Goal: Task Accomplishment & Management: Manage account settings

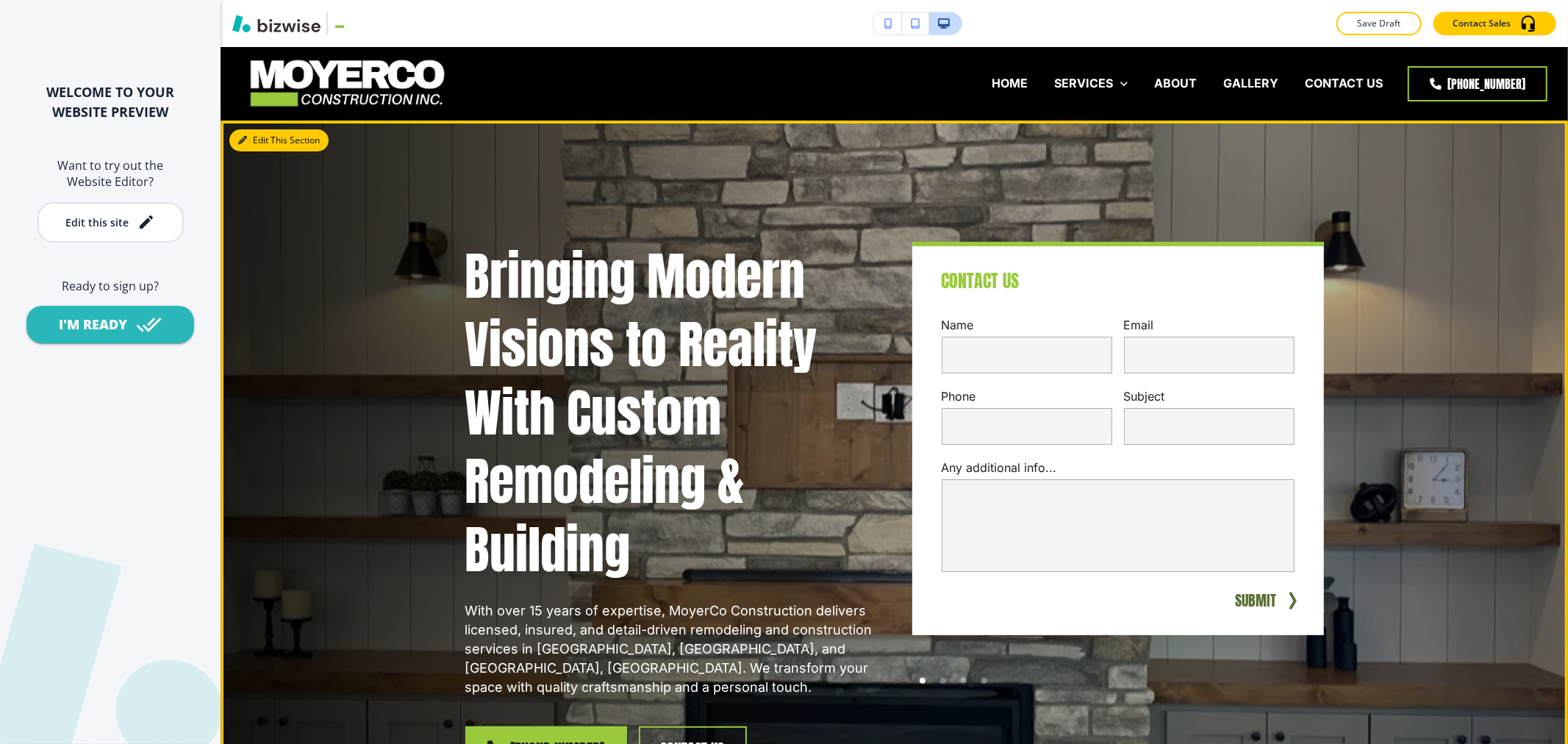
click at [279, 133] on button "Edit This Section" at bounding box center [279, 140] width 99 height 22
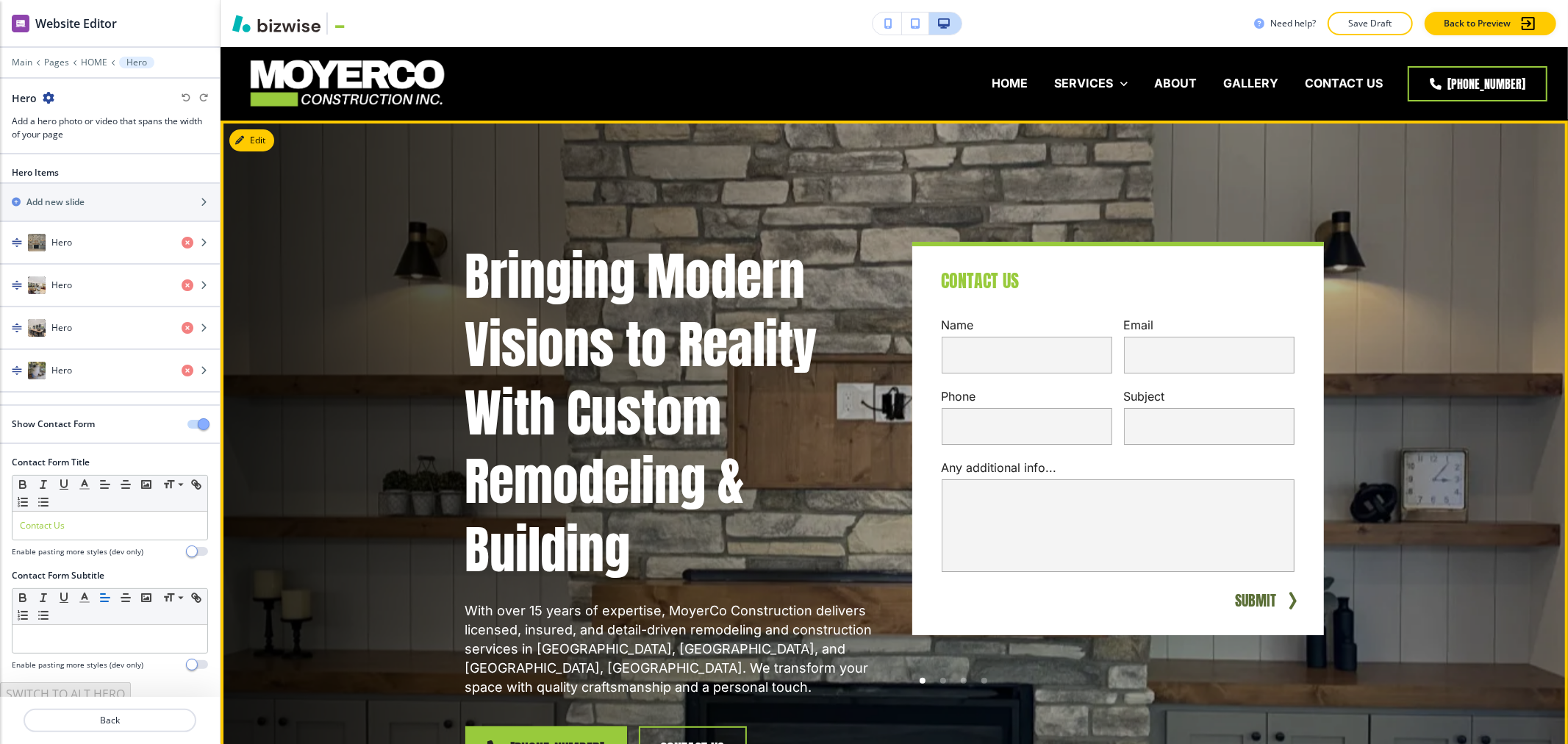
scroll to position [74, 0]
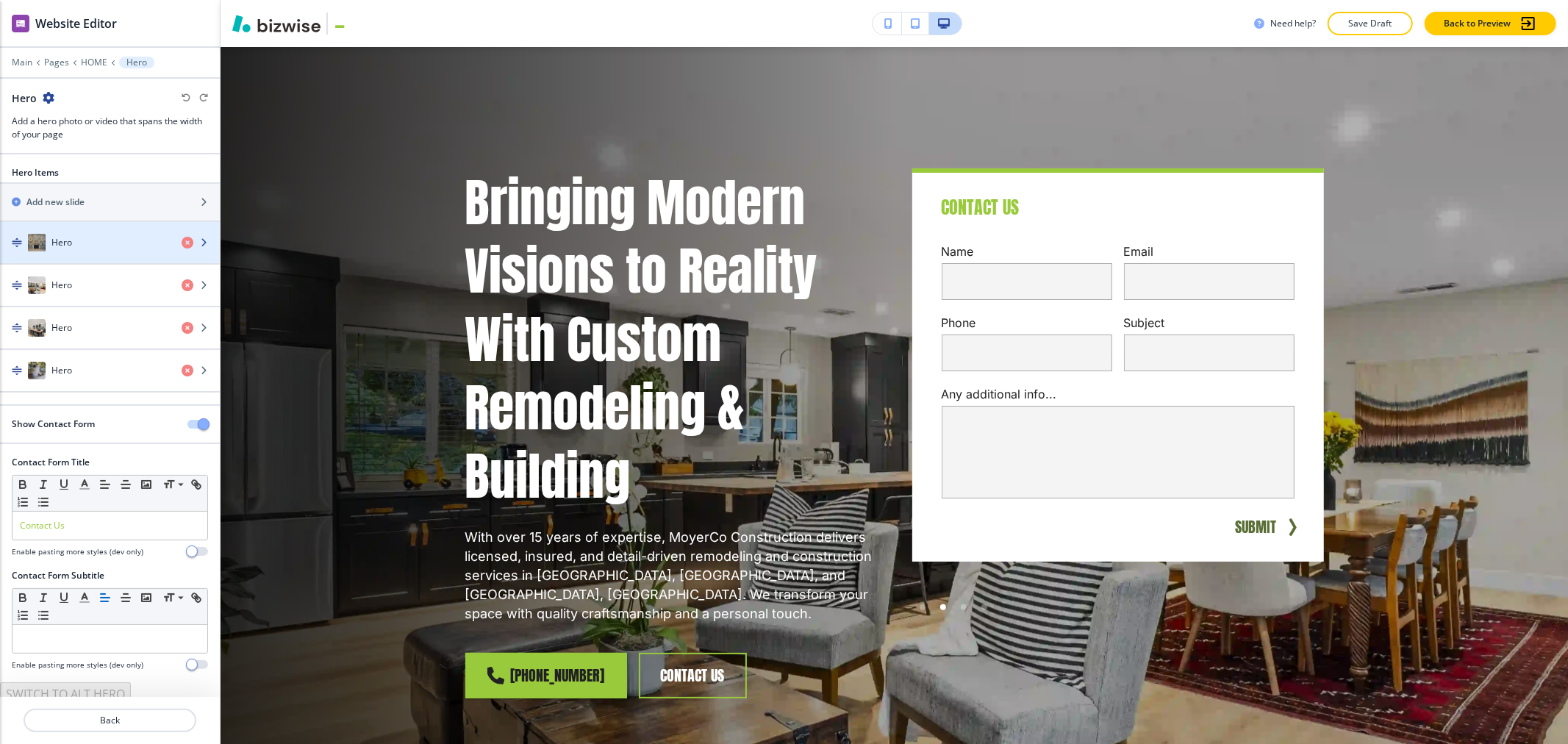
click at [92, 251] on div "Hero" at bounding box center [85, 242] width 169 height 18
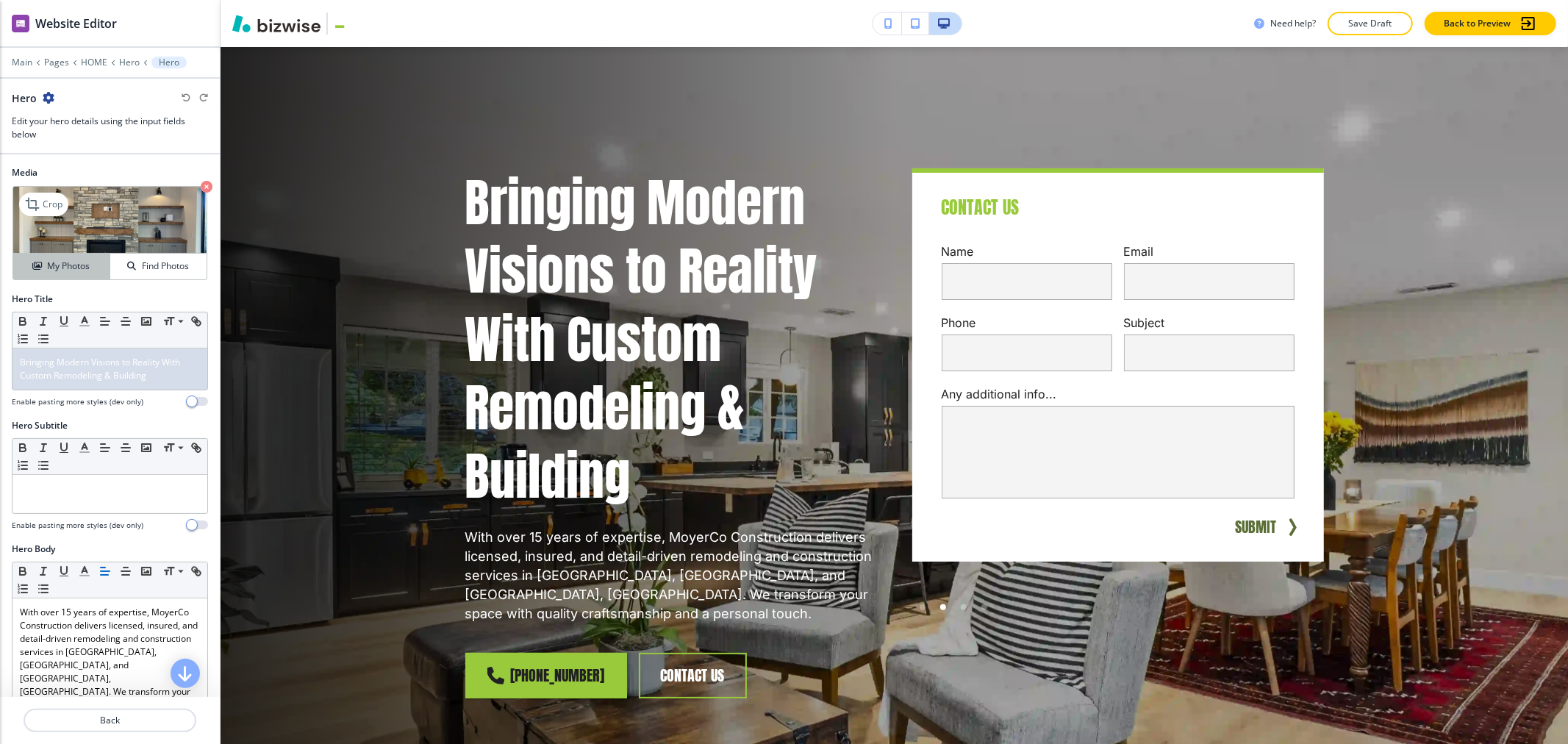
click at [61, 259] on button "My Photos" at bounding box center [62, 266] width 97 height 26
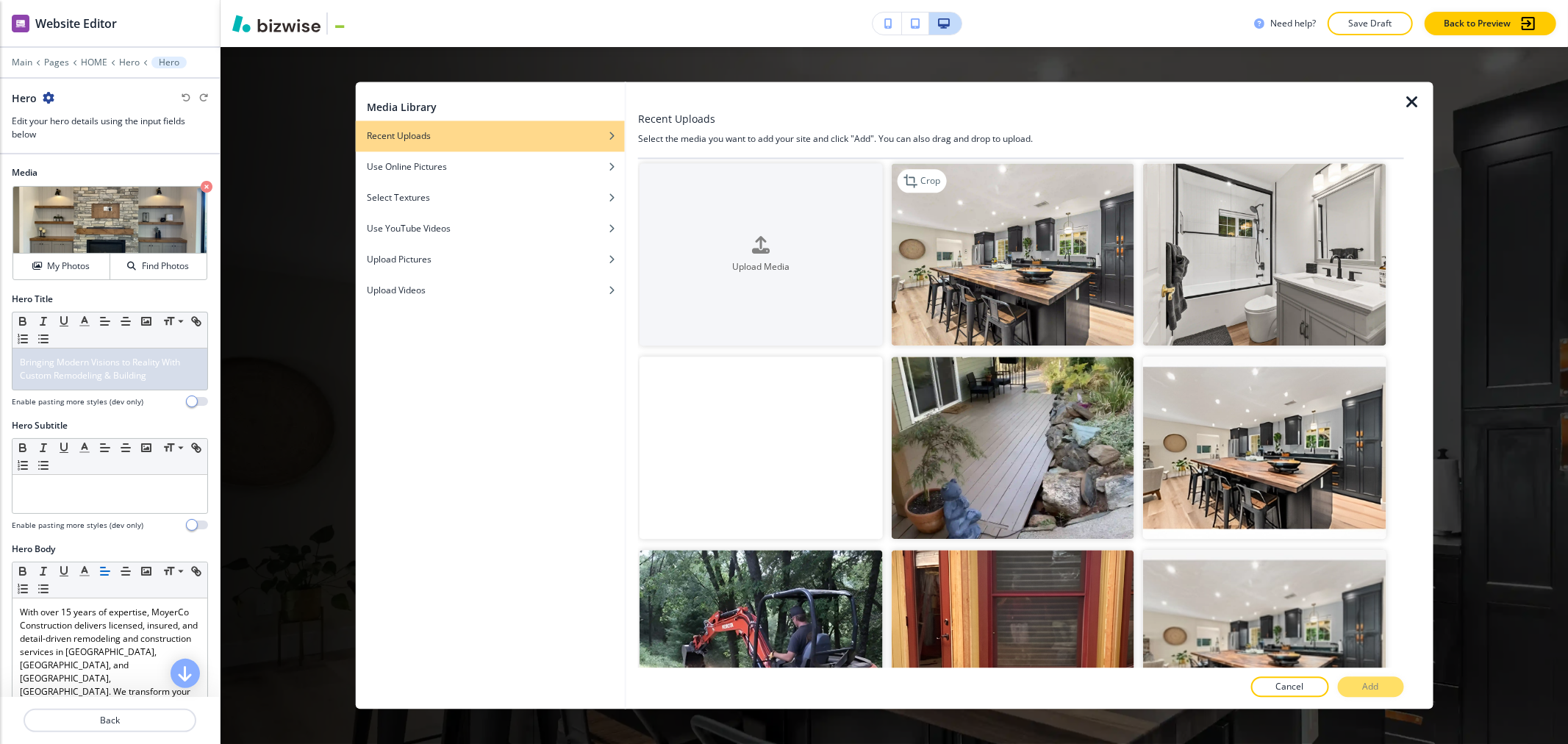
scroll to position [0, 0]
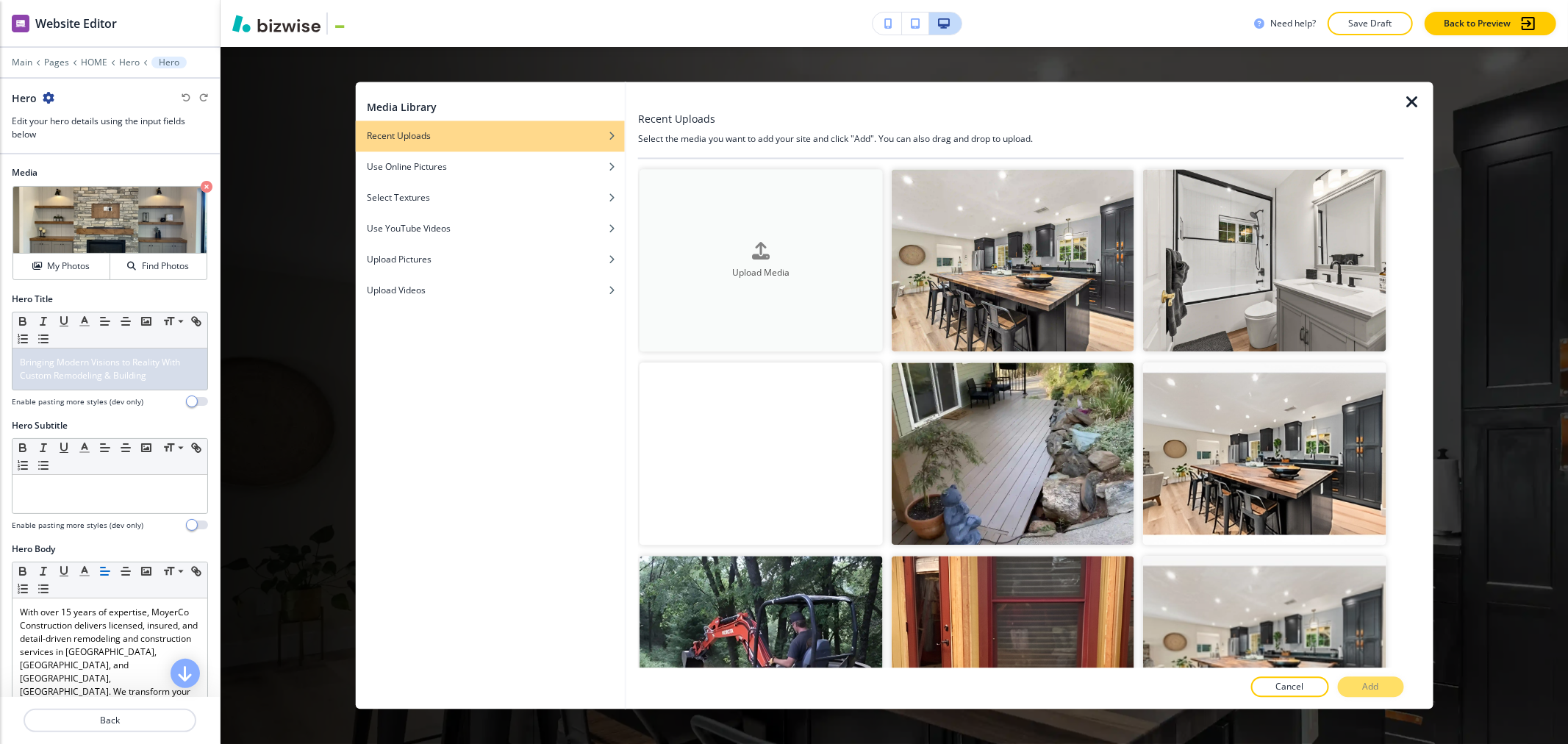
click at [756, 234] on button "Upload Media" at bounding box center [761, 260] width 242 height 182
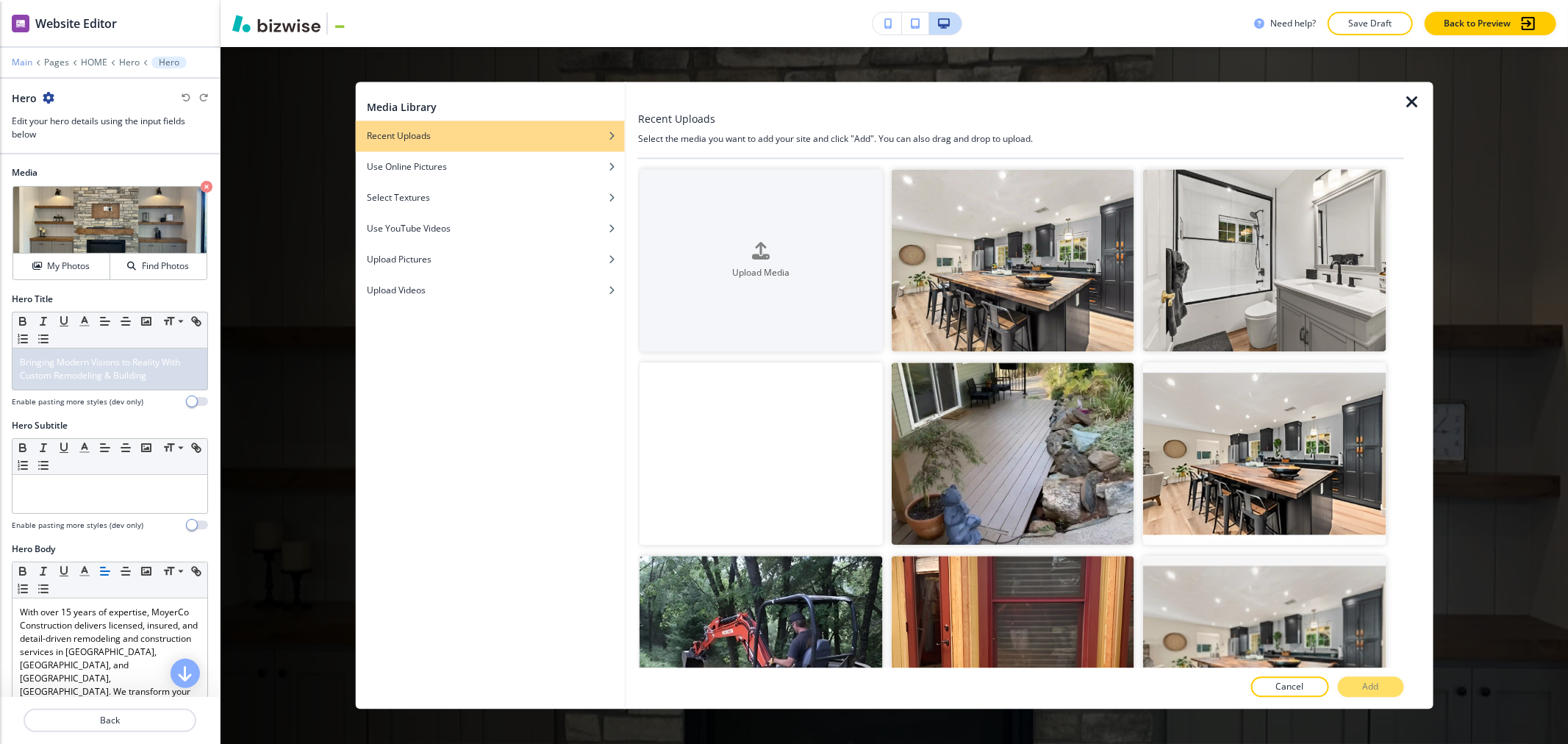
click at [13, 61] on p "Main" at bounding box center [22, 62] width 21 height 10
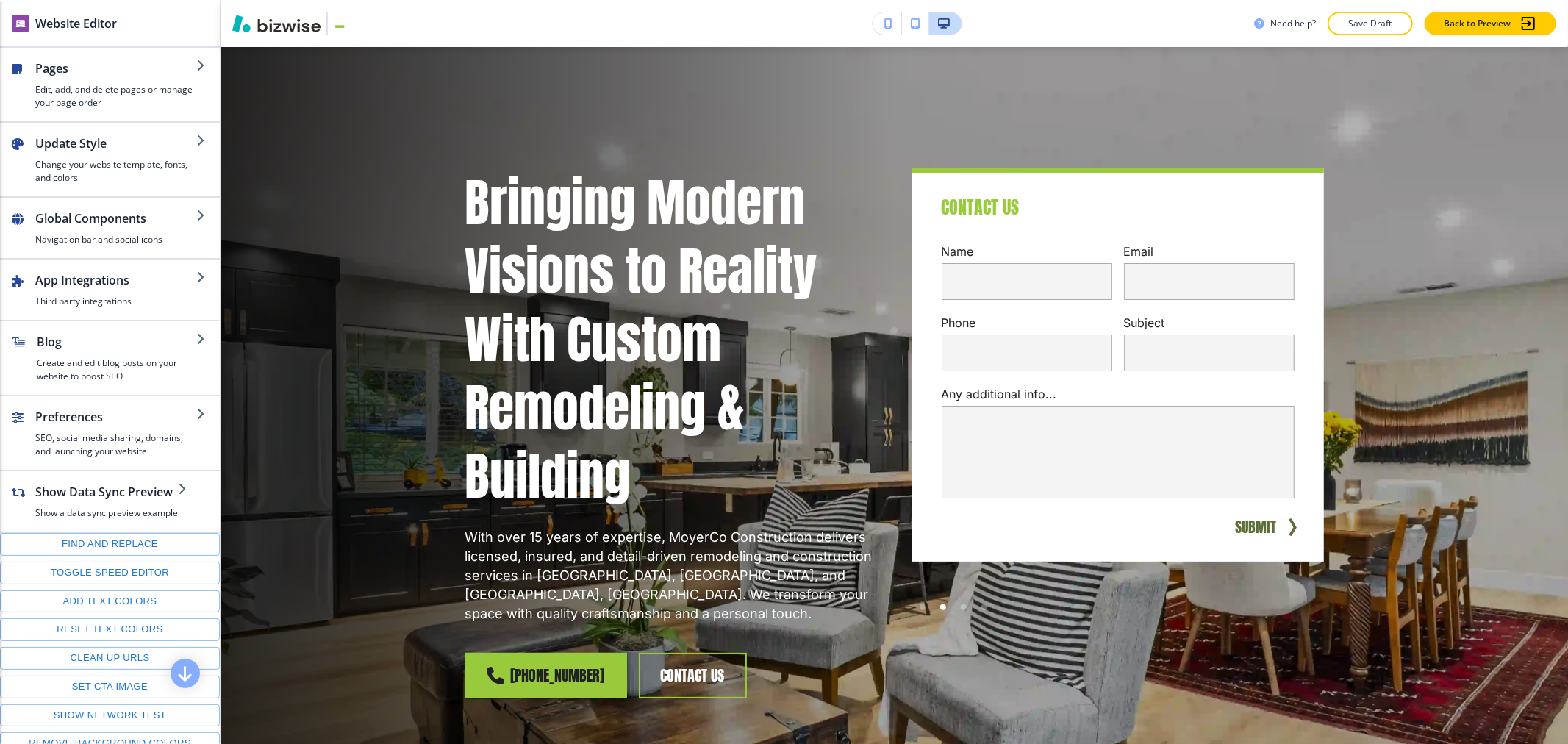
click at [112, 22] on h2 "Website Editor" at bounding box center [76, 23] width 81 height 18
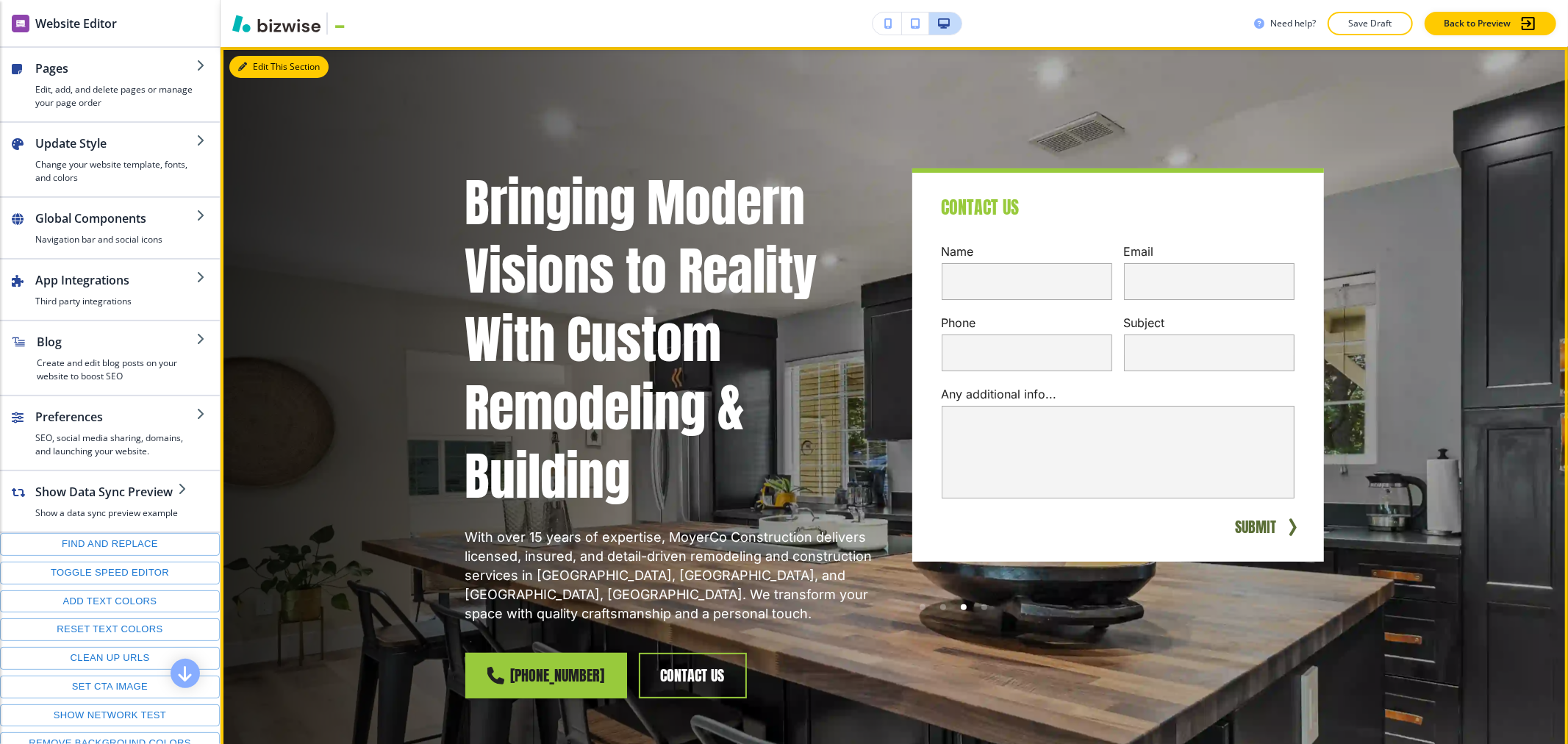
click at [265, 71] on button "Edit This Section" at bounding box center [279, 67] width 99 height 22
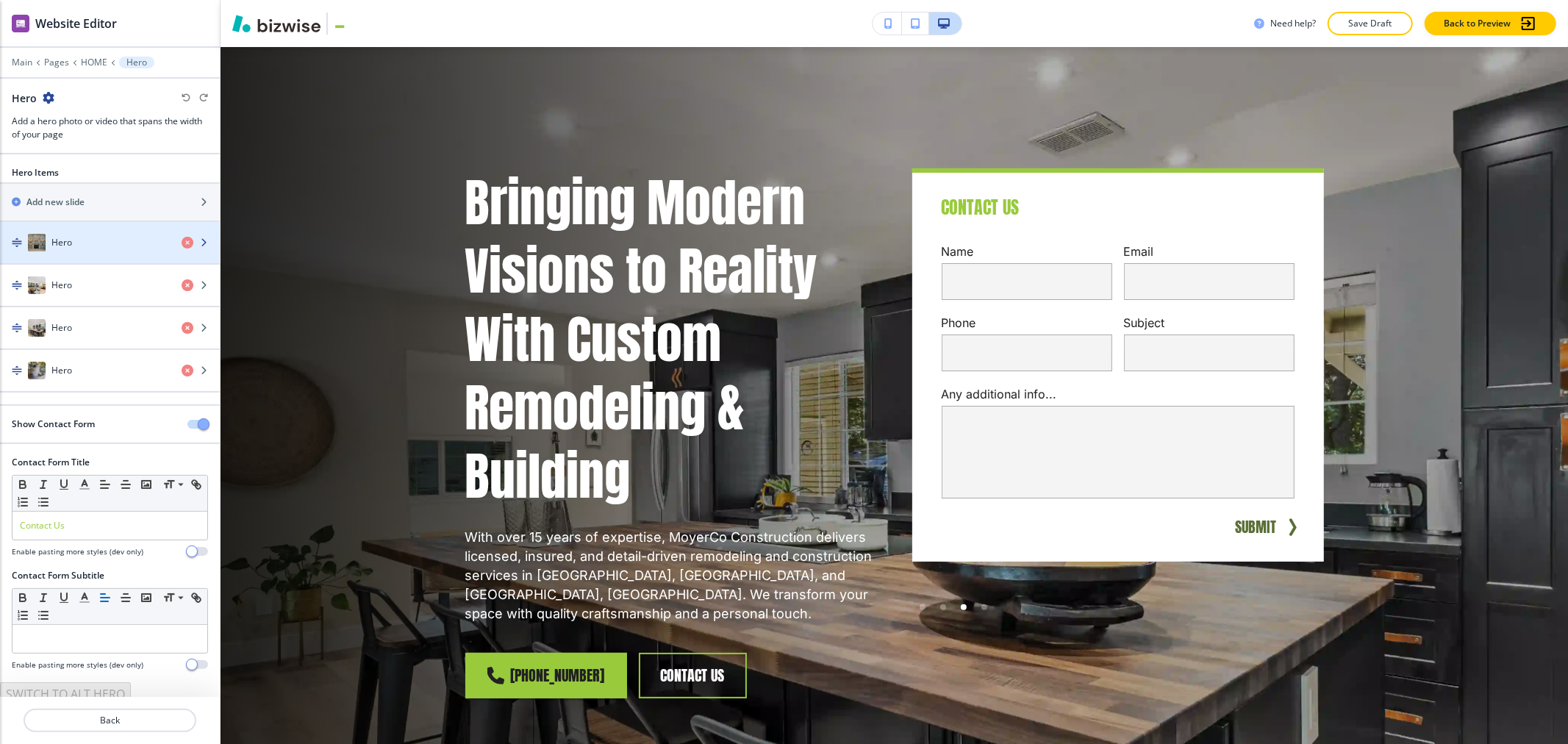
click at [69, 255] on div "button" at bounding box center [110, 258] width 220 height 12
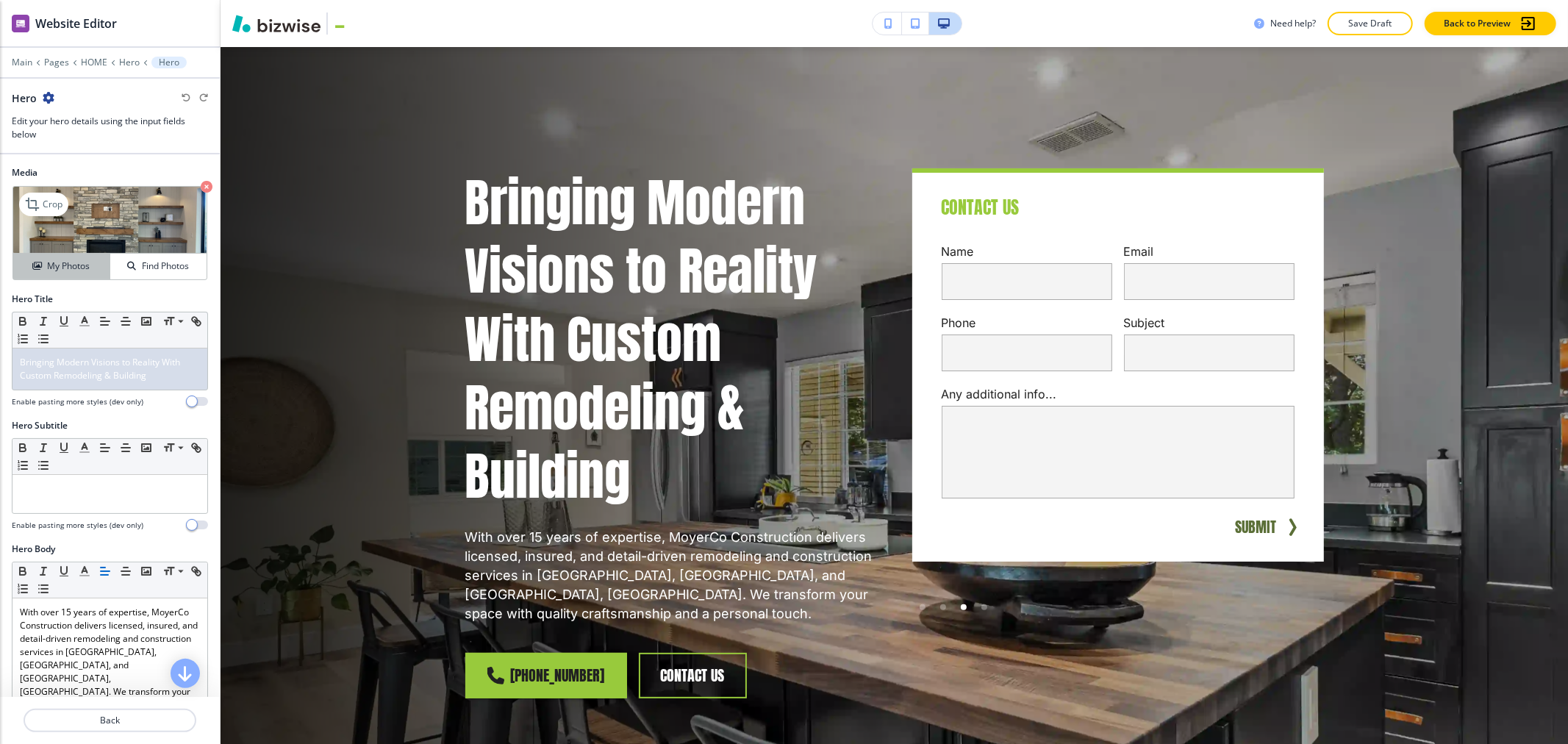
click at [56, 269] on h4 "My Photos" at bounding box center [68, 266] width 43 height 13
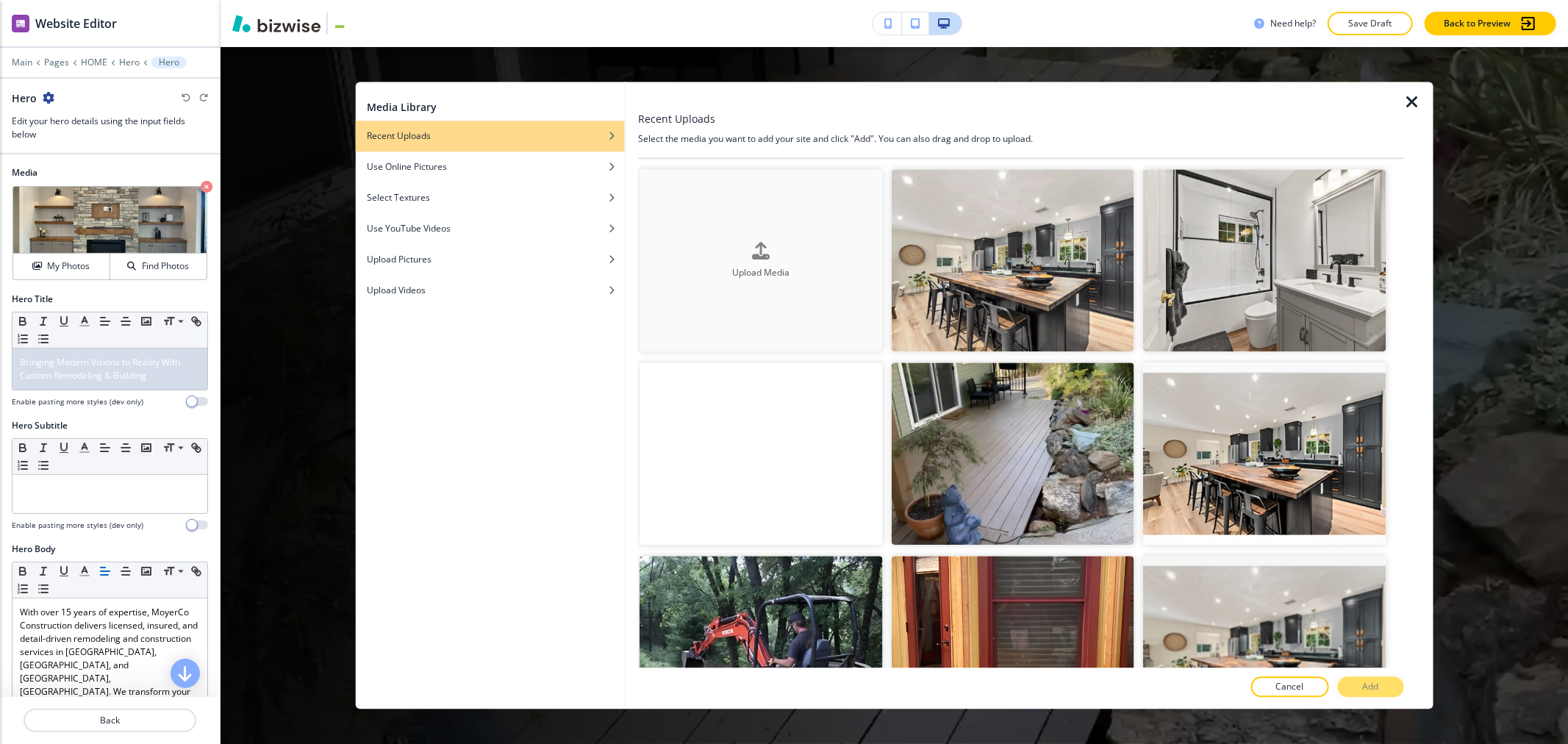
click at [729, 242] on div "Upload Media" at bounding box center [761, 260] width 242 height 38
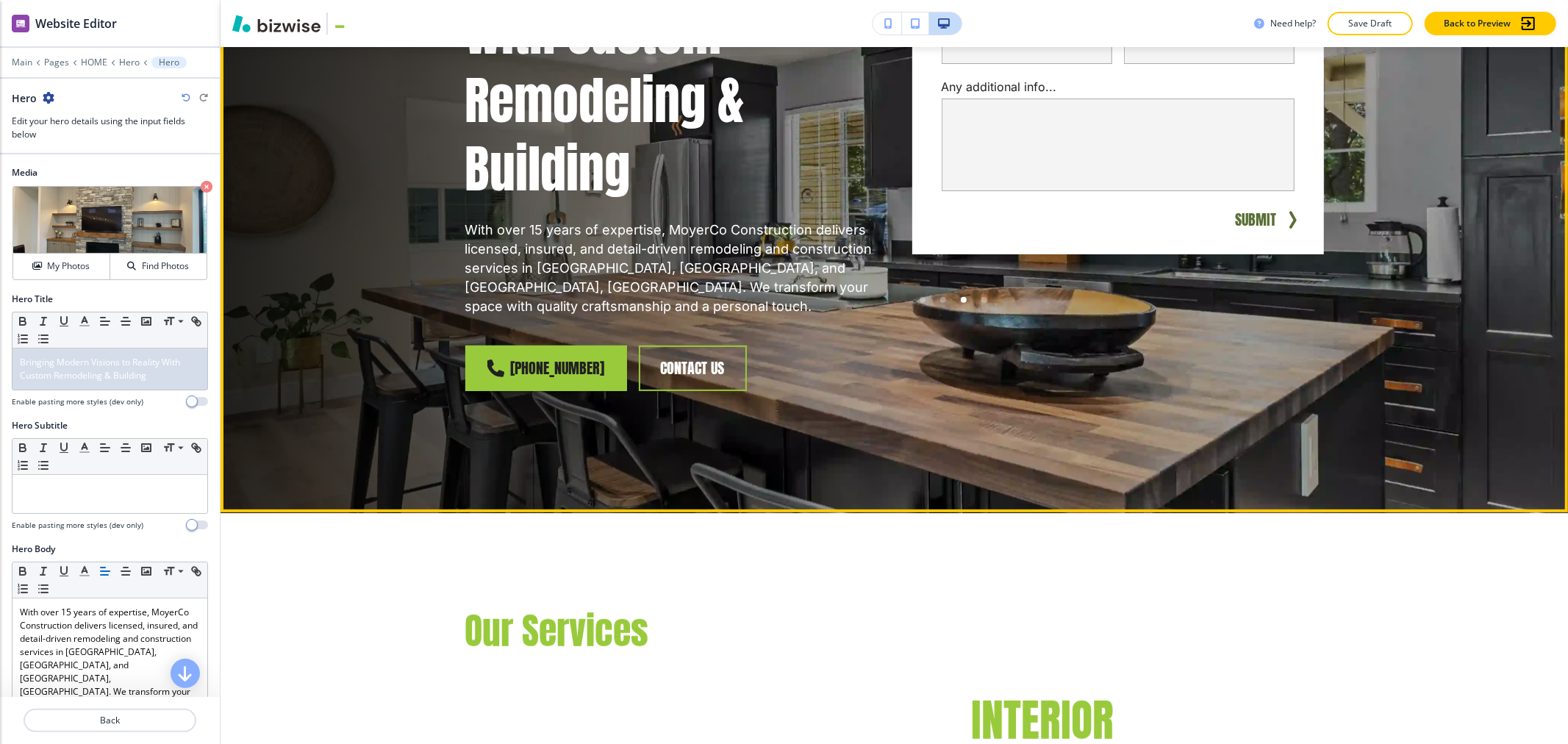
scroll to position [237, 0]
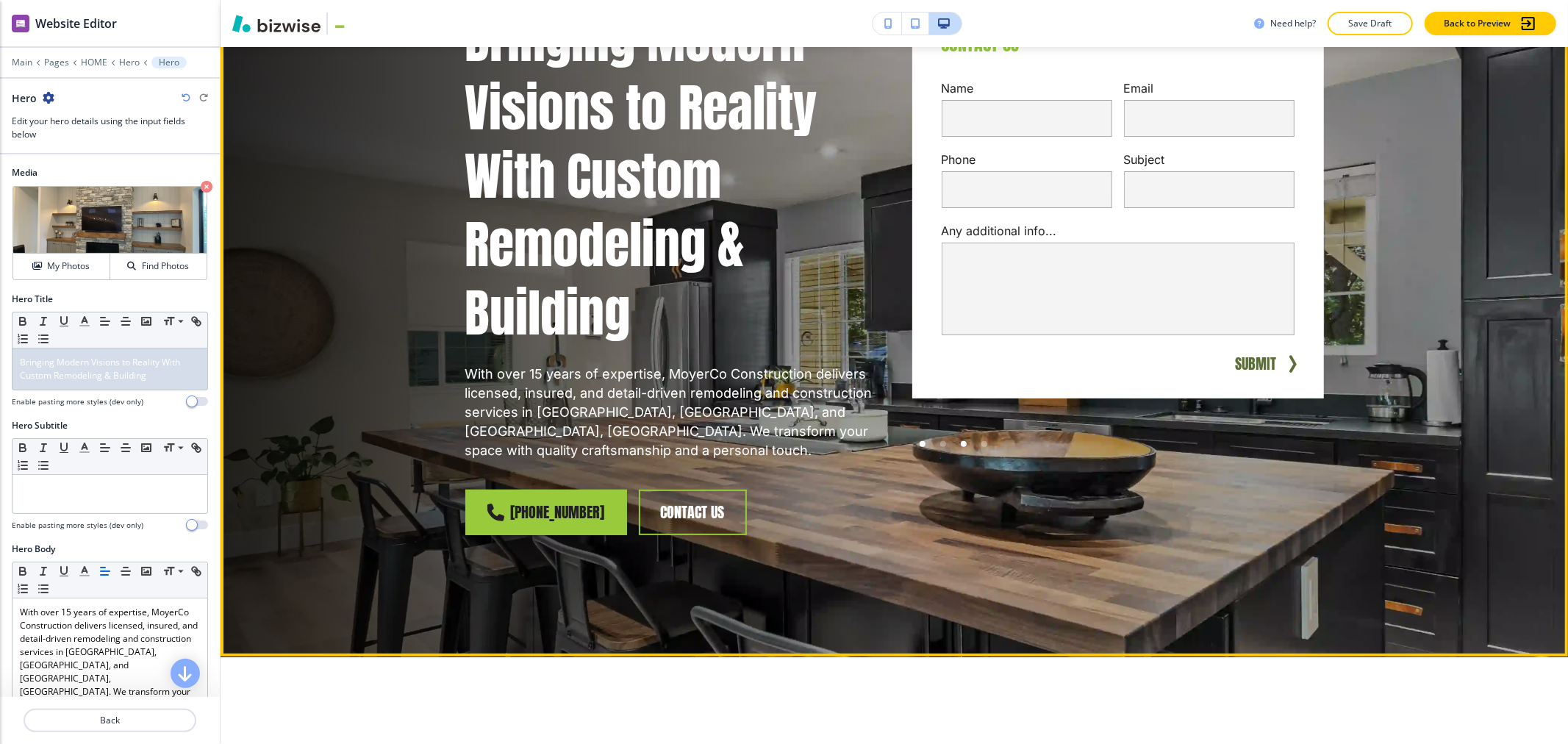
click at [782, 443] on div at bounding box center [922, 444] width 6 height 6
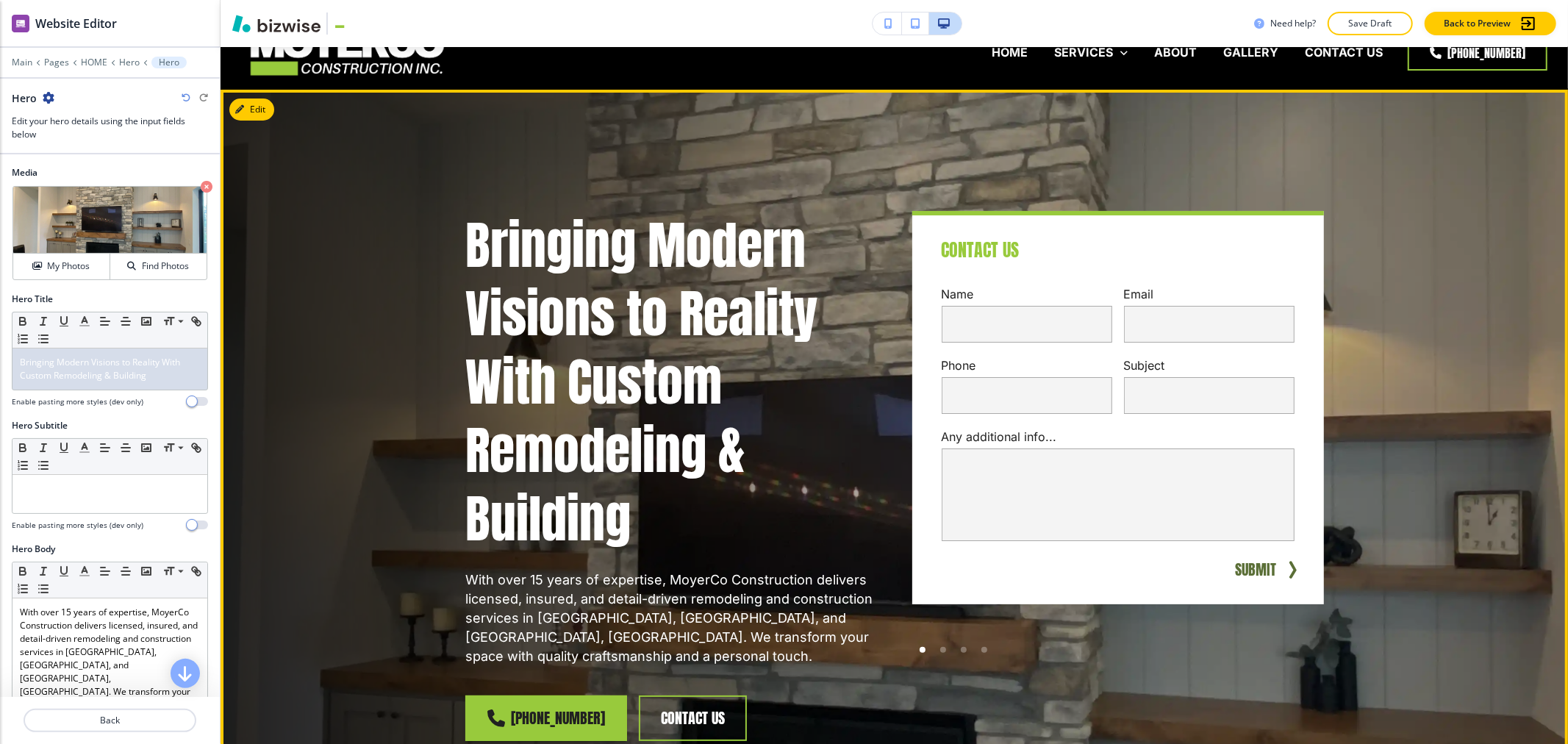
scroll to position [0, 0]
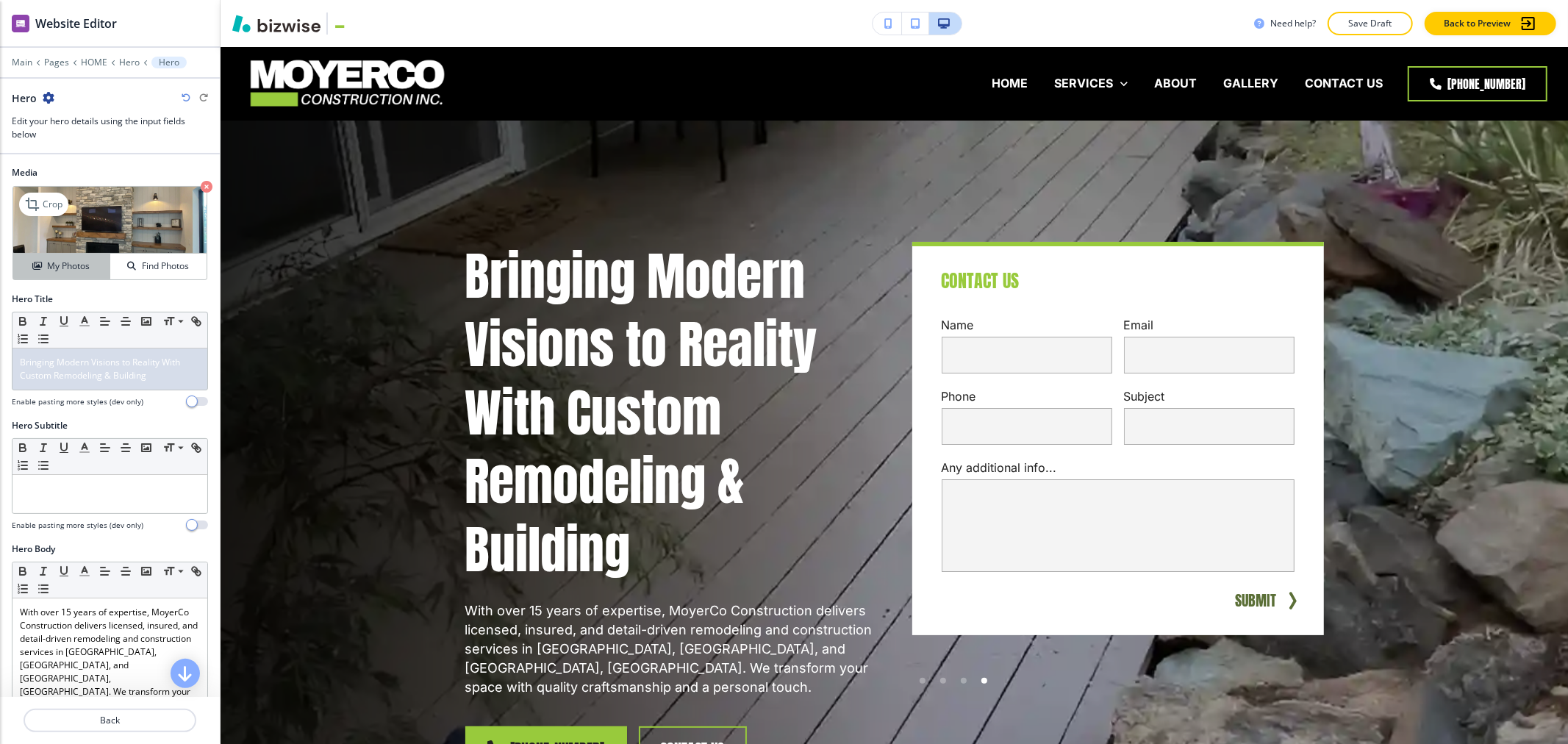
click at [57, 263] on h4 "My Photos" at bounding box center [68, 266] width 43 height 13
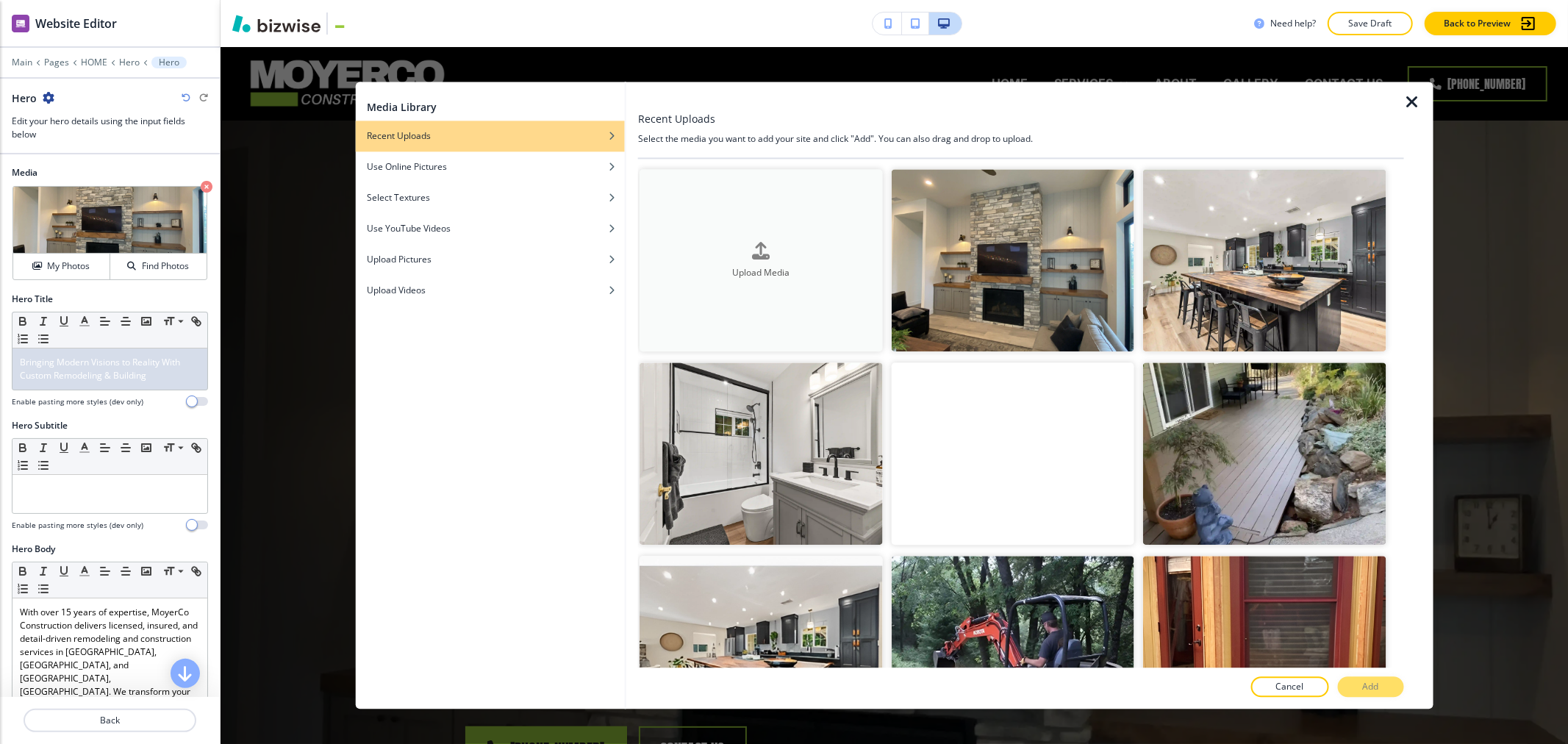
click at [782, 221] on button "Upload Media" at bounding box center [761, 260] width 242 height 182
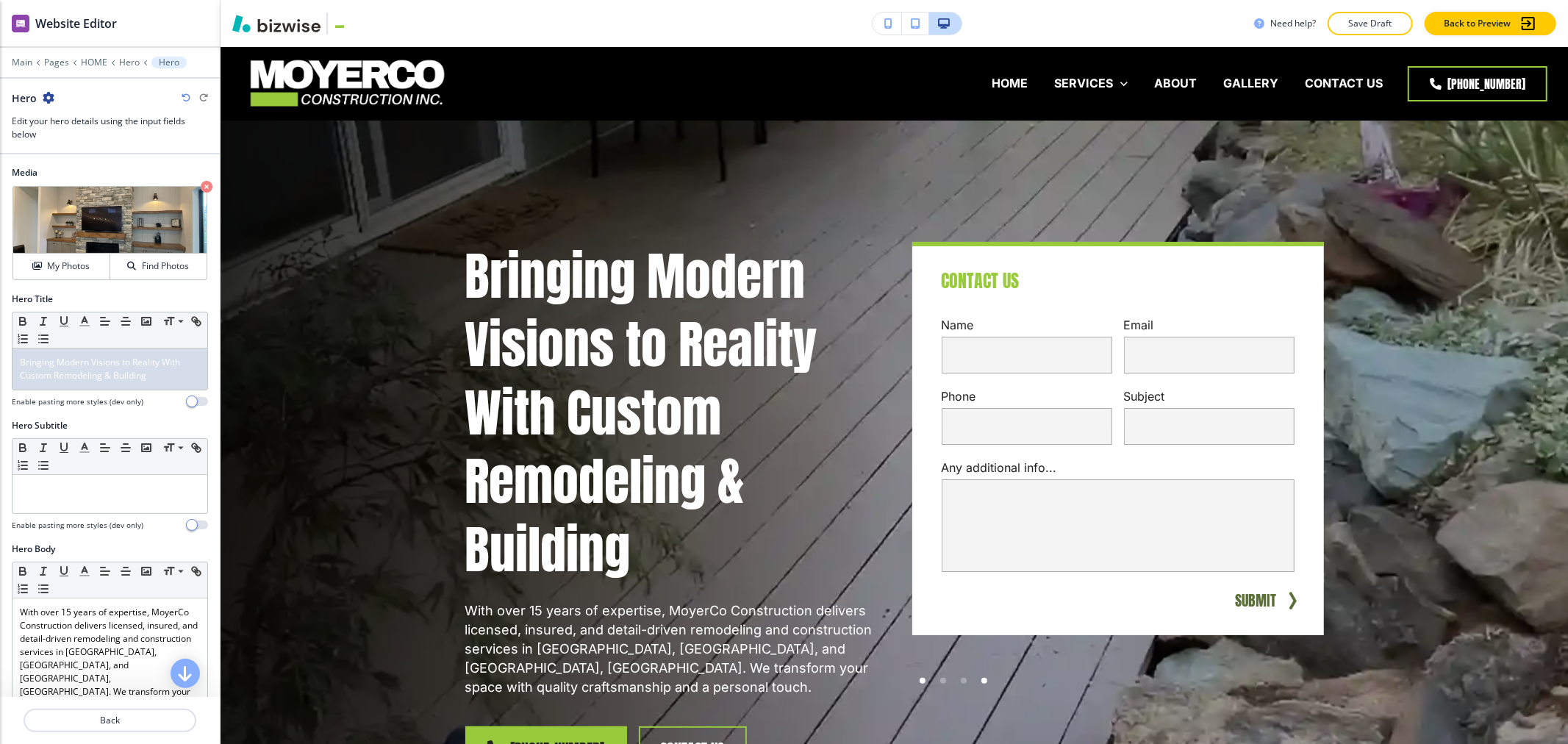
click at [782, 678] on div at bounding box center [923, 680] width 21 height 21
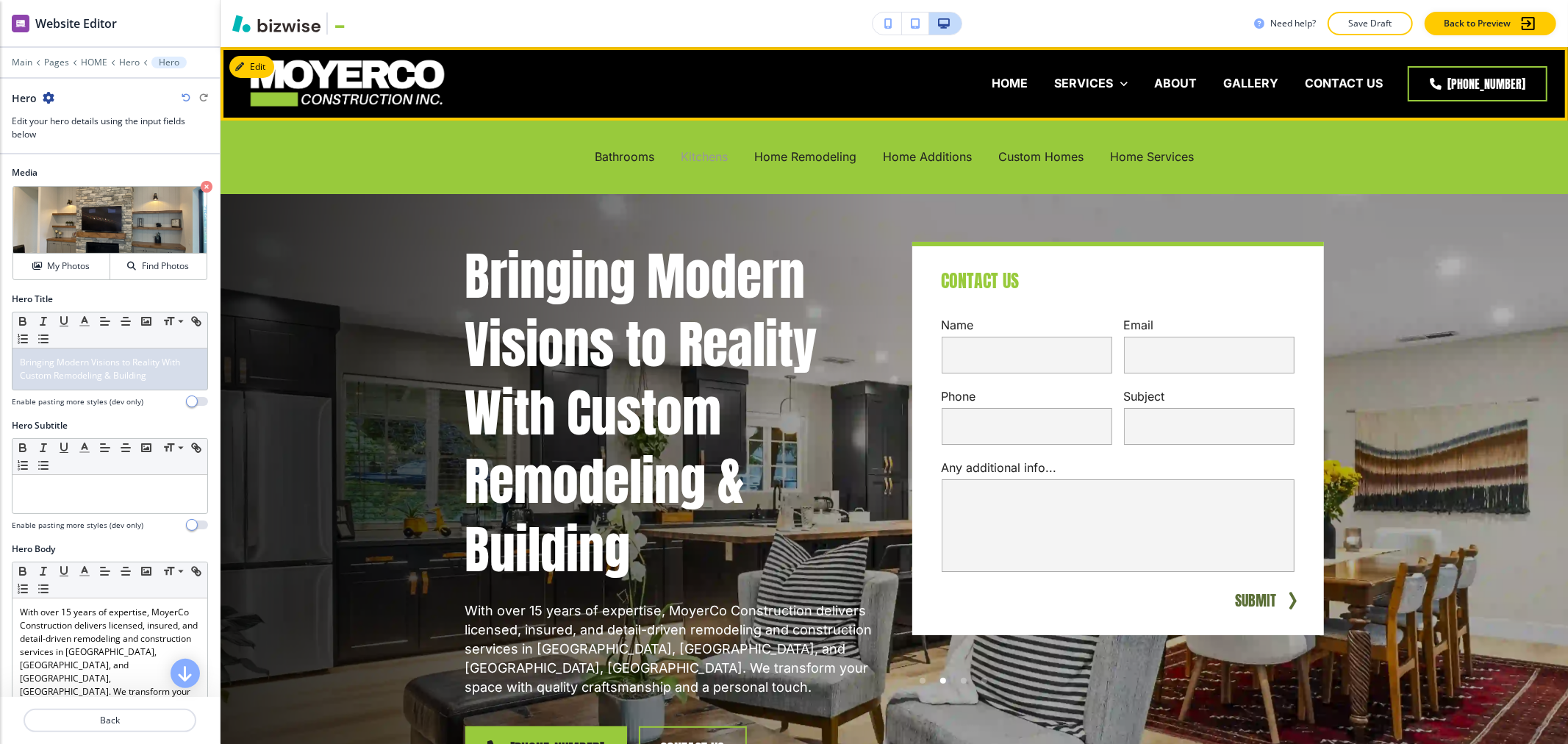
click at [696, 160] on p "Kitchens" at bounding box center [705, 157] width 47 height 17
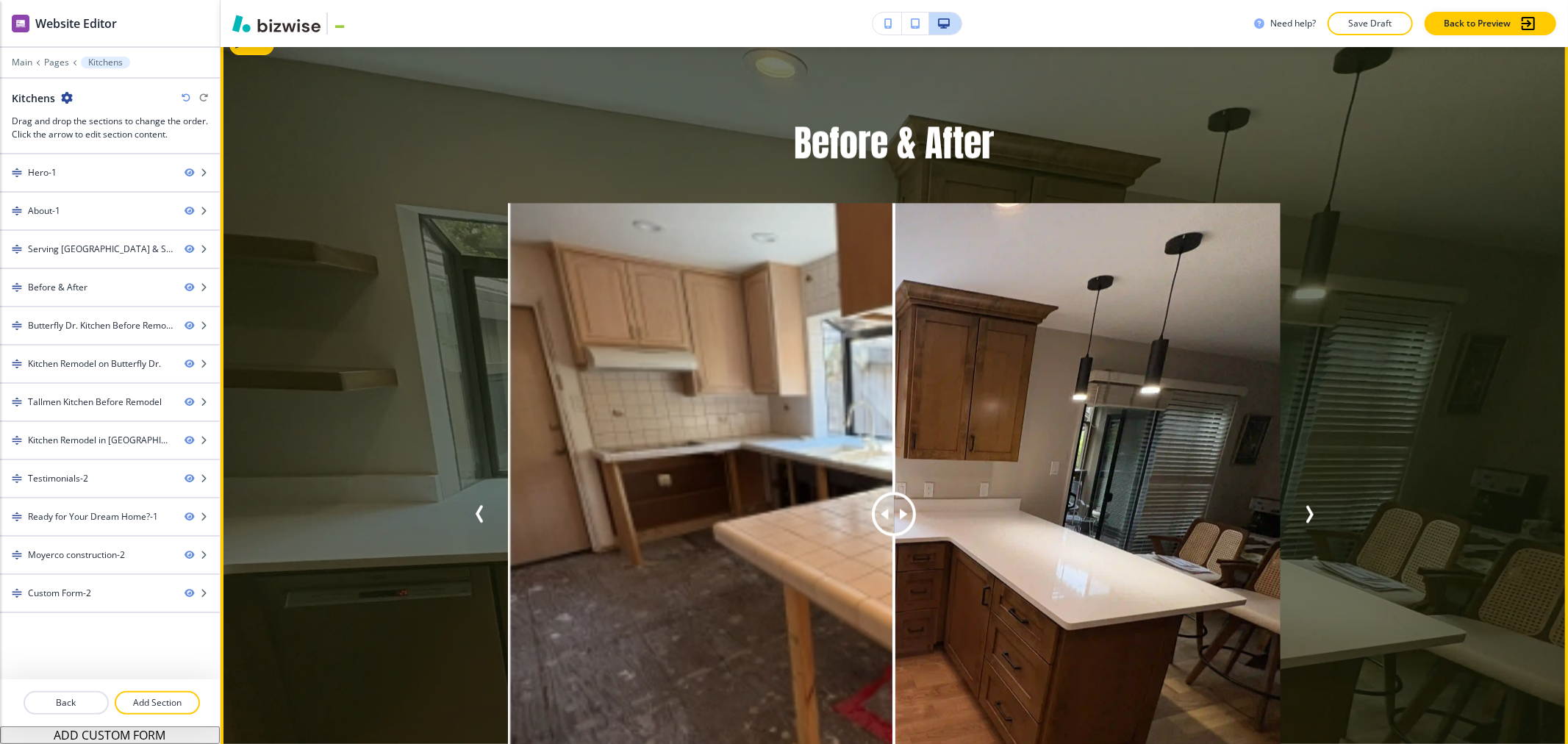
scroll to position [2776, 0]
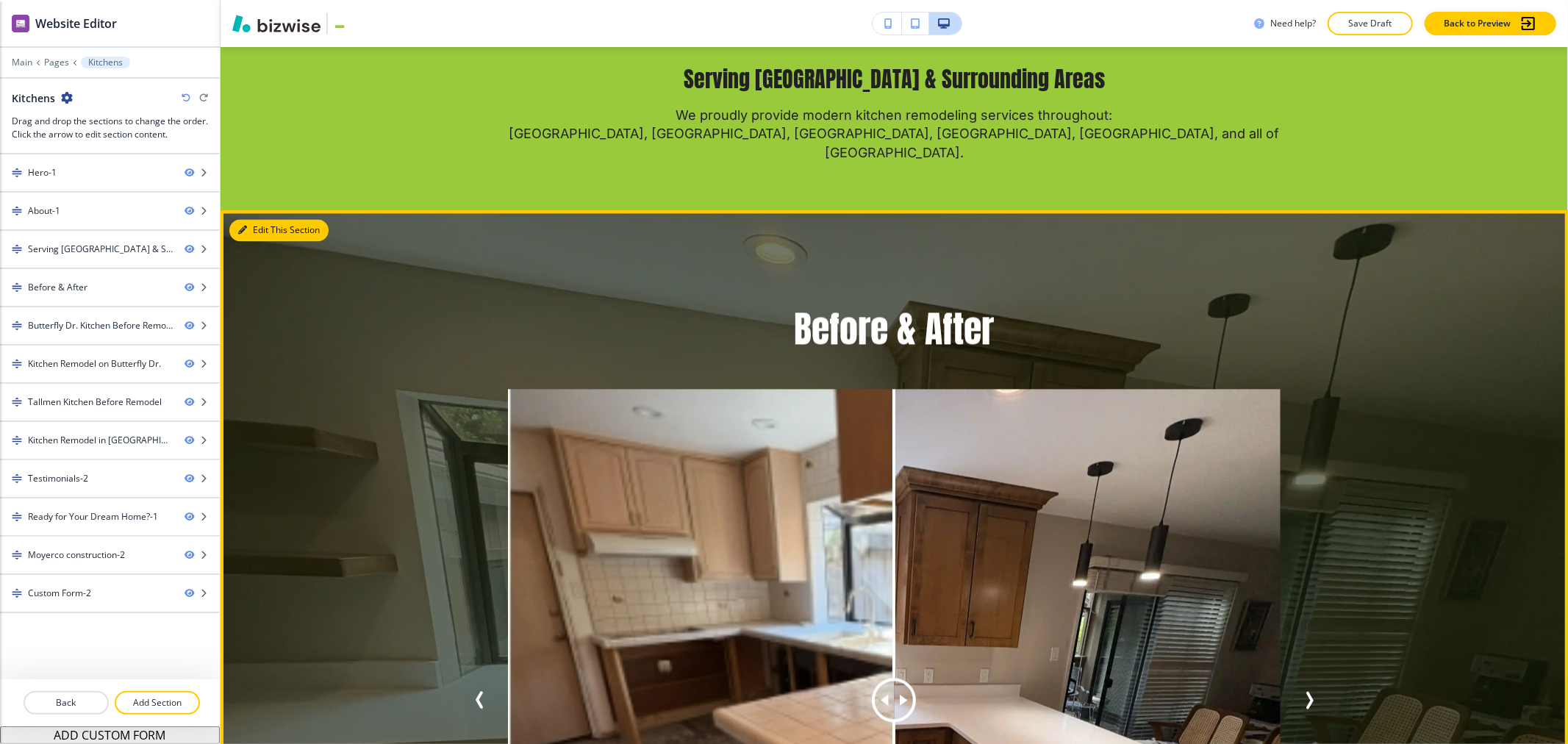
click at [244, 226] on icon "button" at bounding box center [242, 230] width 9 height 9
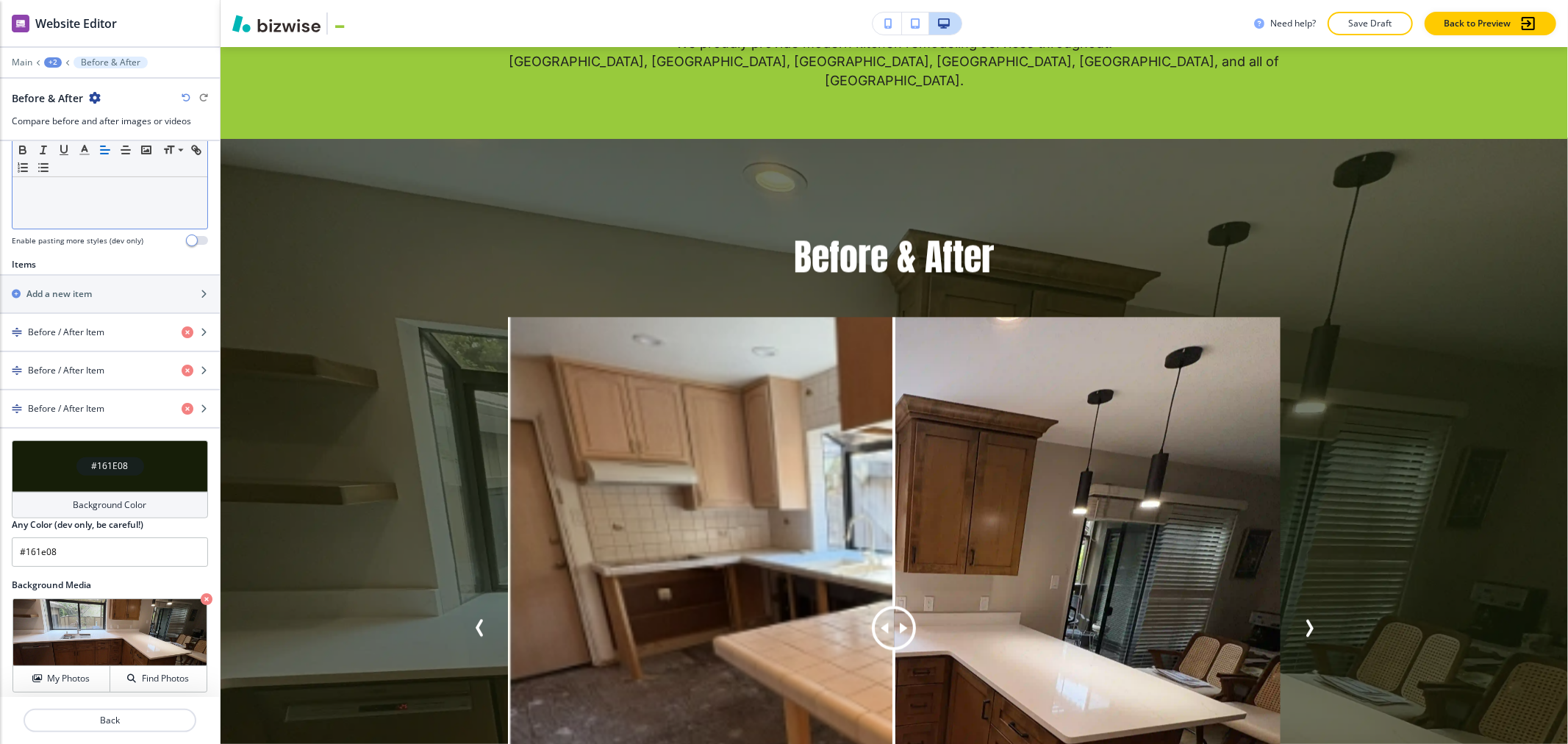
scroll to position [418, 0]
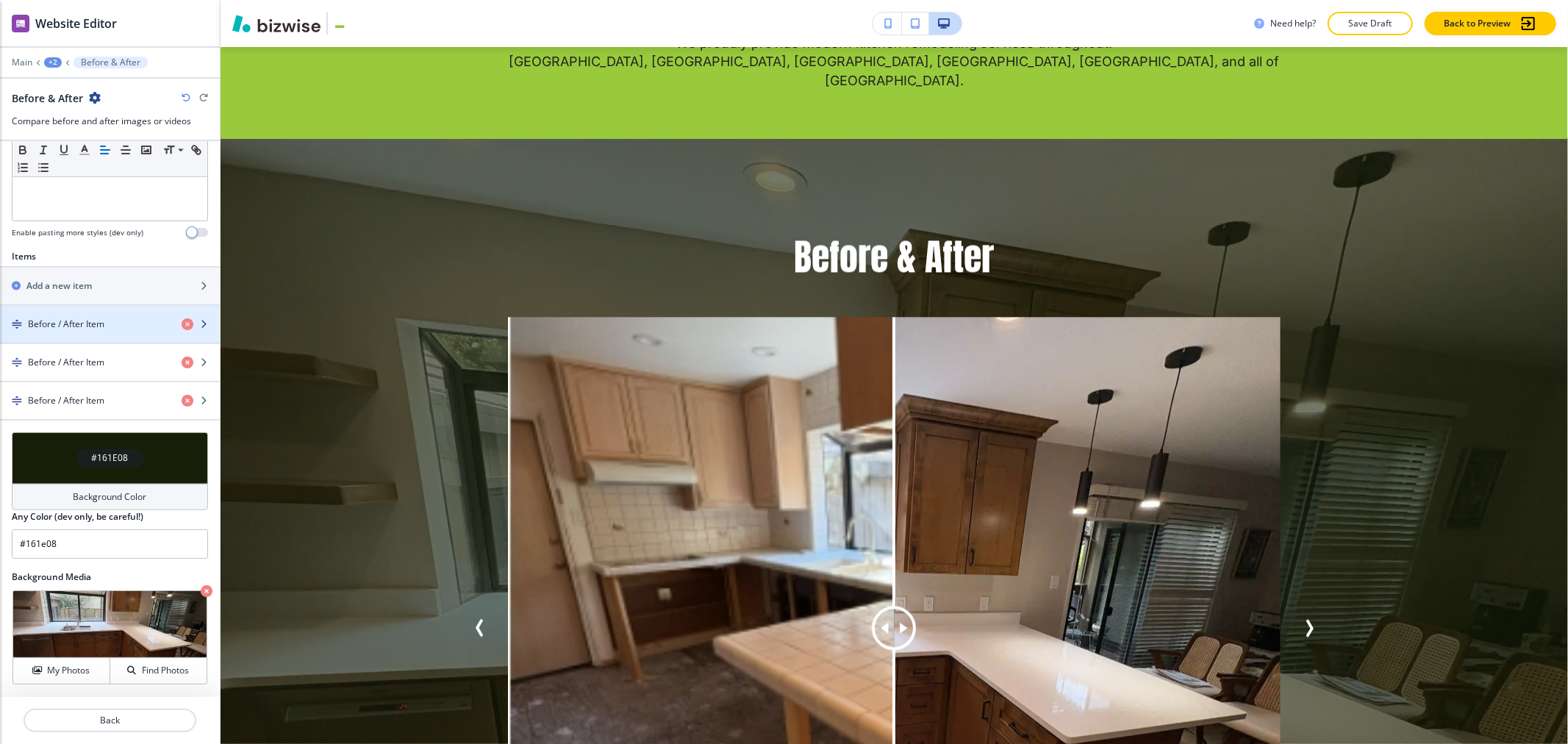
click at [101, 318] on h4 "Before / After Item" at bounding box center [65, 325] width 76 height 13
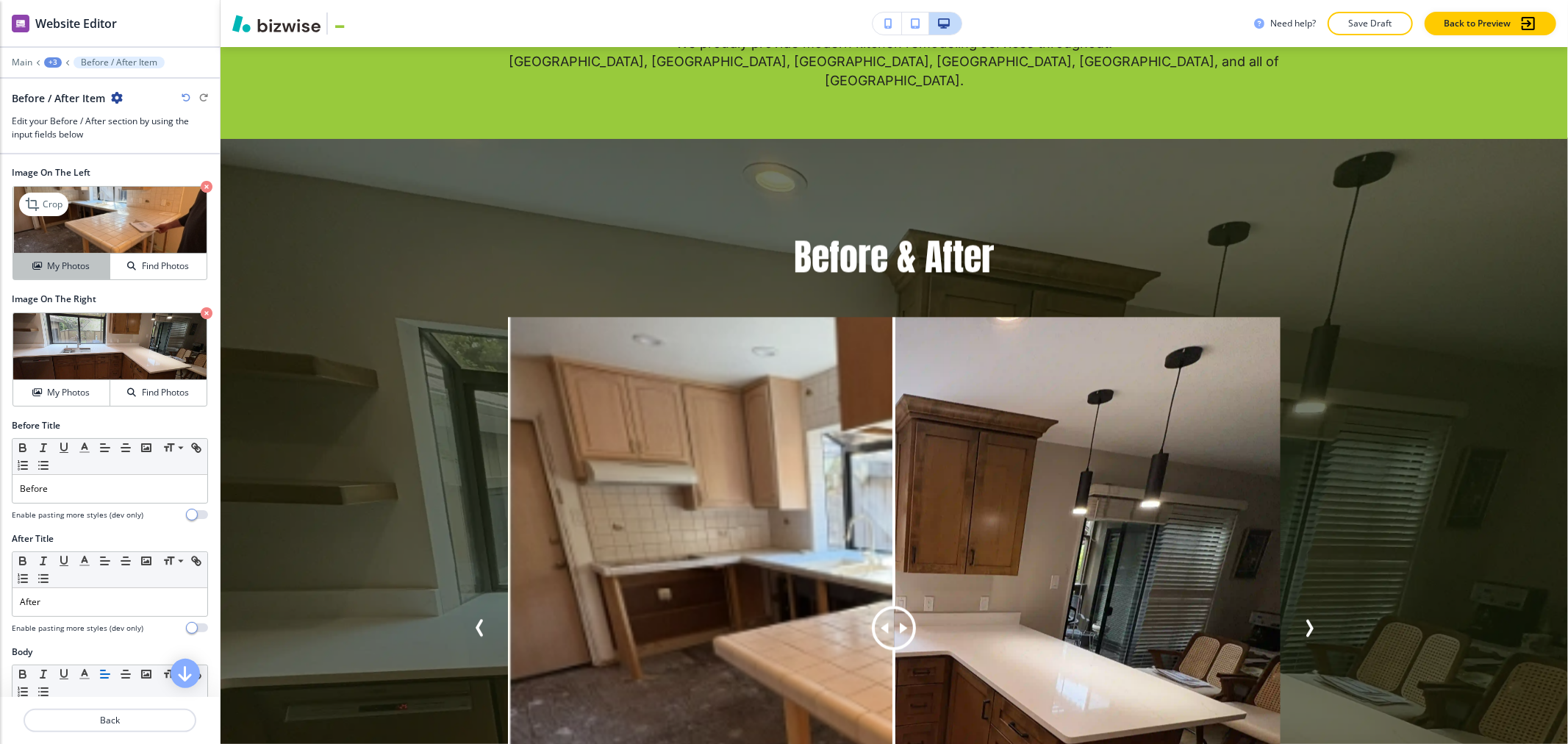
click at [40, 269] on div "My Photos" at bounding box center [61, 266] width 96 height 13
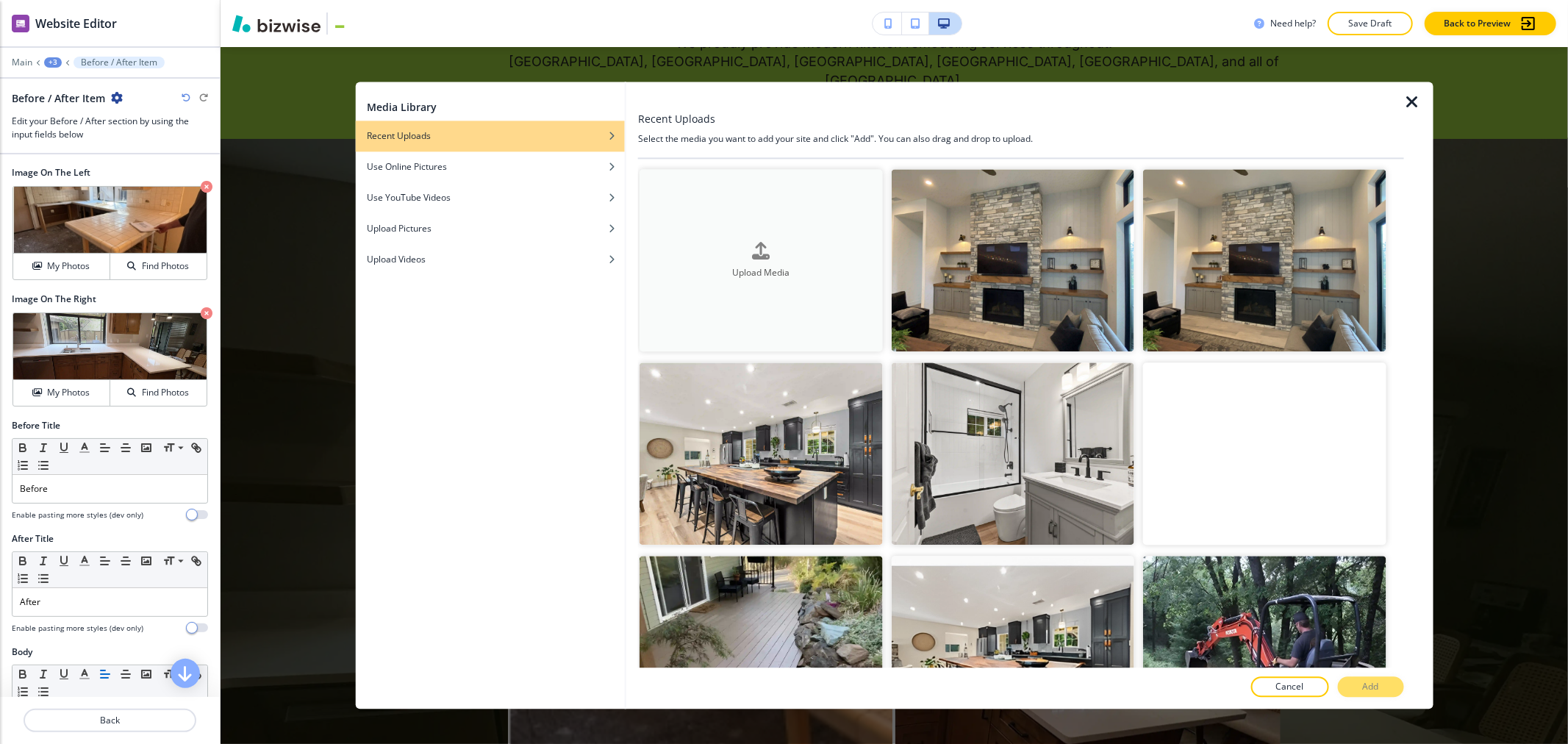
click at [769, 273] on h4 "Upload Media" at bounding box center [761, 273] width 242 height 13
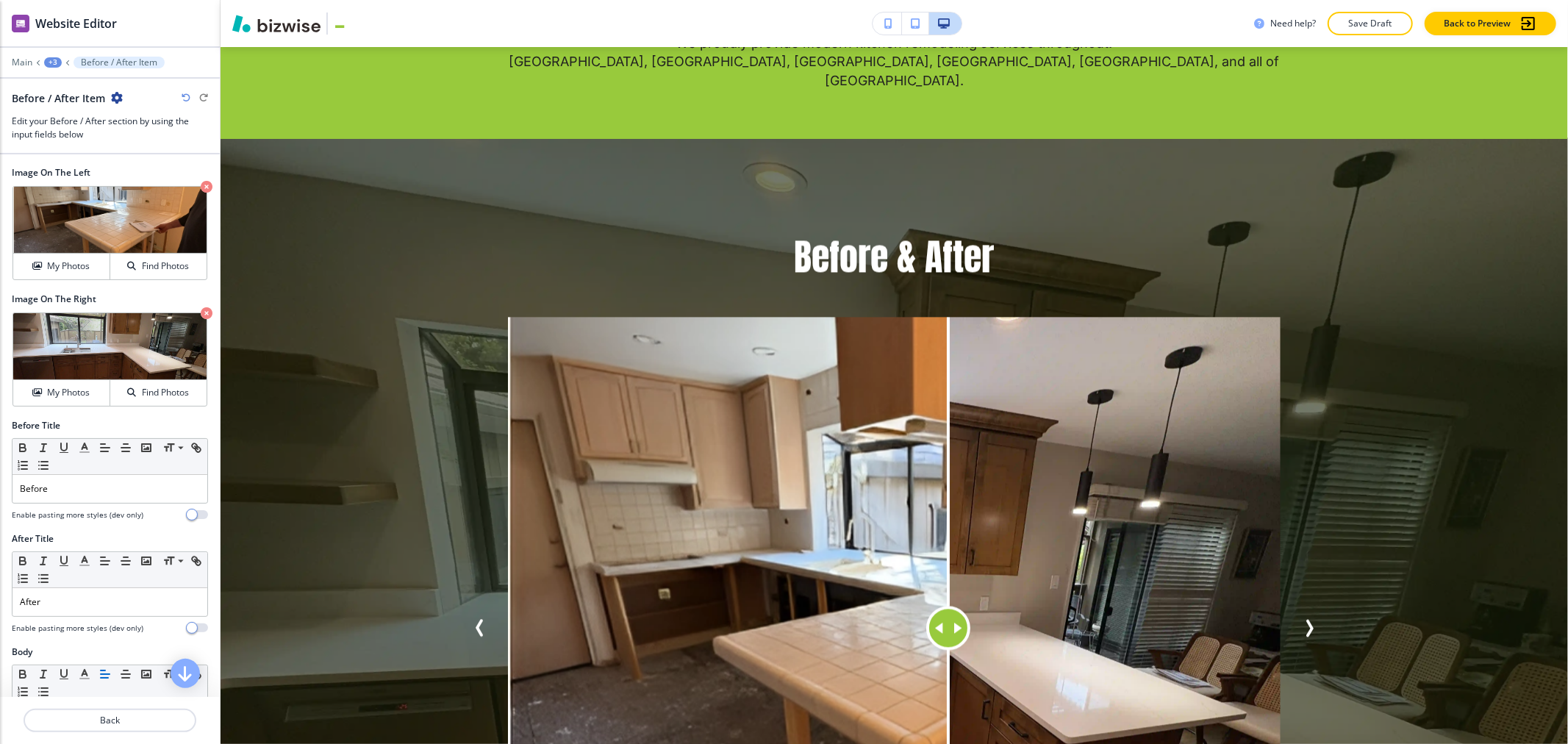
drag, startPoint x: 878, startPoint y: 539, endPoint x: 936, endPoint y: 538, distance: 58.0
click at [782, 538] on div at bounding box center [949, 628] width 0 height 622
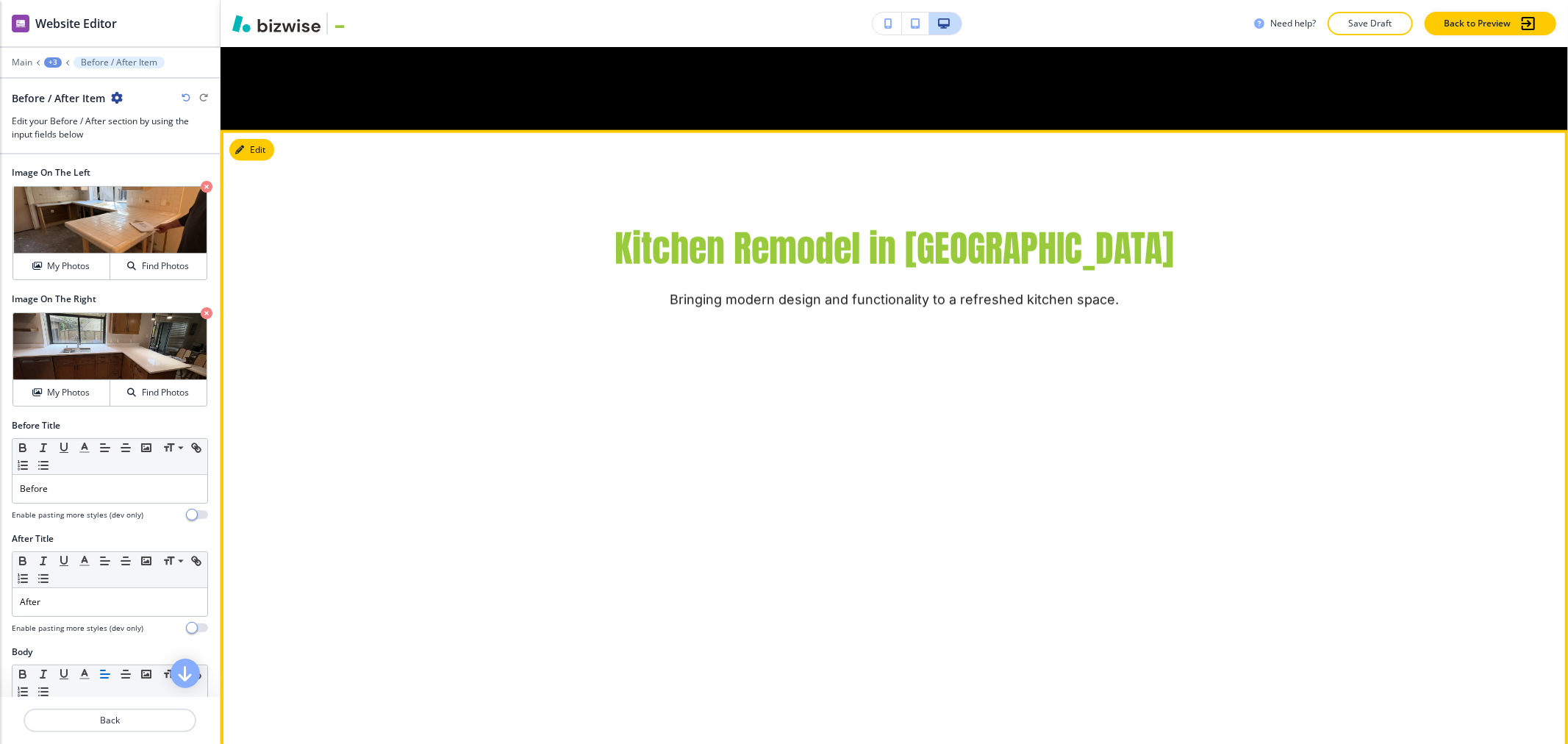
scroll to position [6280, 0]
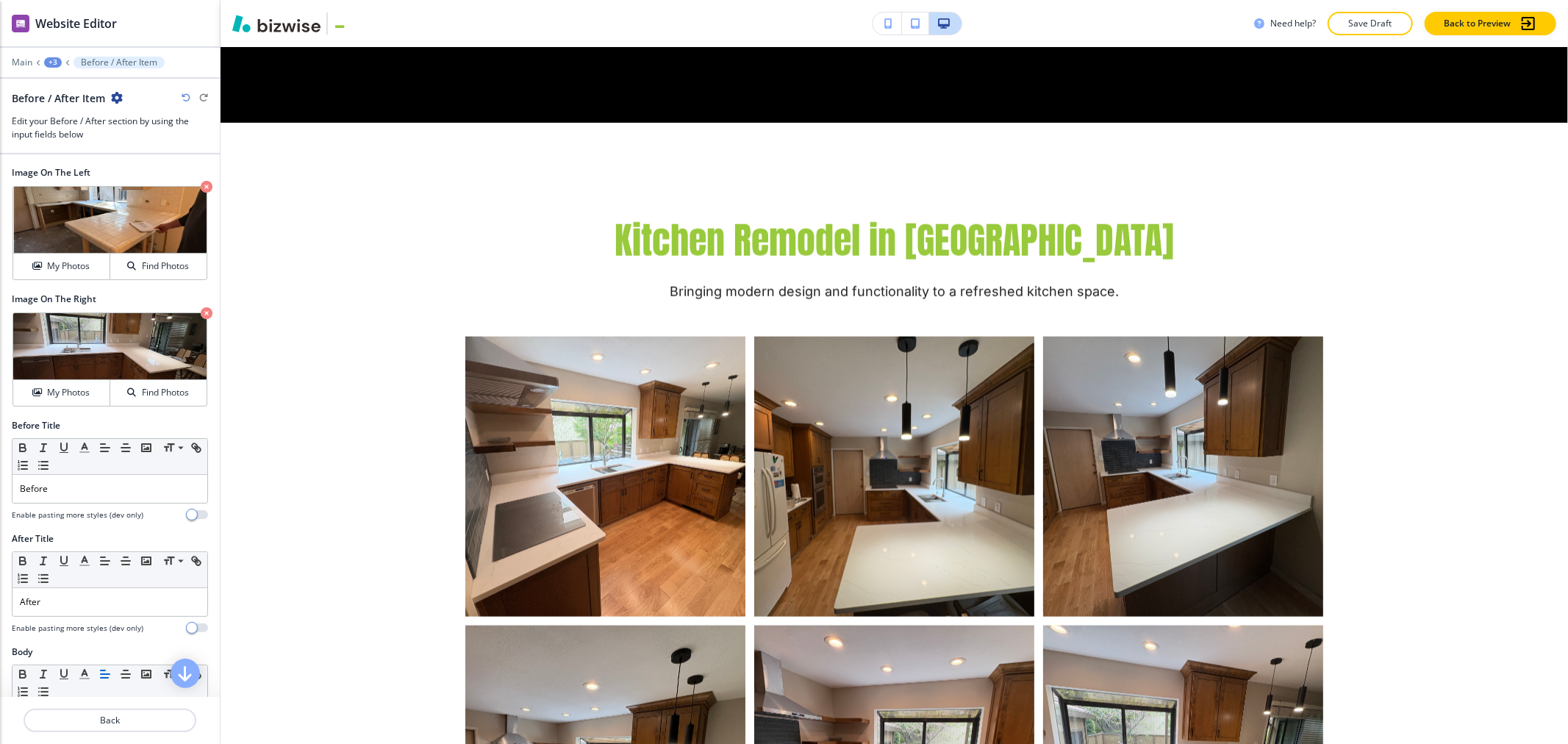
click at [782, 18] on p "Save Draft" at bounding box center [1371, 23] width 47 height 13
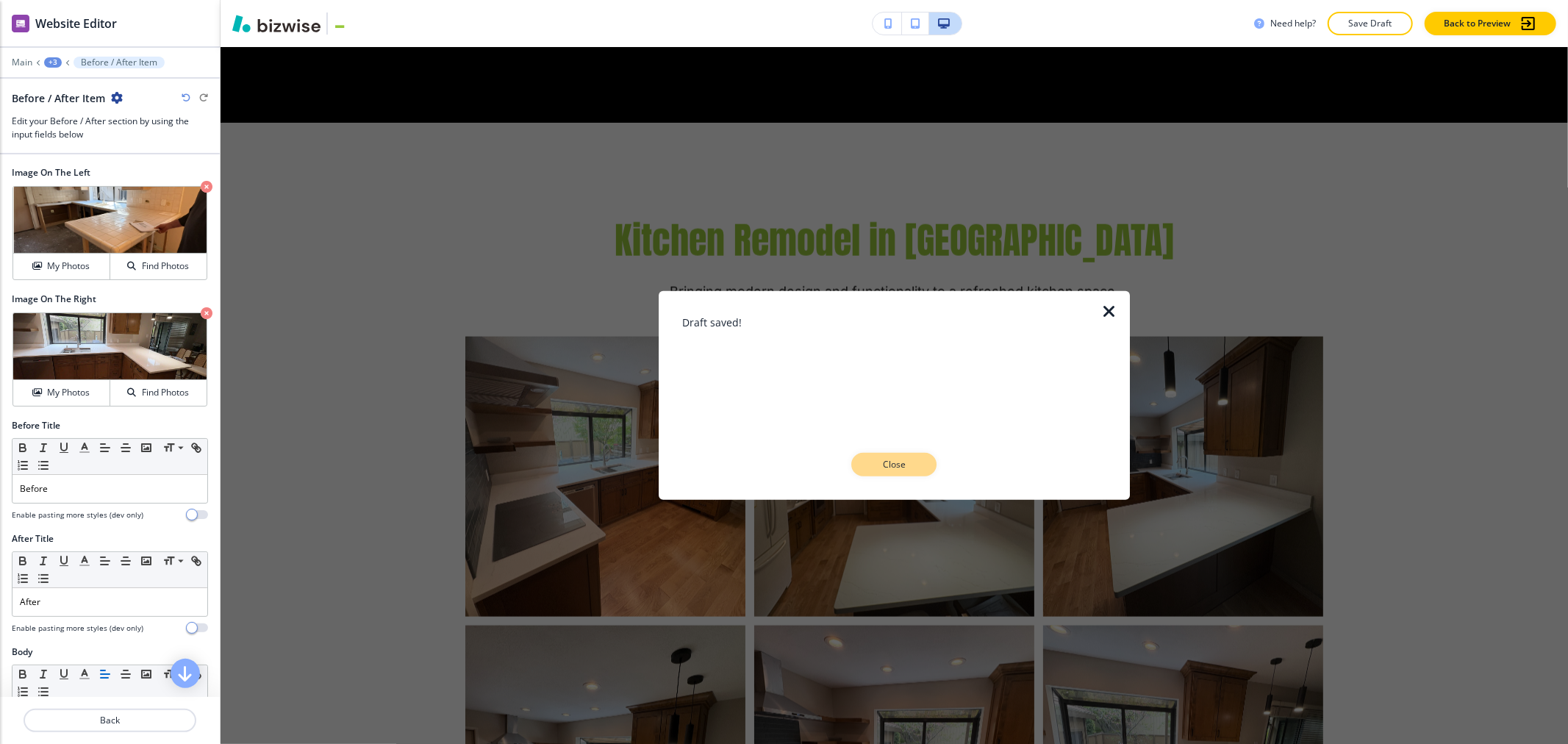
click at [782, 471] on p "Close" at bounding box center [894, 465] width 47 height 13
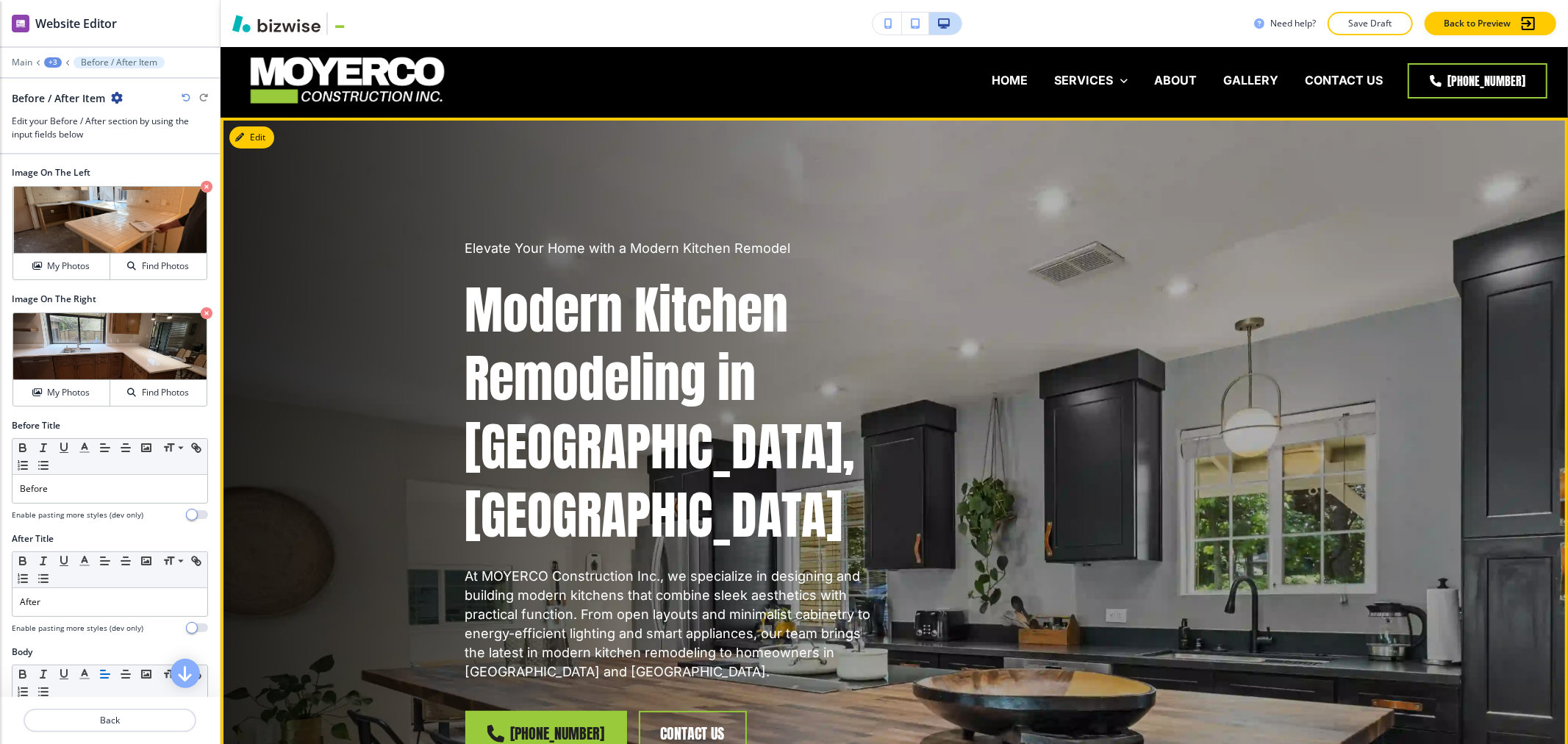
scroll to position [0, 0]
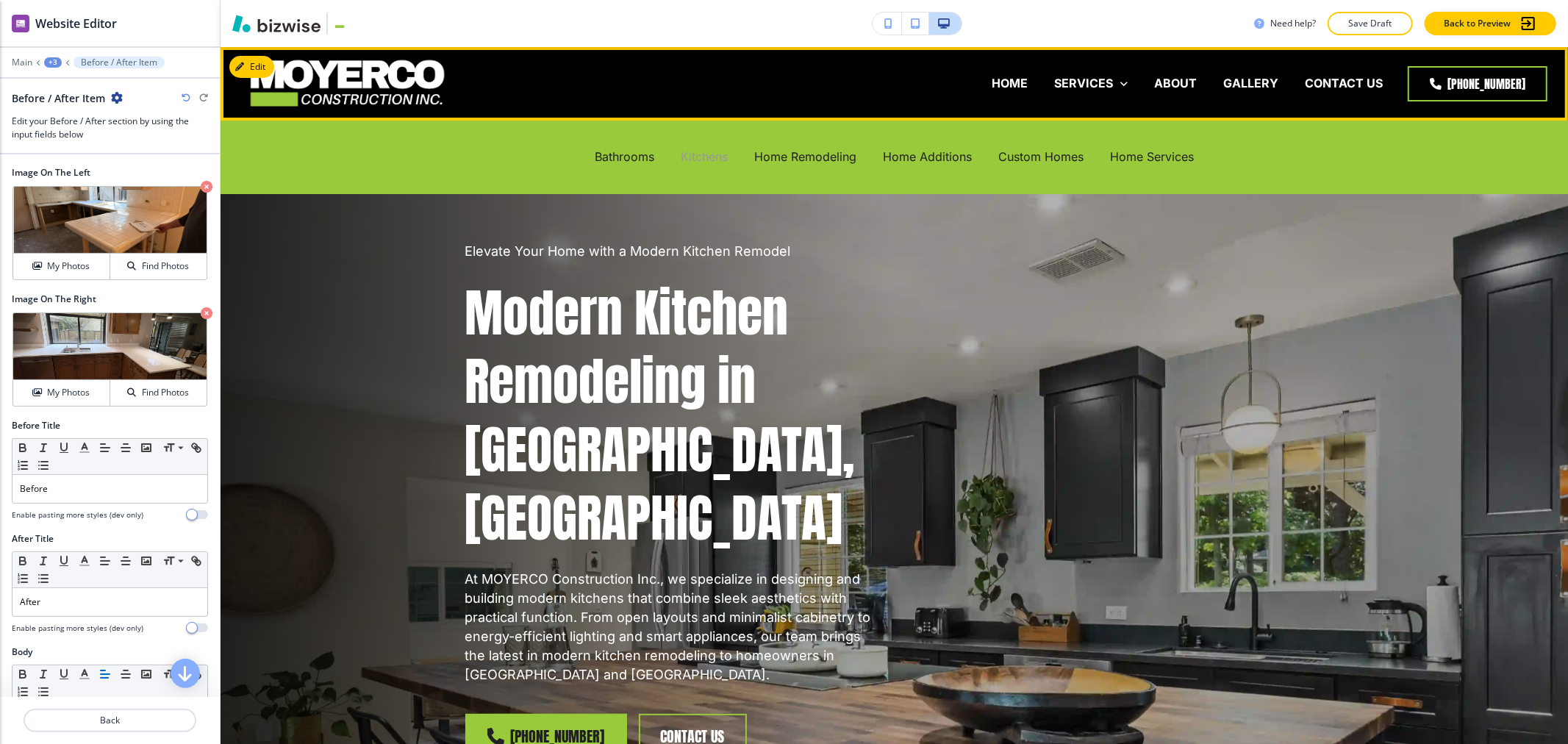
click at [696, 159] on p "Kitchens" at bounding box center [705, 157] width 47 height 17
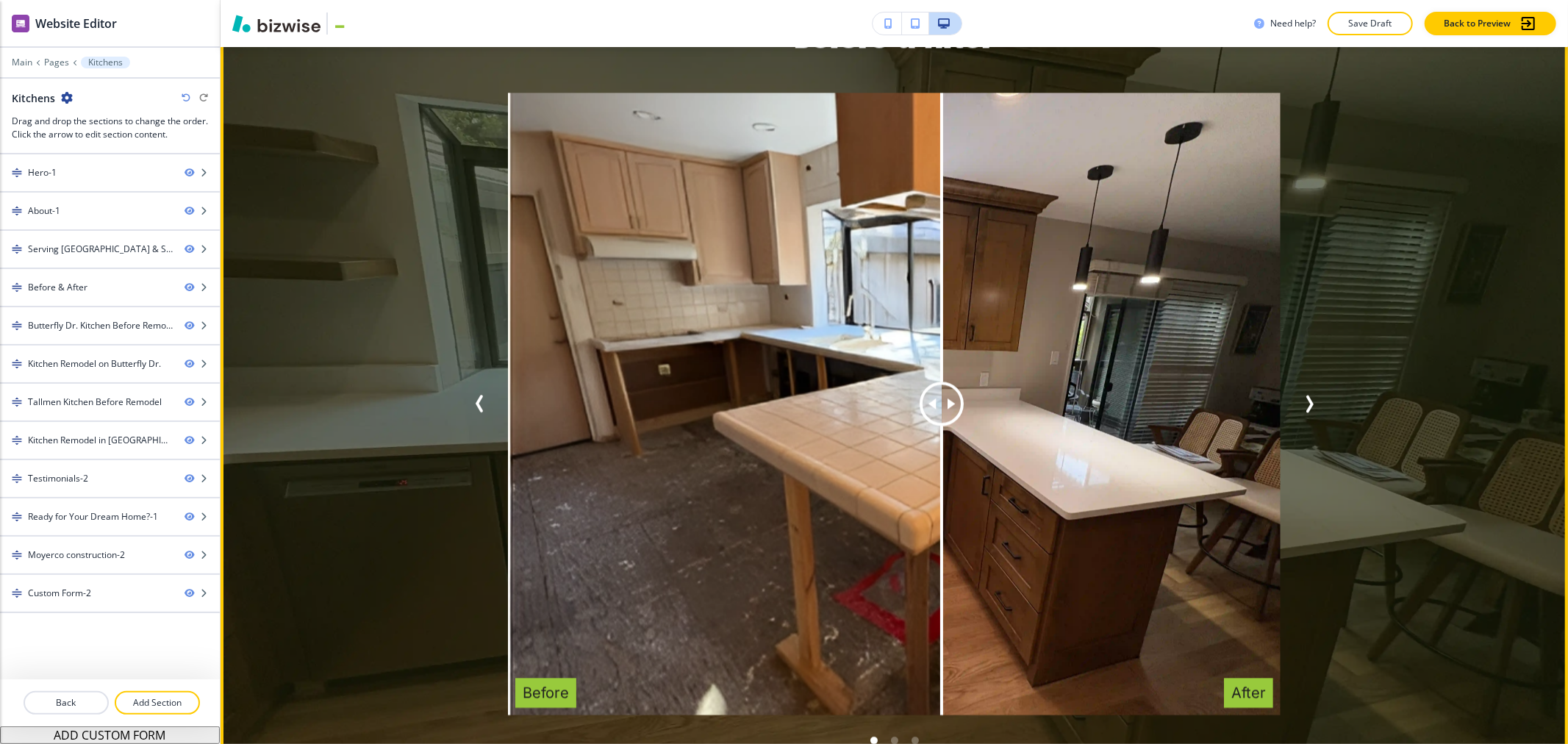
scroll to position [2941, 0]
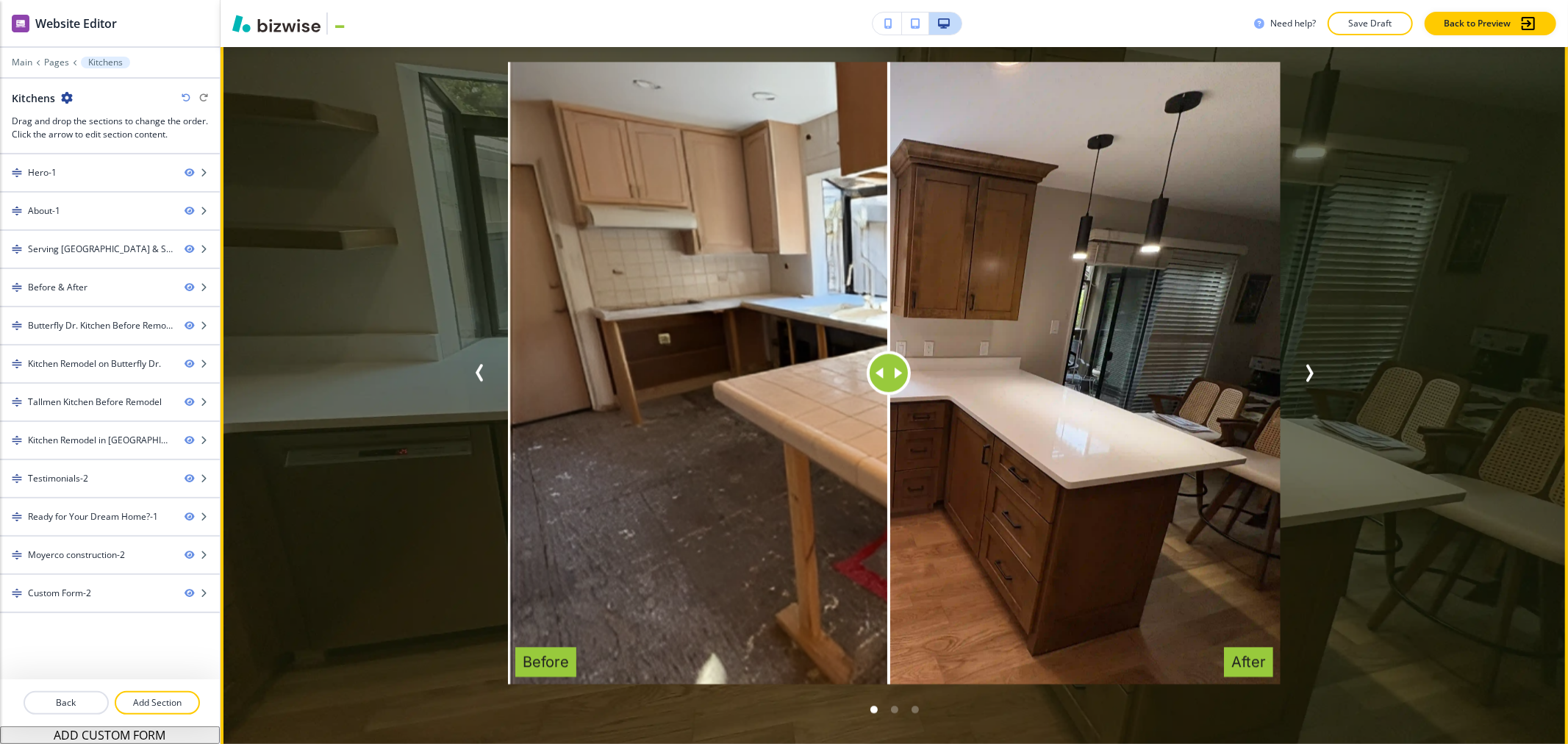
drag, startPoint x: 943, startPoint y: 293, endPoint x: 883, endPoint y: 302, distance: 60.7
click at [782, 351] on div at bounding box center [888, 372] width 44 height 44
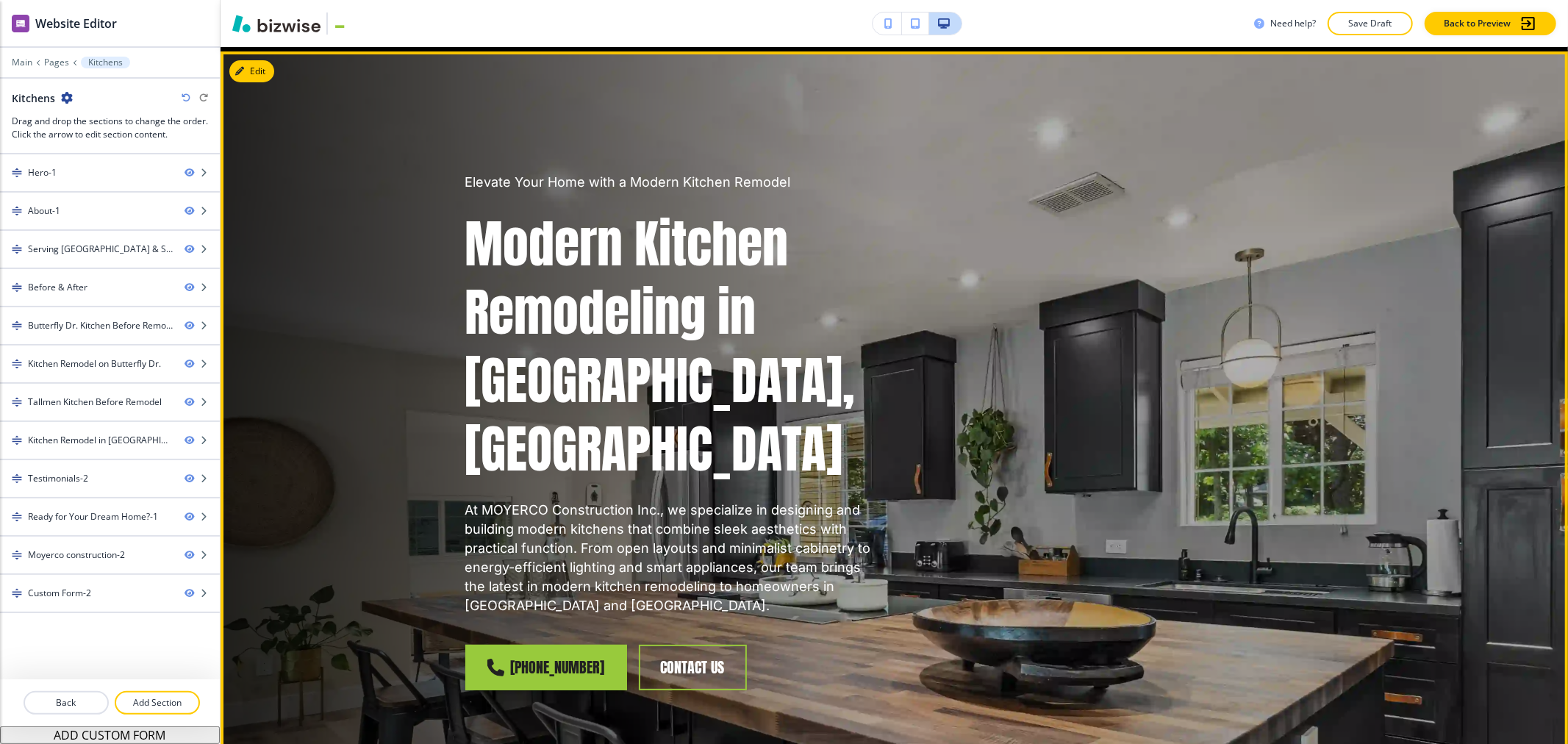
scroll to position [0, 0]
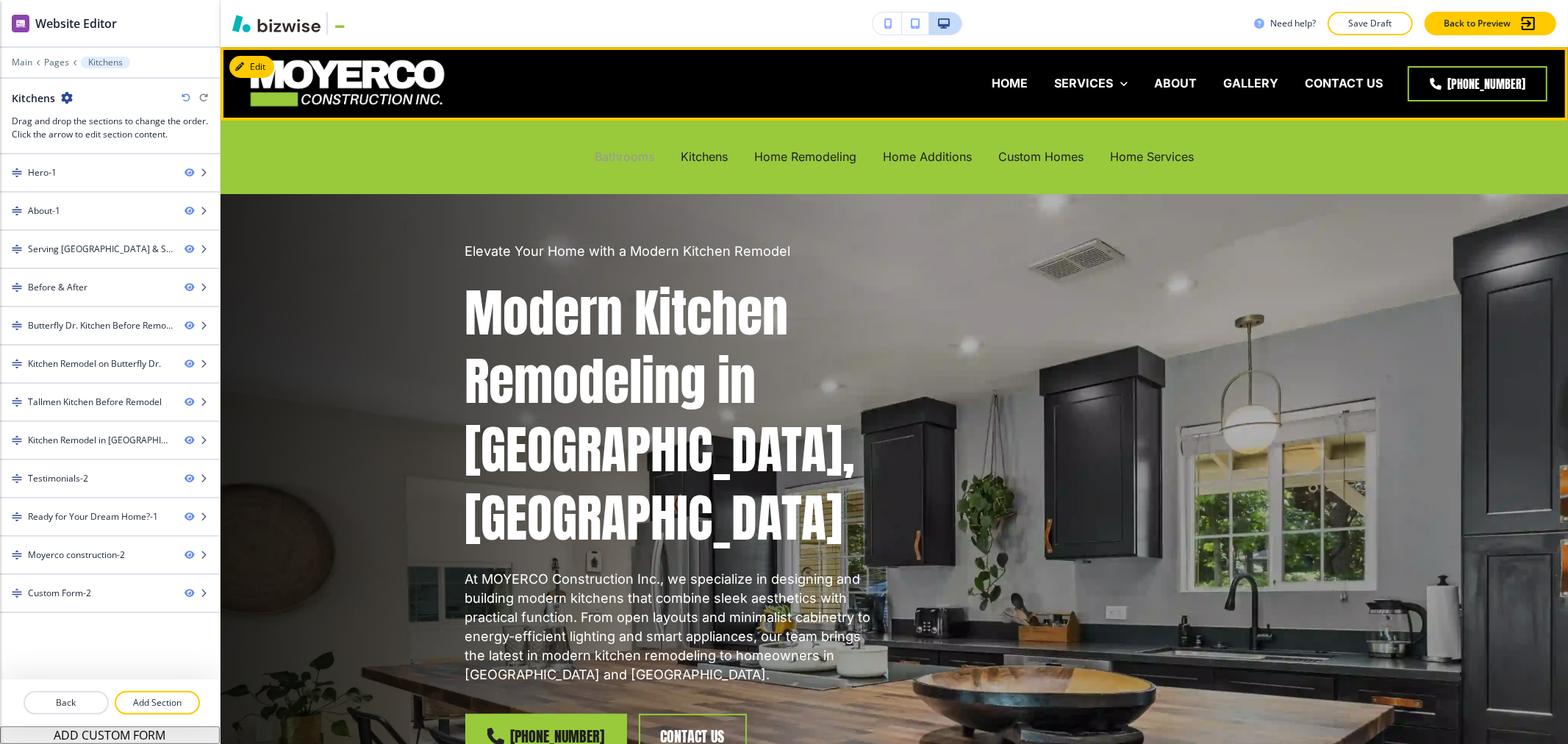
click at [601, 155] on p "Bathrooms" at bounding box center [624, 157] width 60 height 17
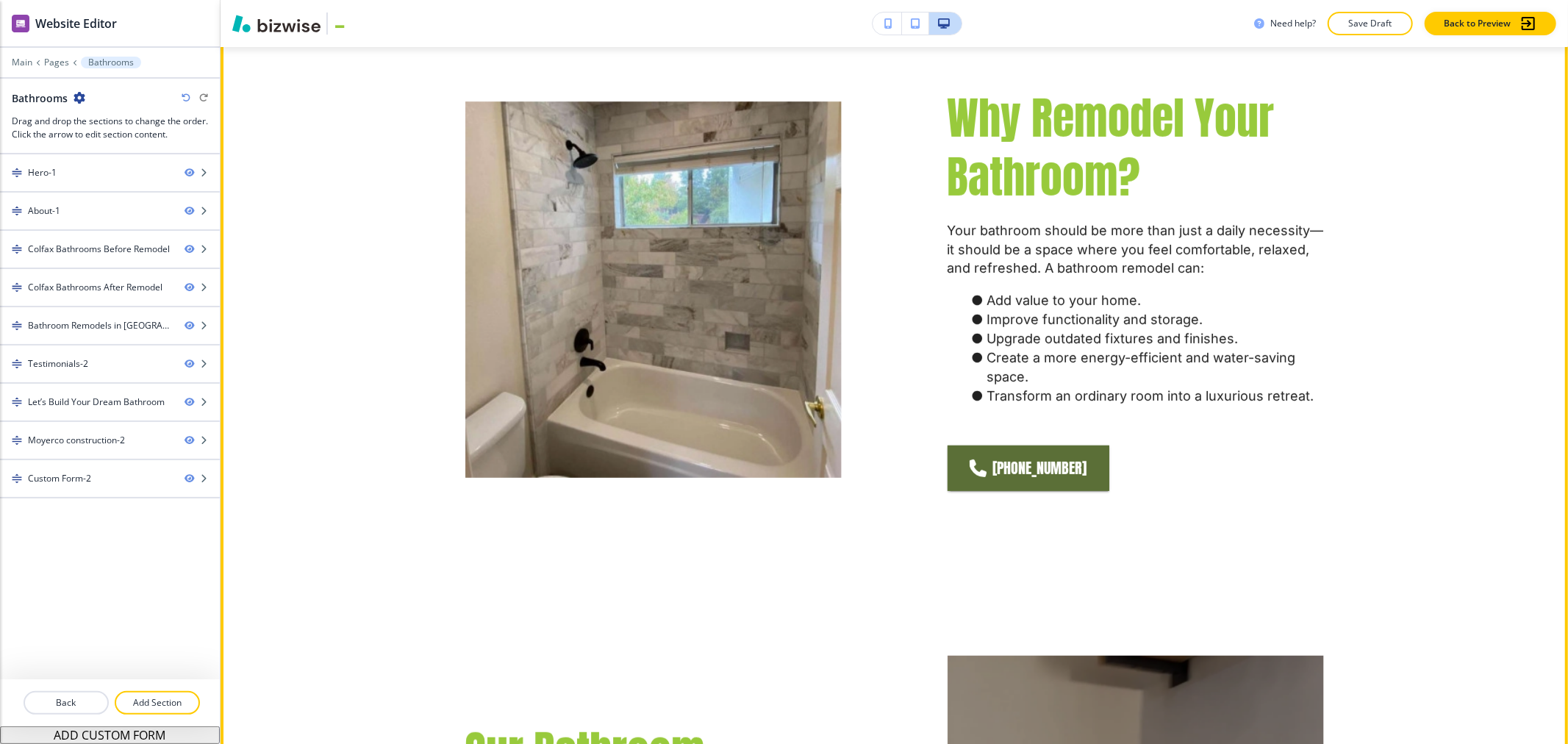
scroll to position [653, 0]
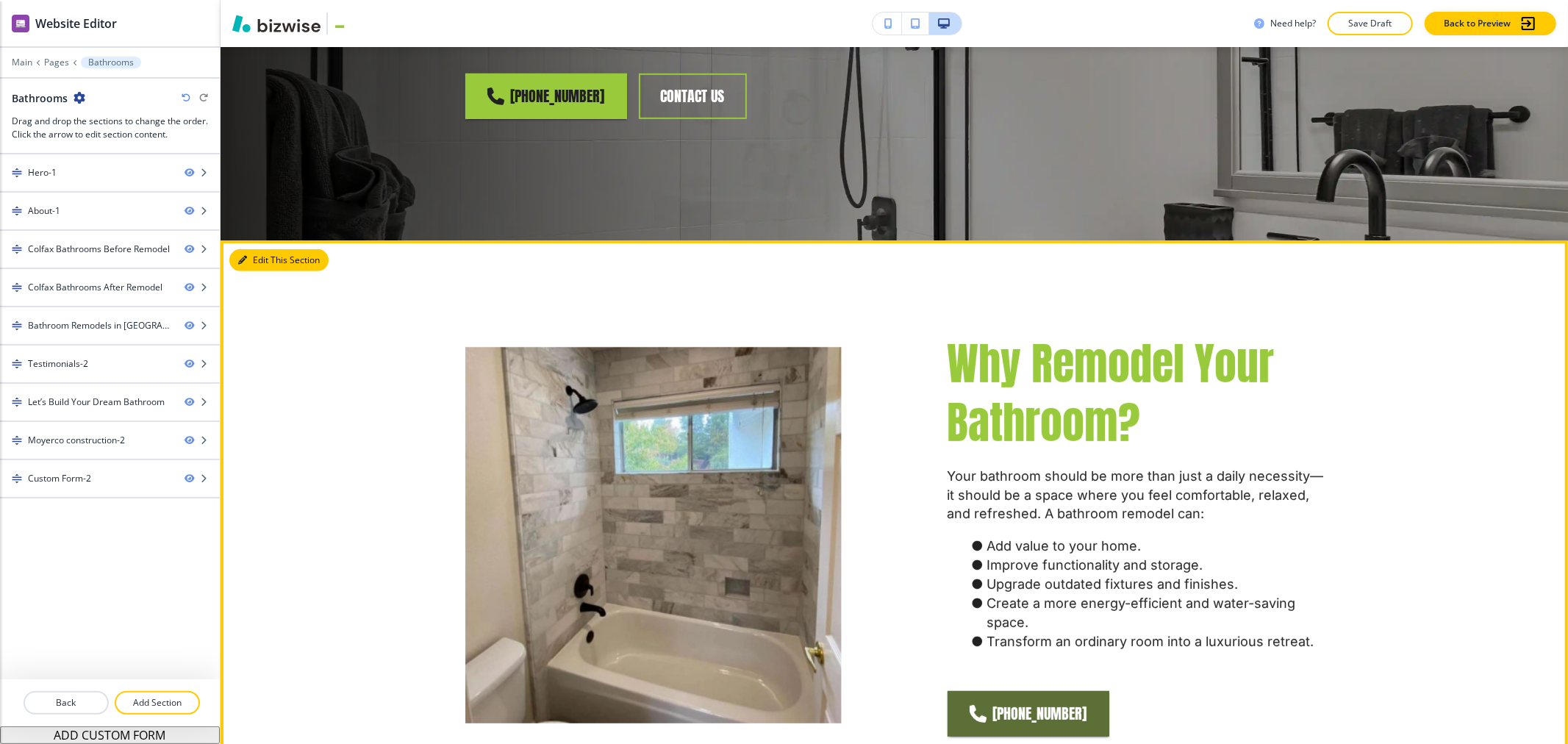
click at [243, 249] on button "Edit This Section" at bounding box center [279, 260] width 99 height 22
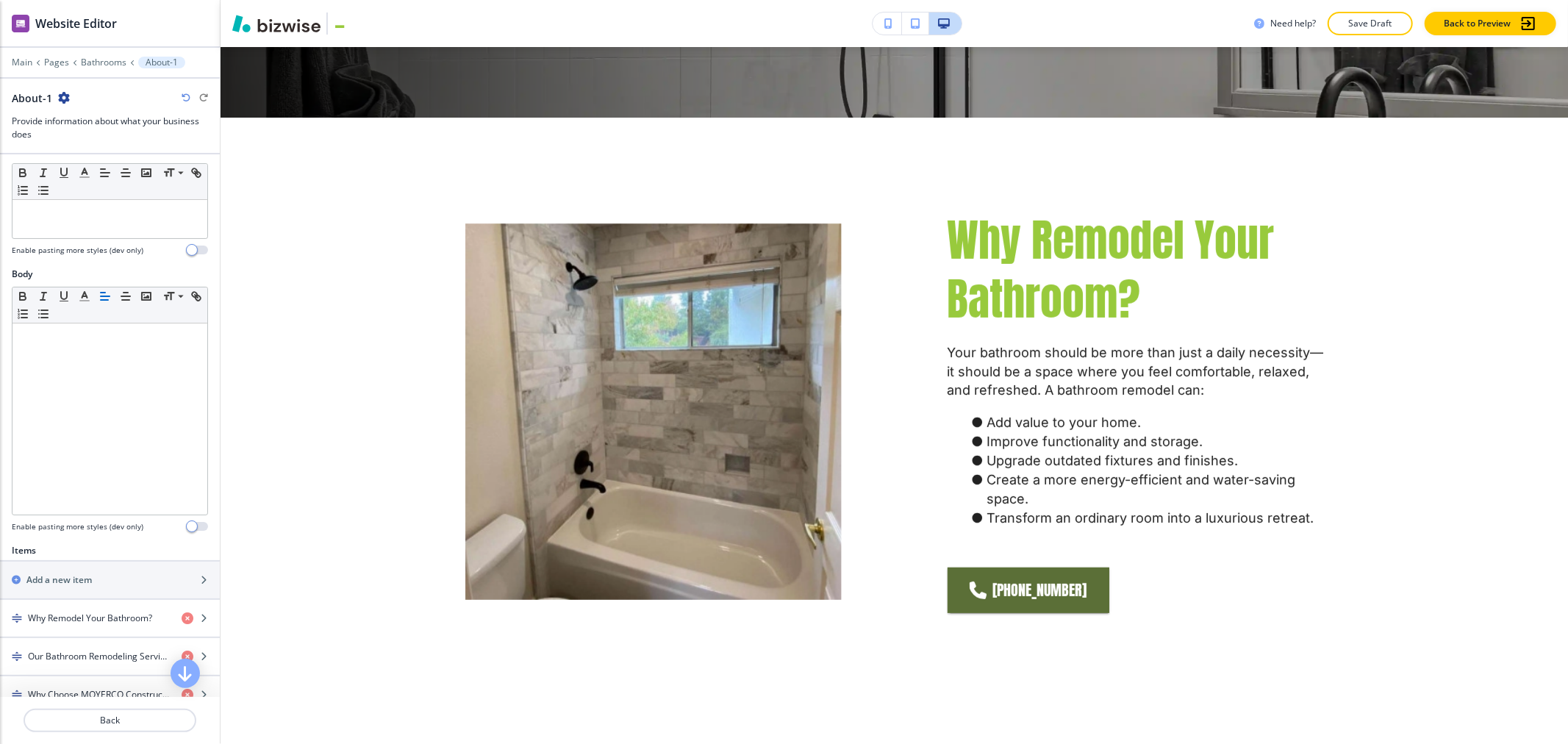
scroll to position [408, 0]
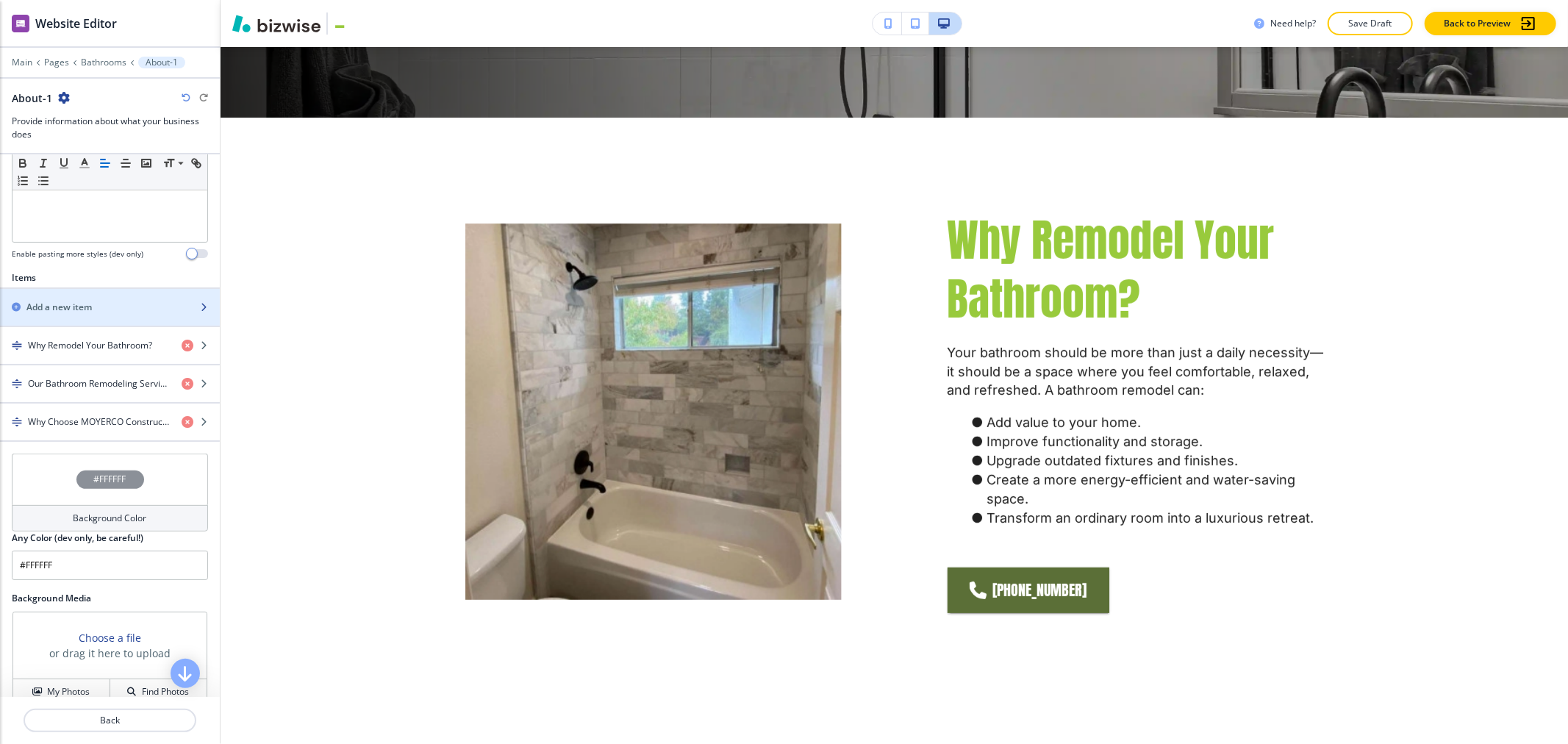
click at [39, 309] on h2 "Add a new item" at bounding box center [60, 307] width 65 height 13
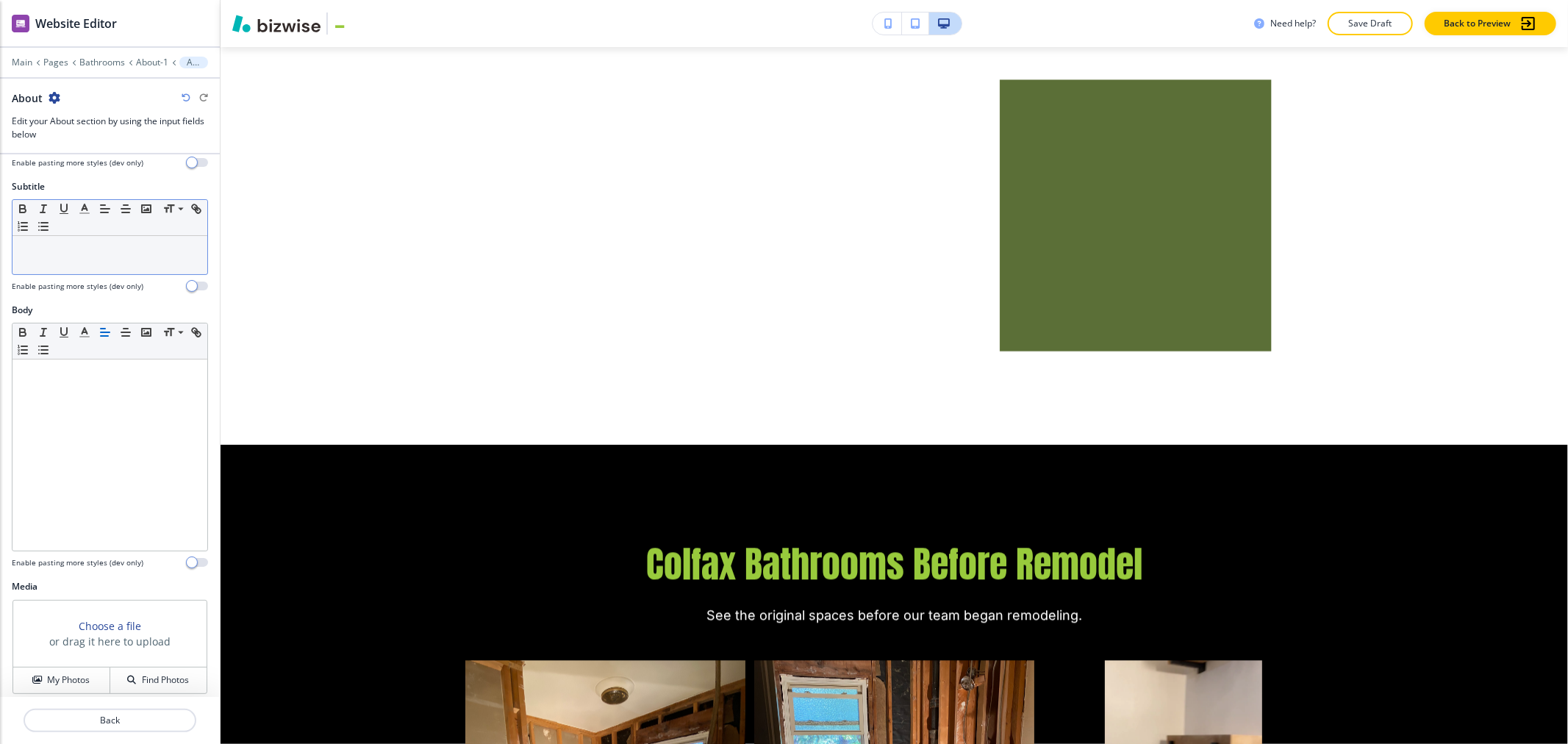
scroll to position [228, 0]
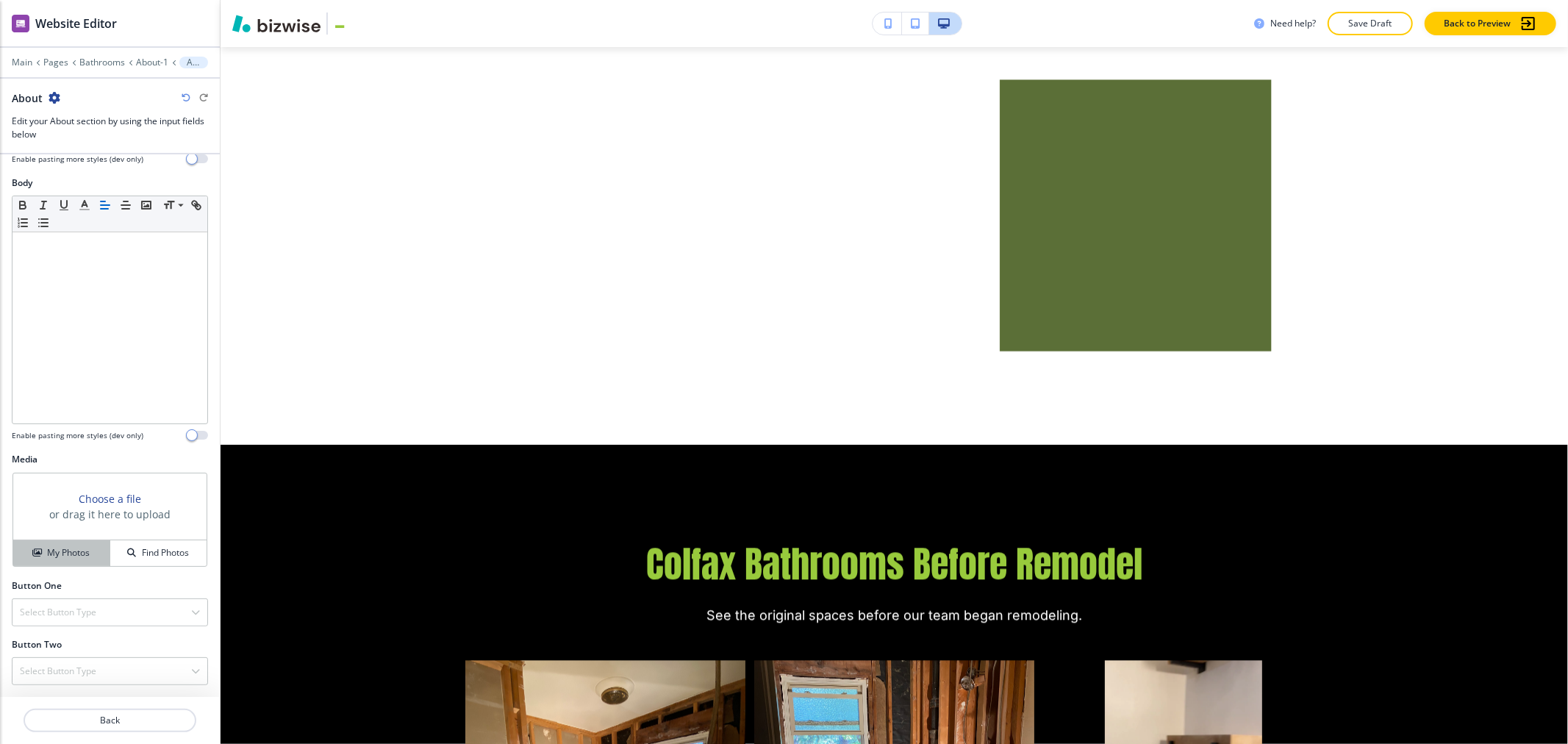
click at [55, 563] on button "My Photos" at bounding box center [62, 553] width 97 height 26
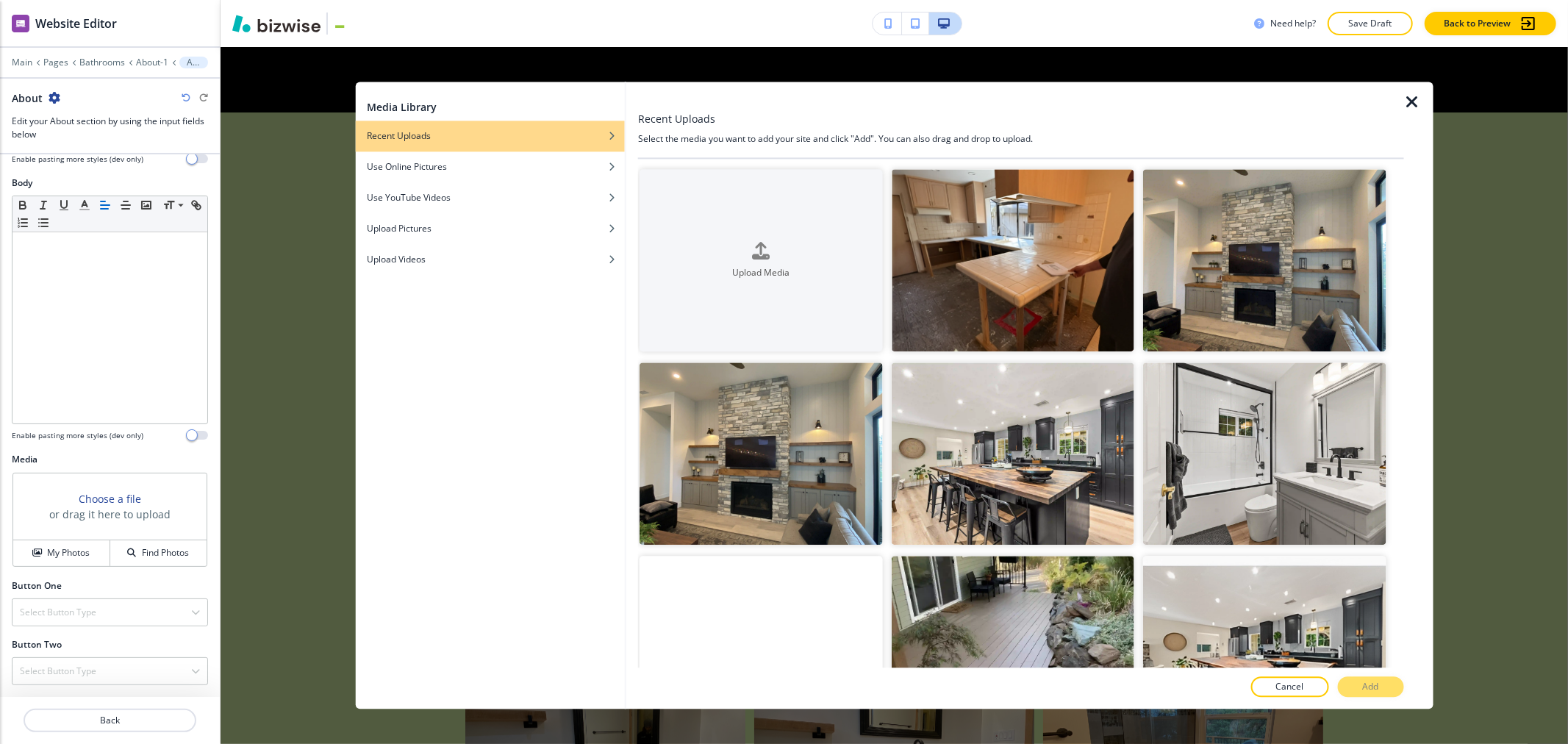
scroll to position [3924, 0]
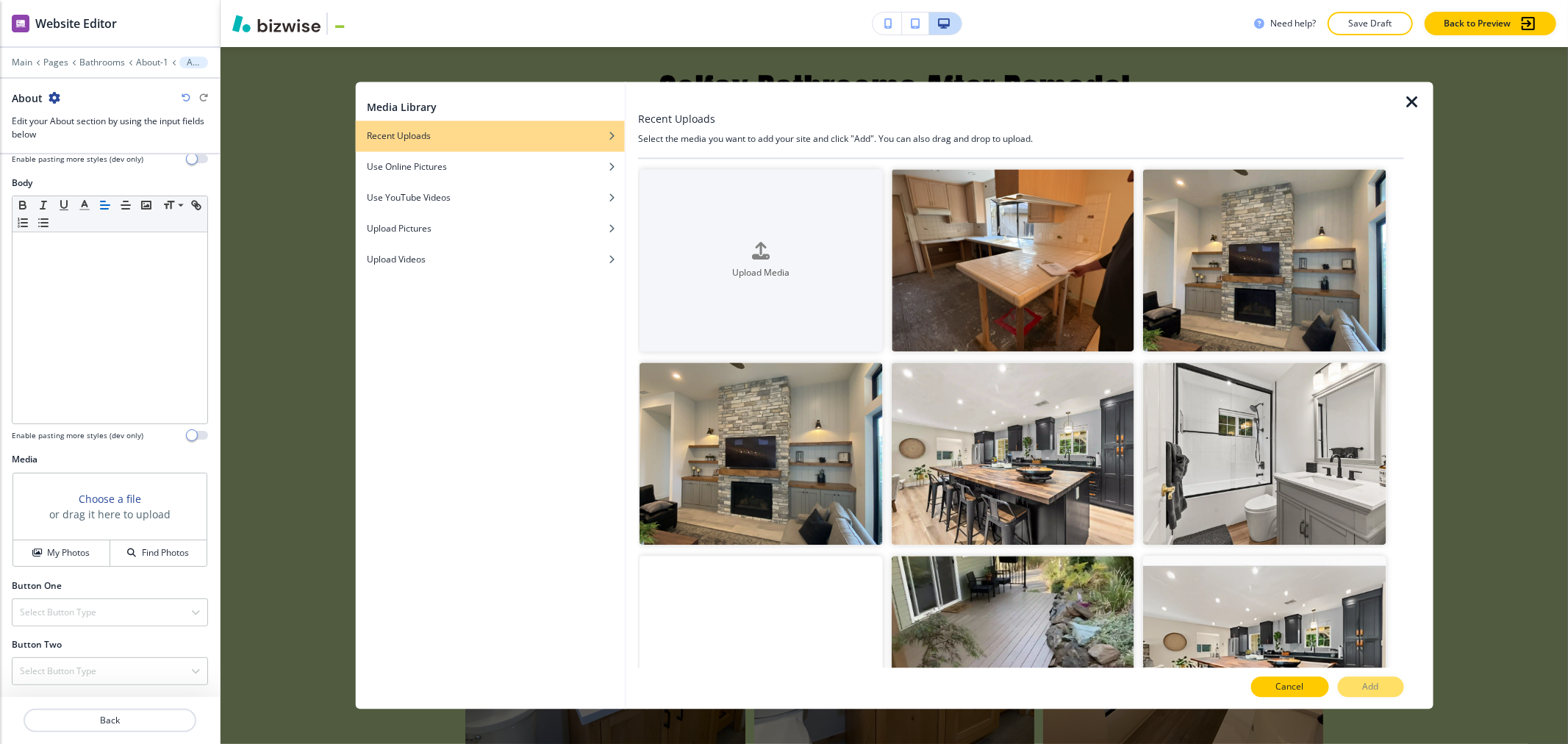
click at [782, 685] on button "Cancel" at bounding box center [1290, 687] width 78 height 21
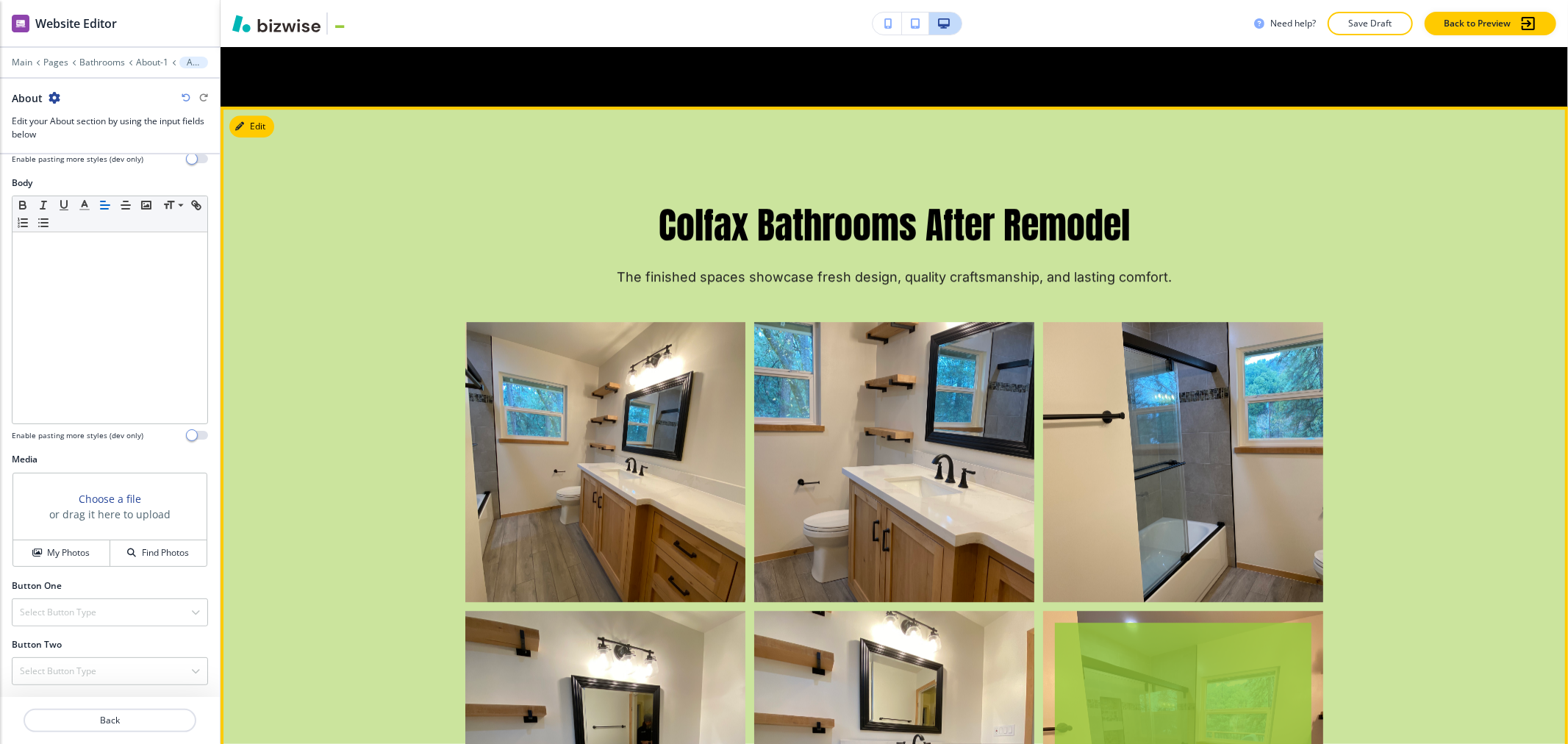
scroll to position [3760, 0]
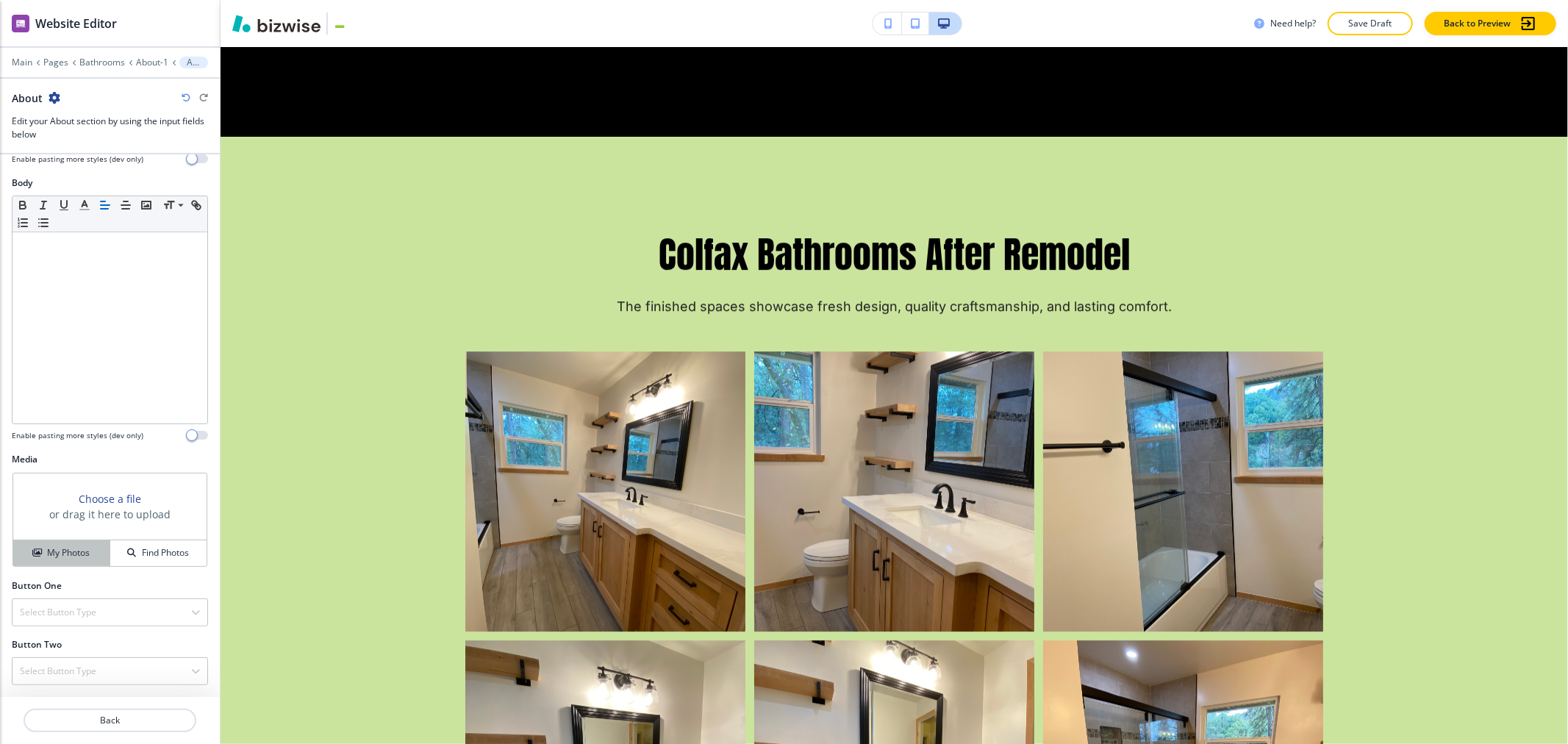
drag, startPoint x: 57, startPoint y: 532, endPoint x: 57, endPoint y: 542, distance: 10.0
click at [57, 541] on div "Choose a file or drag it here to upload My Photos Find Photos" at bounding box center [110, 520] width 195 height 94
click at [56, 552] on h4 "My Photos" at bounding box center [68, 553] width 43 height 13
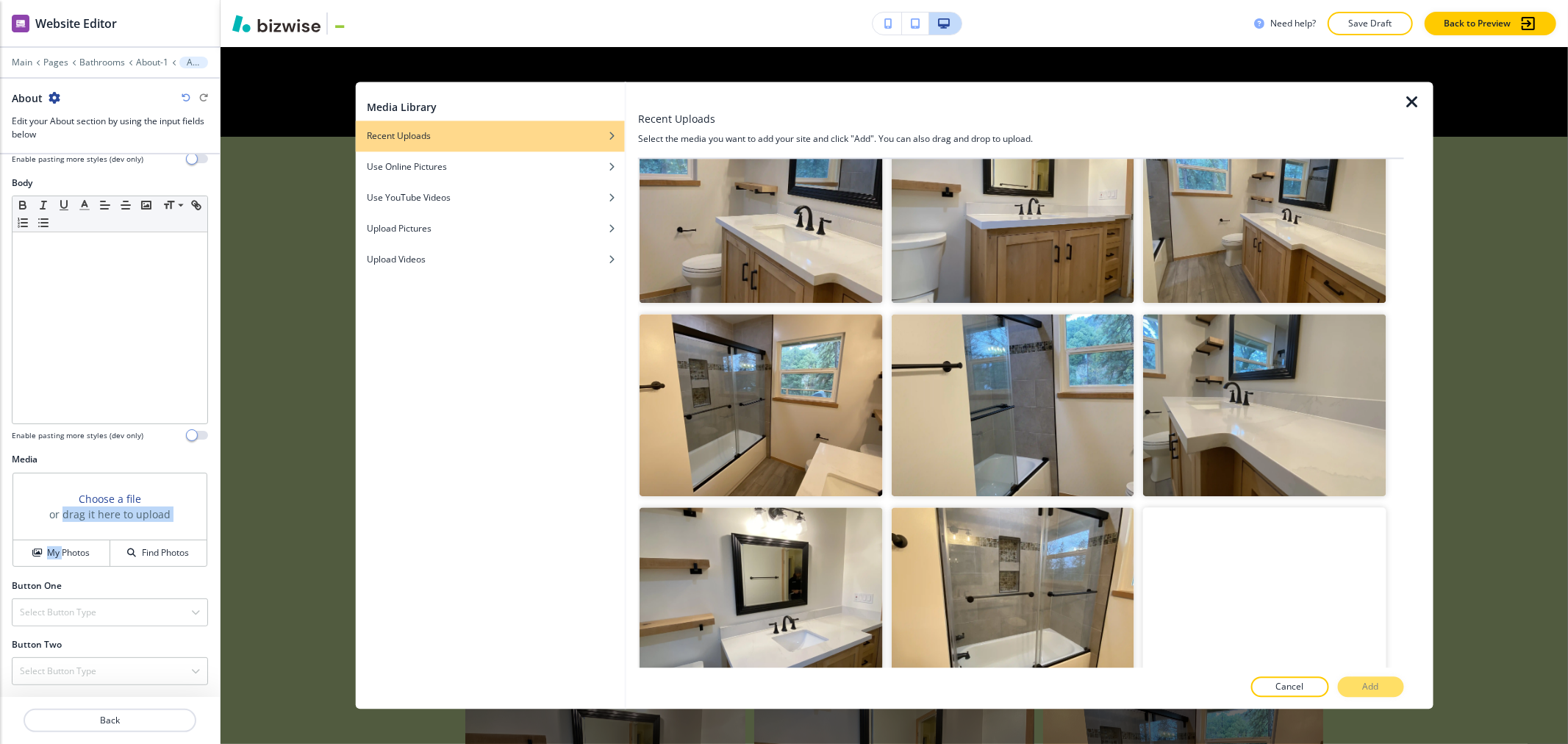
scroll to position [3022, 0]
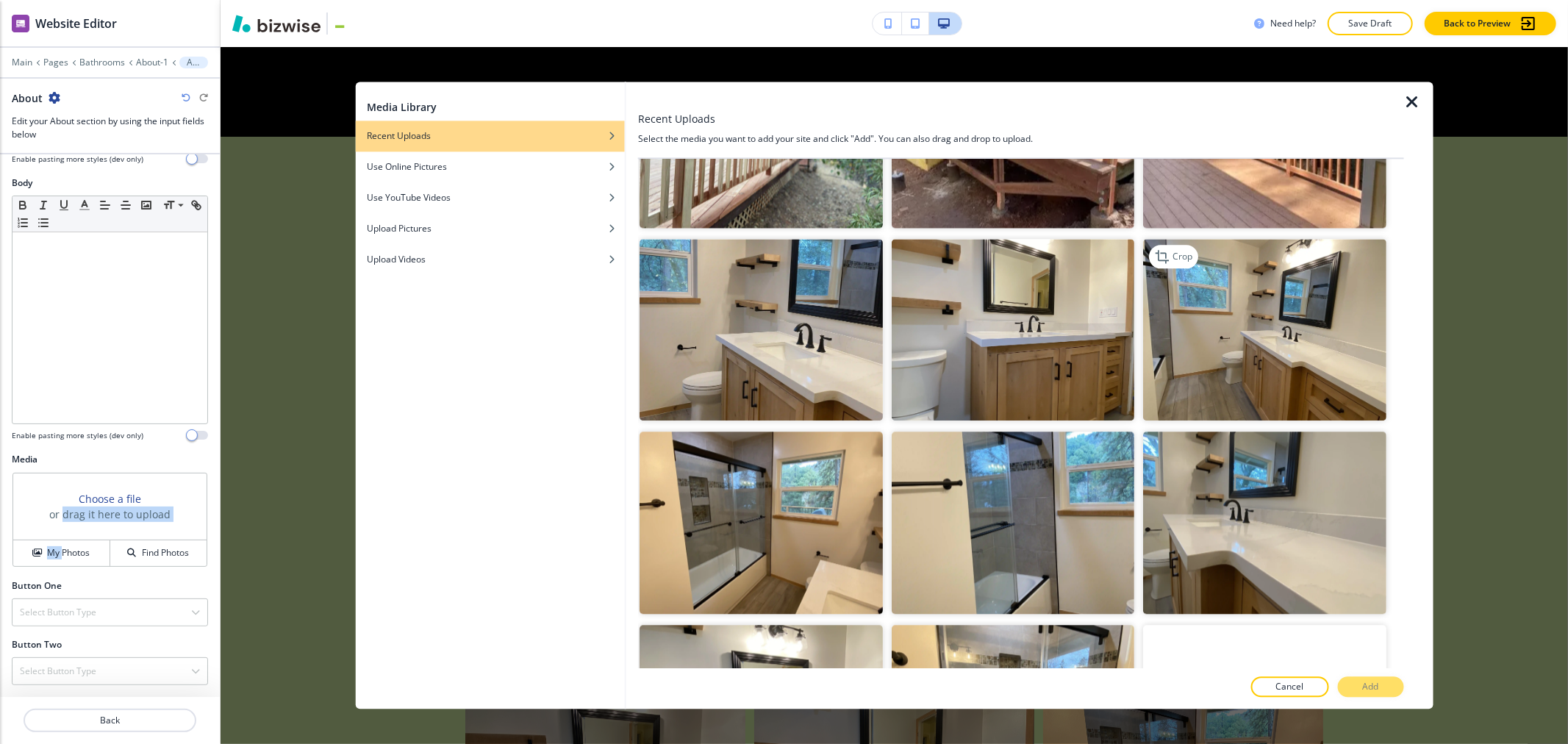
click at [782, 344] on img "button" at bounding box center [1264, 330] width 242 height 182
click at [782, 679] on button "Add" at bounding box center [1371, 687] width 66 height 21
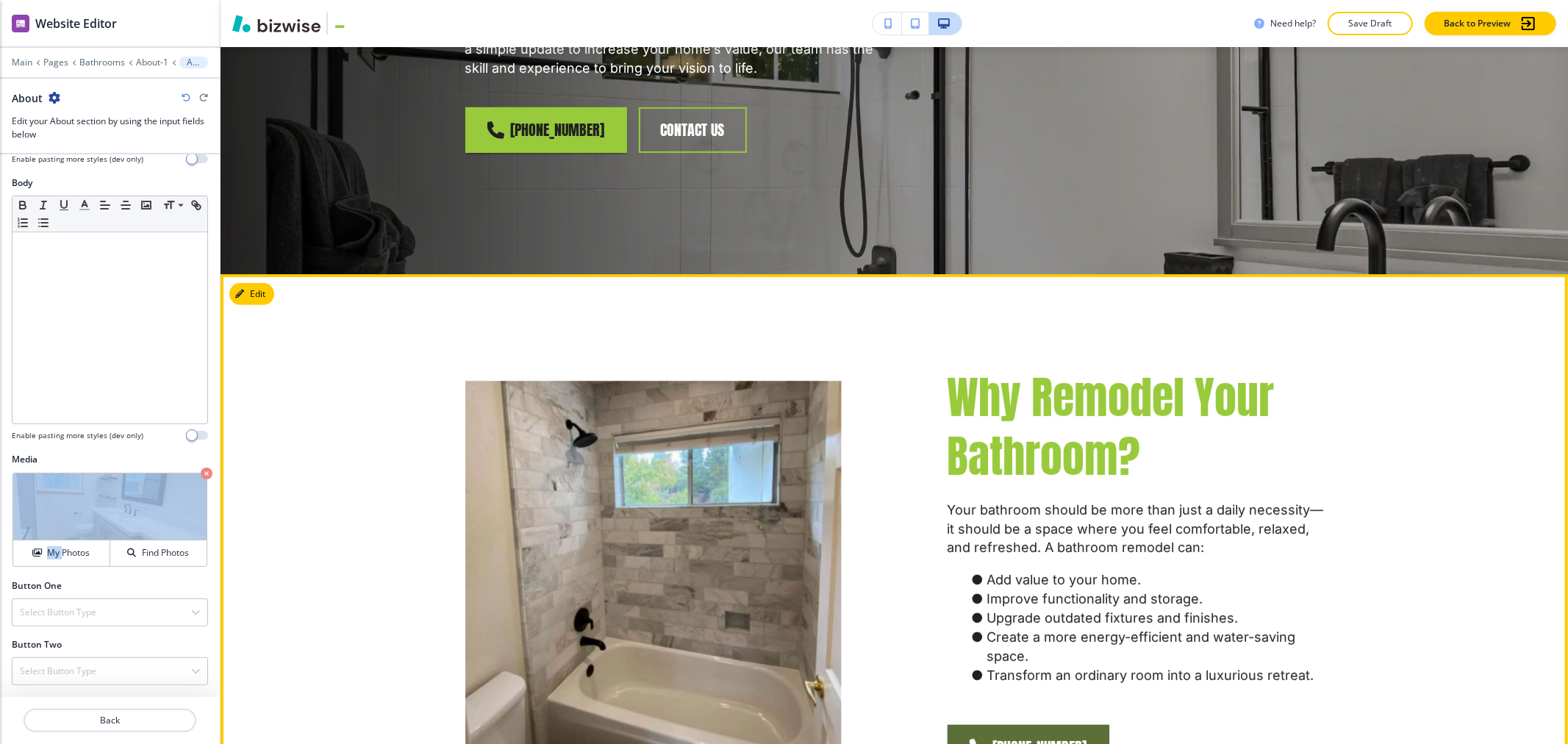
scroll to position [723, 0]
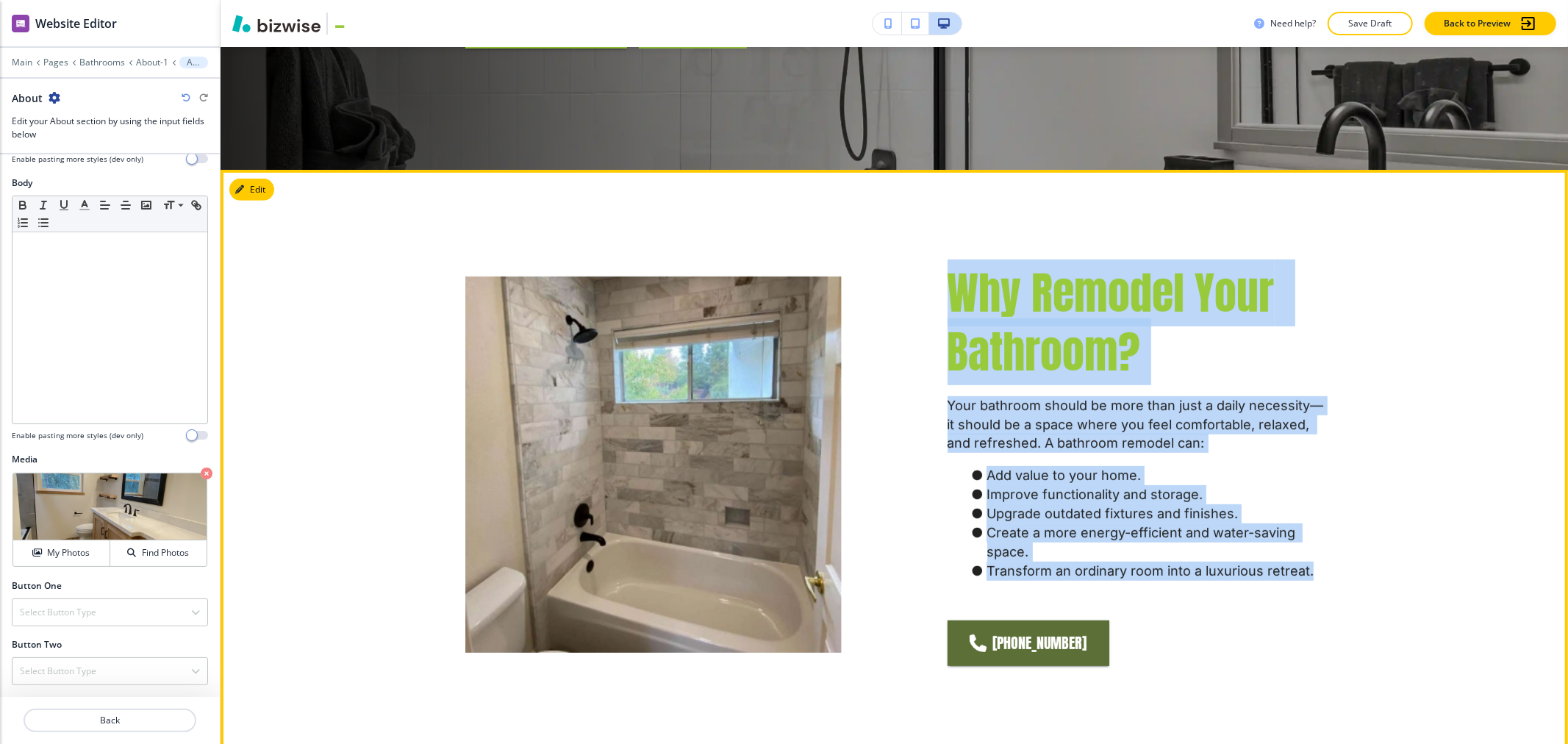
drag, startPoint x: 937, startPoint y: 214, endPoint x: 1311, endPoint y: 533, distance: 491.6
click at [782, 533] on div "Why Remodel Your Bathroom? Your bathroom should be more than just a daily neces…" at bounding box center [1083, 430] width 482 height 473
copy div "Why Remodel Your Bathroom? Your bathroom should be more than just a daily neces…"
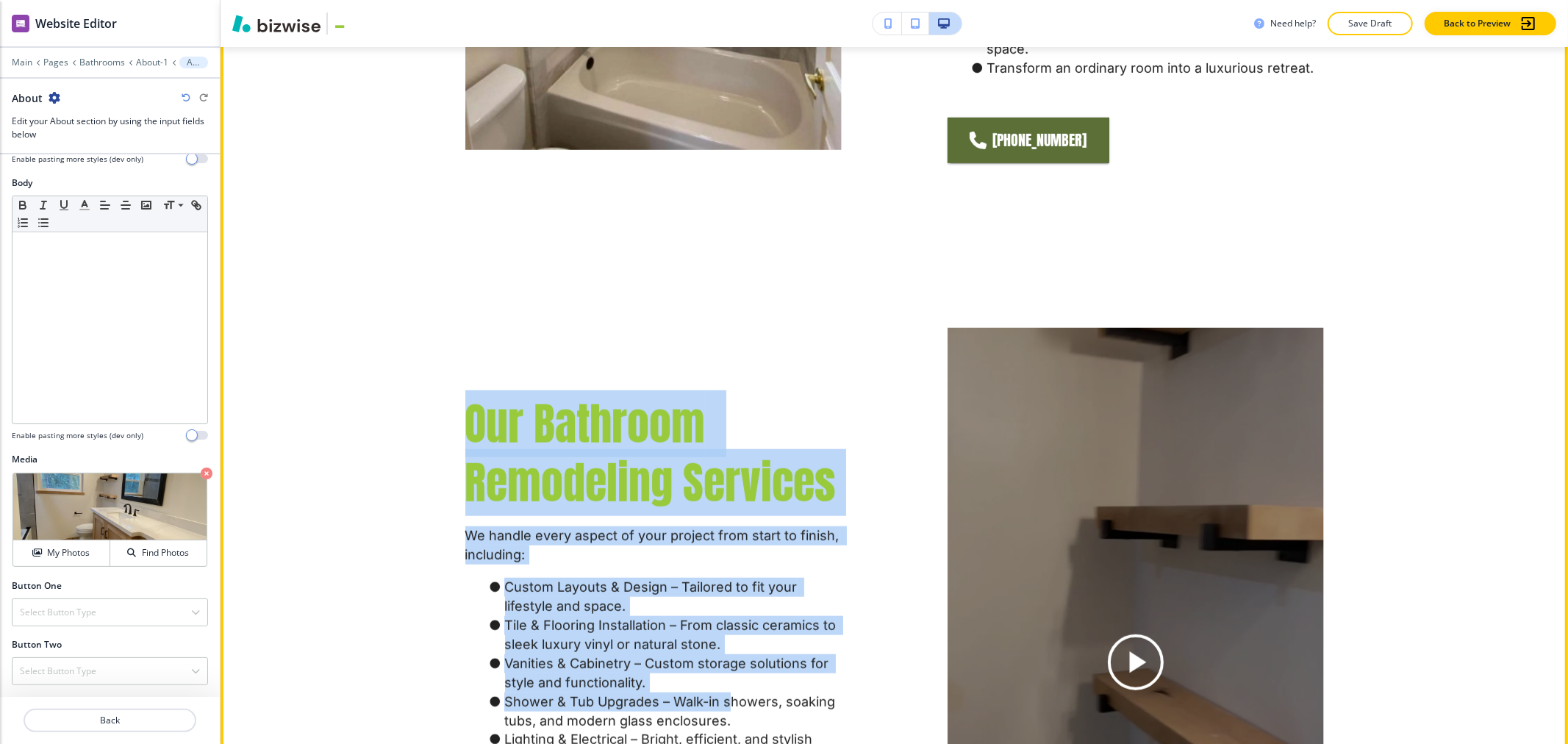
scroll to position [1540, 0]
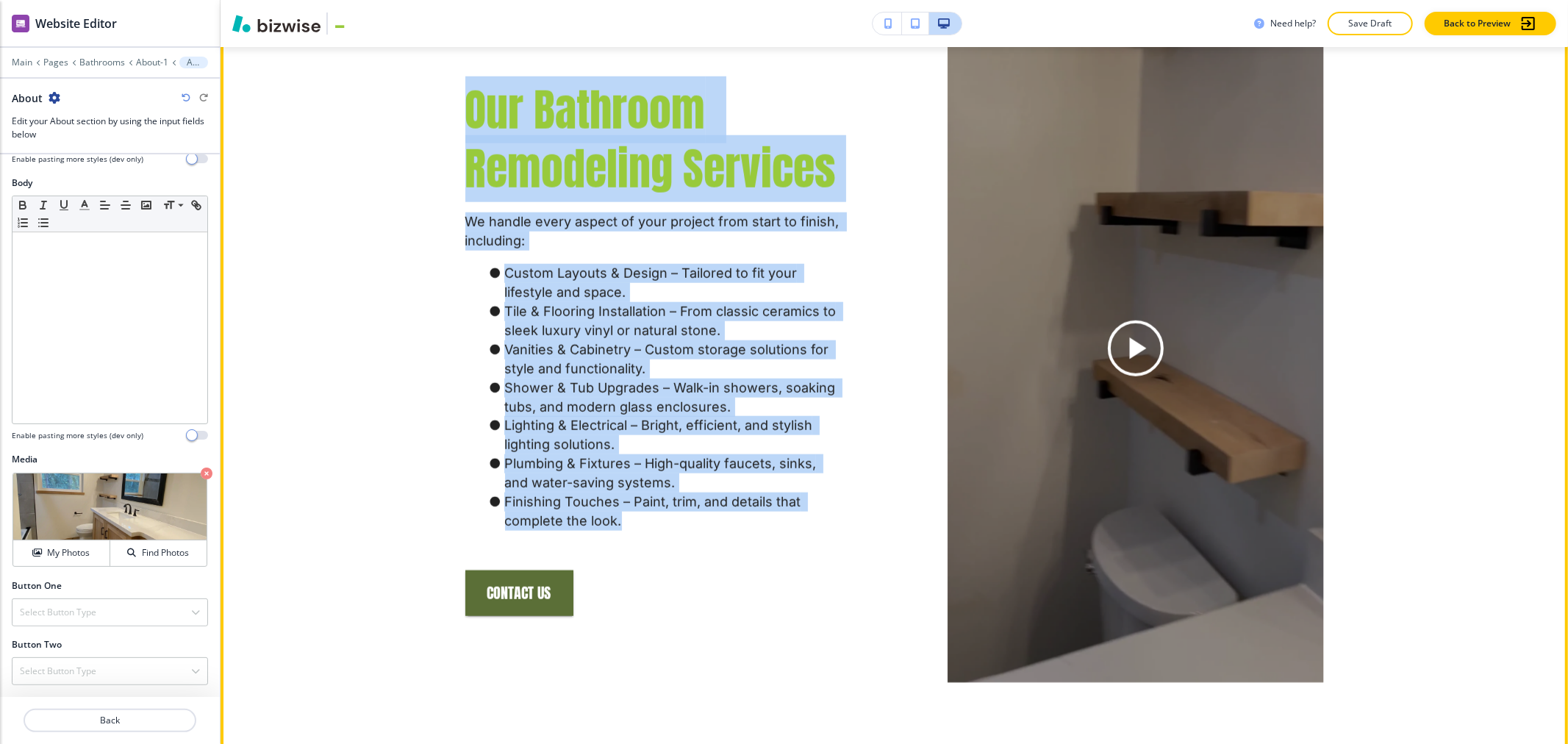
drag, startPoint x: 447, startPoint y: 446, endPoint x: 685, endPoint y: 454, distance: 238.1
click at [685, 454] on div "Our Bathroom Remodeling Services We handle every aspect of your project from st…" at bounding box center [601, 314] width 482 height 740
copy div "Our Bathroom Remodeling Services We handle every aspect of your project from st…"
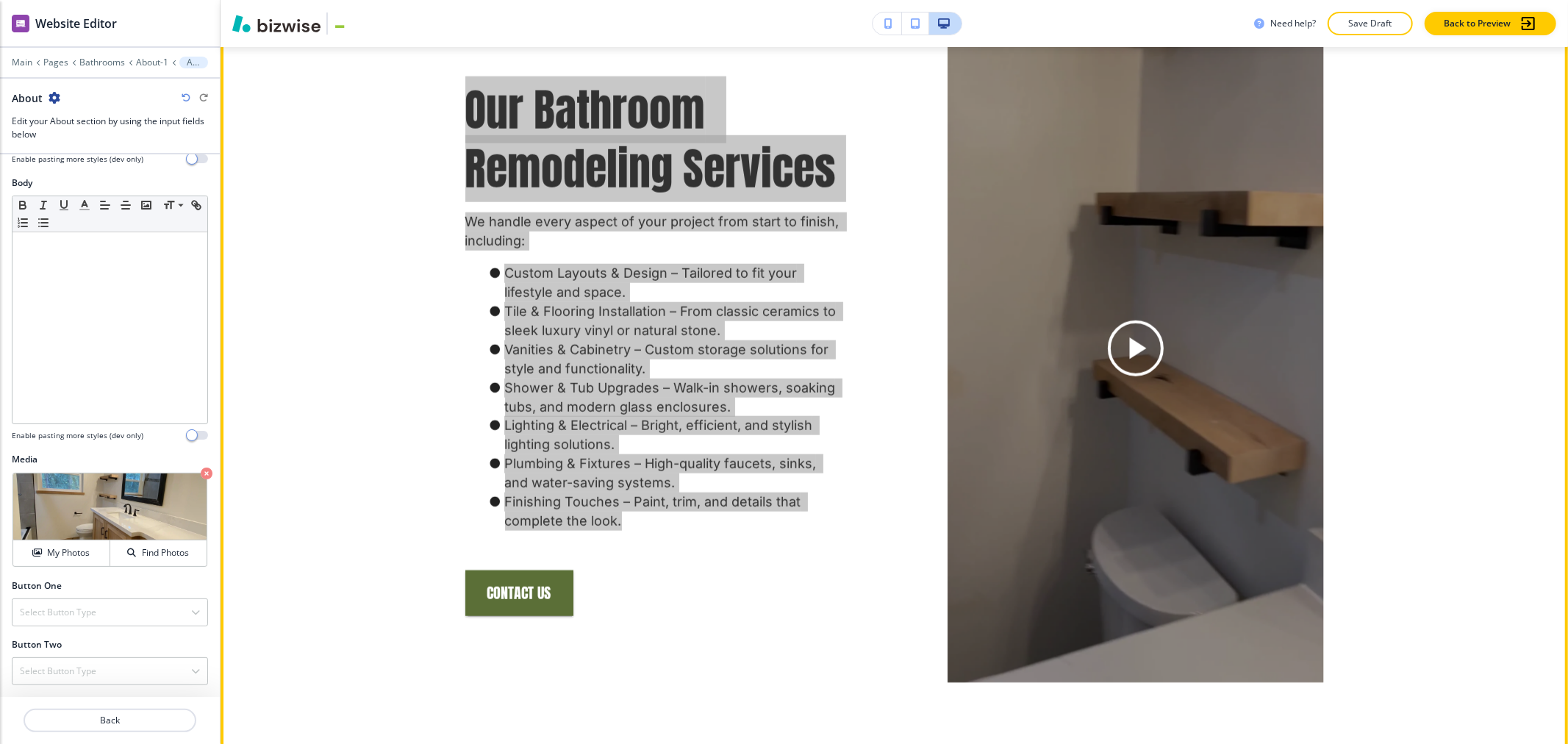
scroll to position [2031, 0]
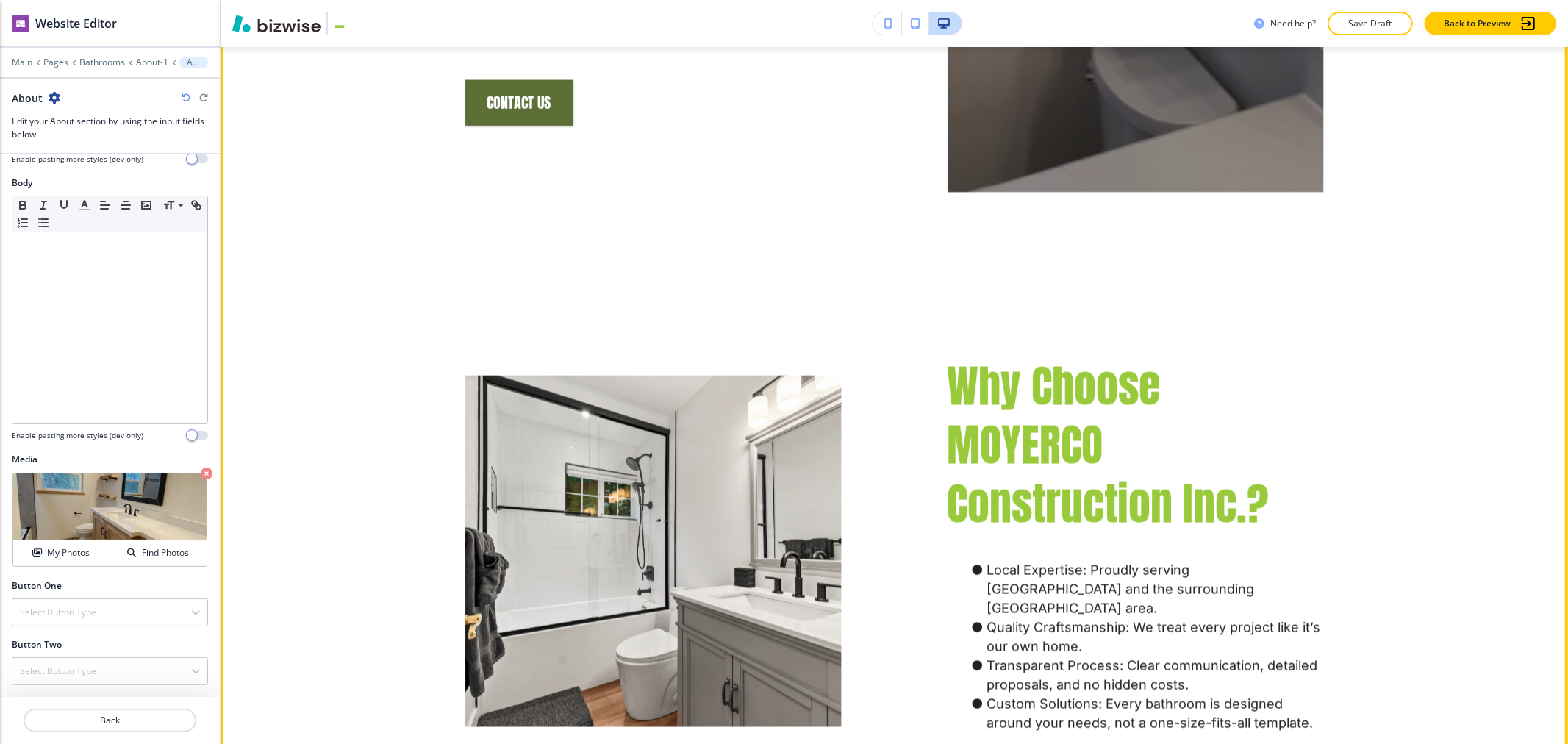
click at [782, 353] on span "Why Choose MOYERCO Construction Inc.?" at bounding box center [1109, 445] width 322 height 185
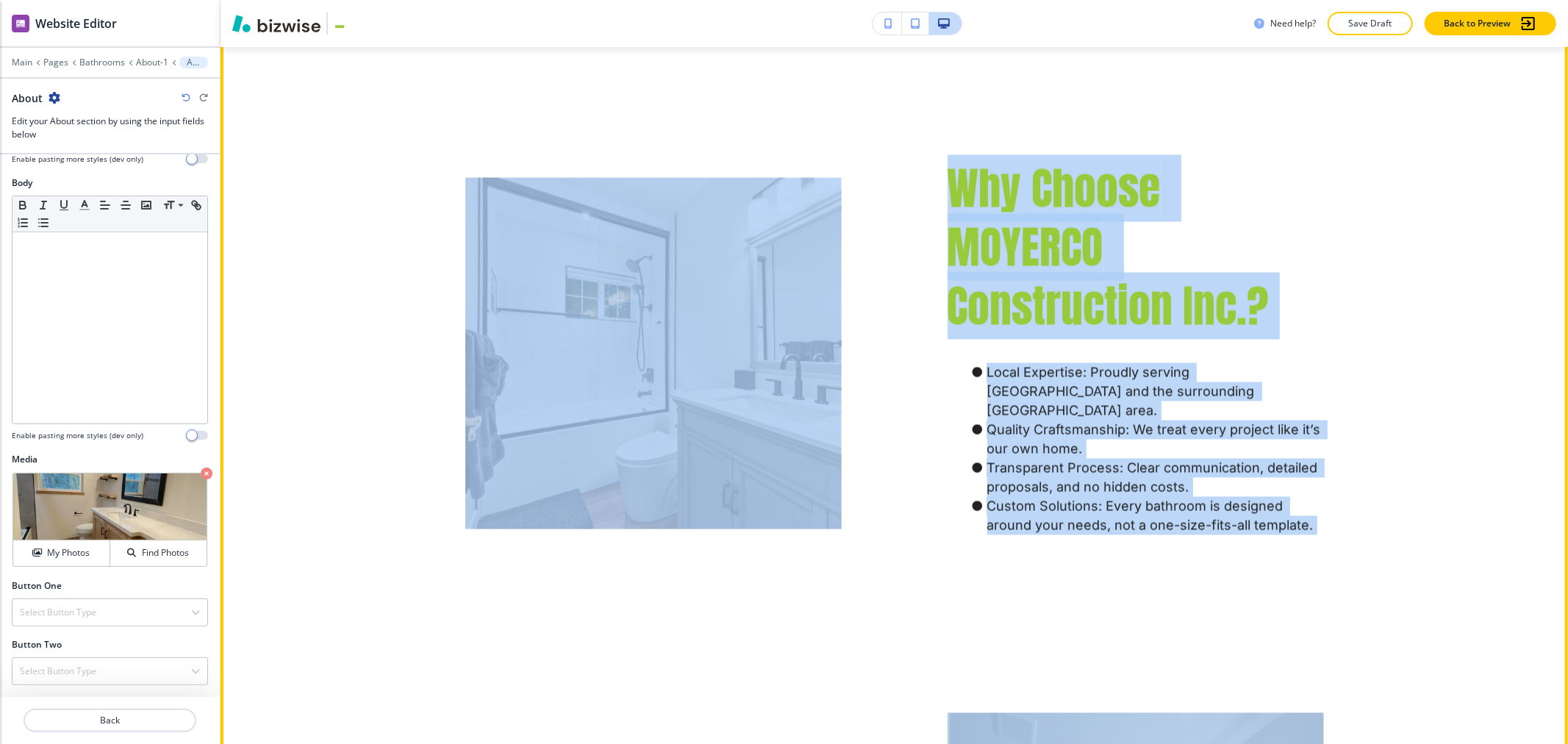
scroll to position [2276, 0]
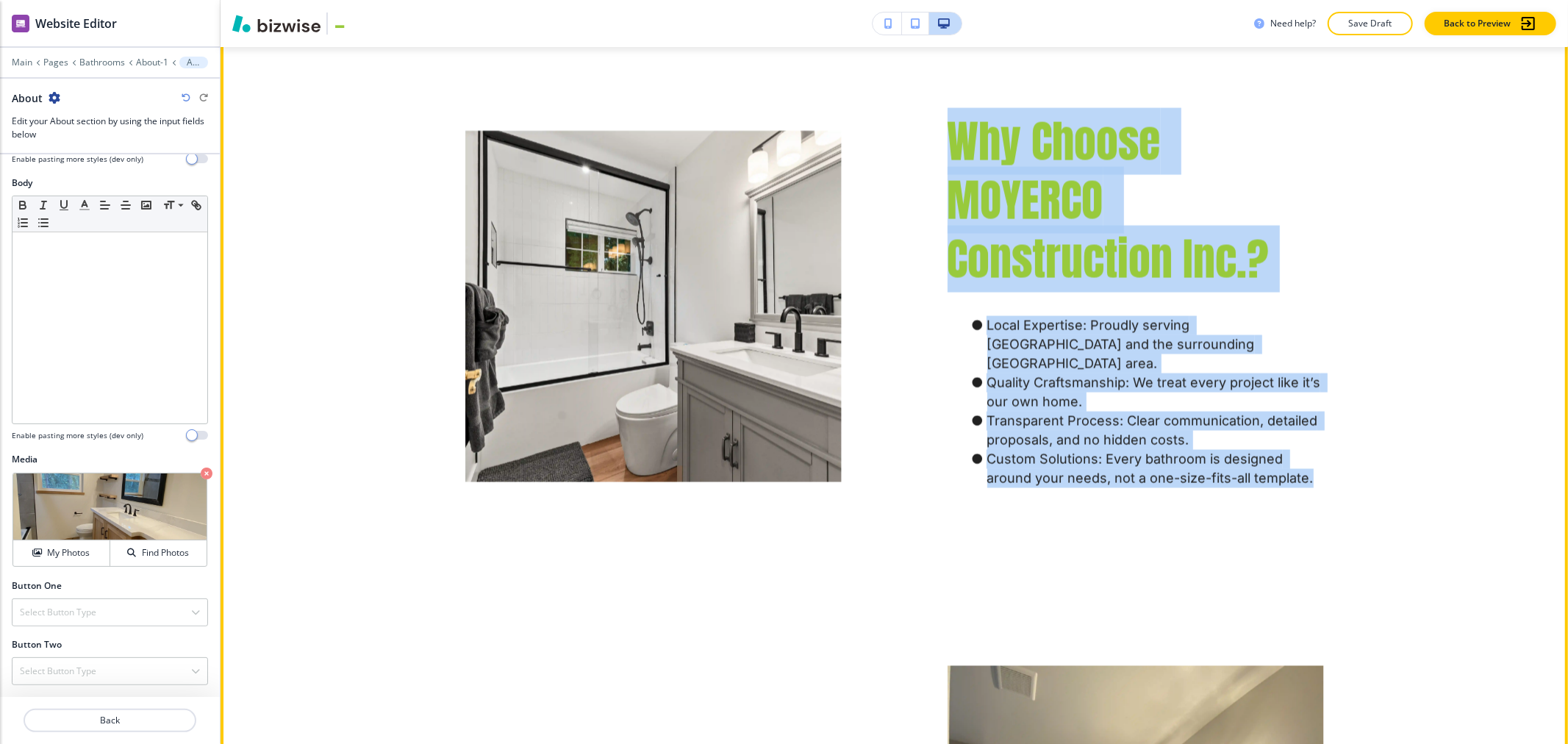
drag, startPoint x: 941, startPoint y: 312, endPoint x: 1331, endPoint y: 391, distance: 397.9
copy div "Why Choose MOYERCO Construction Inc.? Local Expertise: Proudly serving Auburn a…"
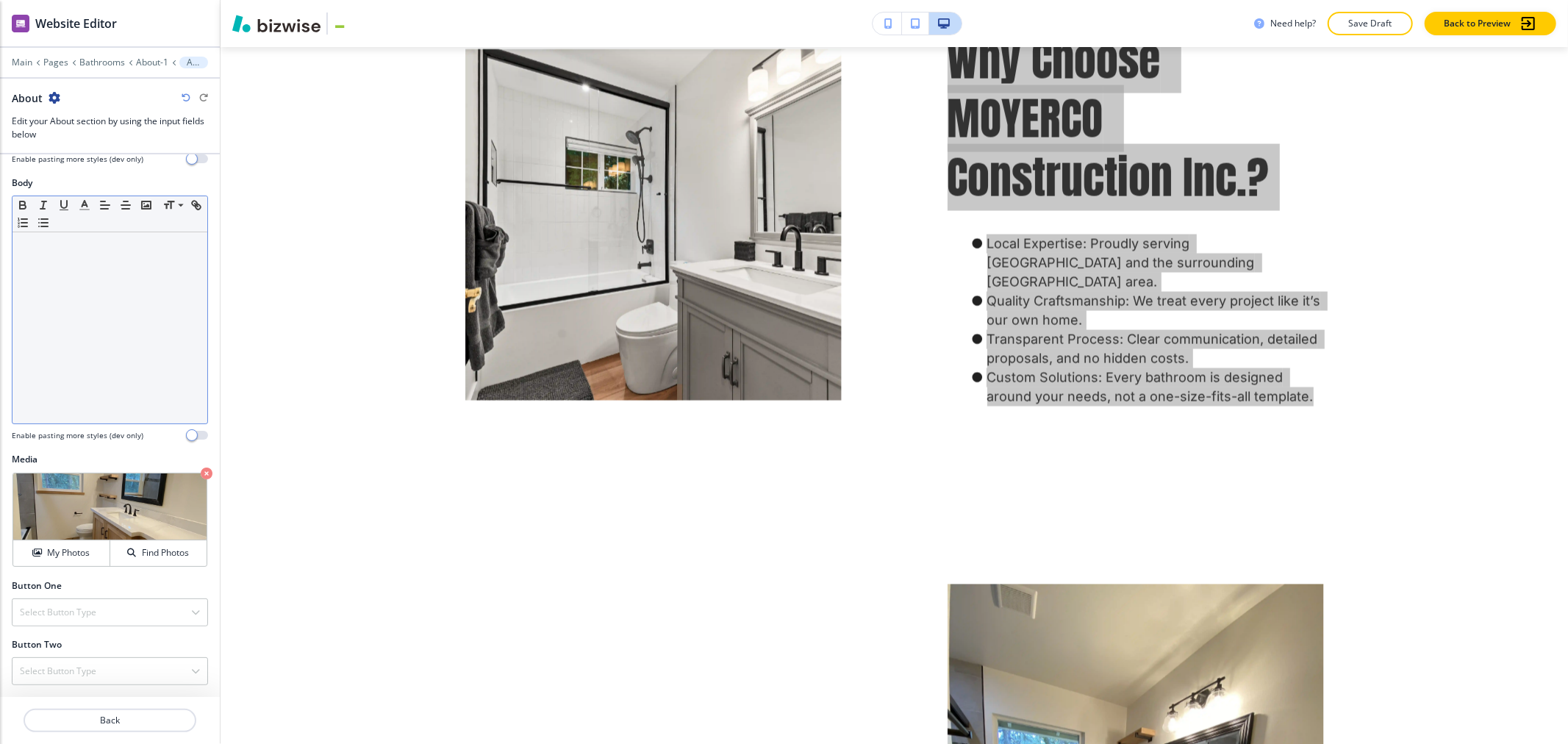
scroll to position [0, 0]
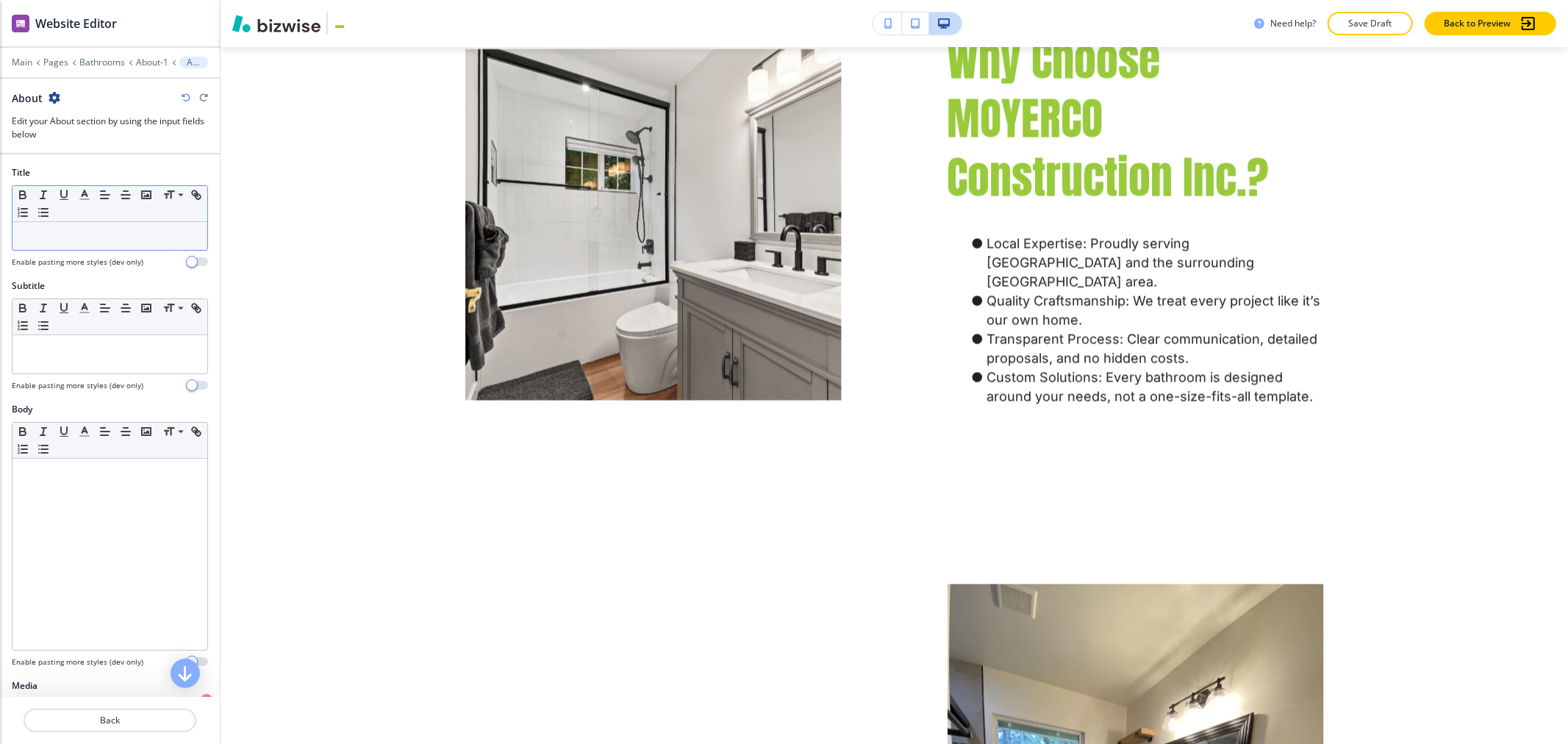
click at [92, 232] on p at bounding box center [110, 236] width 180 height 13
click at [105, 239] on p at bounding box center [110, 236] width 180 height 13
paste div
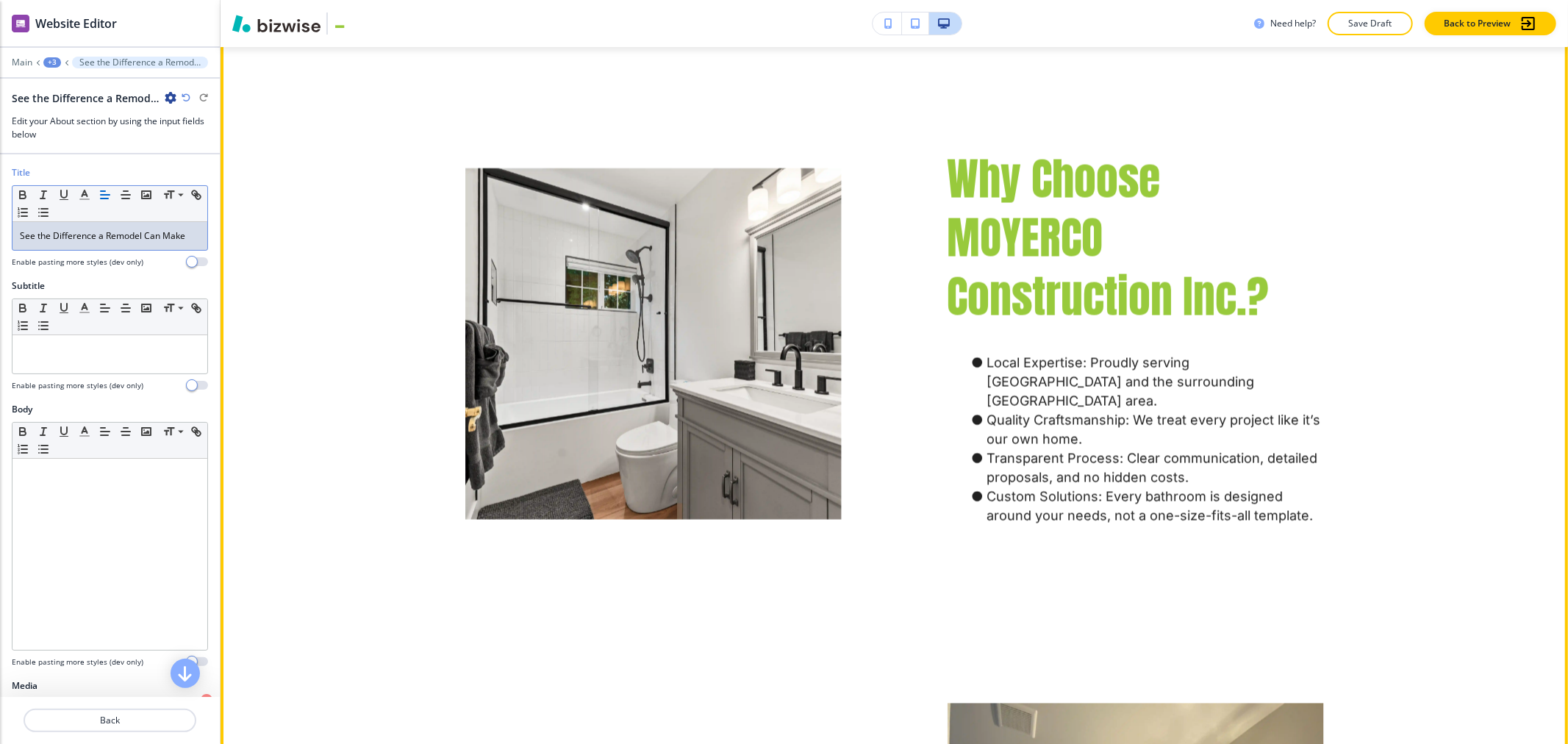
scroll to position [2193, 0]
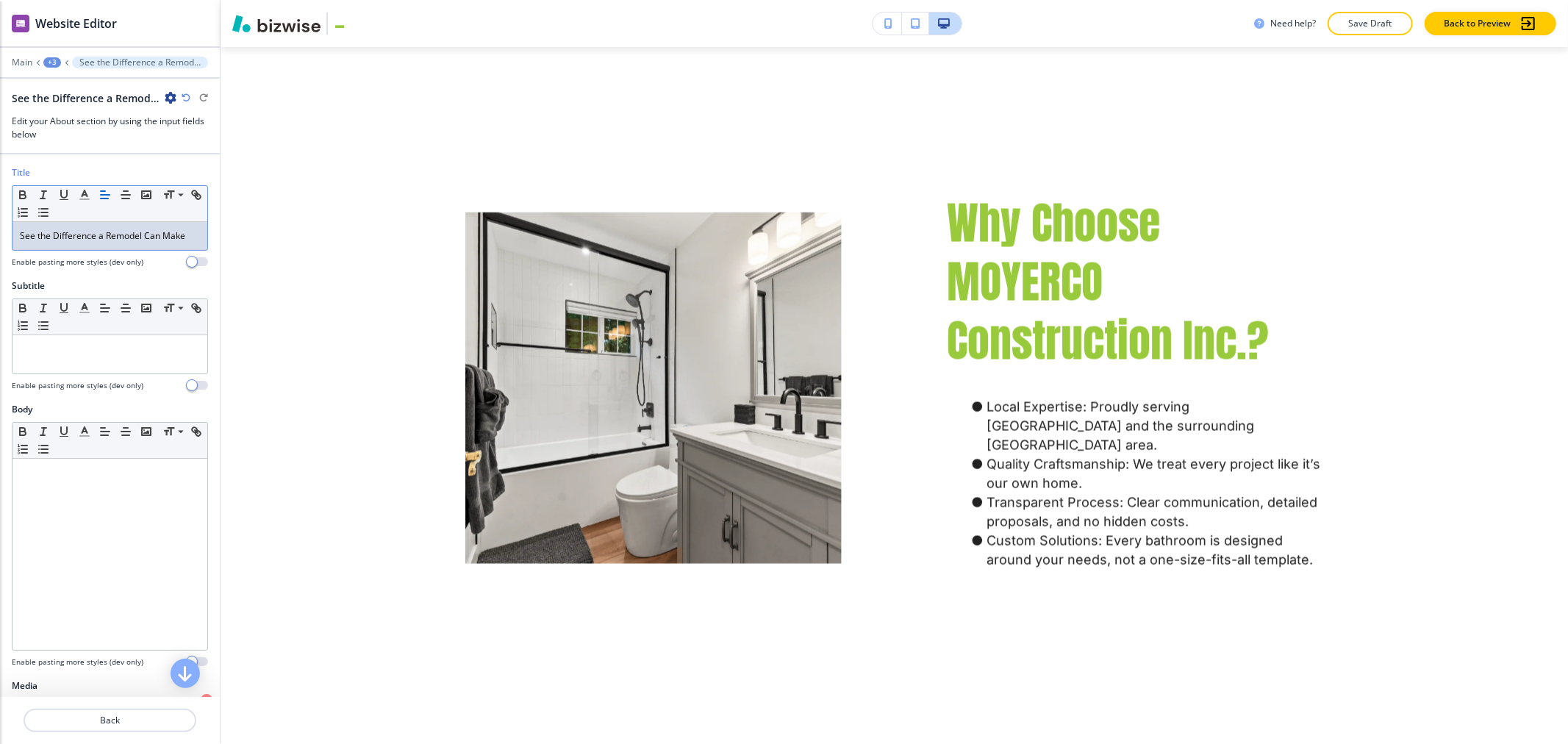
click at [148, 243] on div "See the Difference a Remodel Can Make" at bounding box center [110, 236] width 195 height 28
click at [82, 196] on polyline "button" at bounding box center [85, 193] width 5 height 6
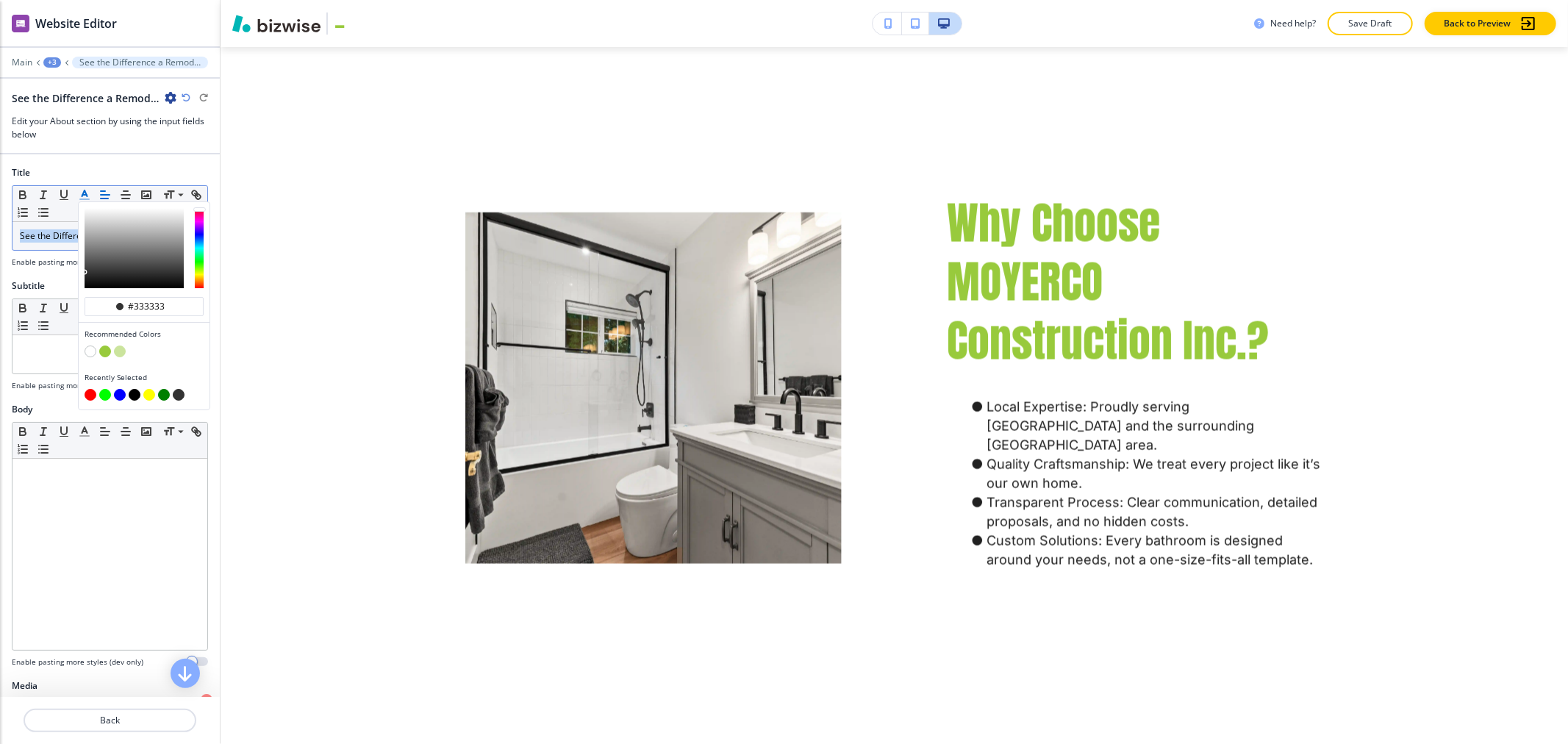
click at [109, 347] on div "button" at bounding box center [144, 353] width 119 height 15
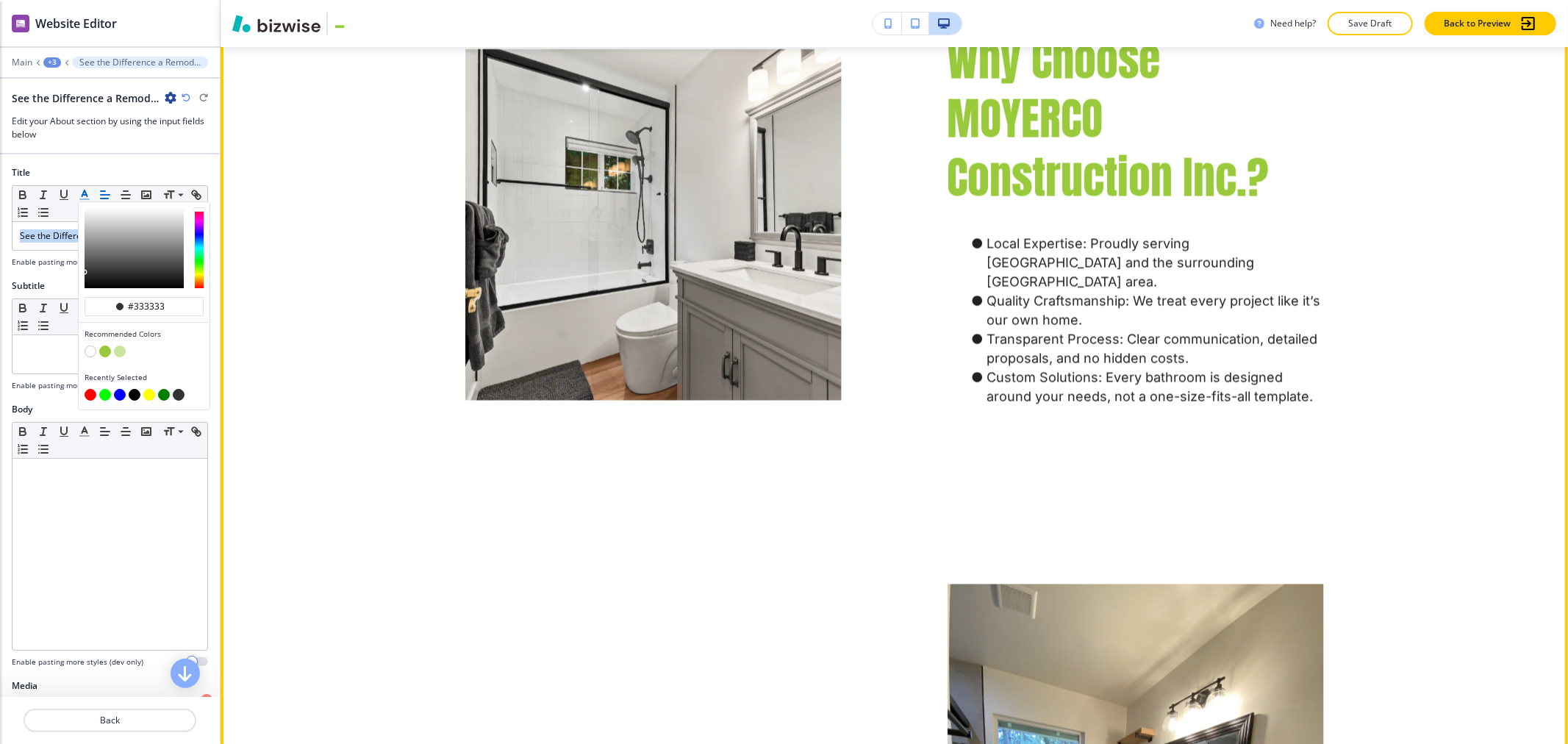
scroll to position [2438, 0]
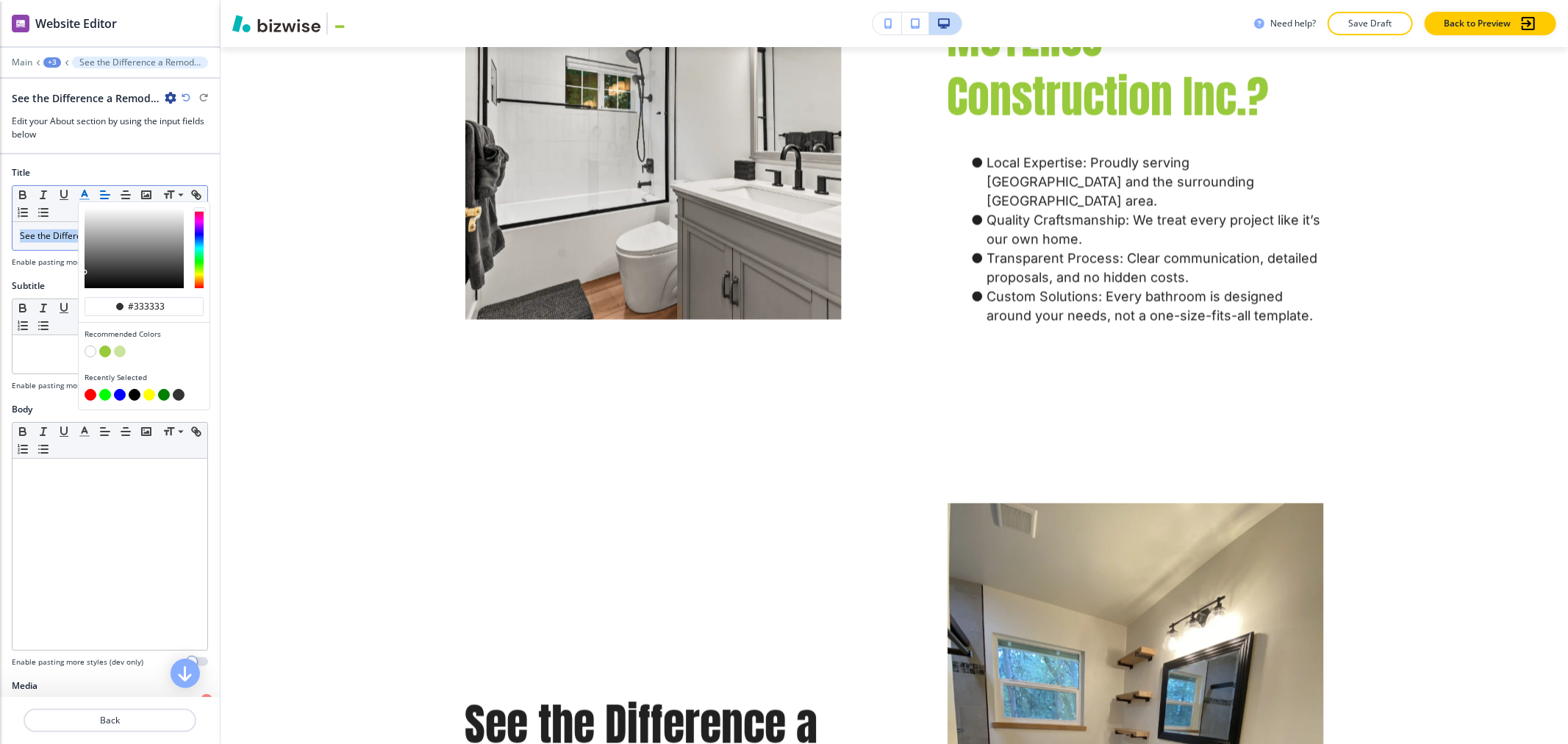
click at [106, 348] on button "button" at bounding box center [105, 351] width 12 height 12
type input "#98ca3c"
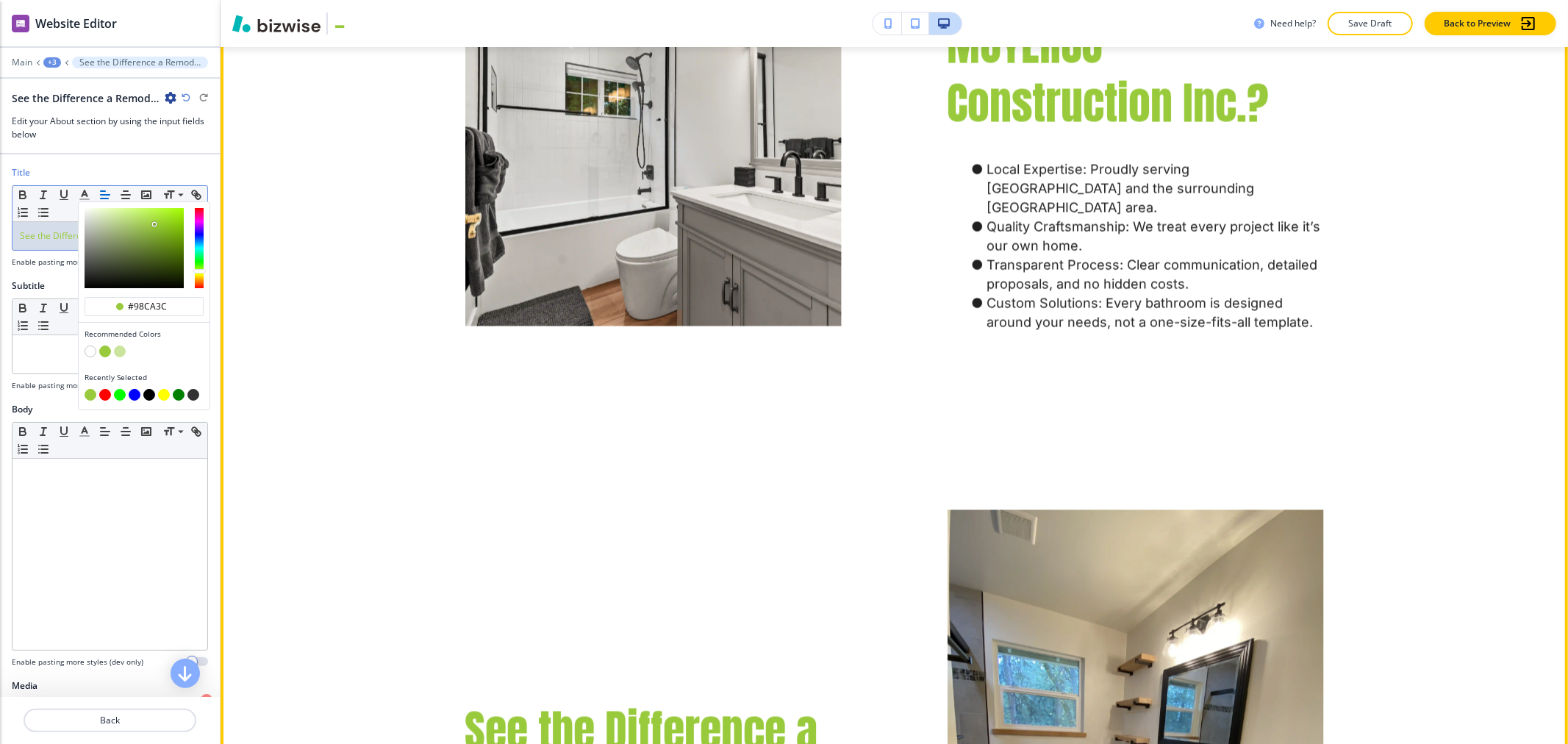
scroll to position [2520, 0]
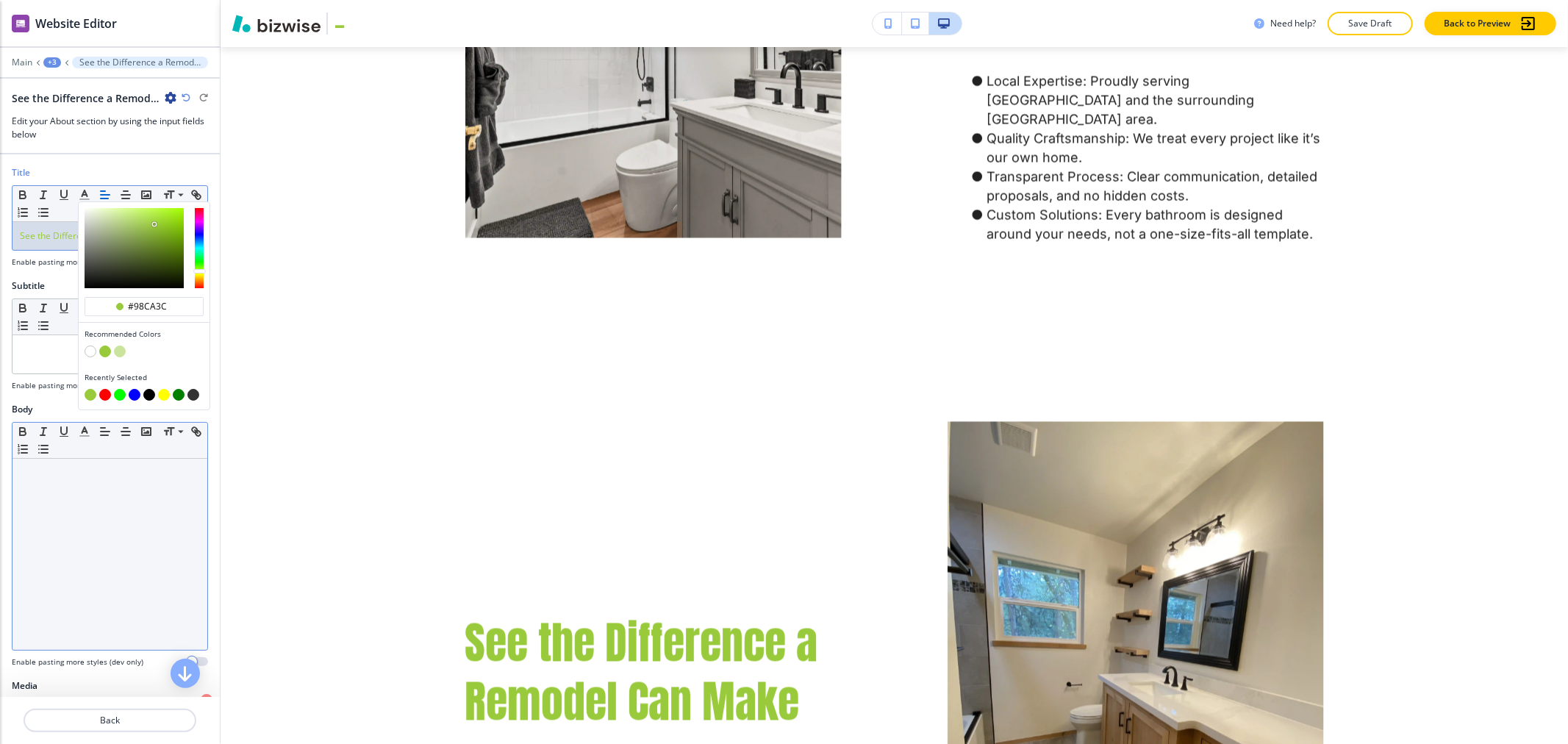
click at [101, 528] on div at bounding box center [110, 554] width 195 height 191
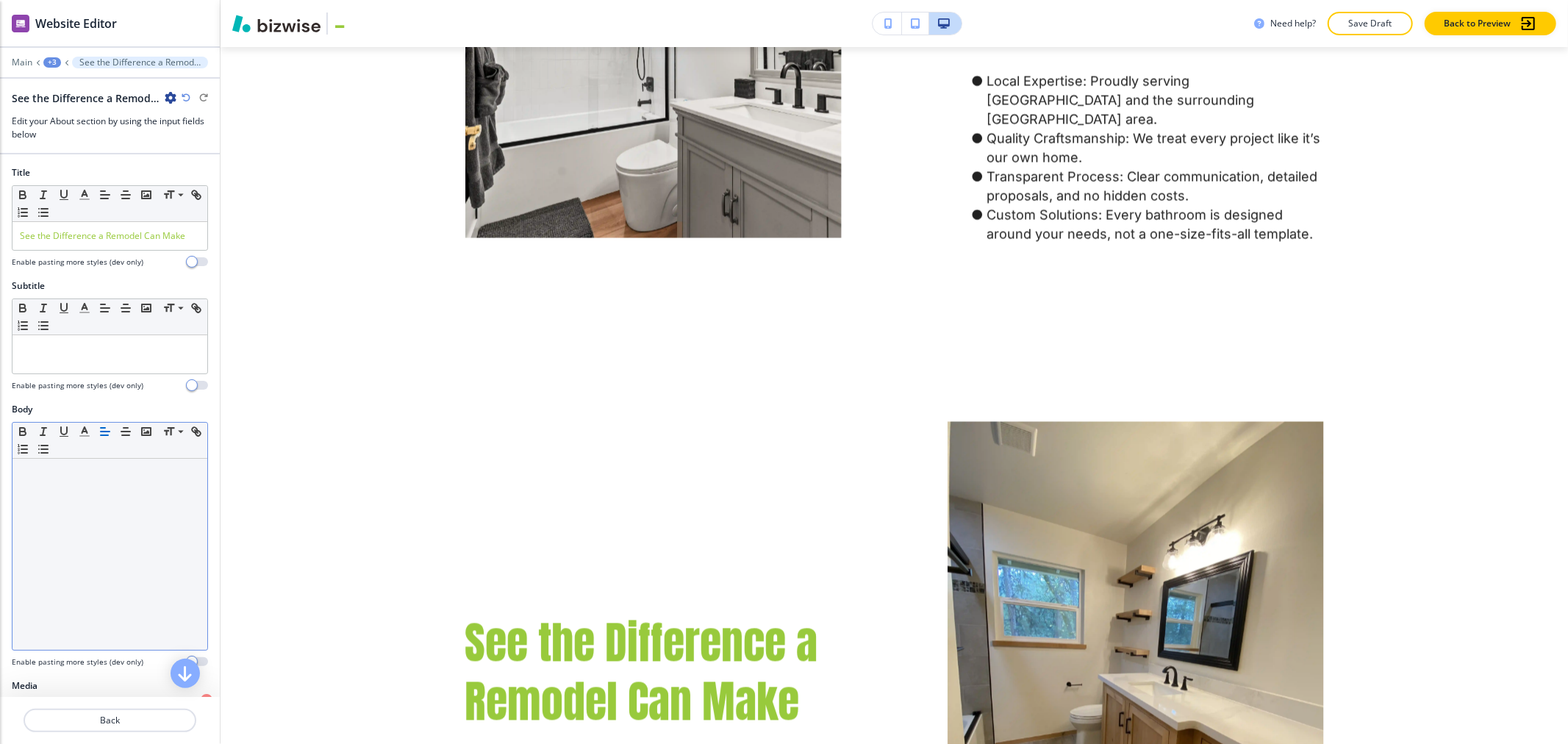
click at [86, 533] on div at bounding box center [110, 554] width 195 height 191
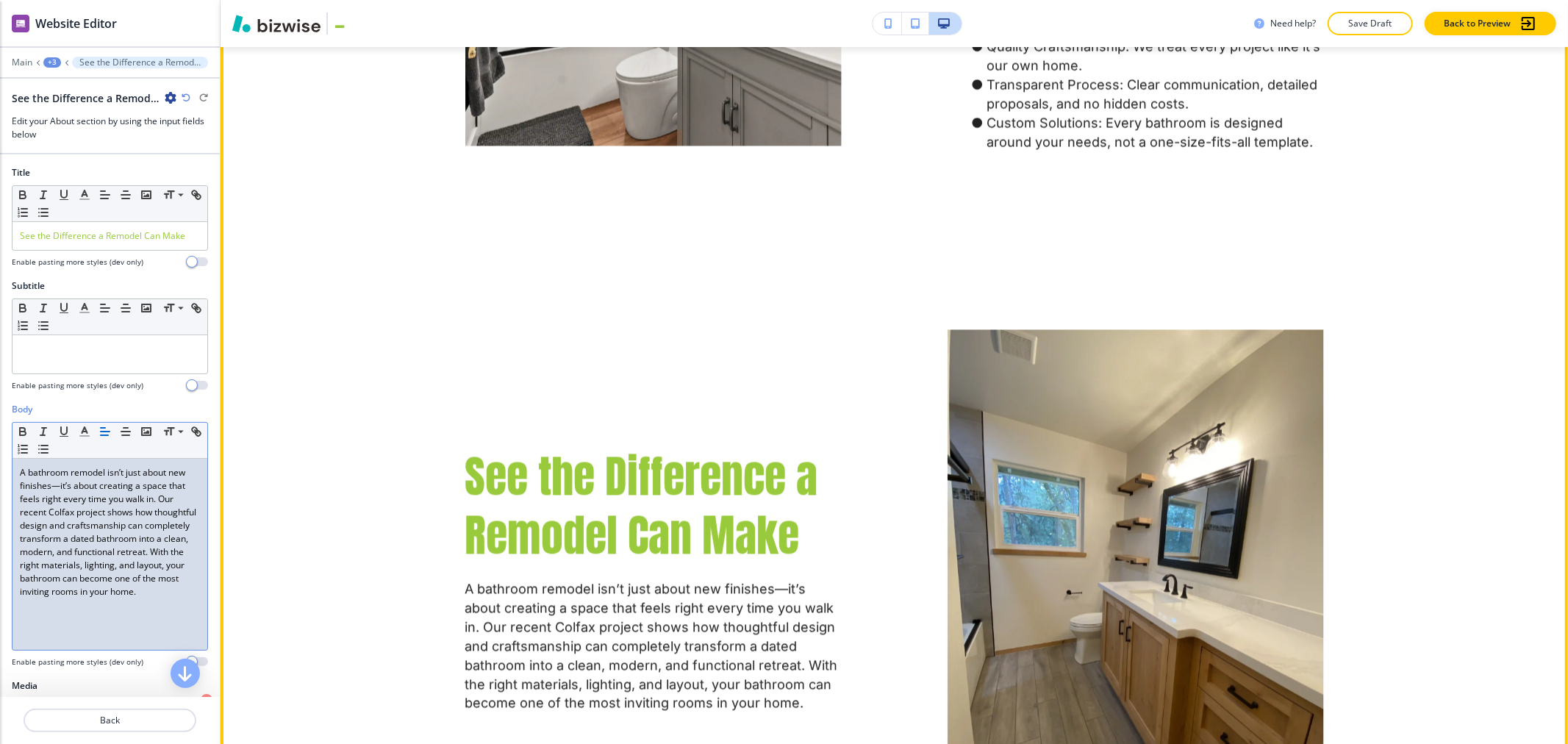
scroll to position [2847, 0]
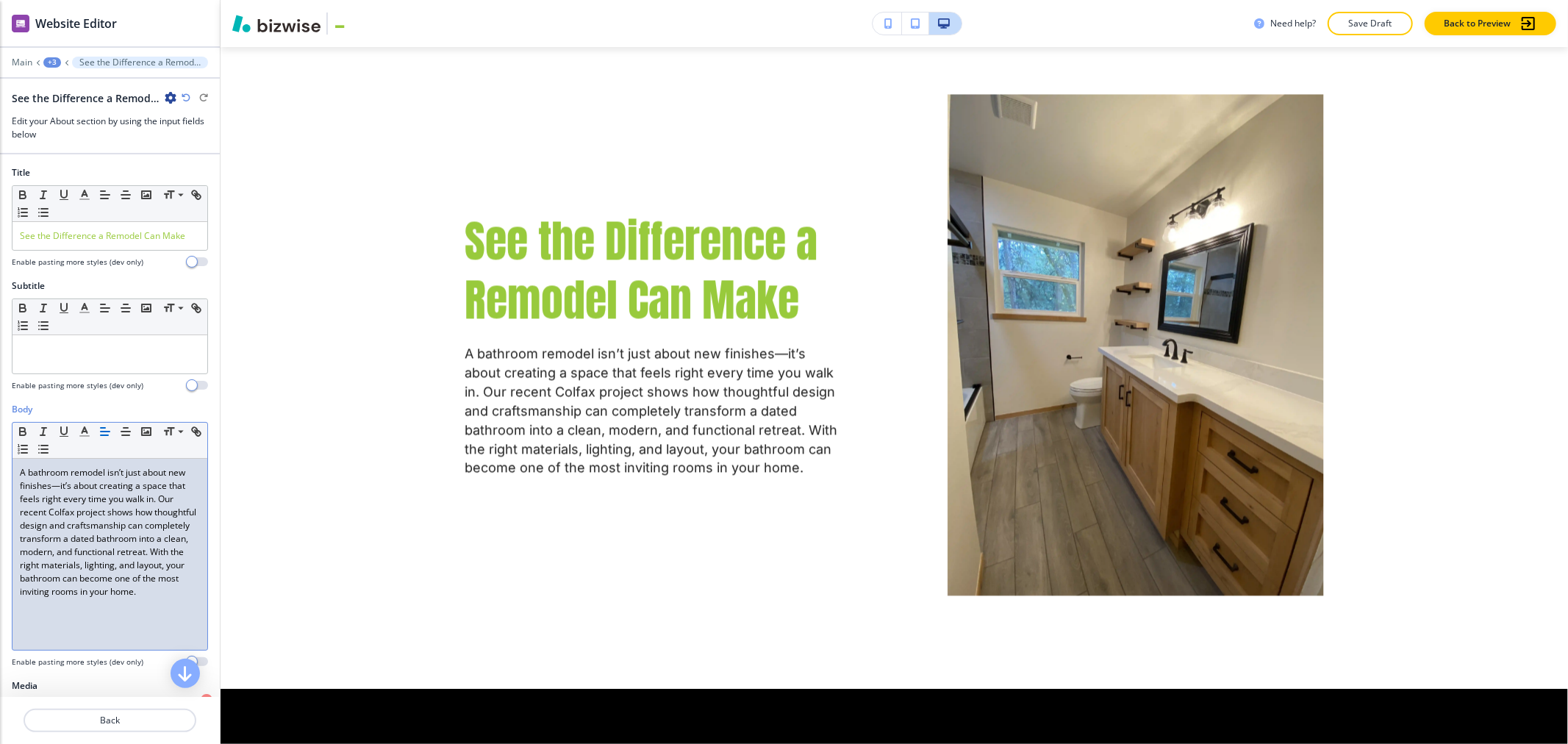
click at [80, 485] on p "A bathroom remodel isn’t just about new finishes—it’s about creating a space th…" at bounding box center [110, 533] width 180 height 133
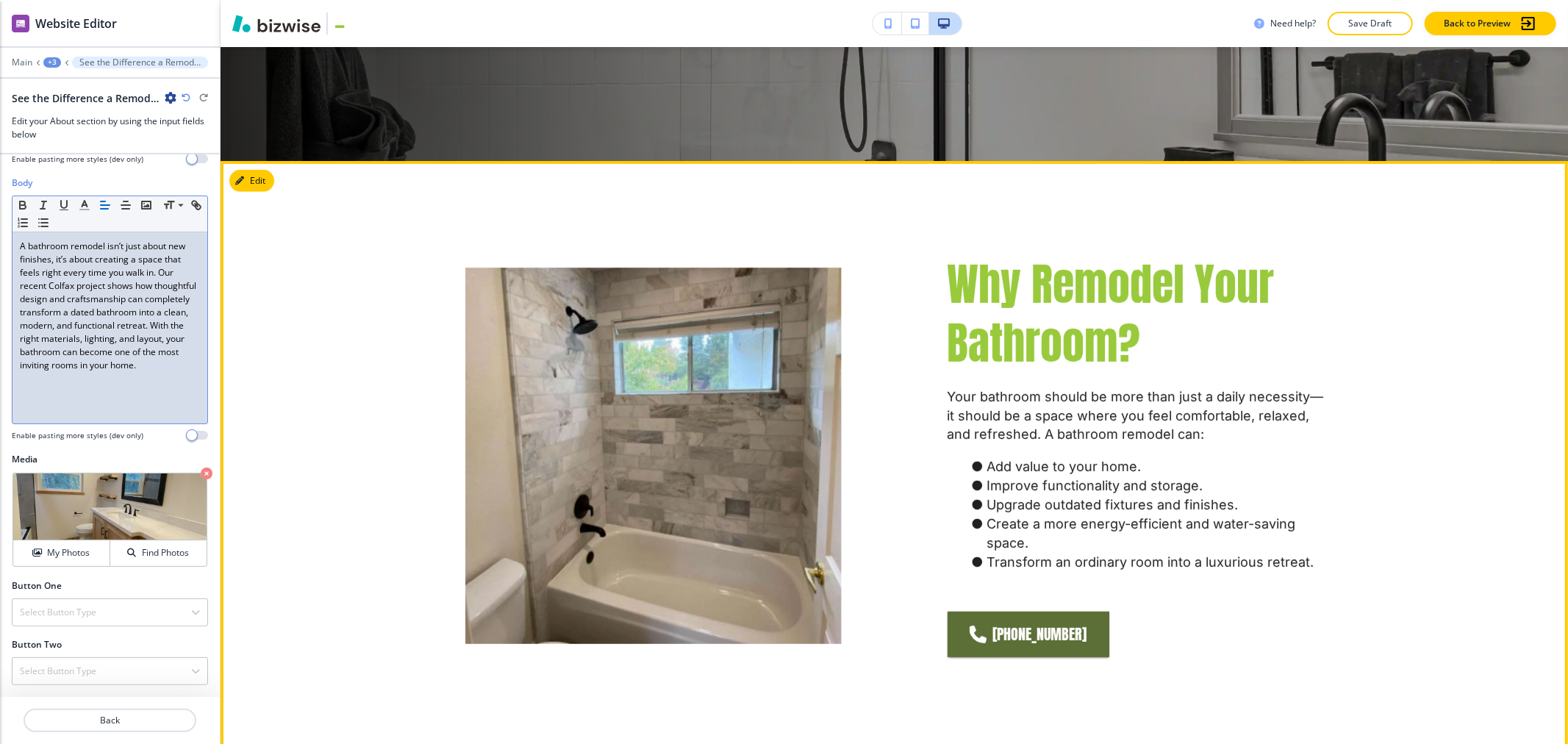
scroll to position [723, 0]
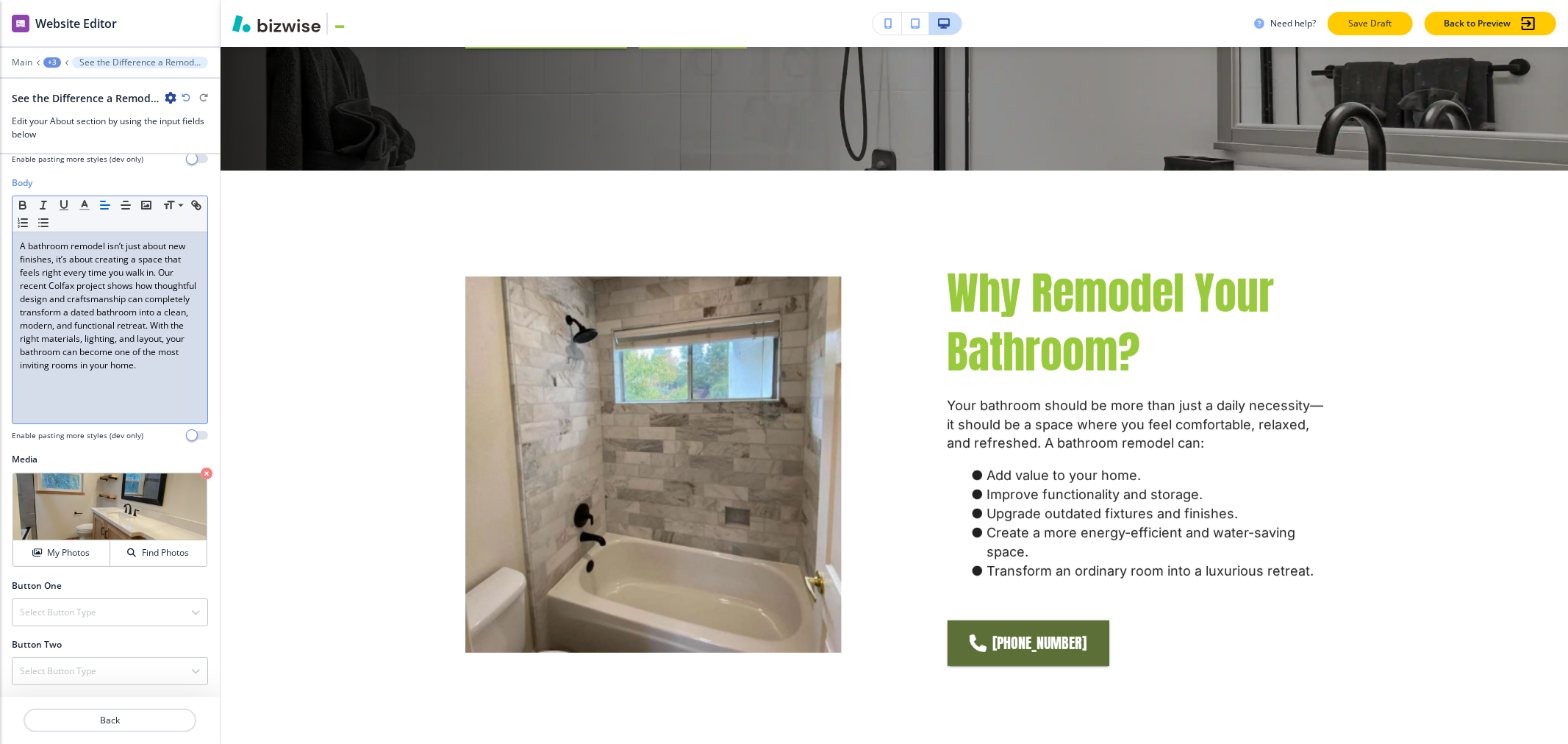
click at [782, 22] on p "Save Draft" at bounding box center [1371, 23] width 47 height 13
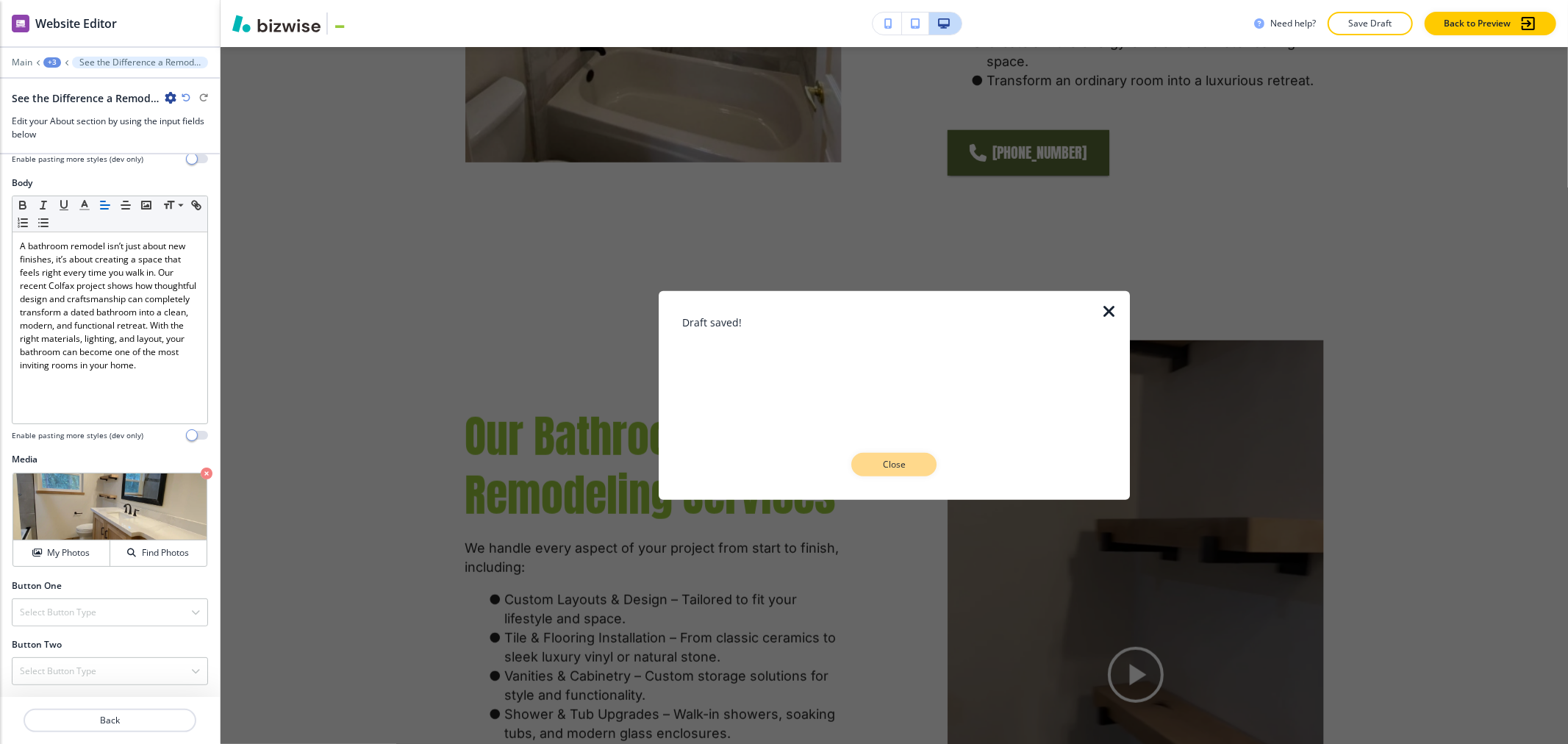
click at [782, 463] on p "Close" at bounding box center [894, 465] width 47 height 13
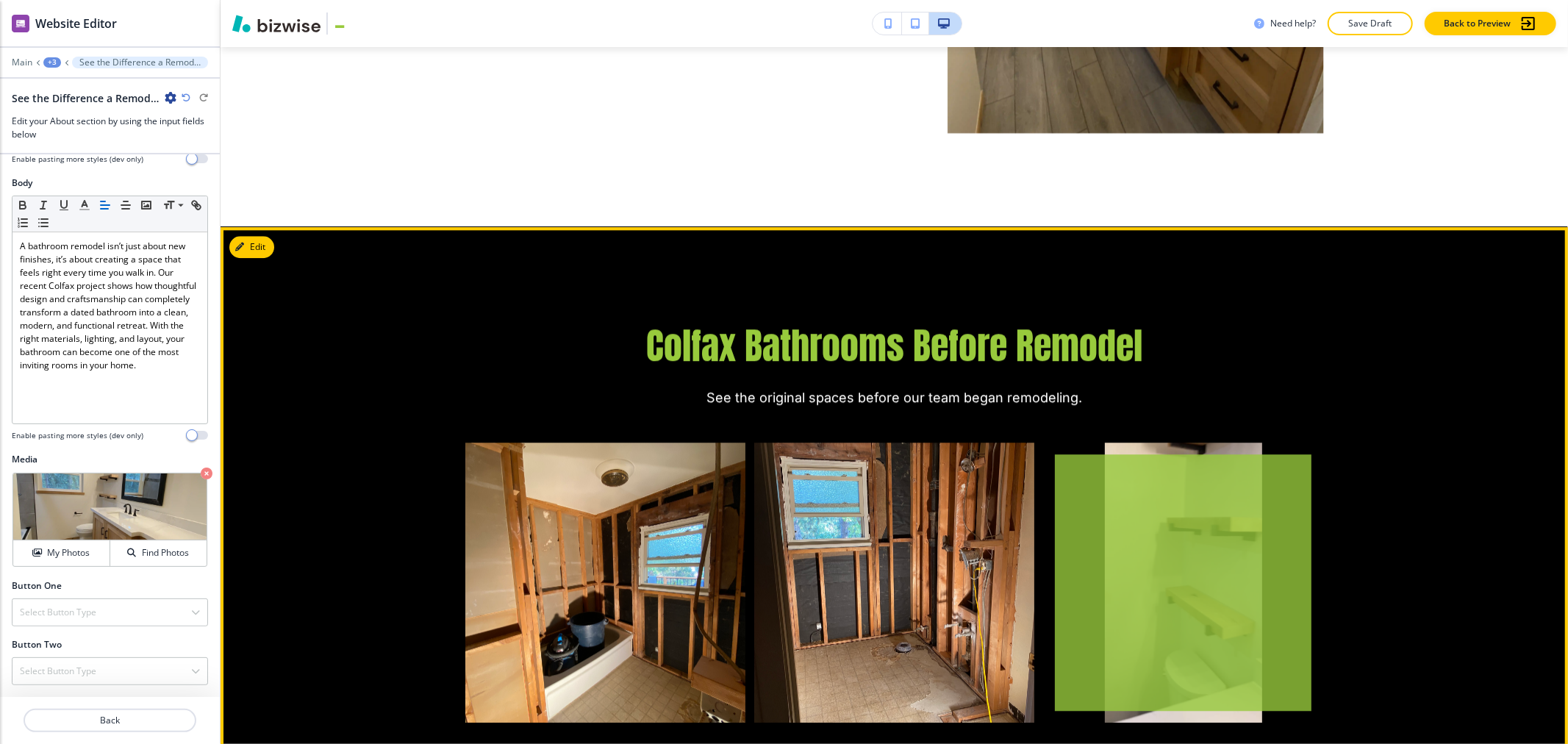
scroll to position [3338, 0]
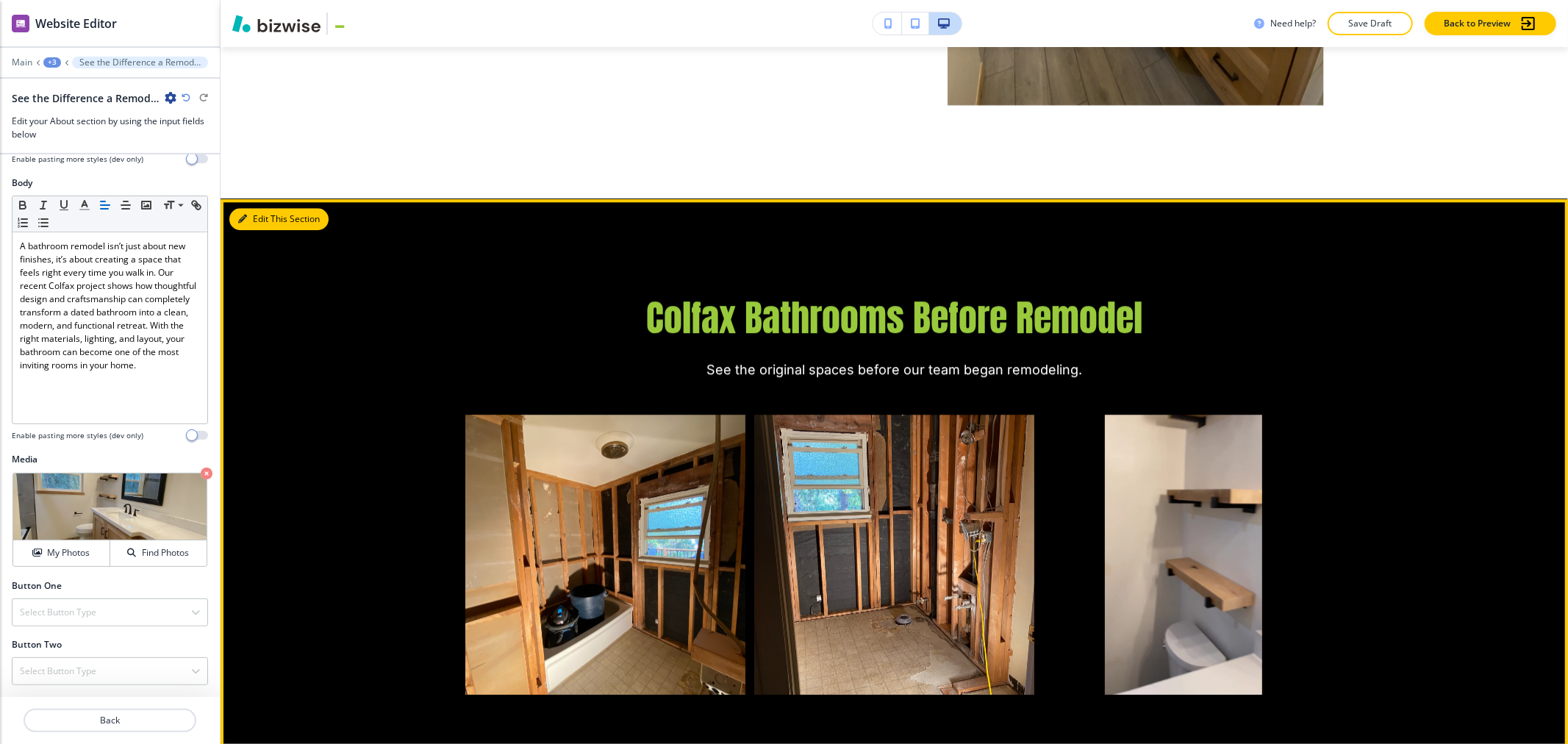
click at [253, 208] on button "Edit This Section" at bounding box center [279, 219] width 99 height 22
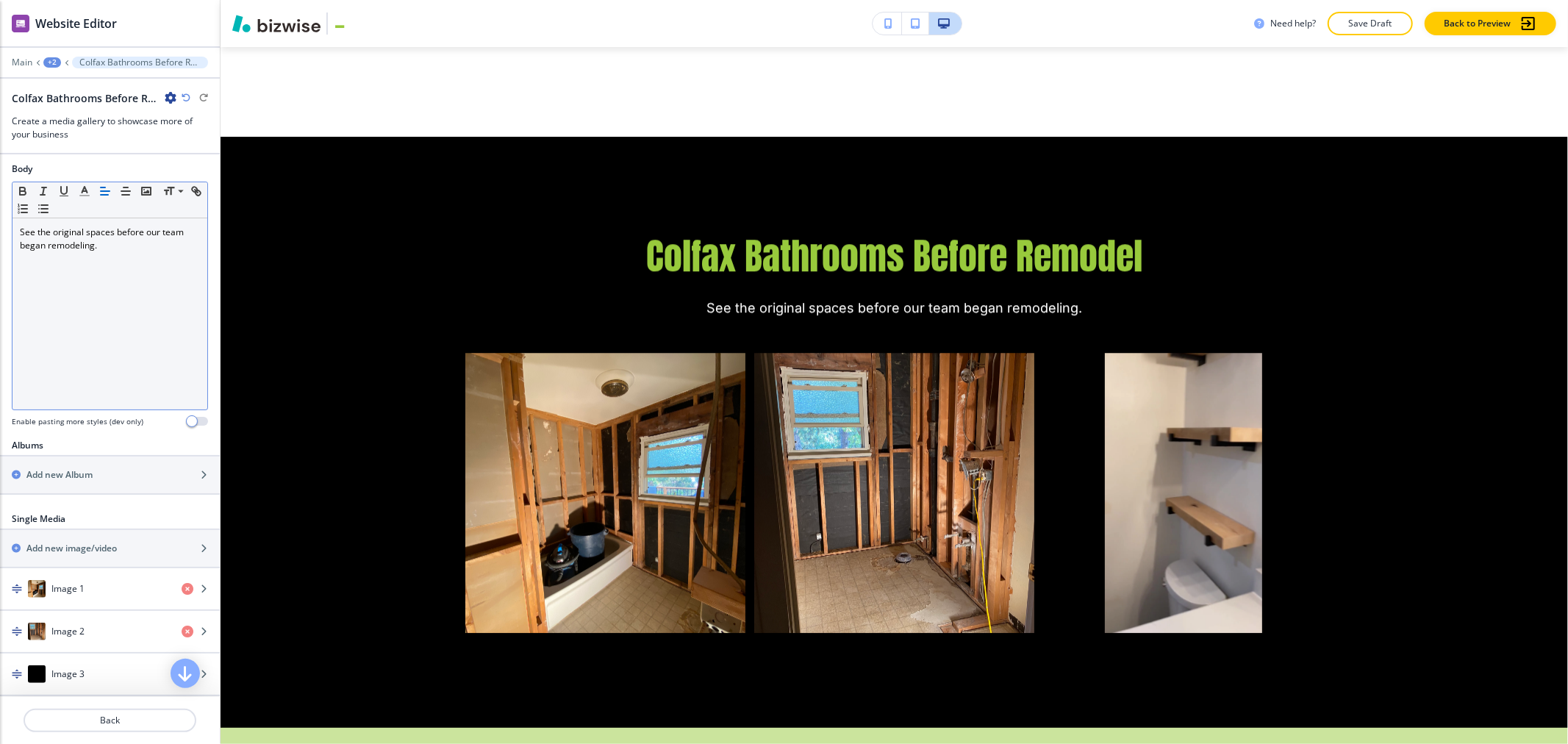
scroll to position [571, 0]
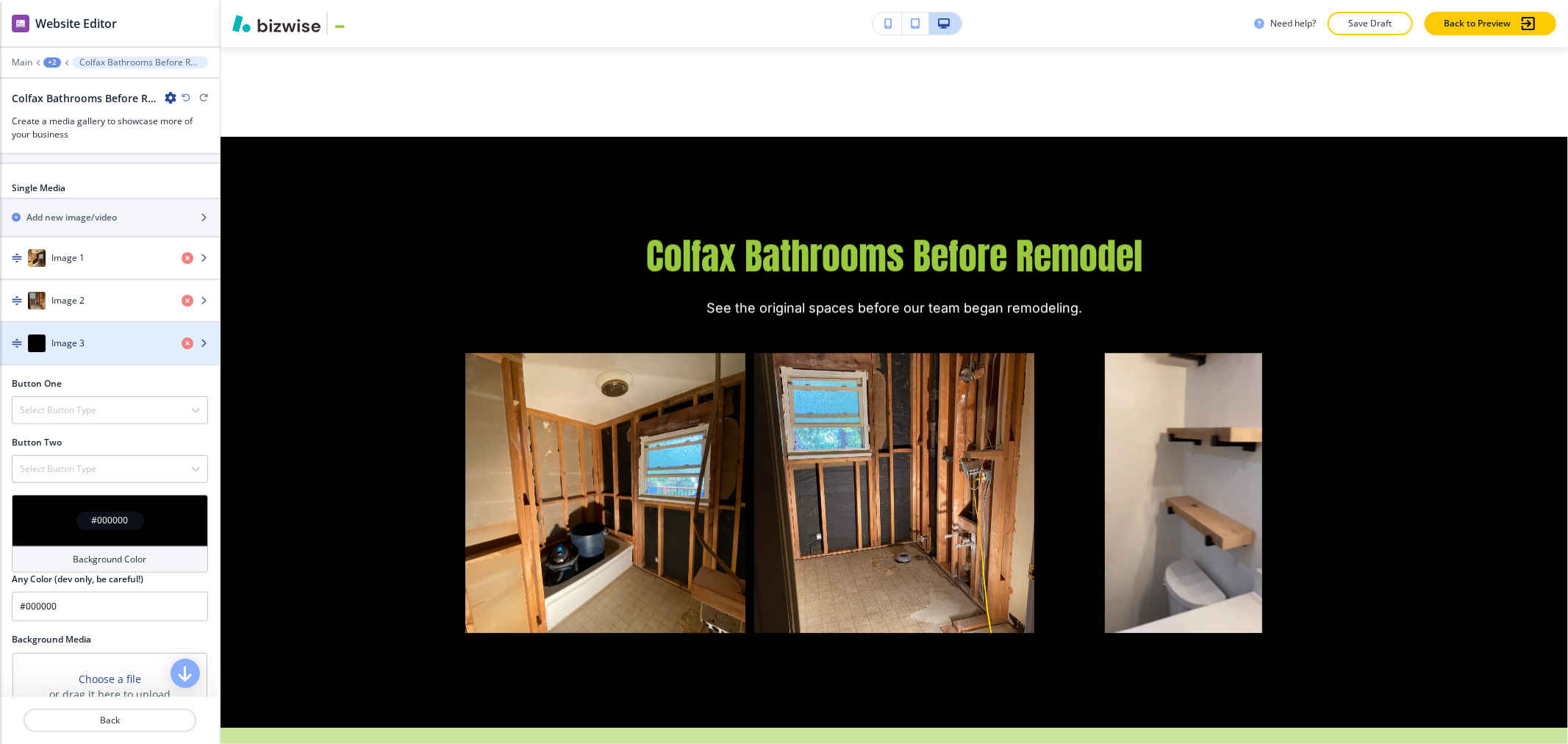
click at [60, 354] on div "button" at bounding box center [110, 358] width 220 height 12
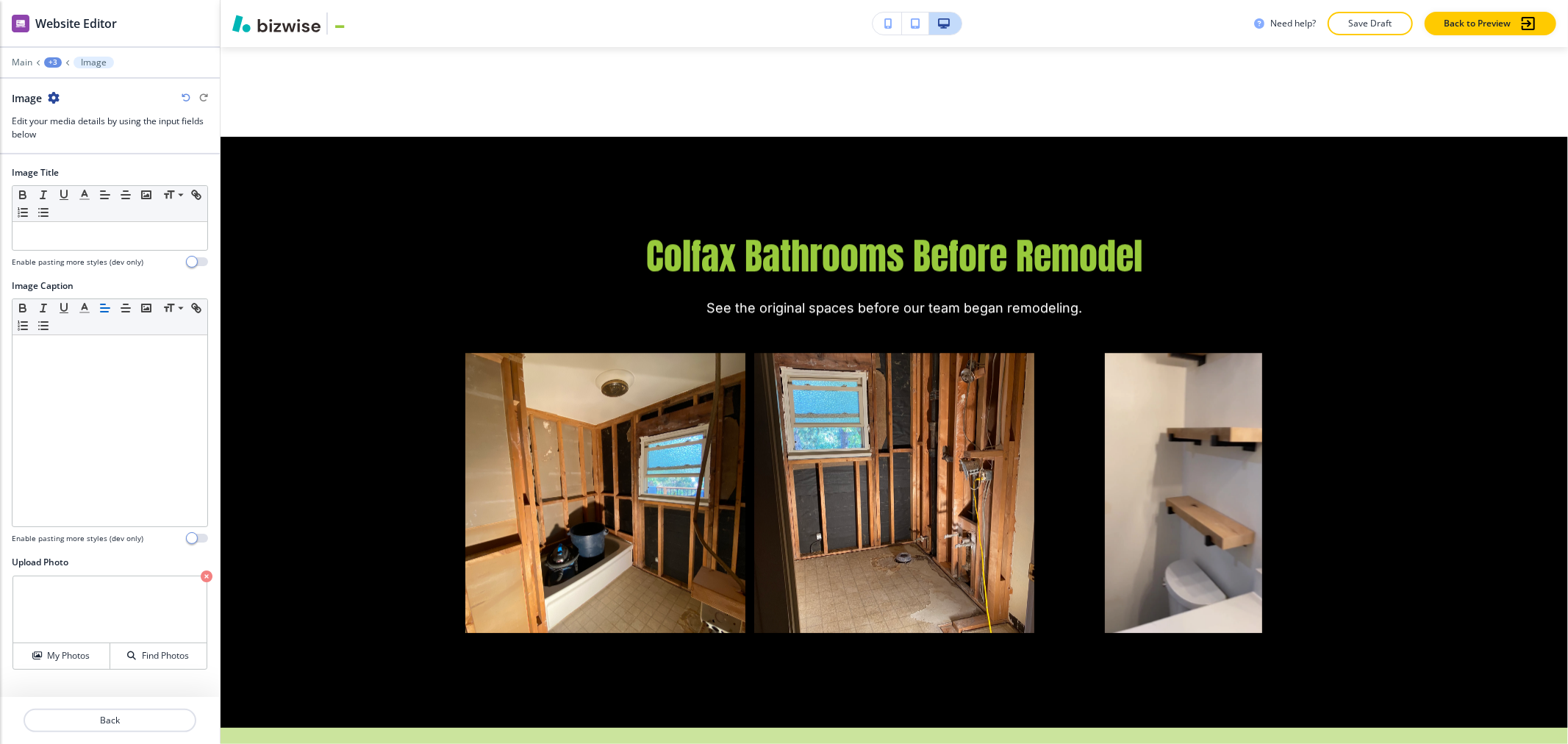
click at [97, 614] on video at bounding box center [110, 610] width 194 height 67
click at [61, 657] on h4 "My Photos" at bounding box center [68, 656] width 43 height 13
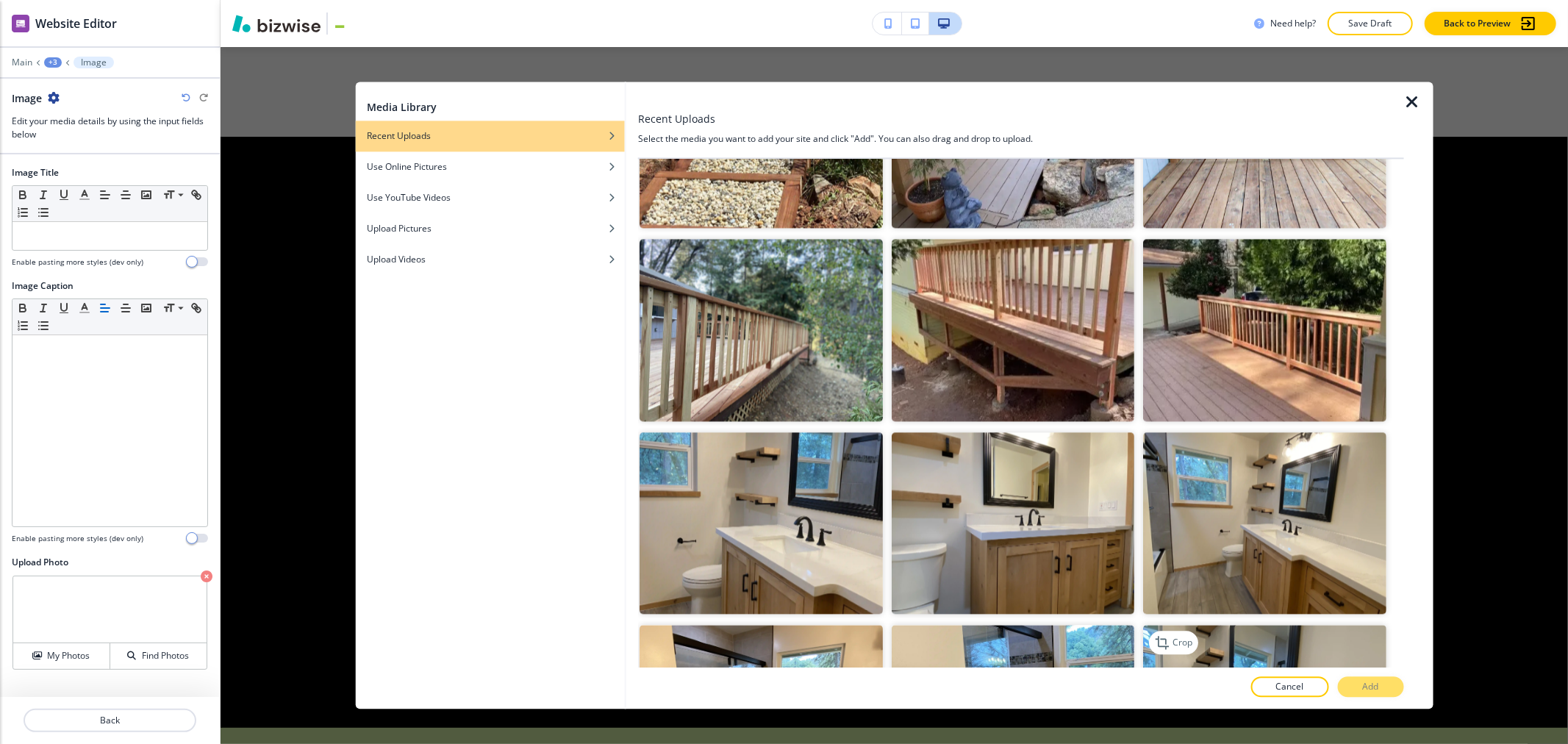
scroll to position [2859, 0]
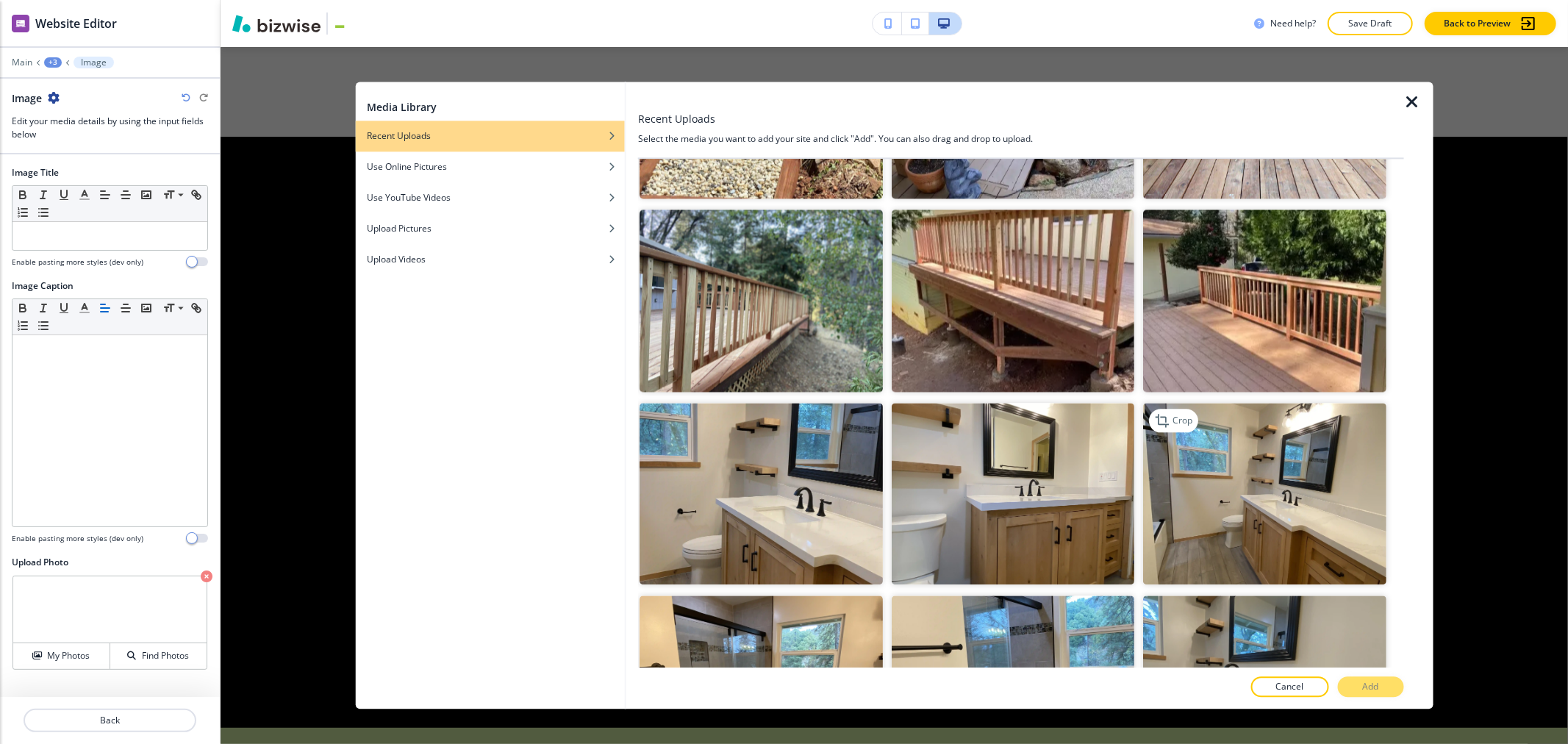
click at [782, 424] on img "button" at bounding box center [1264, 493] width 242 height 182
click at [782, 687] on button "Add" at bounding box center [1371, 687] width 66 height 21
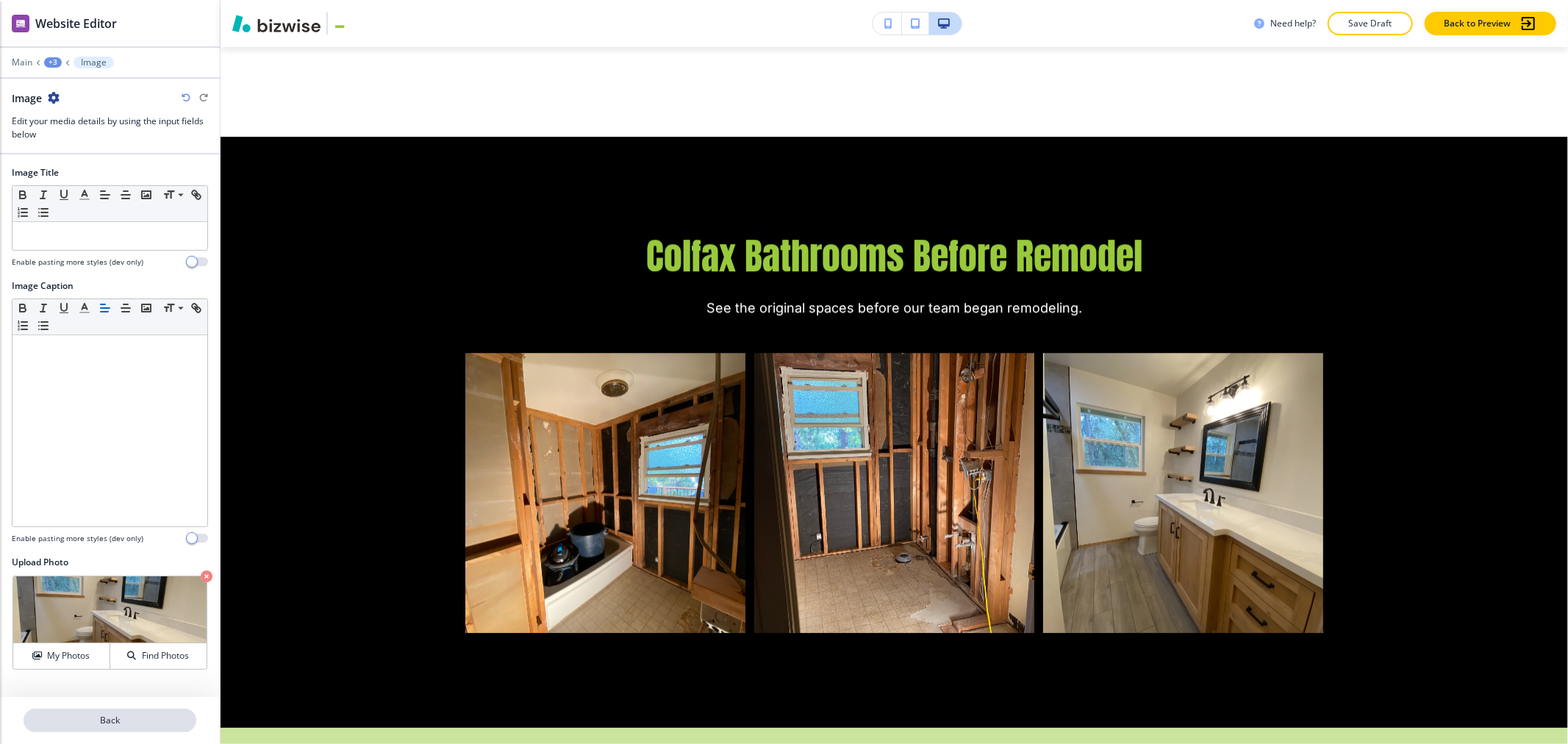
click at [116, 725] on p "Back" at bounding box center [110, 721] width 169 height 13
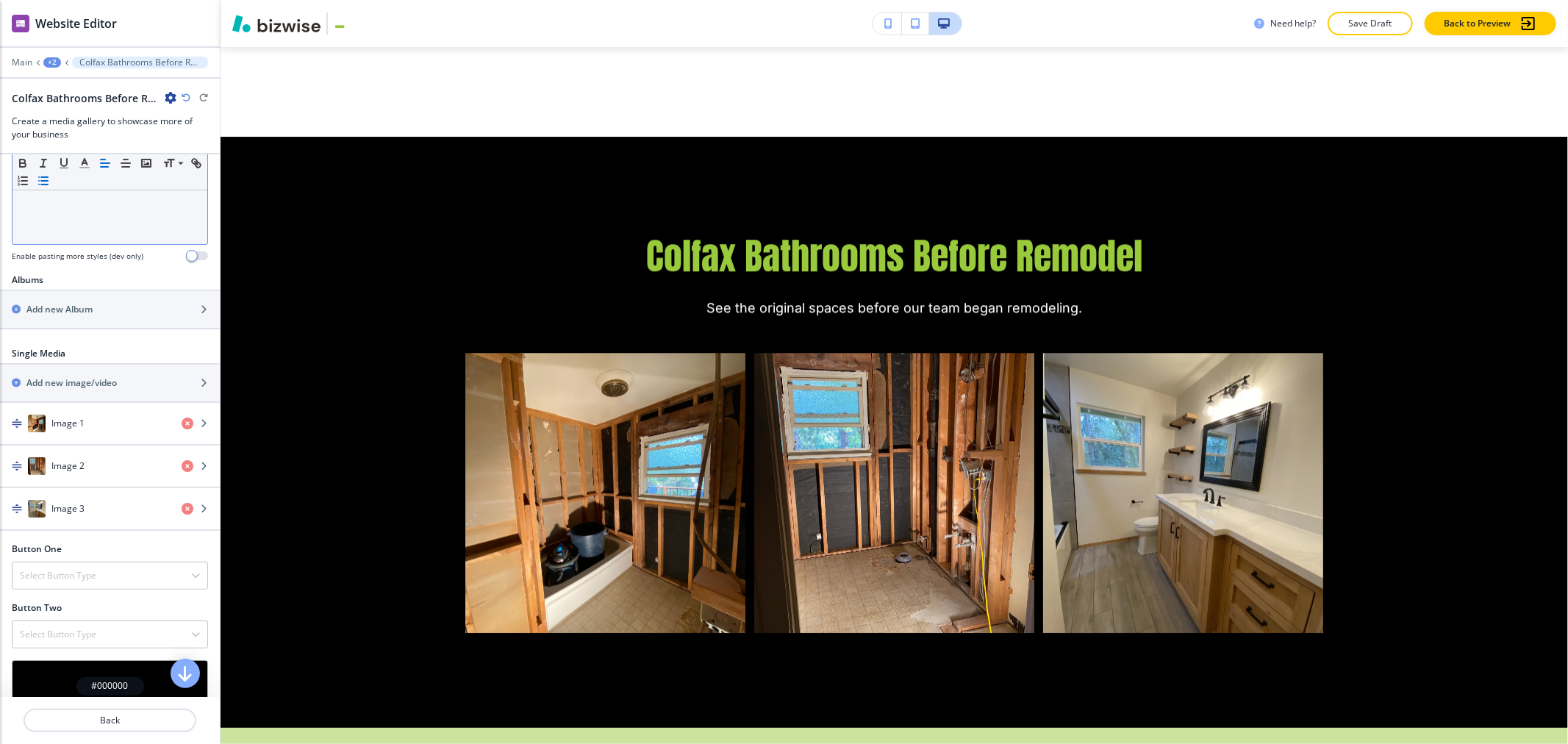
scroll to position [408, 0]
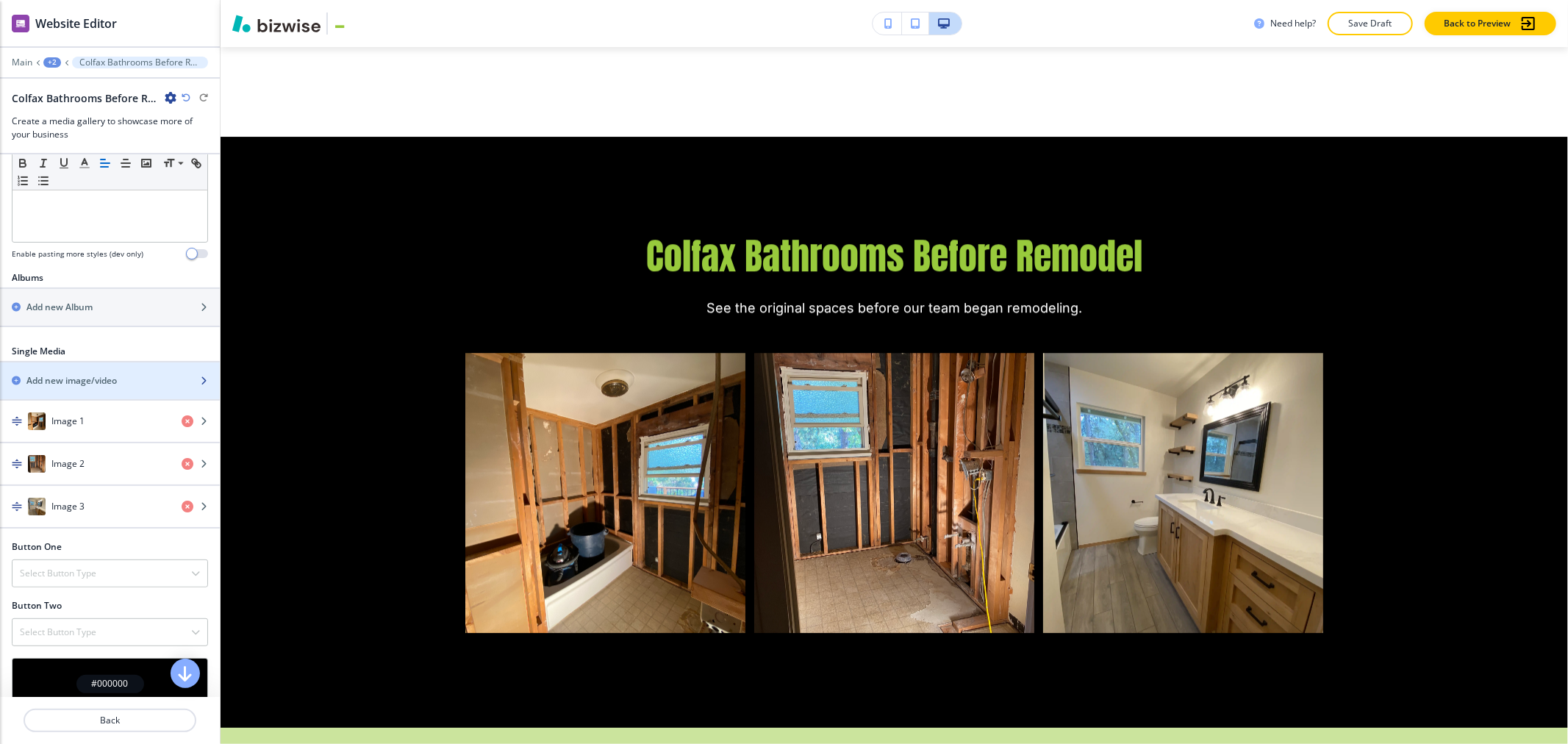
click at [70, 388] on div "button" at bounding box center [110, 393] width 220 height 12
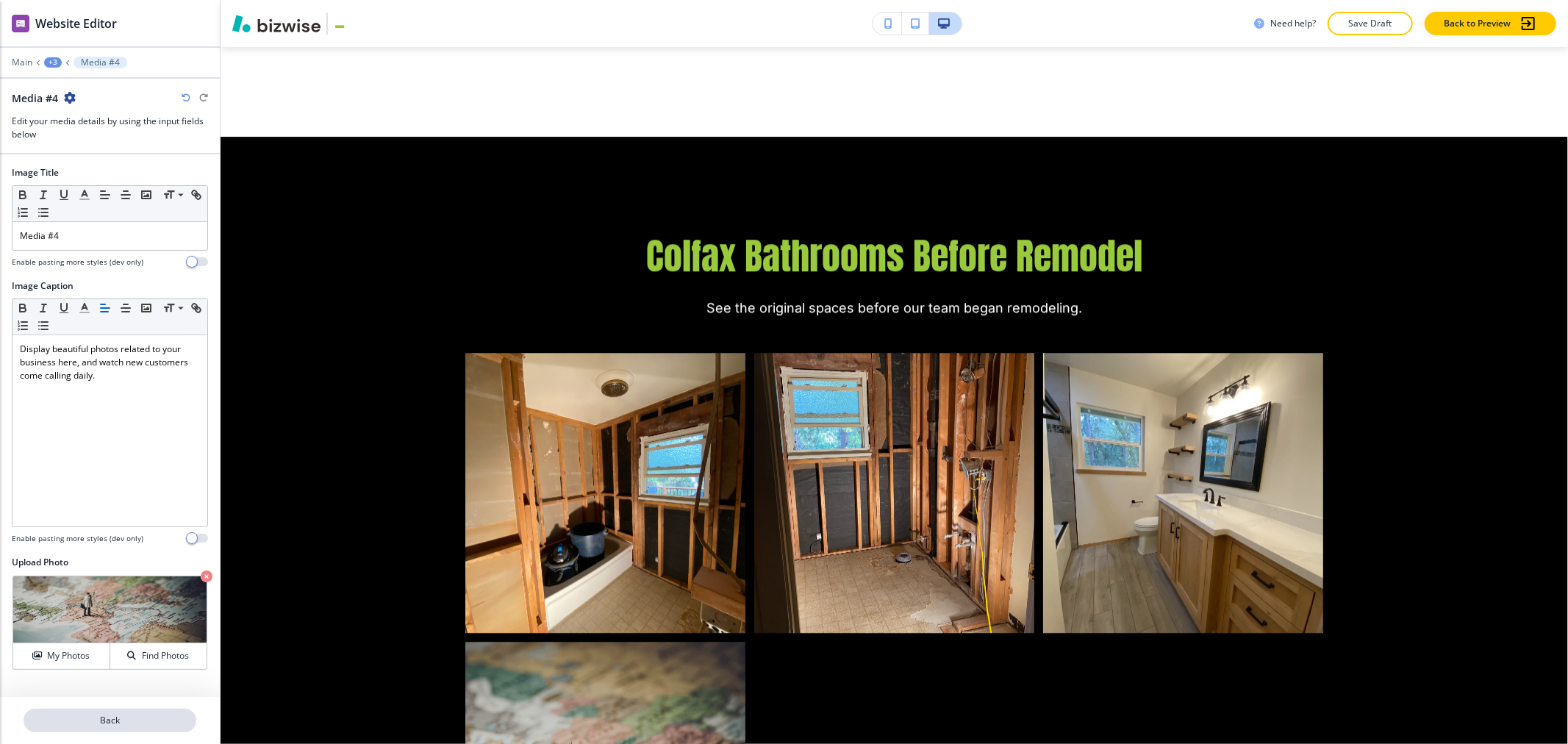
click at [138, 730] on button "Back" at bounding box center [110, 721] width 173 height 23
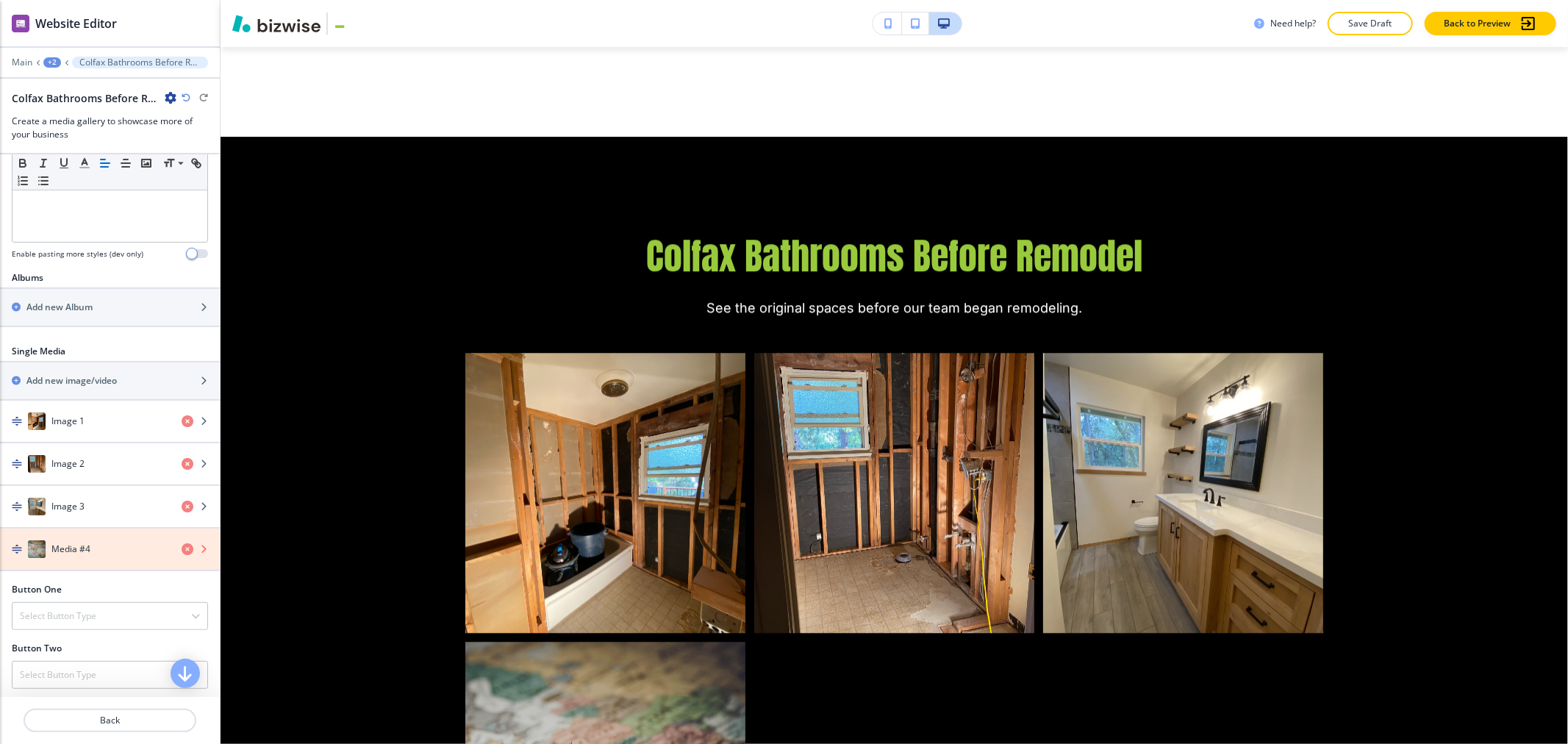
click at [181, 549] on icon "button" at bounding box center [187, 549] width 12 height 12
click at [181, 550] on icon "button" at bounding box center [187, 549] width 12 height 12
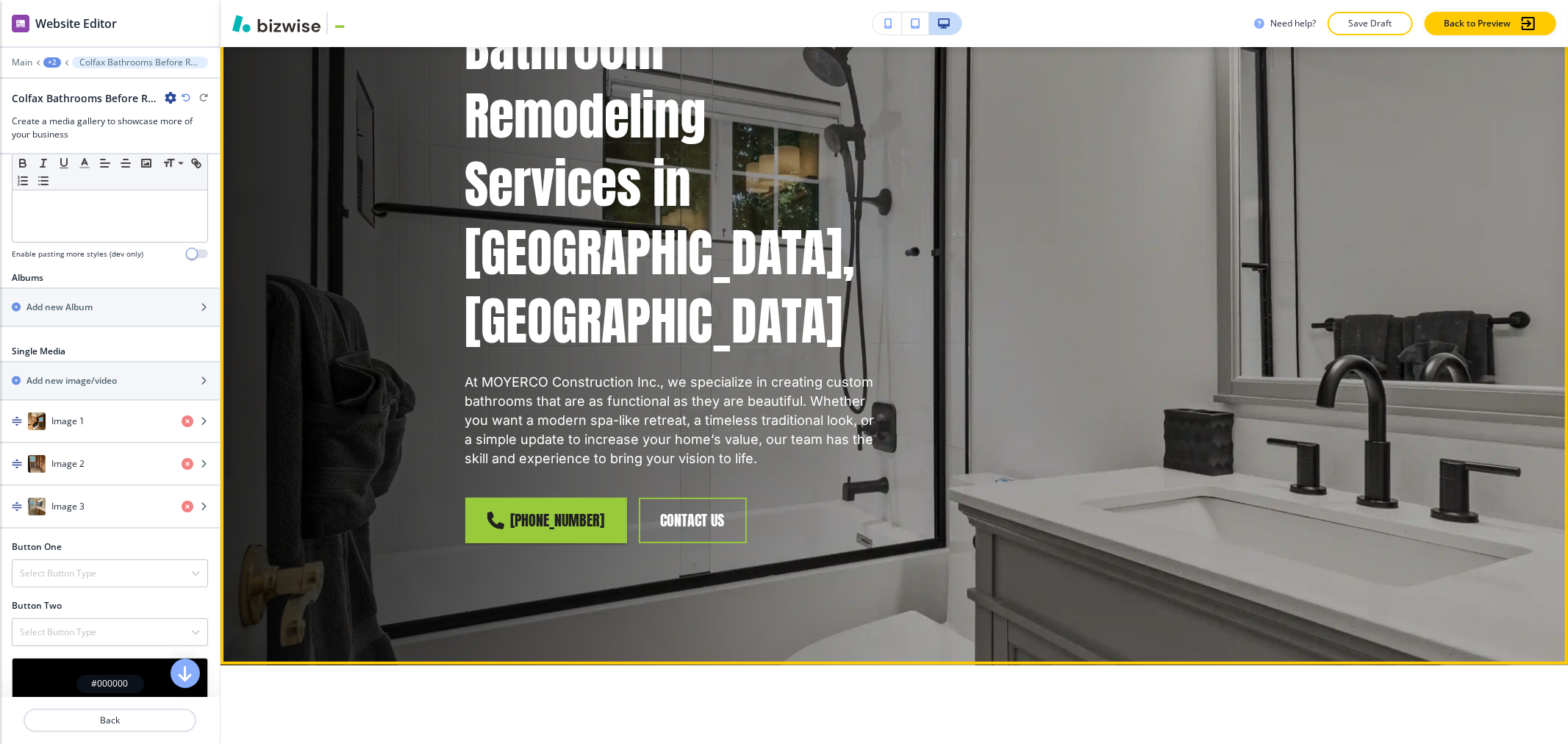
scroll to position [0, 0]
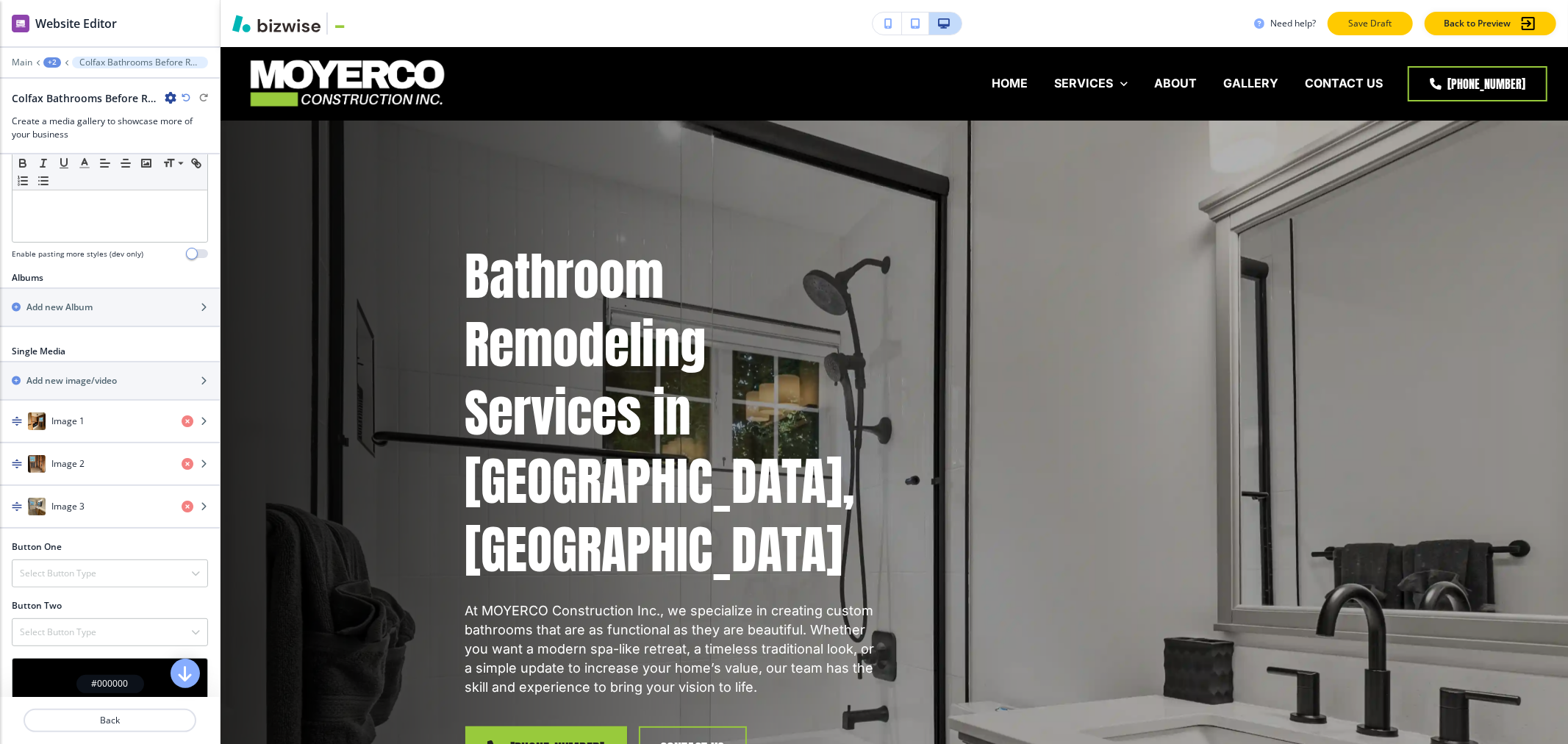
click at [782, 33] on button "Save Draft" at bounding box center [1371, 23] width 86 height 23
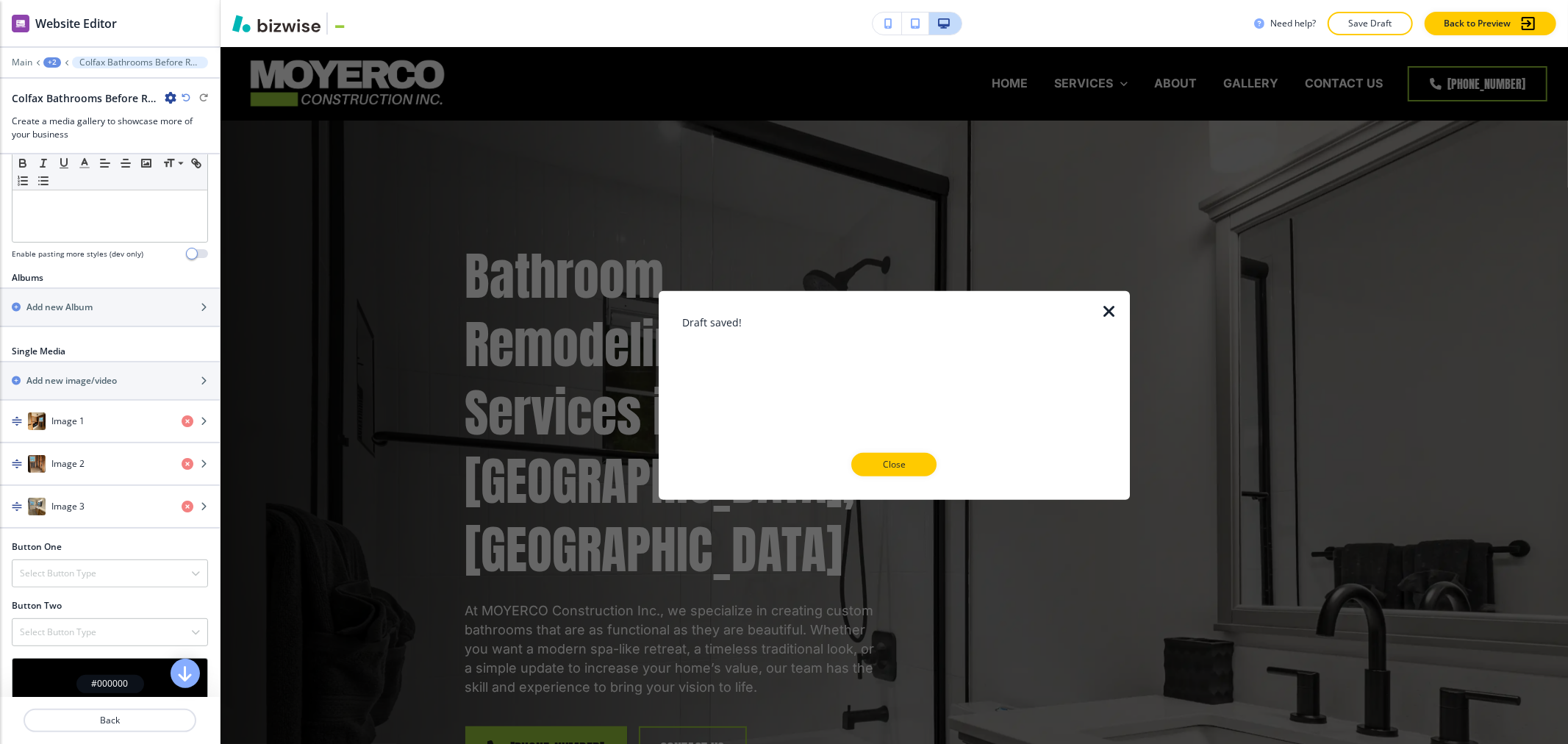
click at [782, 461] on button "Close" at bounding box center [894, 465] width 86 height 23
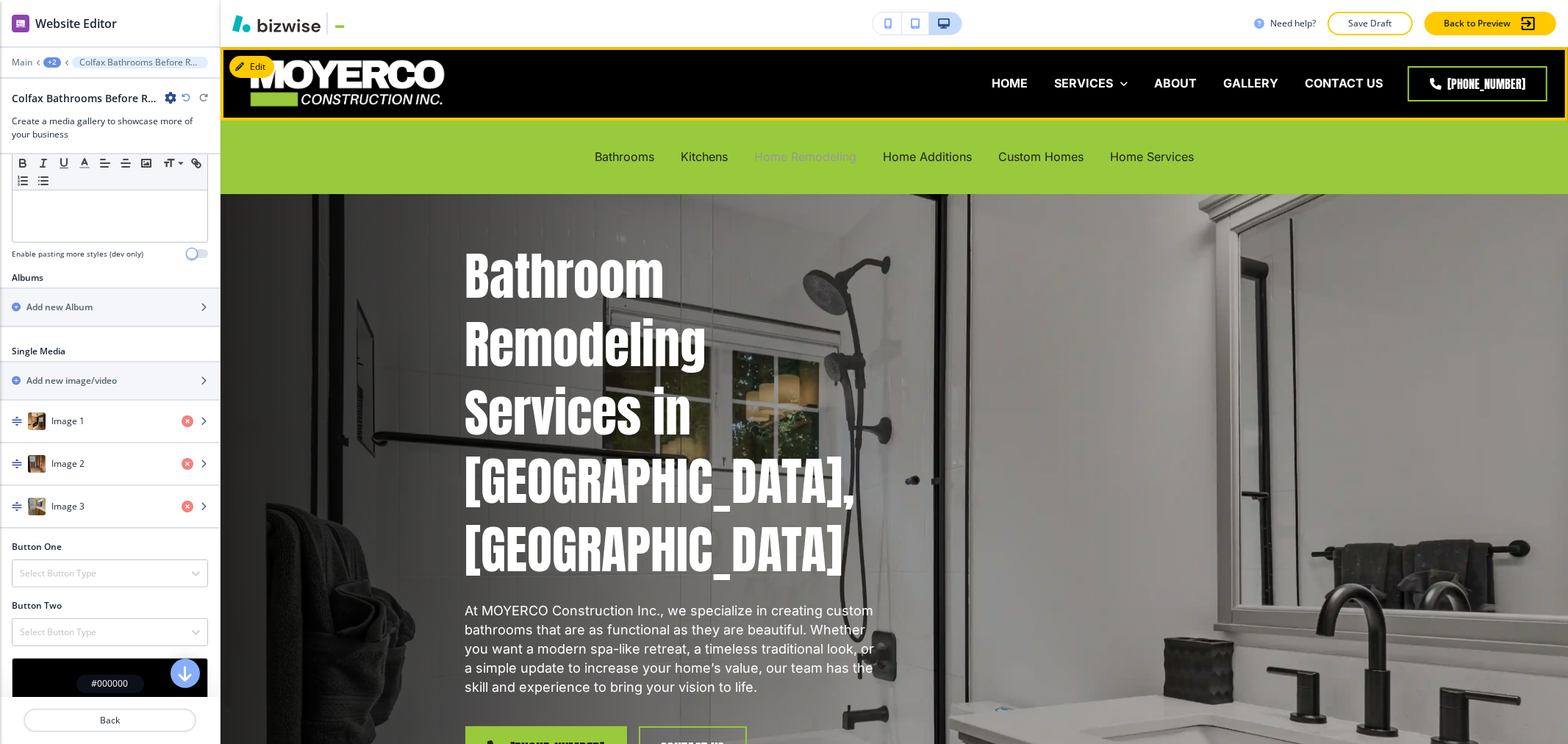
click at [782, 159] on p "Home Remodeling" at bounding box center [805, 157] width 102 height 17
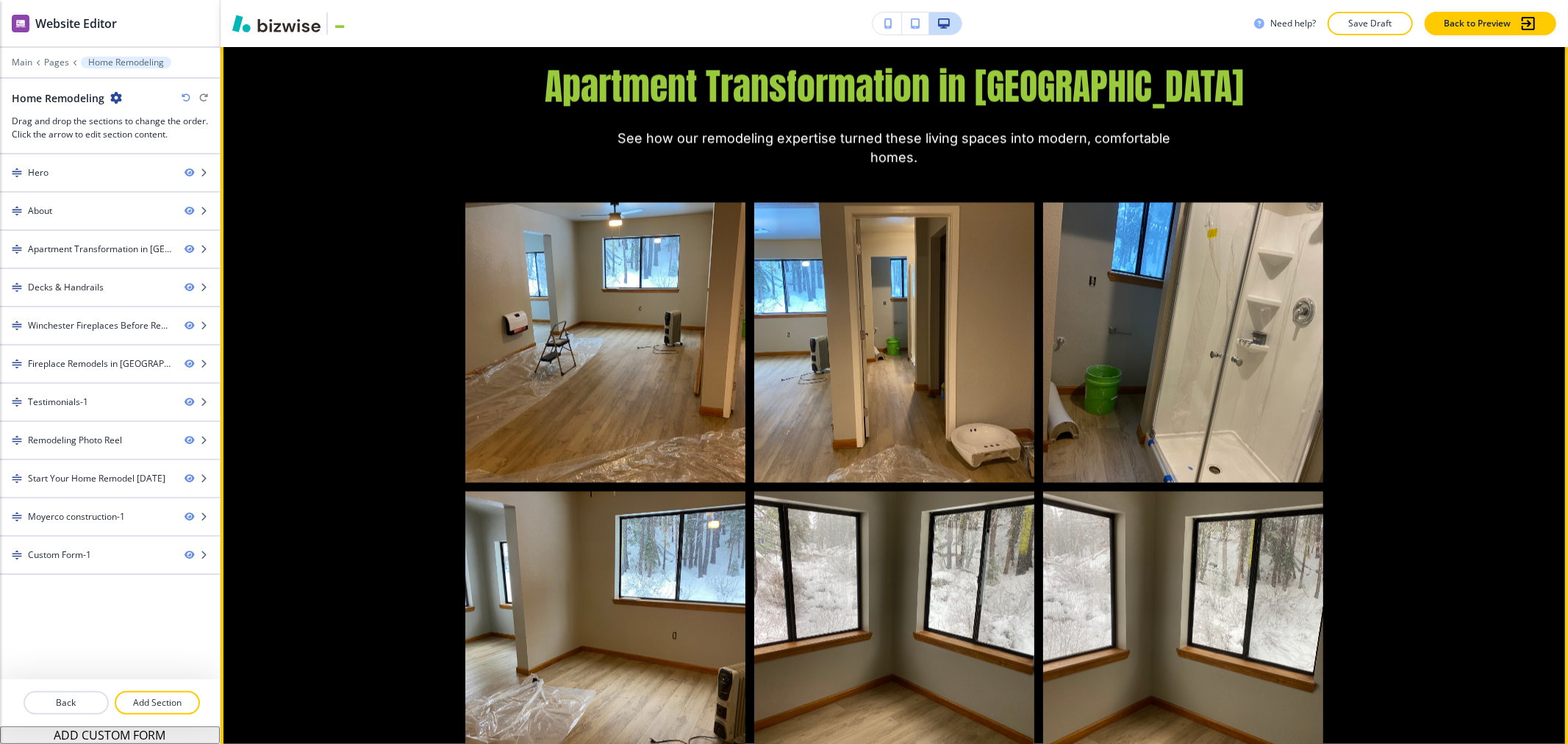
scroll to position [2776, 0]
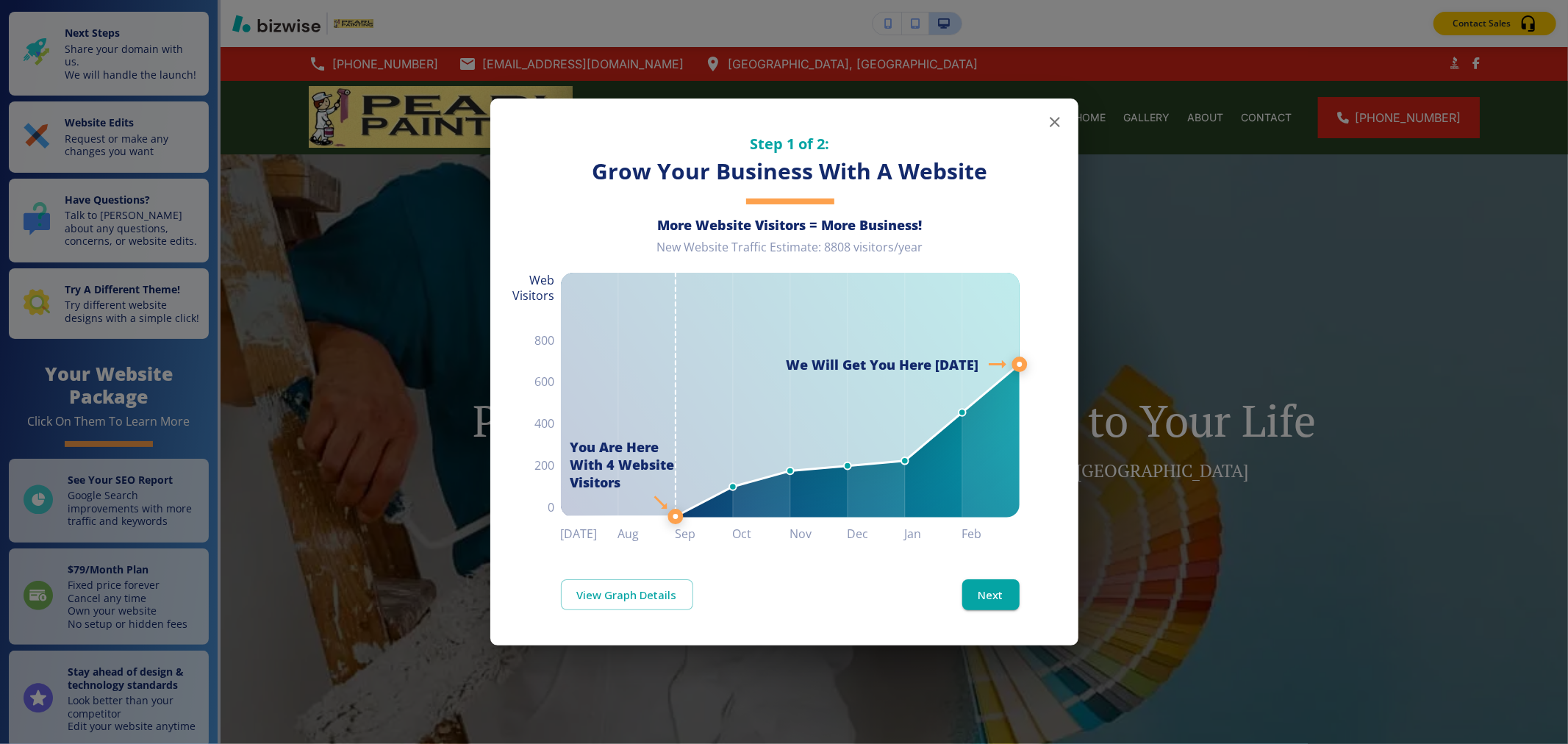
click at [1065, 128] on button "button" at bounding box center [1055, 122] width 29 height 29
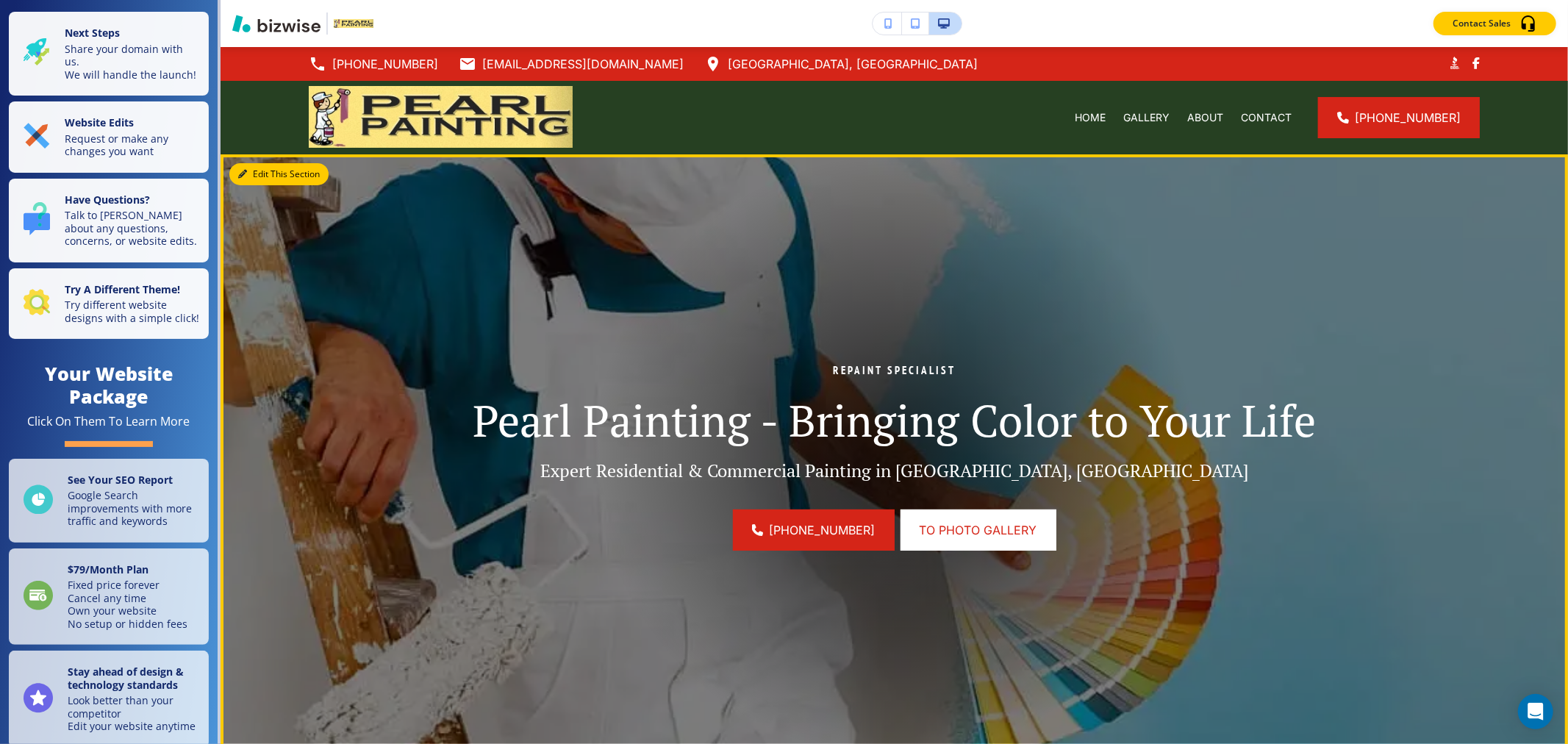
click at [261, 168] on button "Edit This Section" at bounding box center [279, 174] width 99 height 22
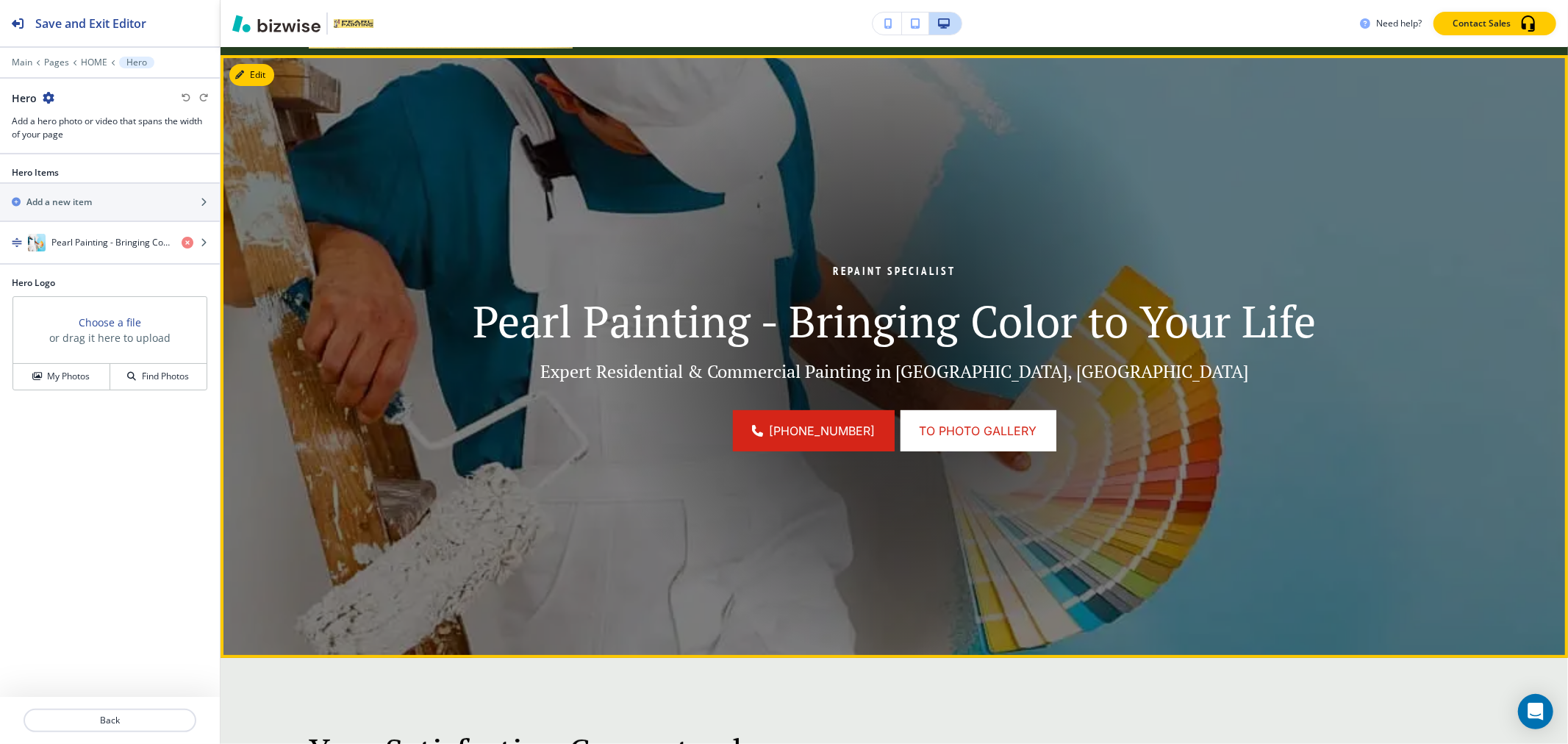
scroll to position [107, 0]
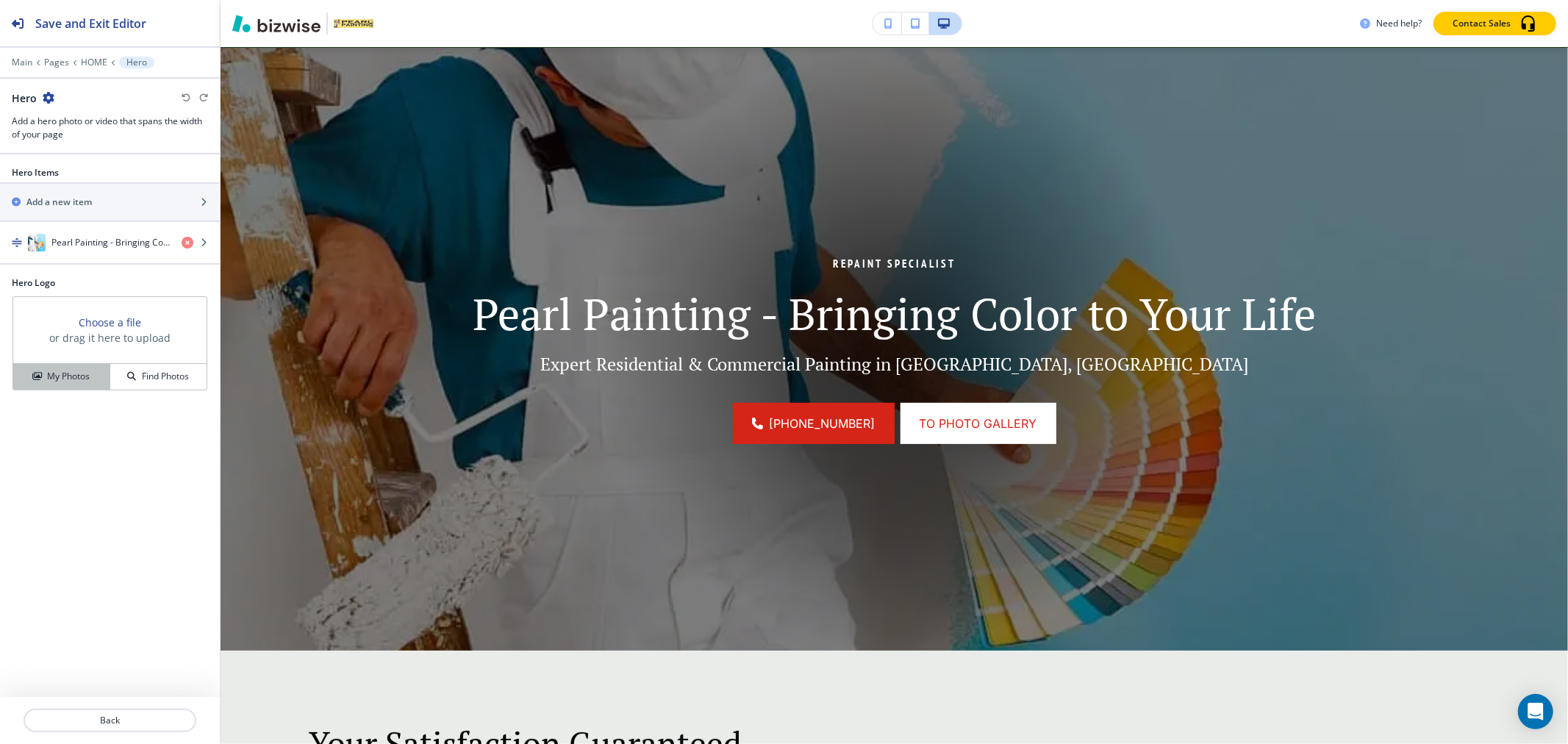
click at [70, 384] on button "My Photos" at bounding box center [62, 377] width 97 height 26
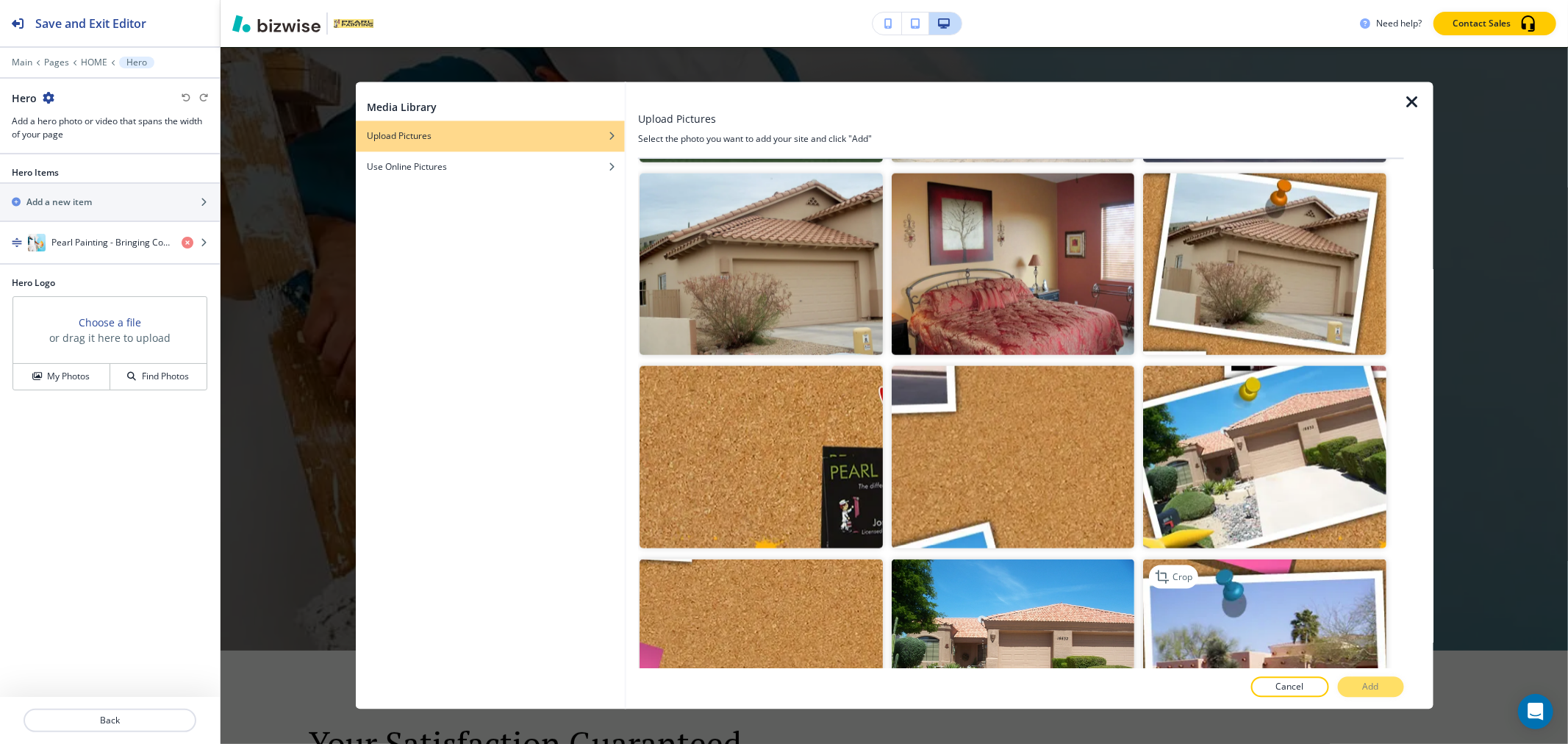
scroll to position [1960, 0]
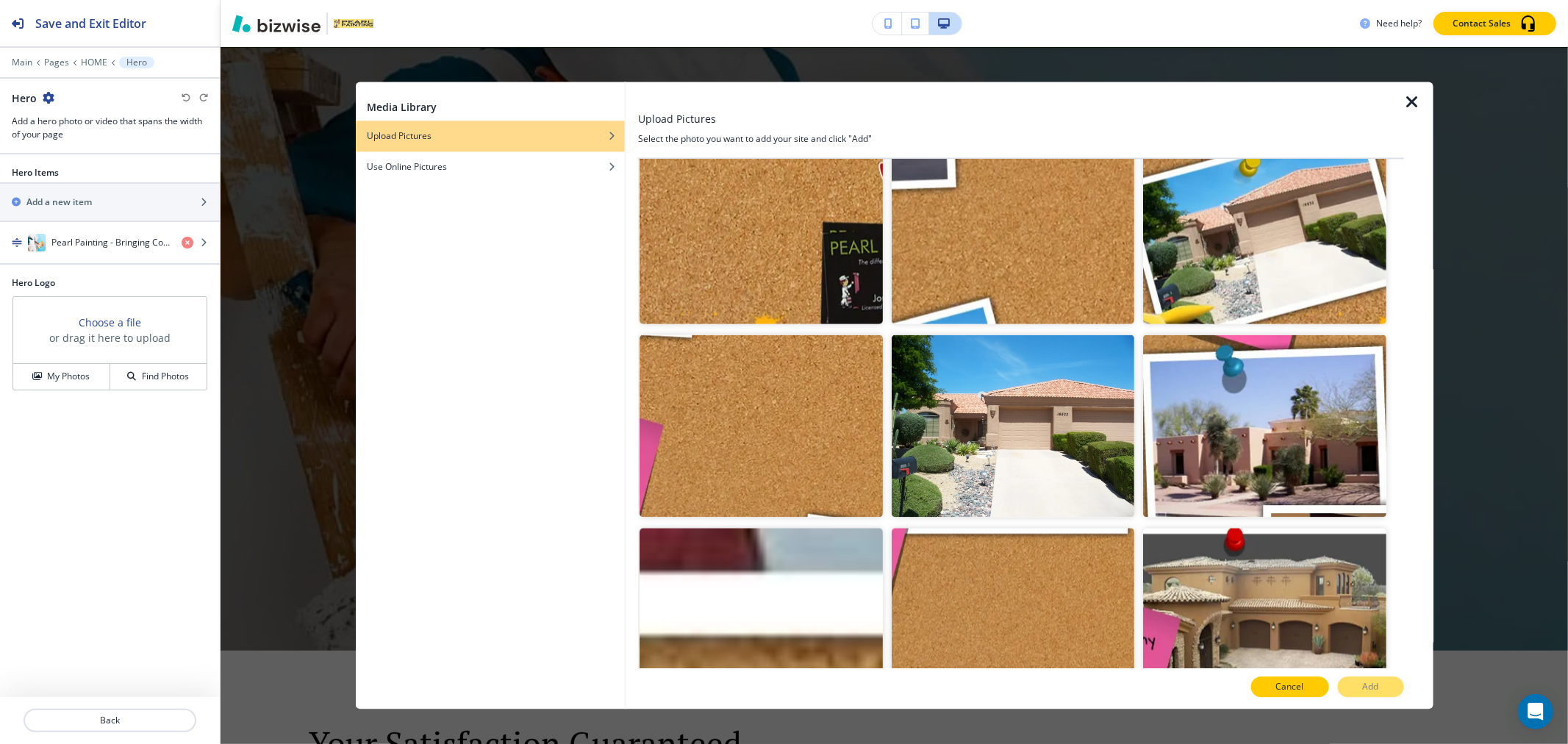
click at [1284, 692] on p "Cancel" at bounding box center [1290, 688] width 28 height 13
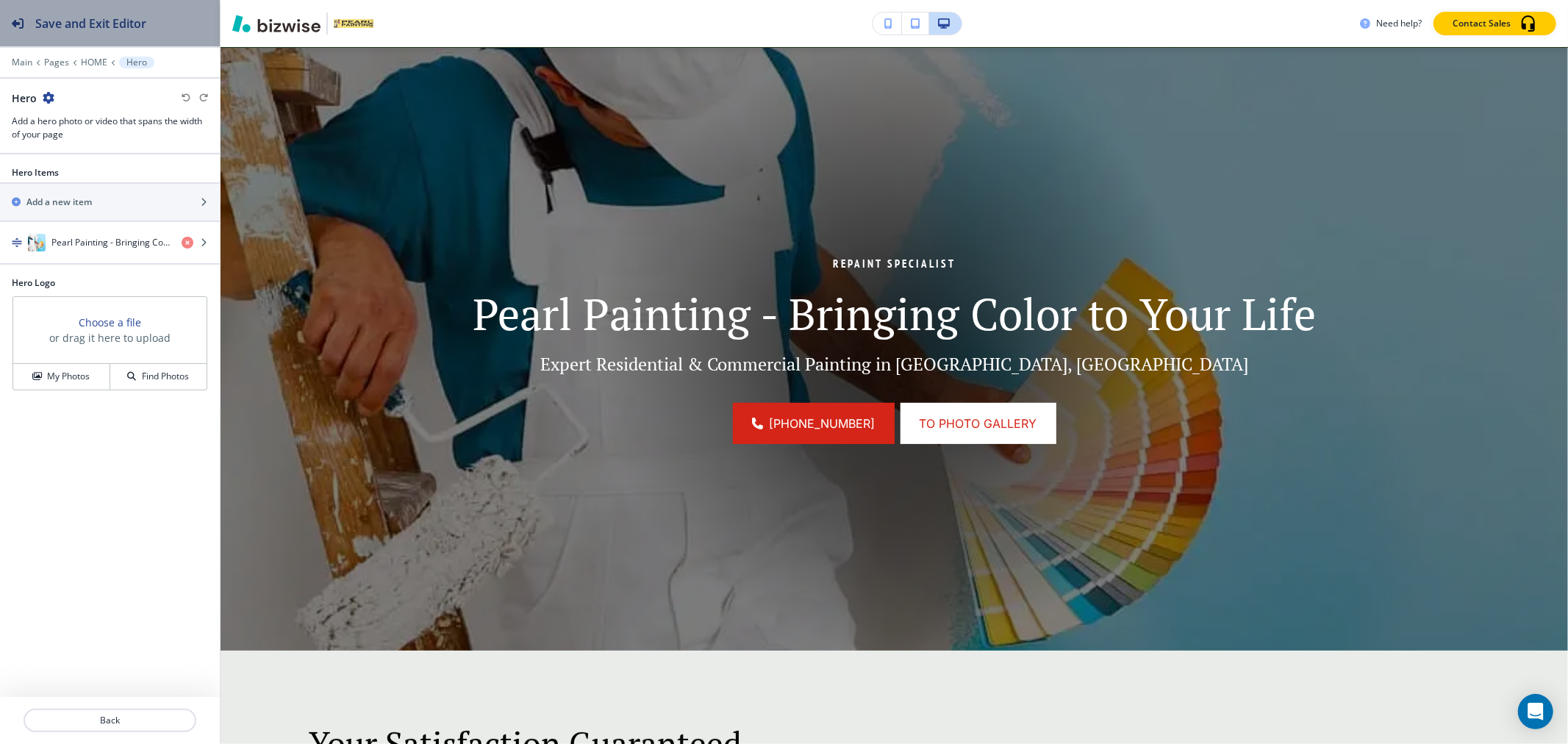
click at [109, 15] on h2 "Save and Exit Editor" at bounding box center [91, 23] width 111 height 18
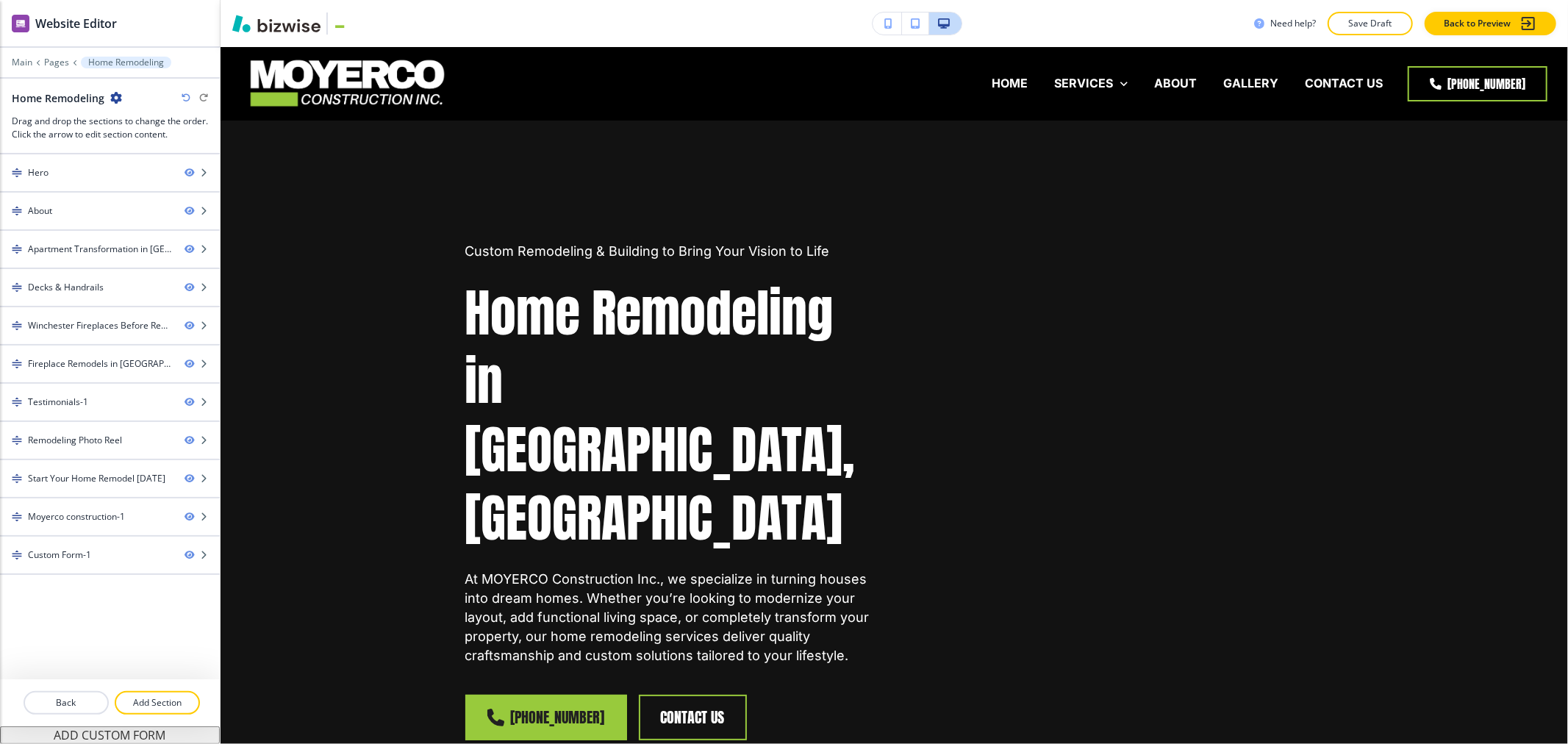
scroll to position [2776, 0]
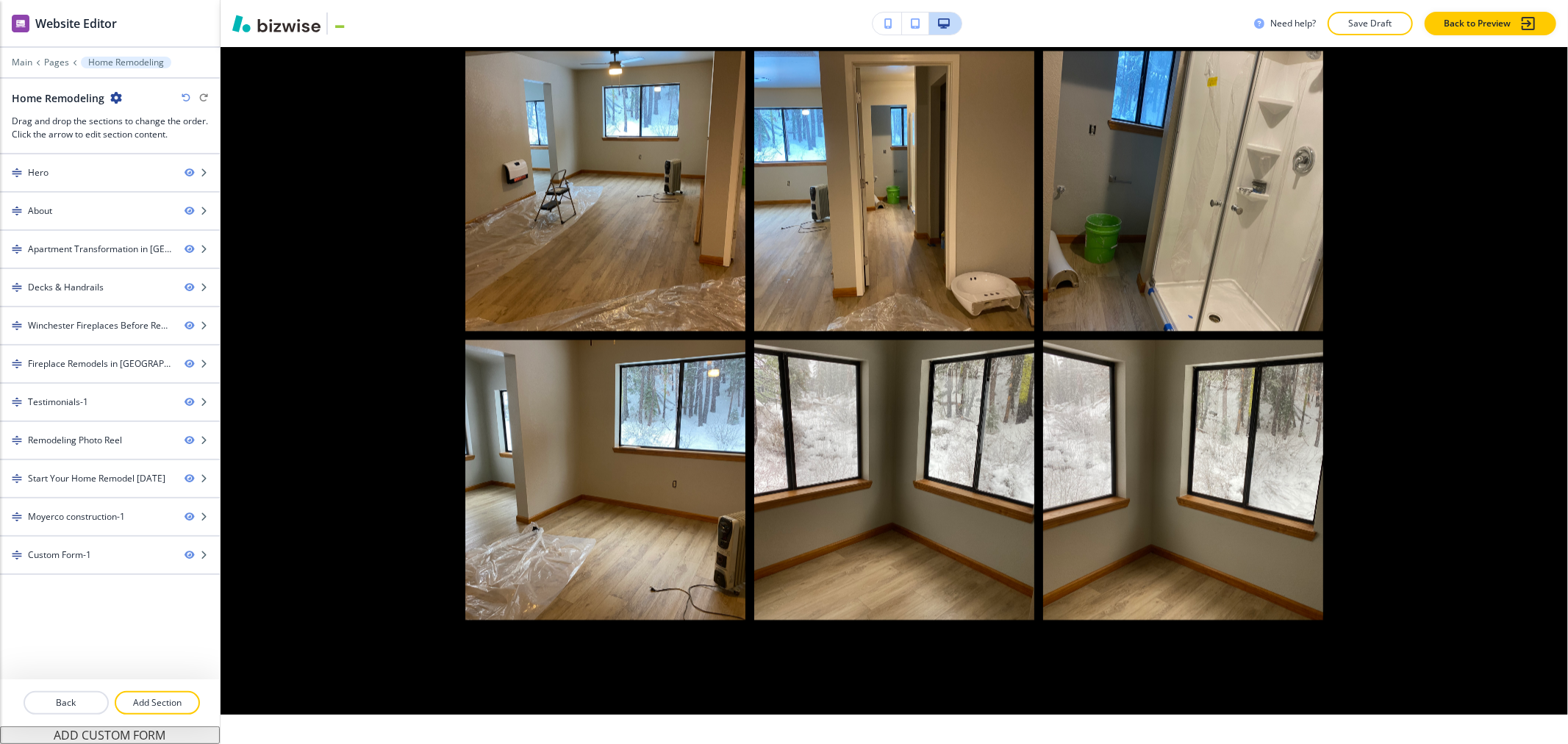
click at [1346, 23] on button "Save Draft" at bounding box center [1371, 23] width 86 height 23
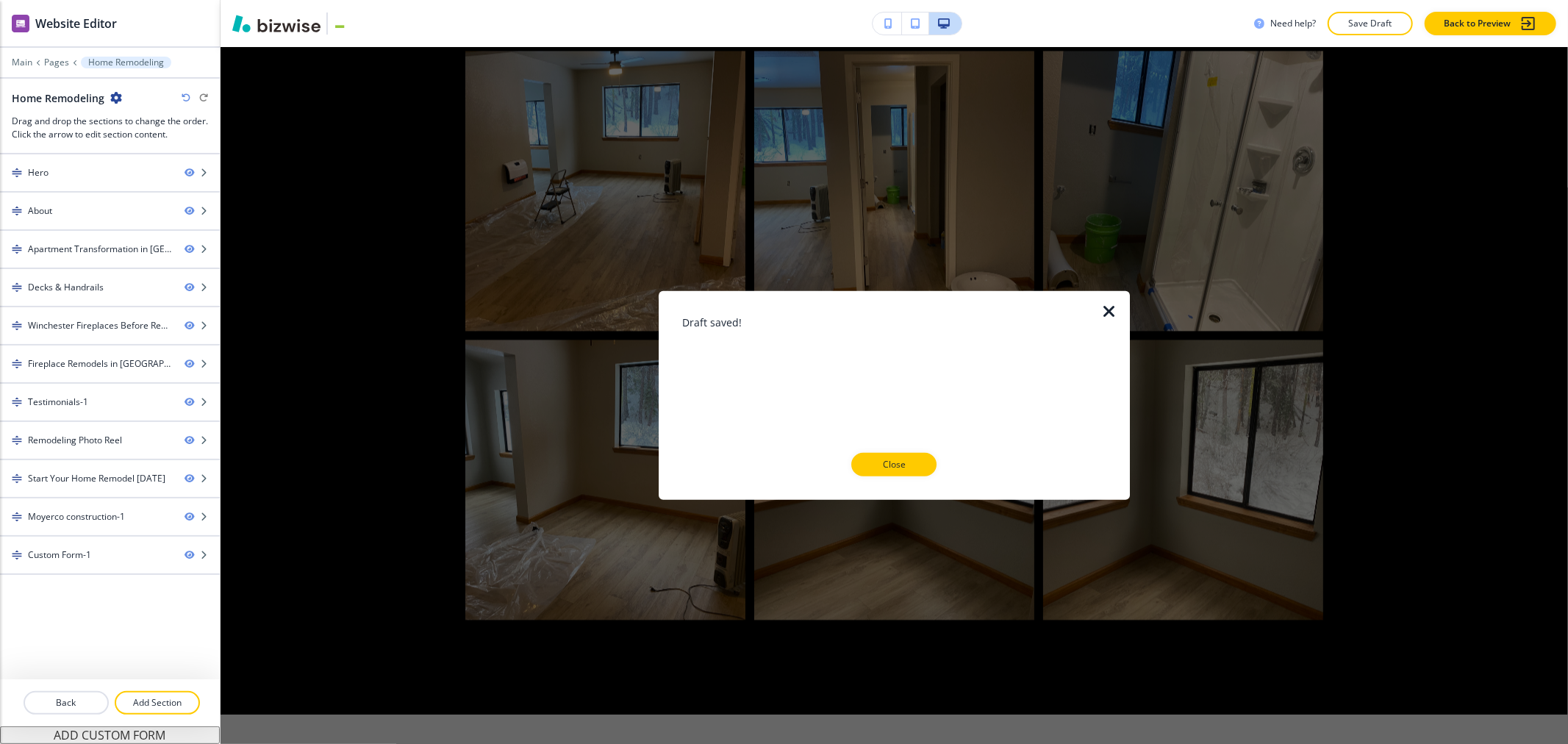
click at [1112, 313] on icon "button" at bounding box center [1109, 311] width 18 height 18
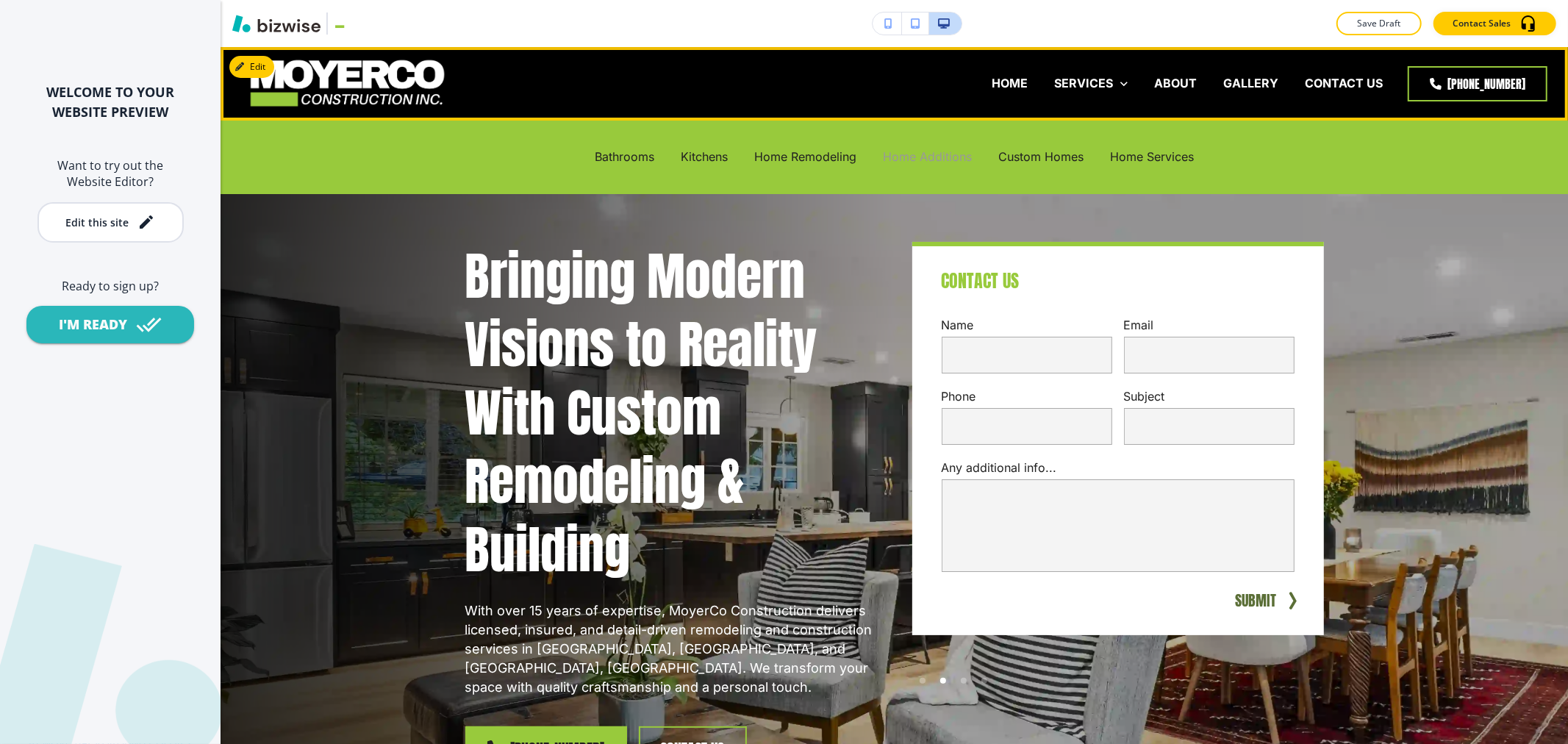
click at [652, 156] on p "Home Additions" at bounding box center [928, 157] width 89 height 17
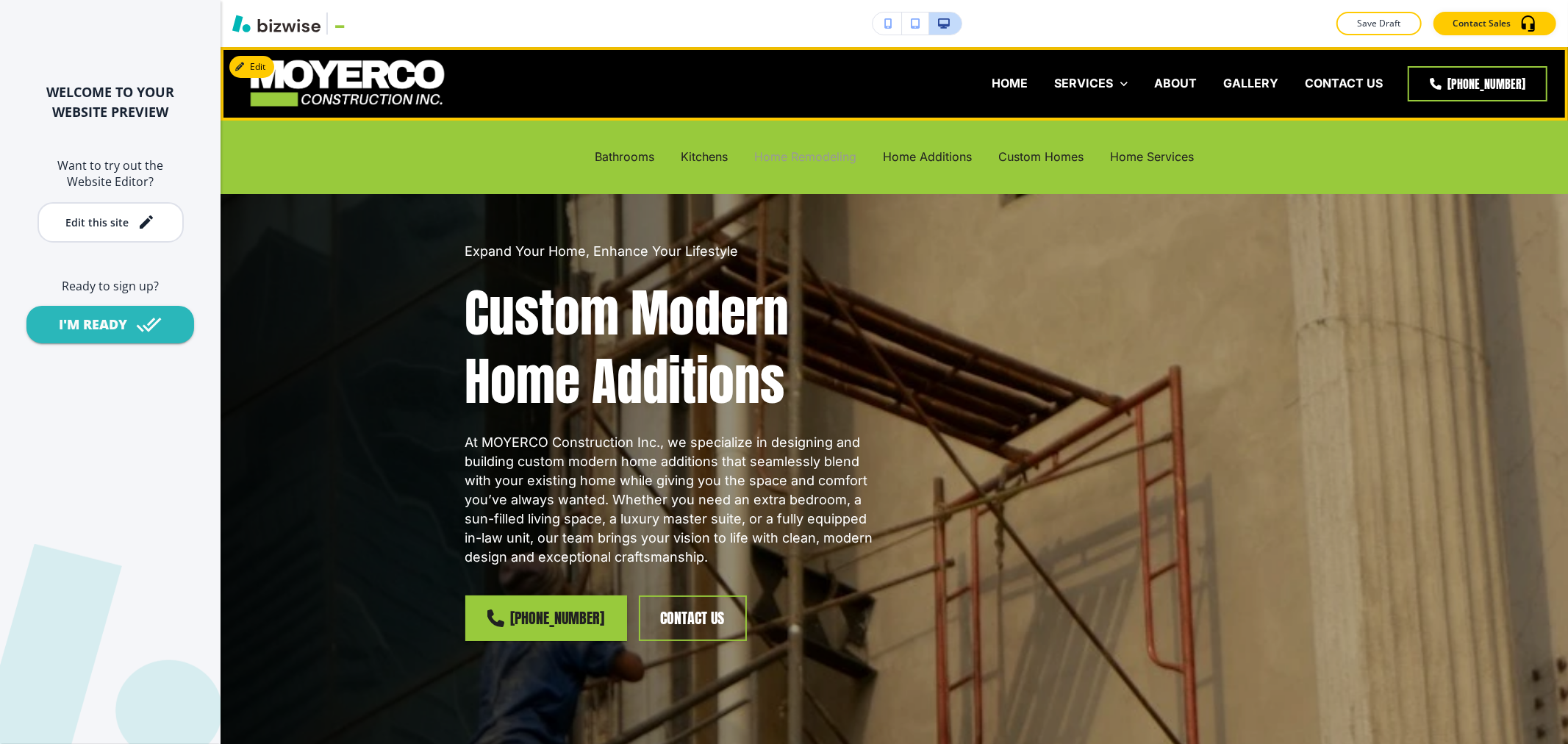
click at [652, 153] on p "Home Remodeling" at bounding box center [805, 157] width 102 height 17
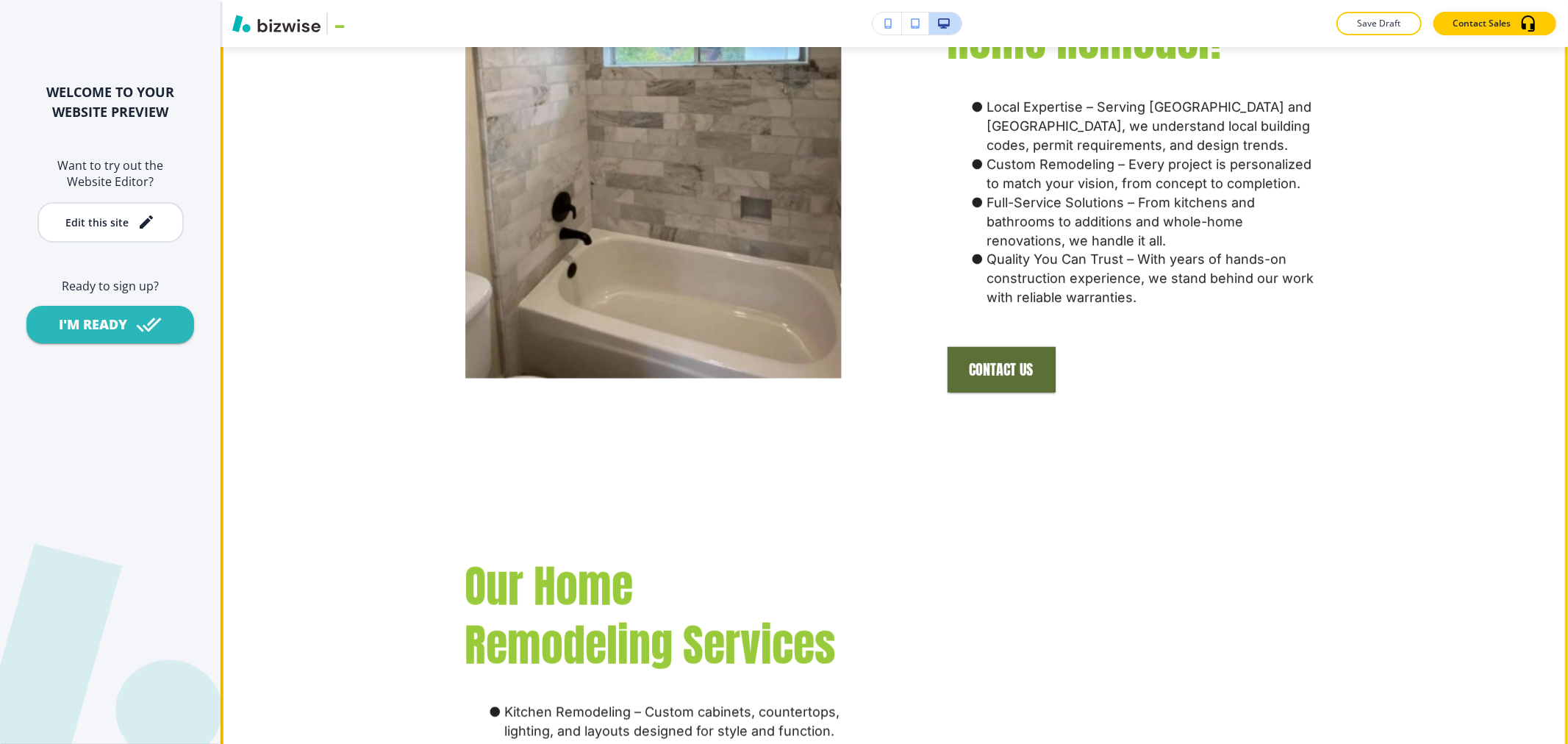
scroll to position [653, 0]
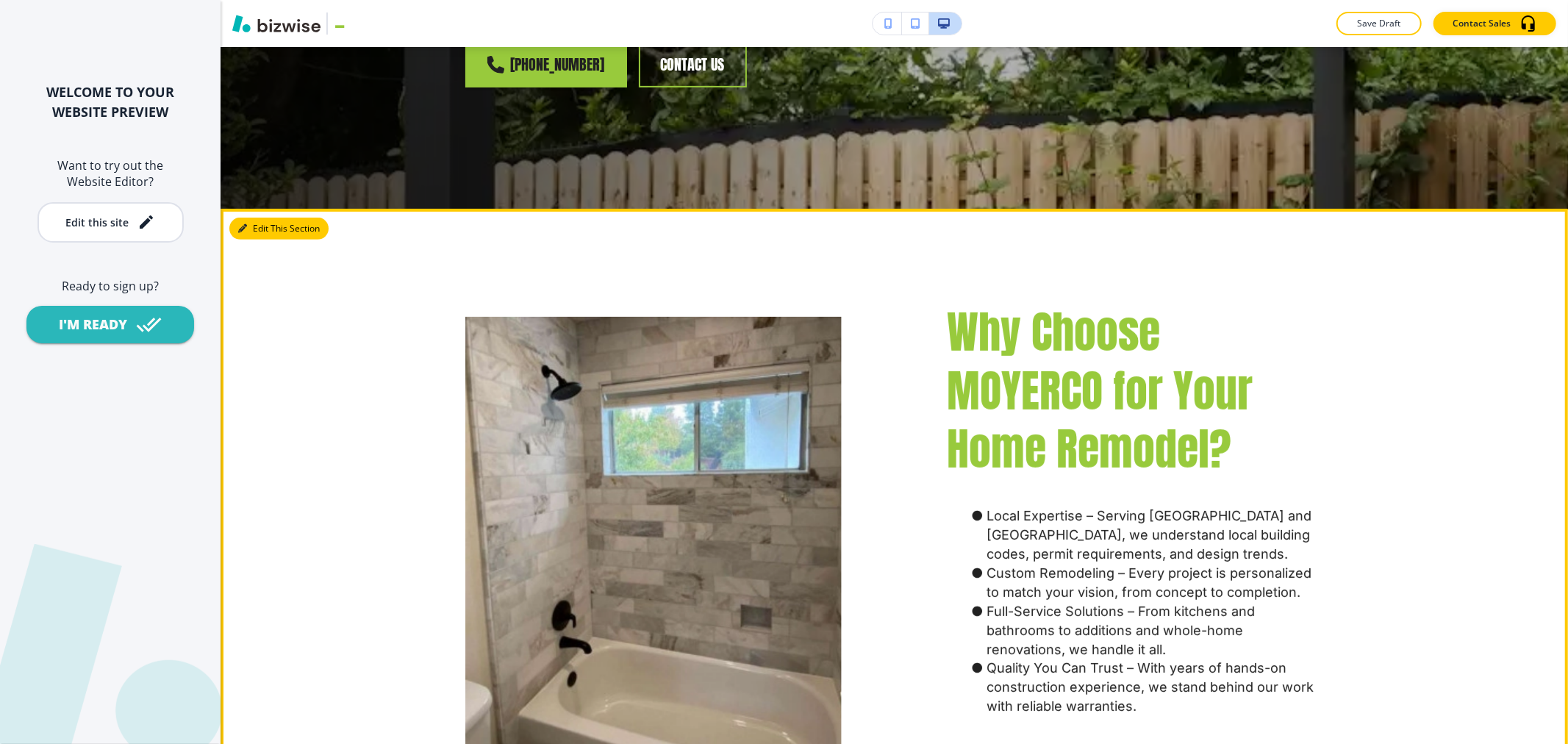
click at [246, 224] on icon "button" at bounding box center [242, 228] width 9 height 9
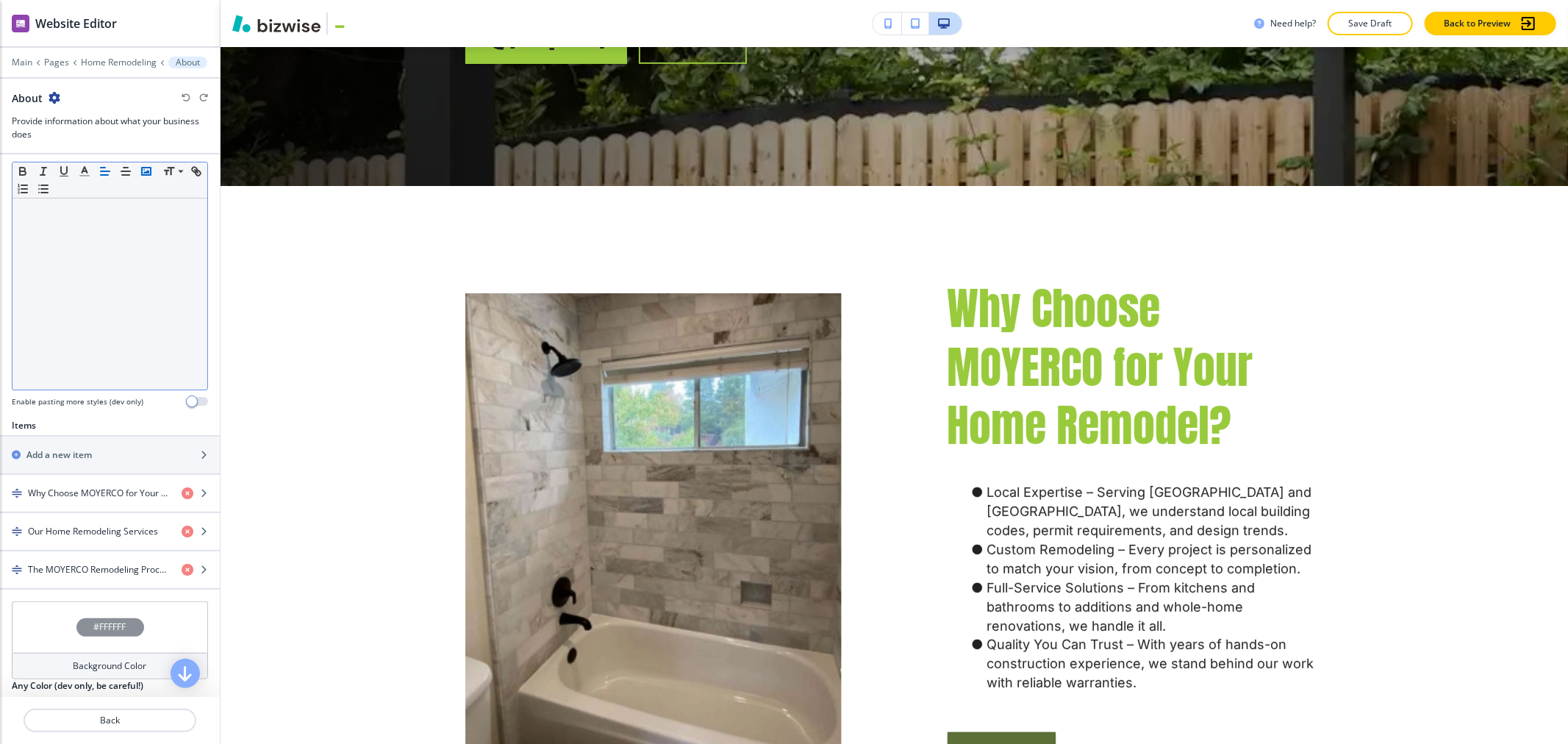
scroll to position [408, 0]
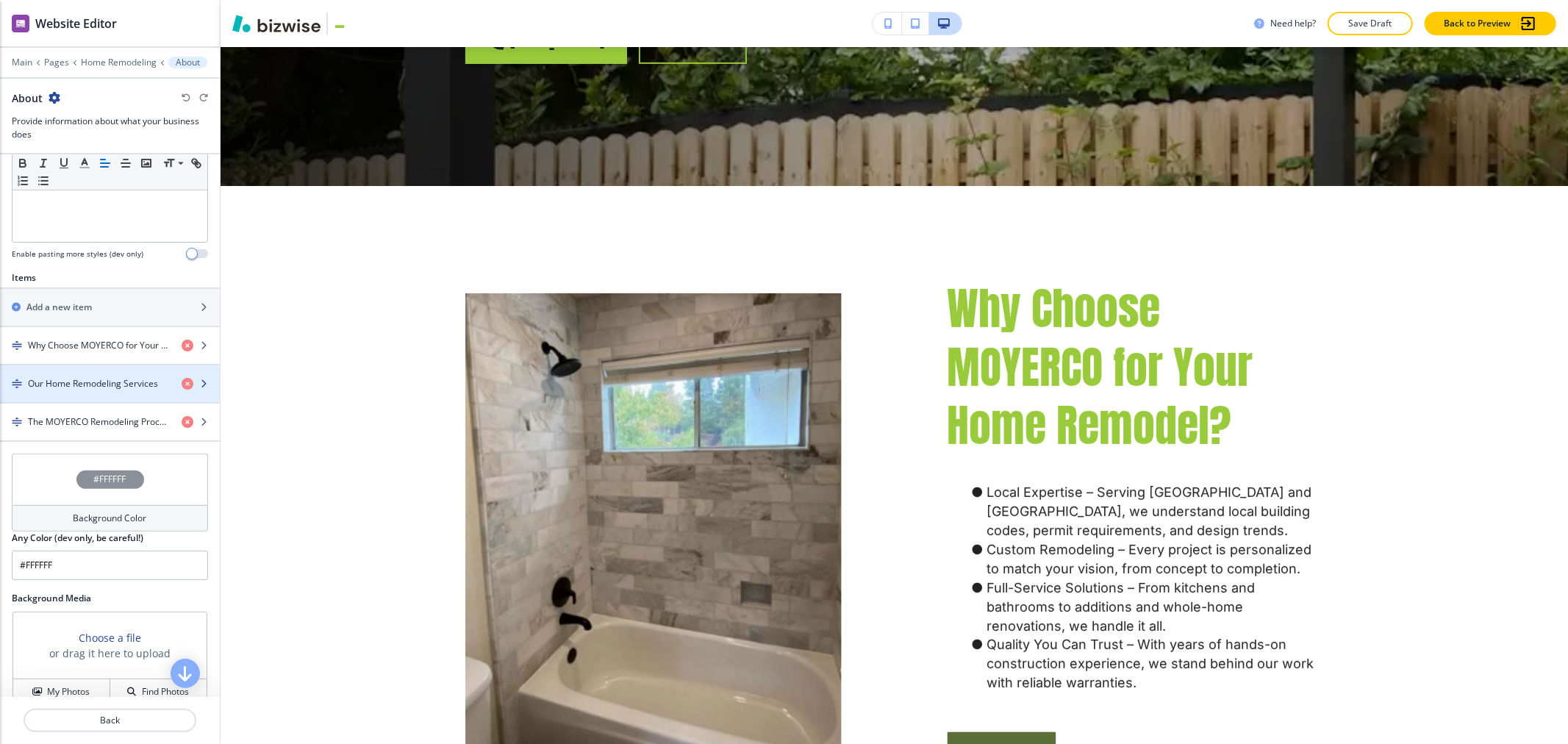
click at [111, 380] on h4 "Our Home Remodeling Services" at bounding box center [92, 384] width 130 height 13
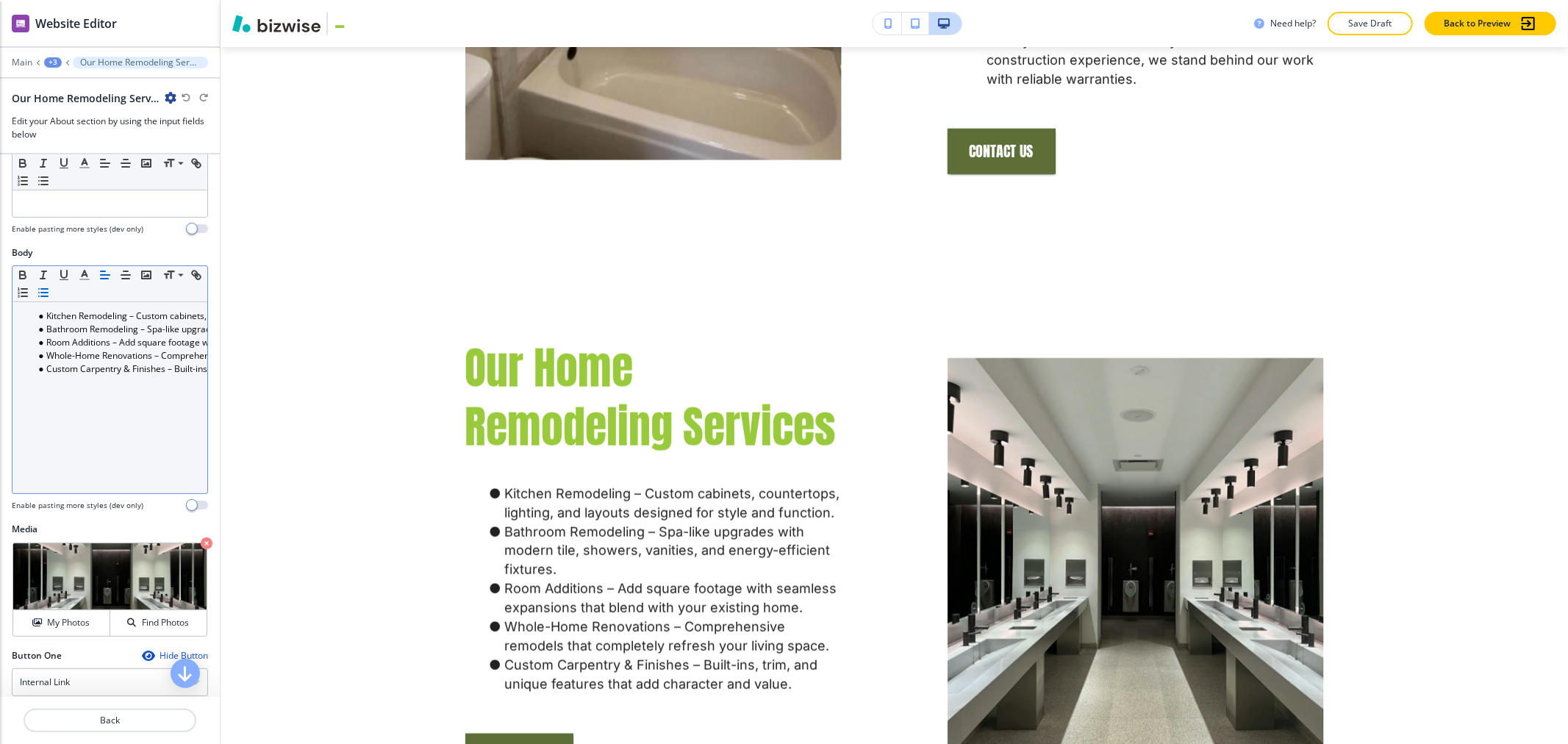
scroll to position [364, 0]
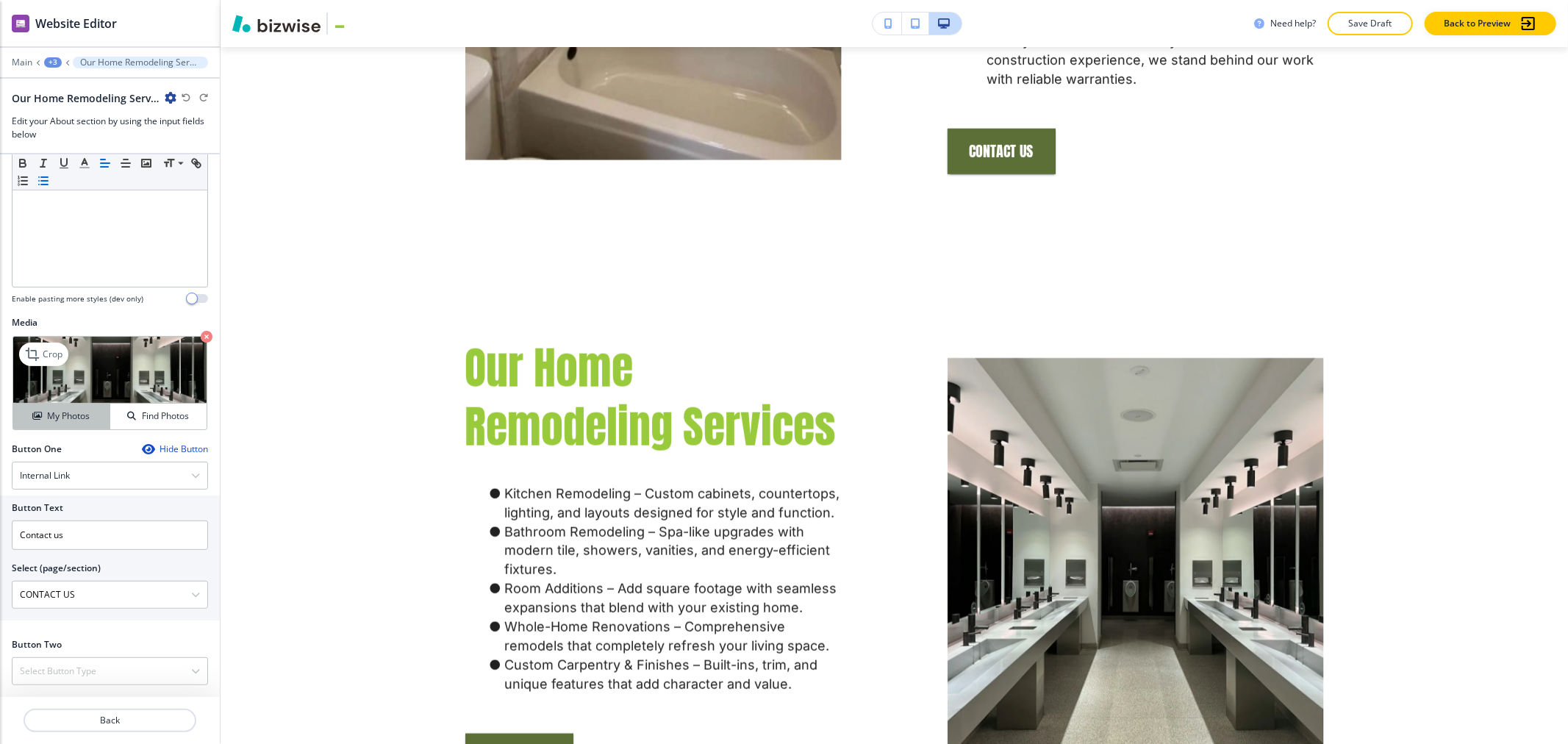
click at [68, 417] on h4 "My Photos" at bounding box center [68, 416] width 43 height 13
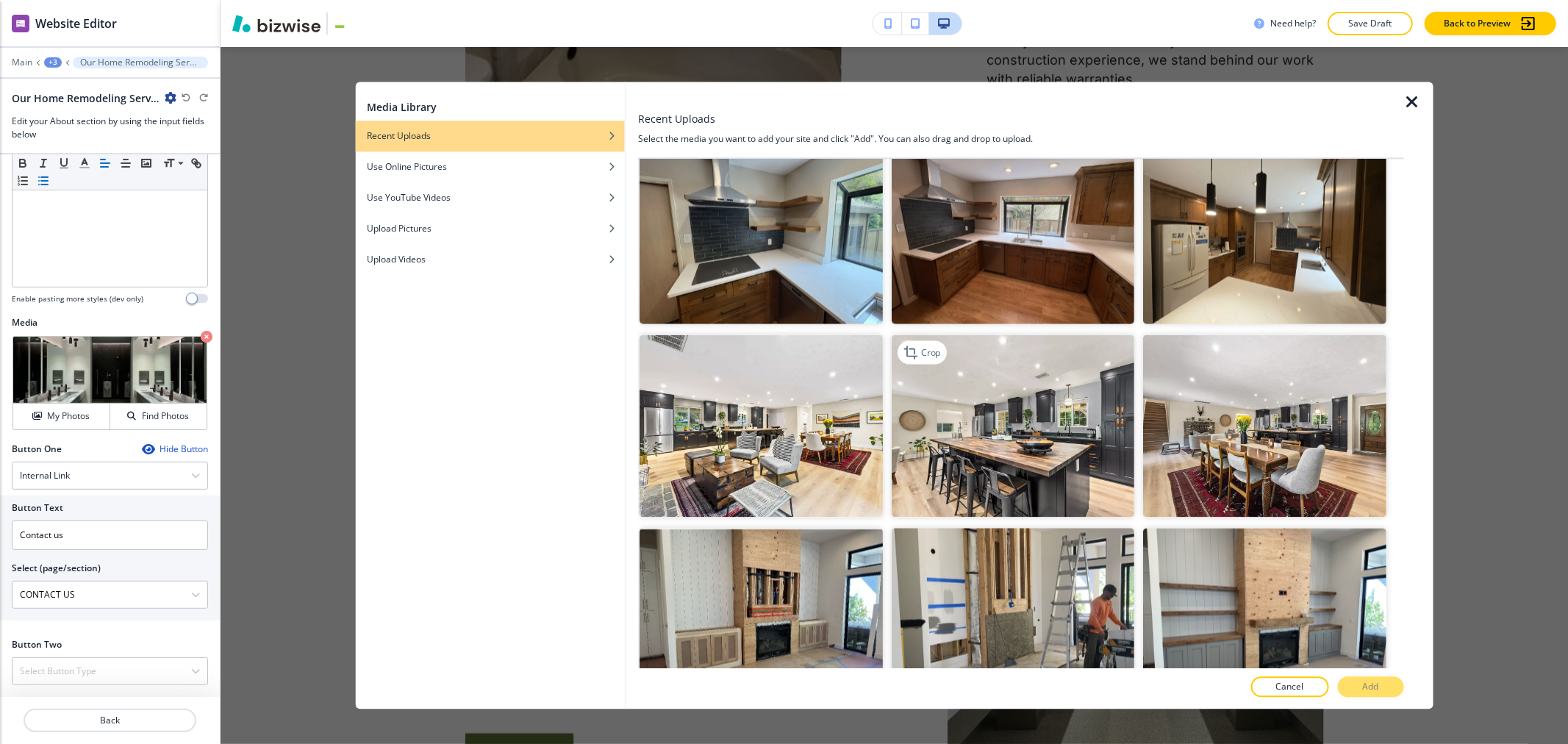
scroll to position [2123, 0]
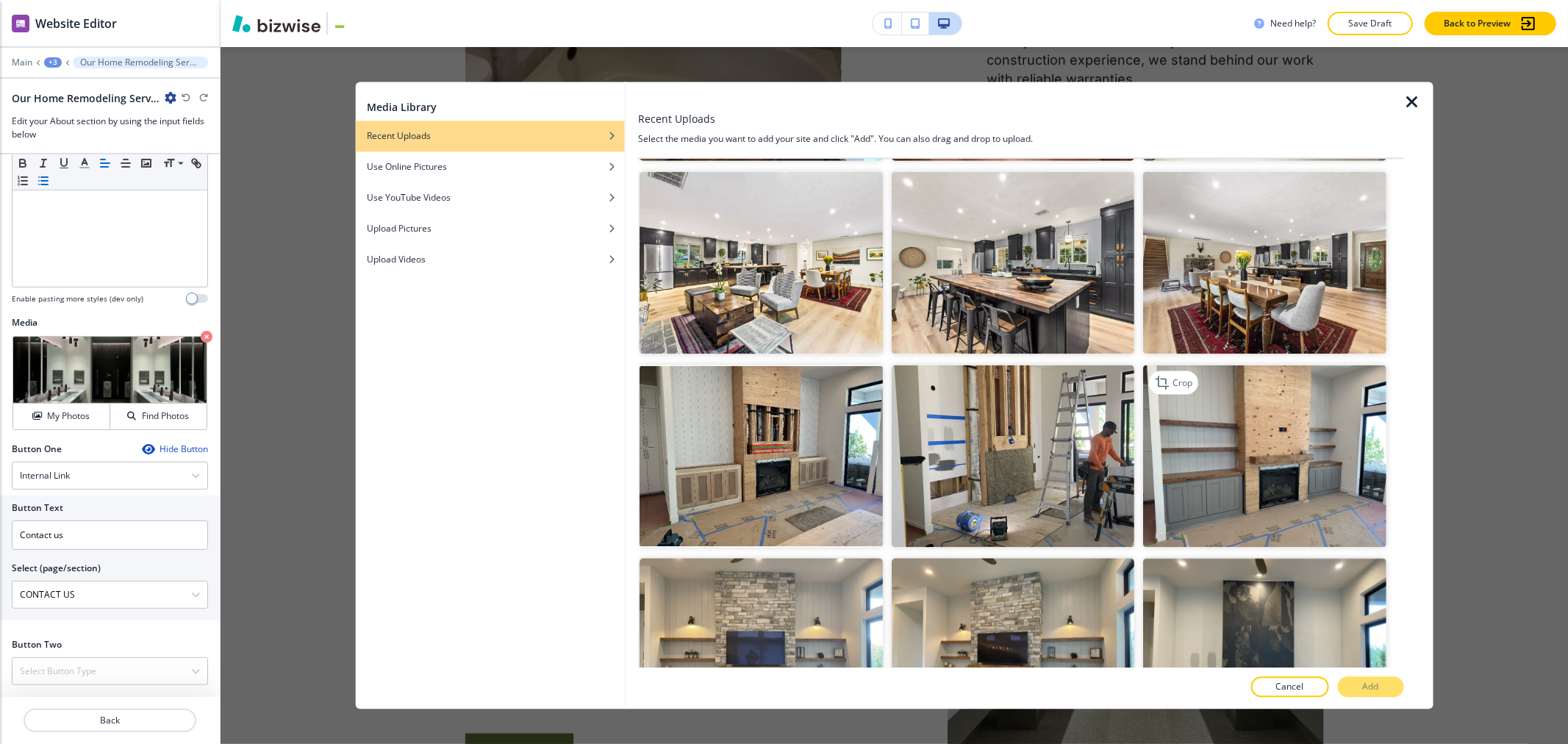
click at [652, 420] on img "button" at bounding box center [1264, 456] width 242 height 182
click at [652, 684] on p "Add" at bounding box center [1371, 688] width 16 height 13
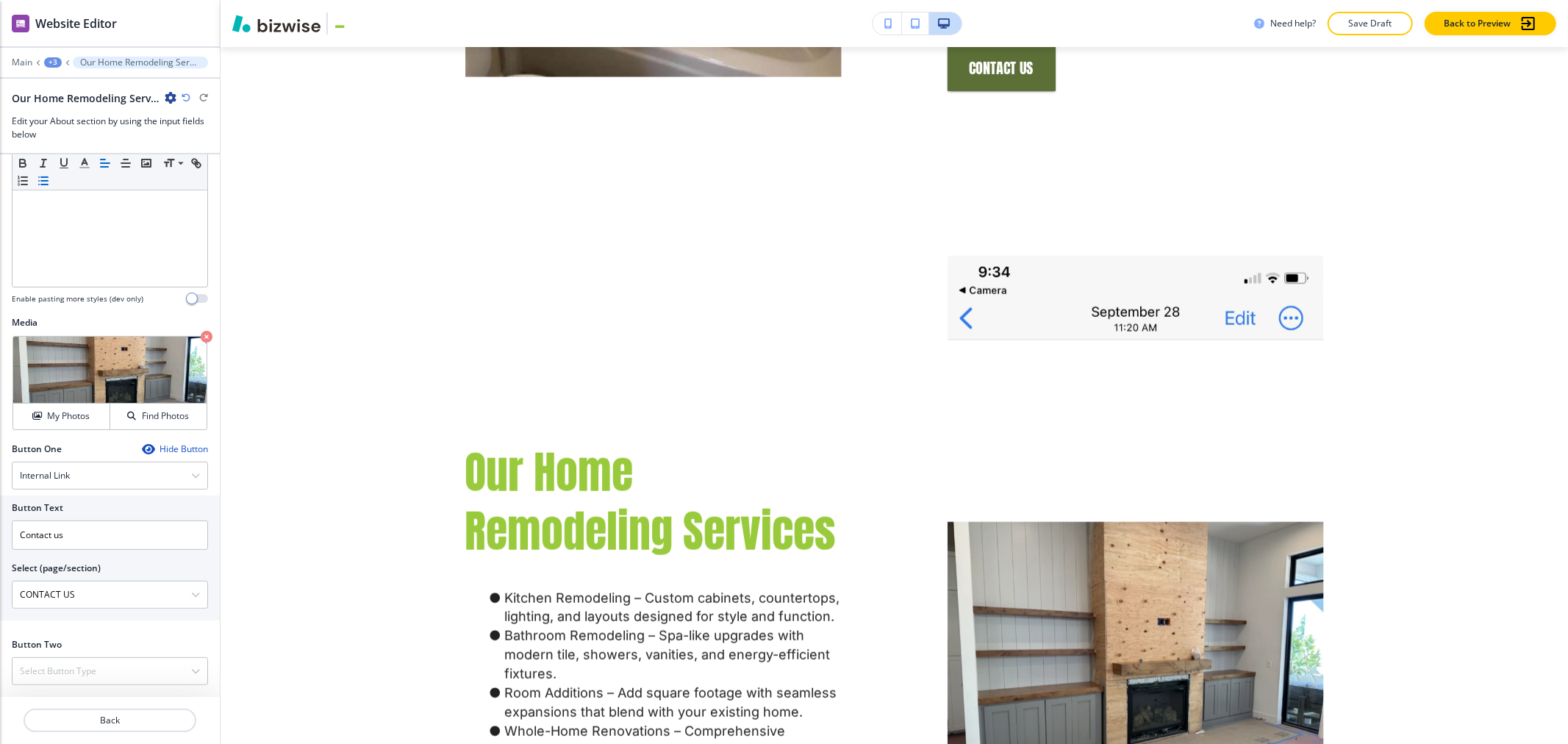
scroll to position [1361, 0]
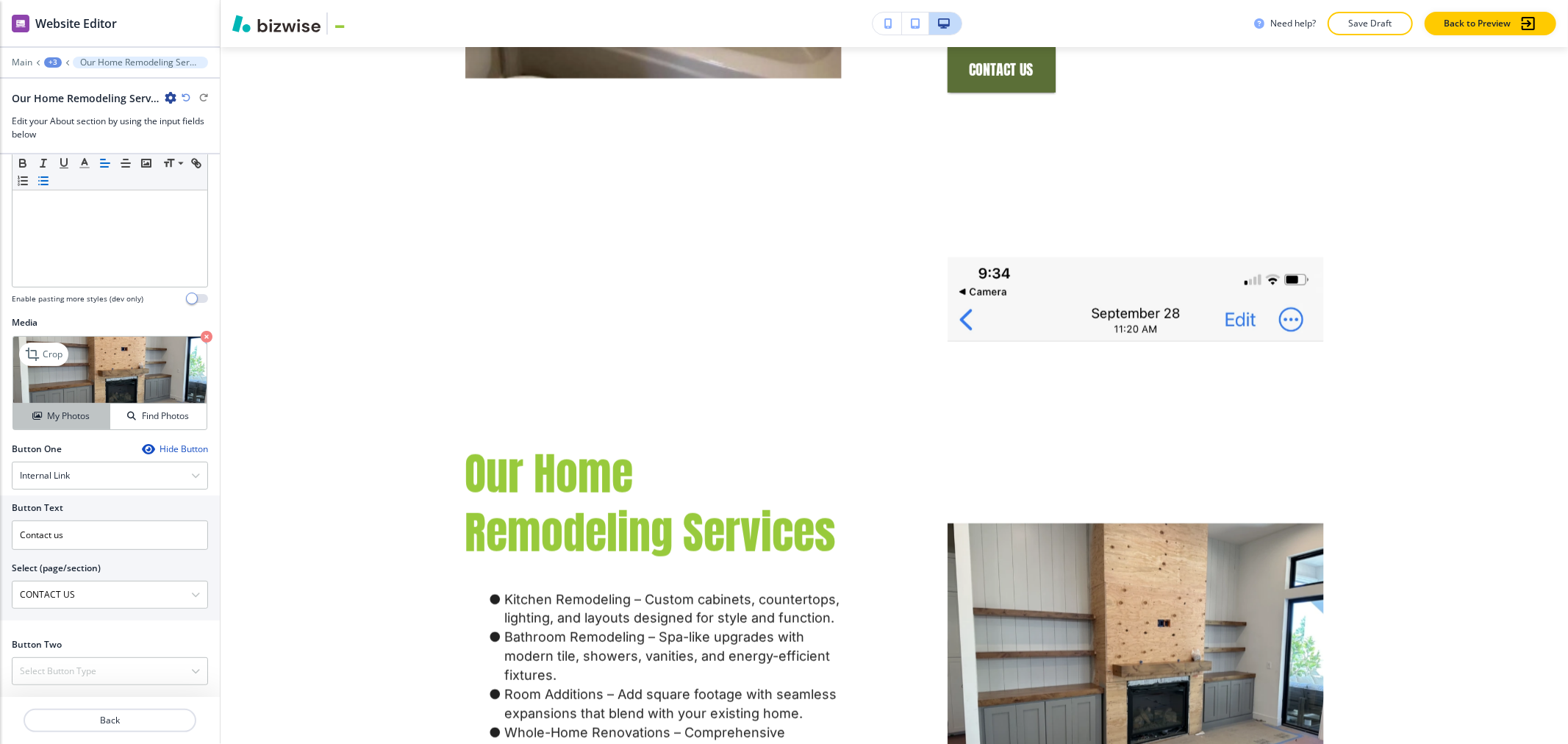
click at [41, 407] on button "My Photos" at bounding box center [62, 416] width 97 height 26
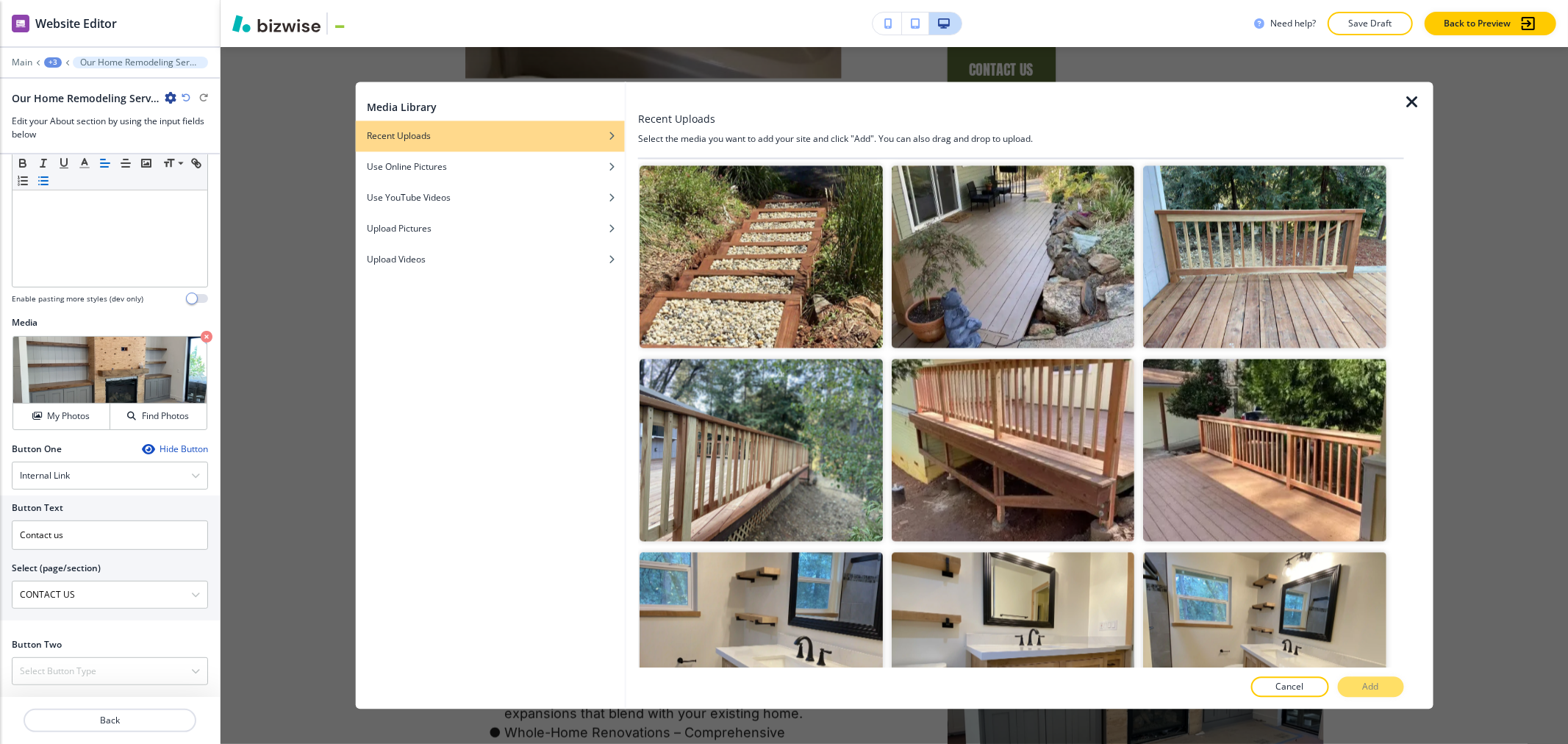
scroll to position [2614, 0]
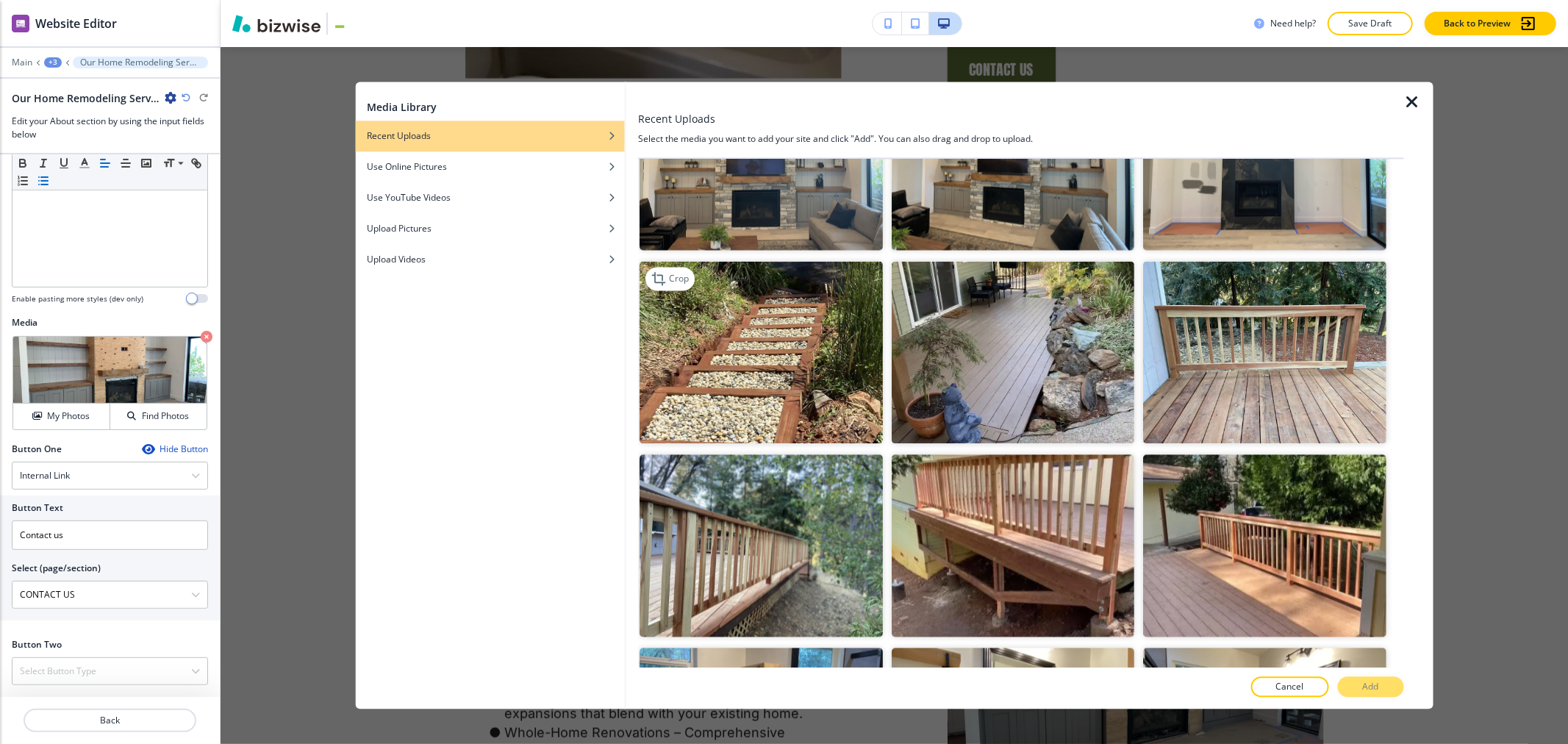
click at [652, 357] on img "button" at bounding box center [761, 351] width 242 height 182
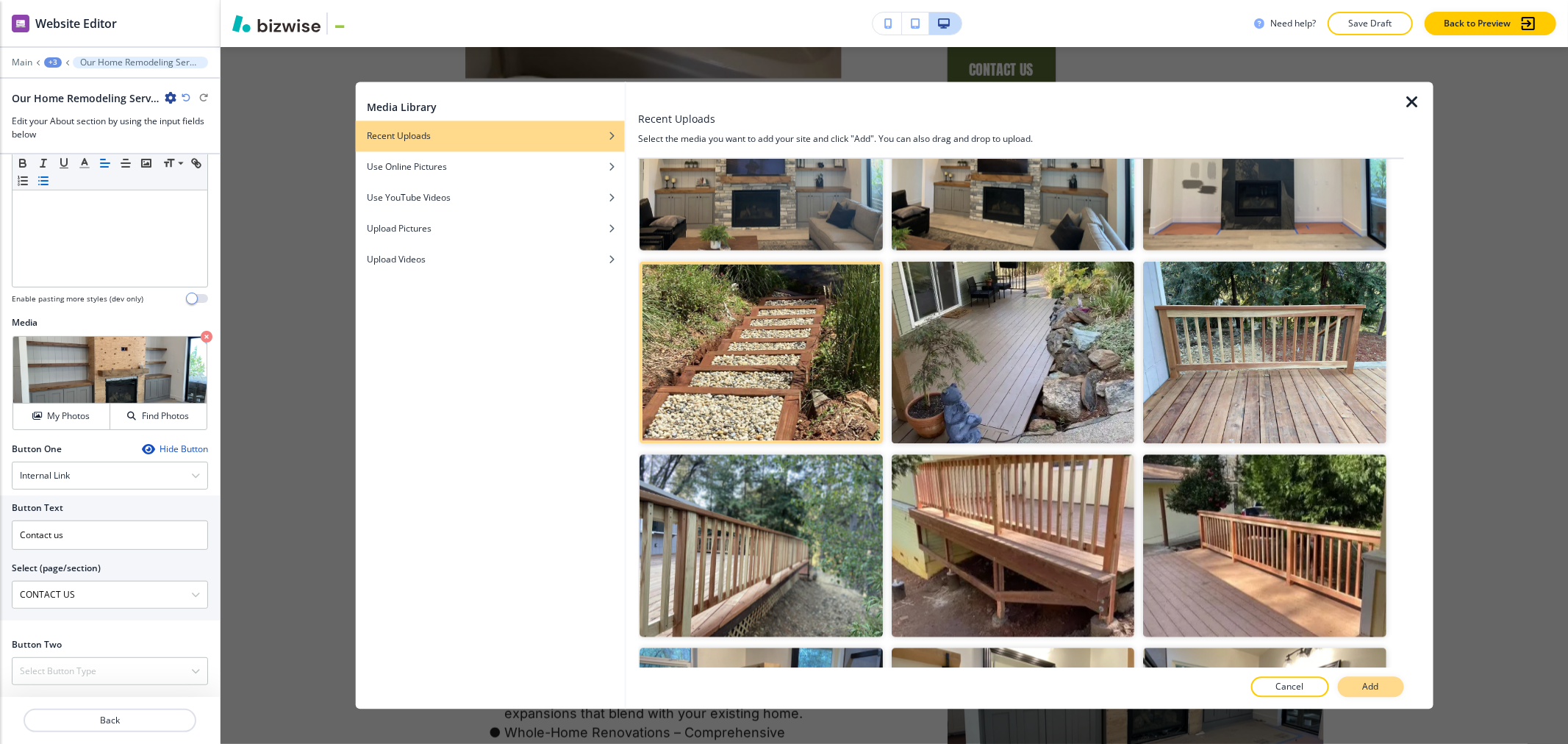
click at [652, 693] on button "Add" at bounding box center [1371, 687] width 66 height 21
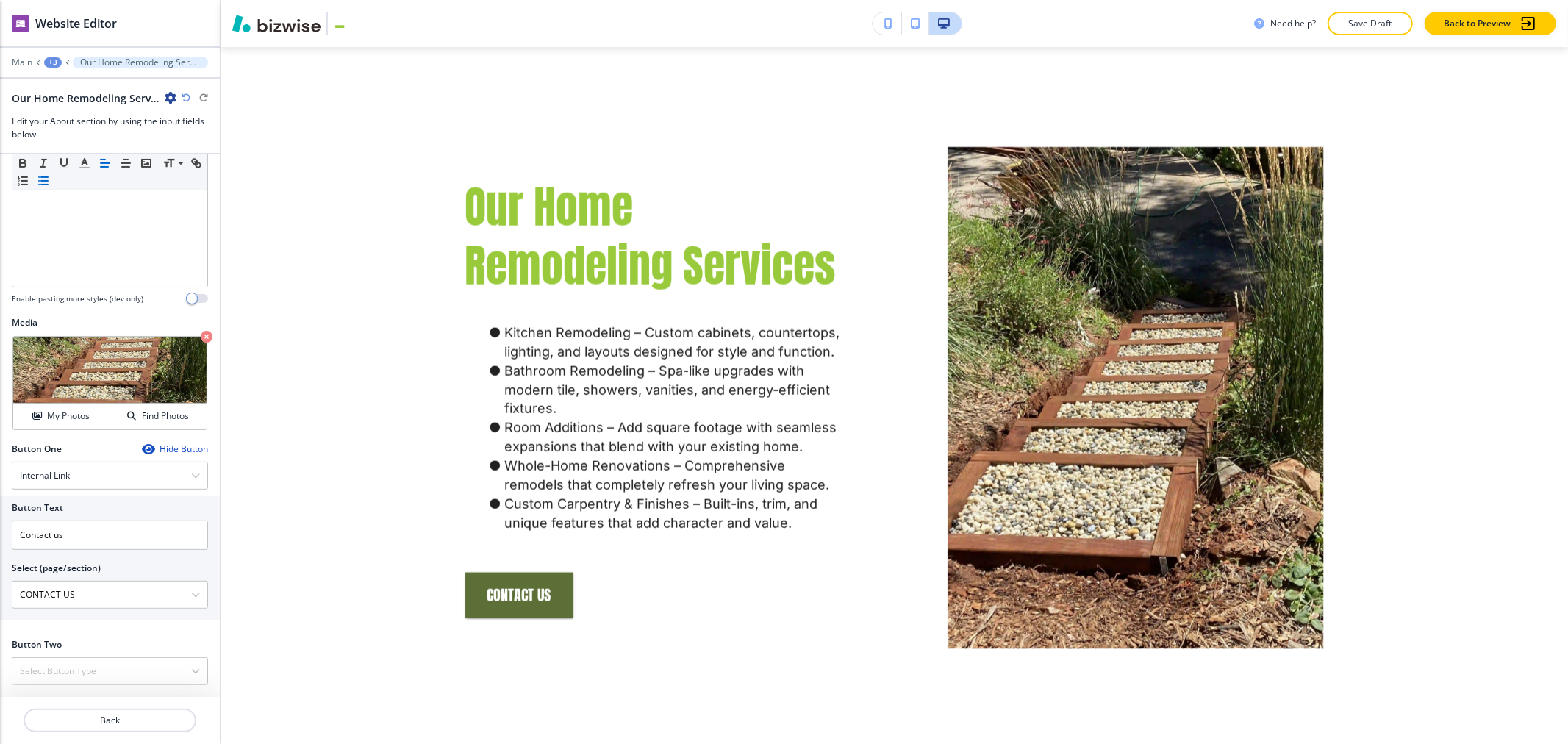
scroll to position [1280, 0]
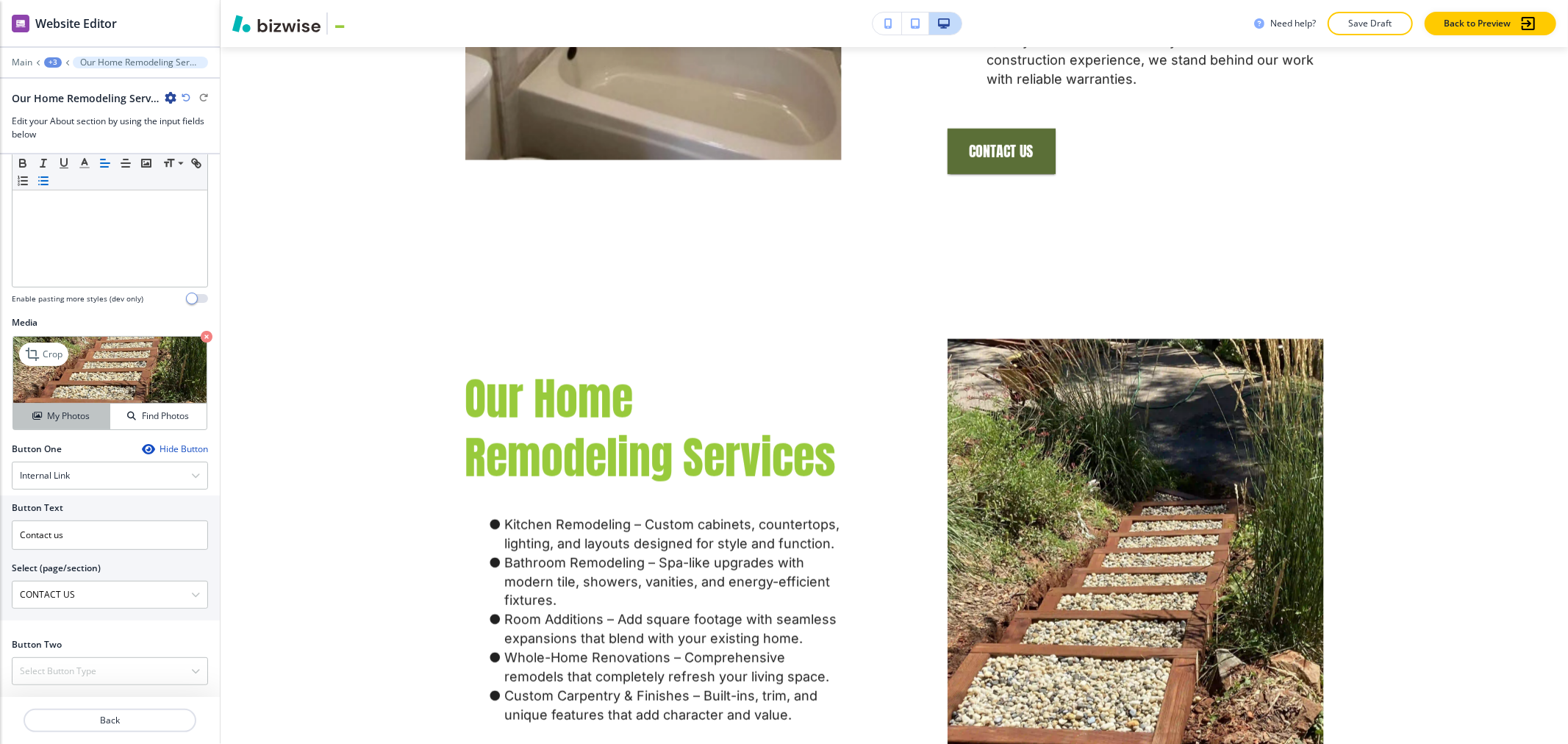
click at [69, 422] on h4 "My Photos" at bounding box center [68, 416] width 43 height 13
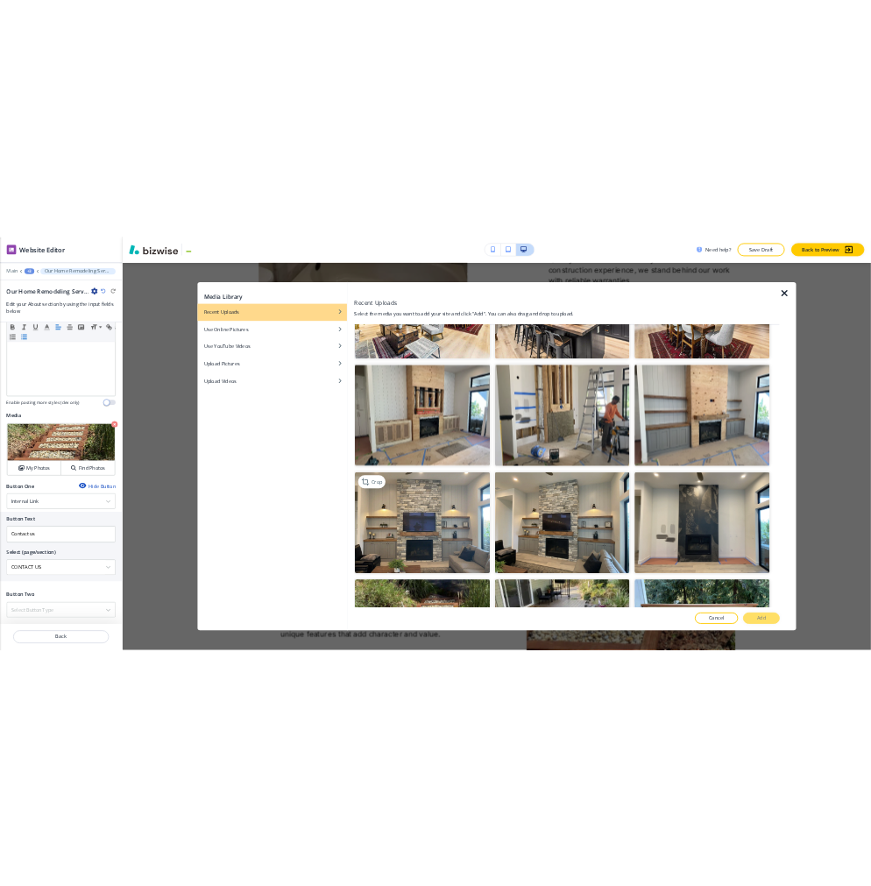
scroll to position [2434, 0]
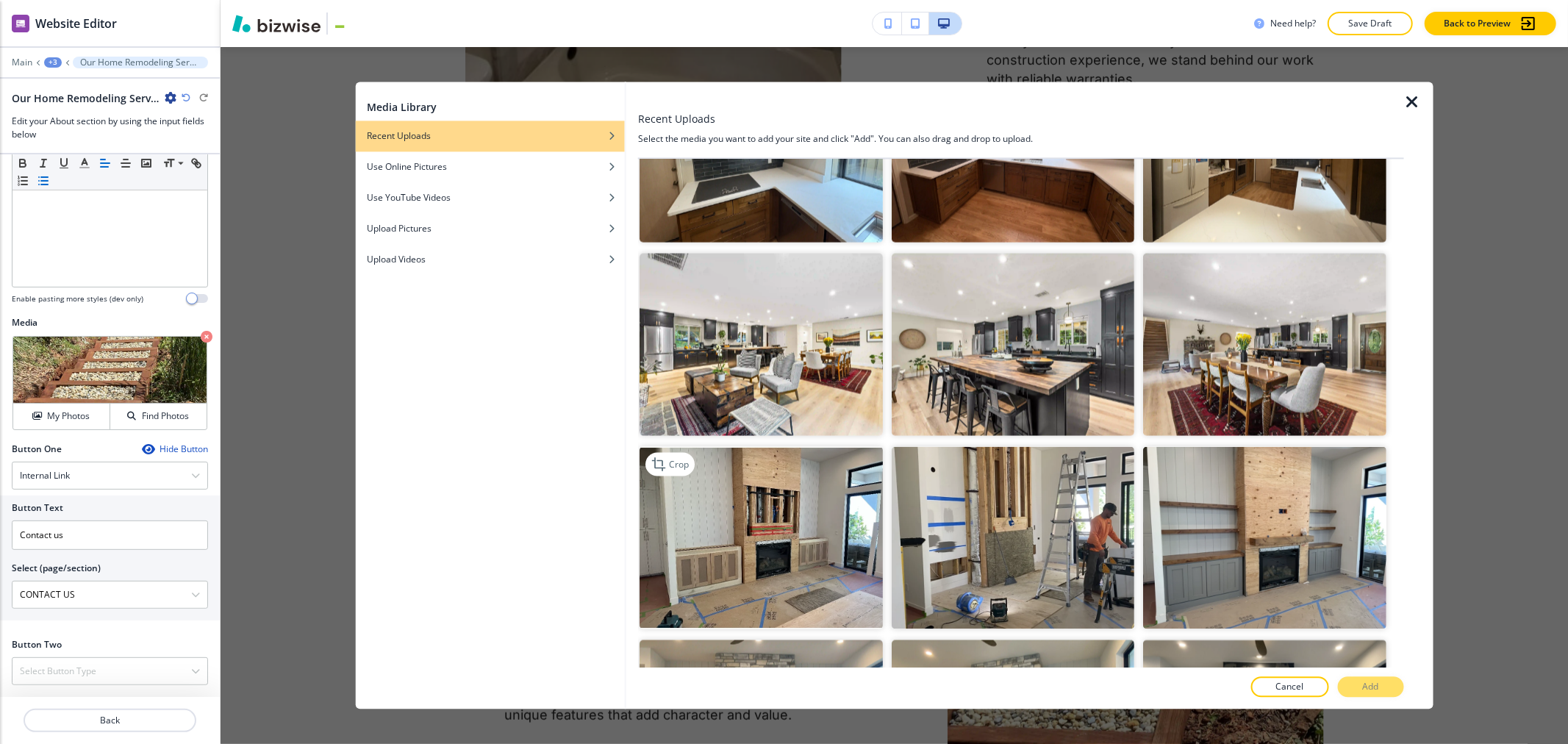
click at [652, 501] on img "button" at bounding box center [761, 538] width 242 height 182
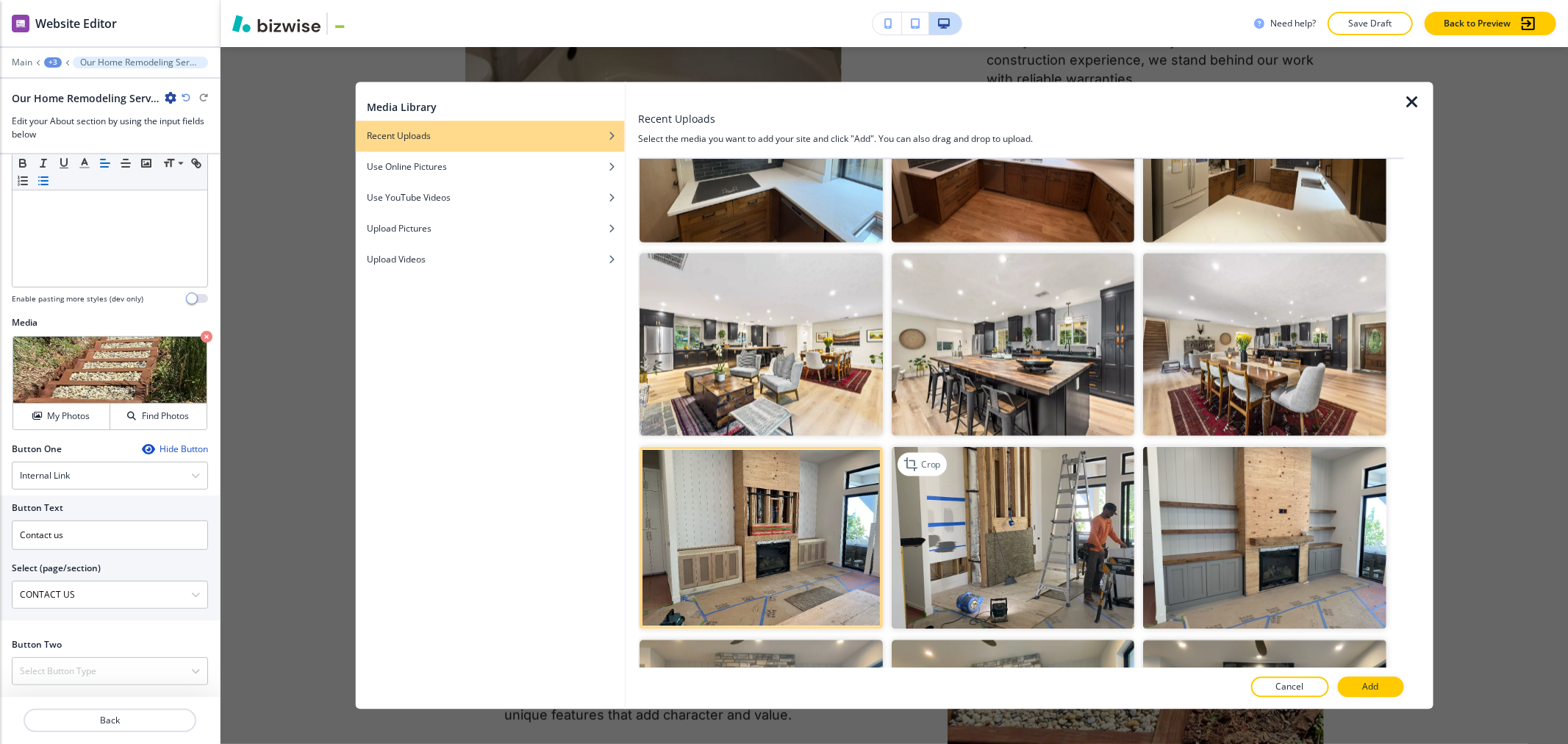
click at [652, 484] on img "button" at bounding box center [1012, 538] width 242 height 182
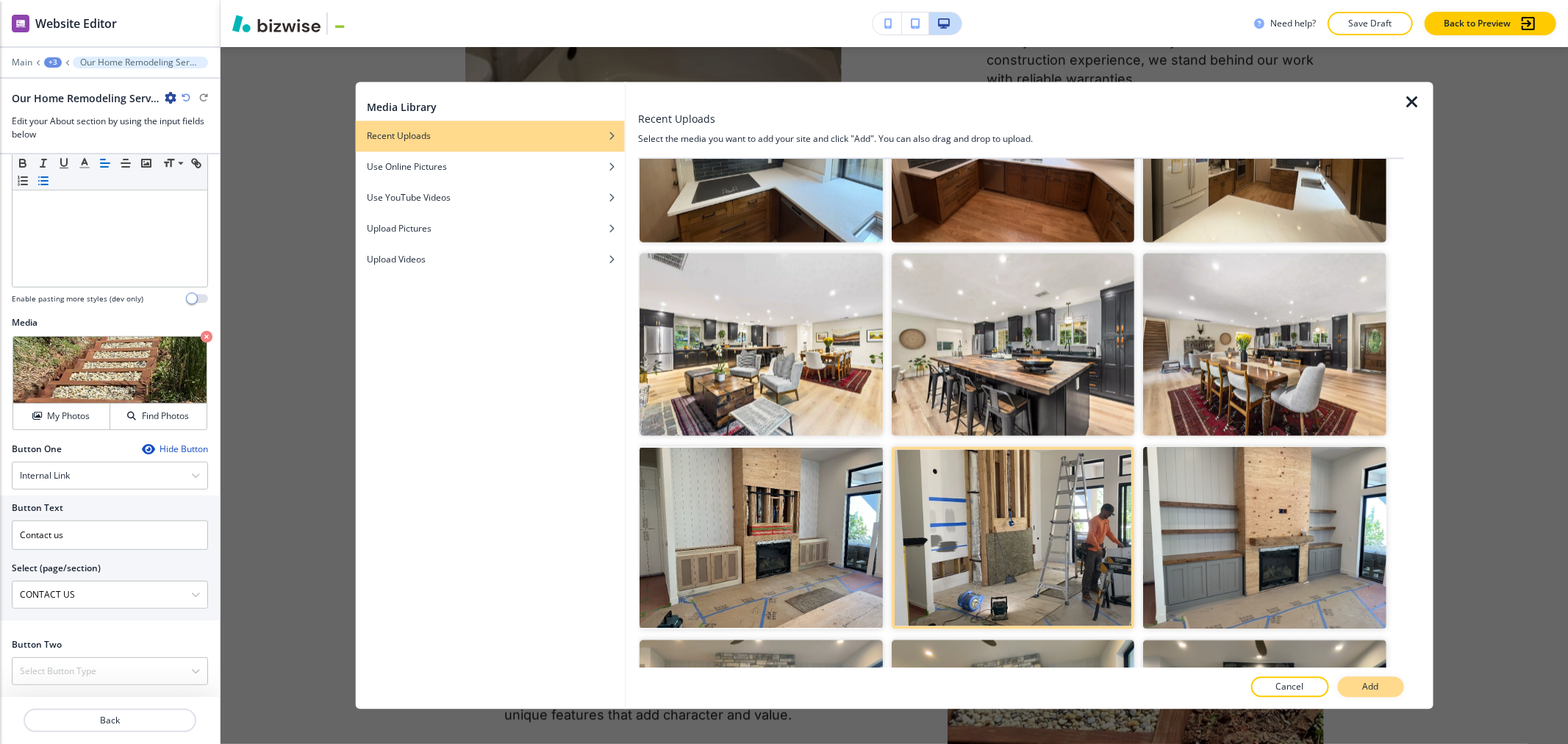
click at [652, 685] on p "Add" at bounding box center [1371, 688] width 16 height 13
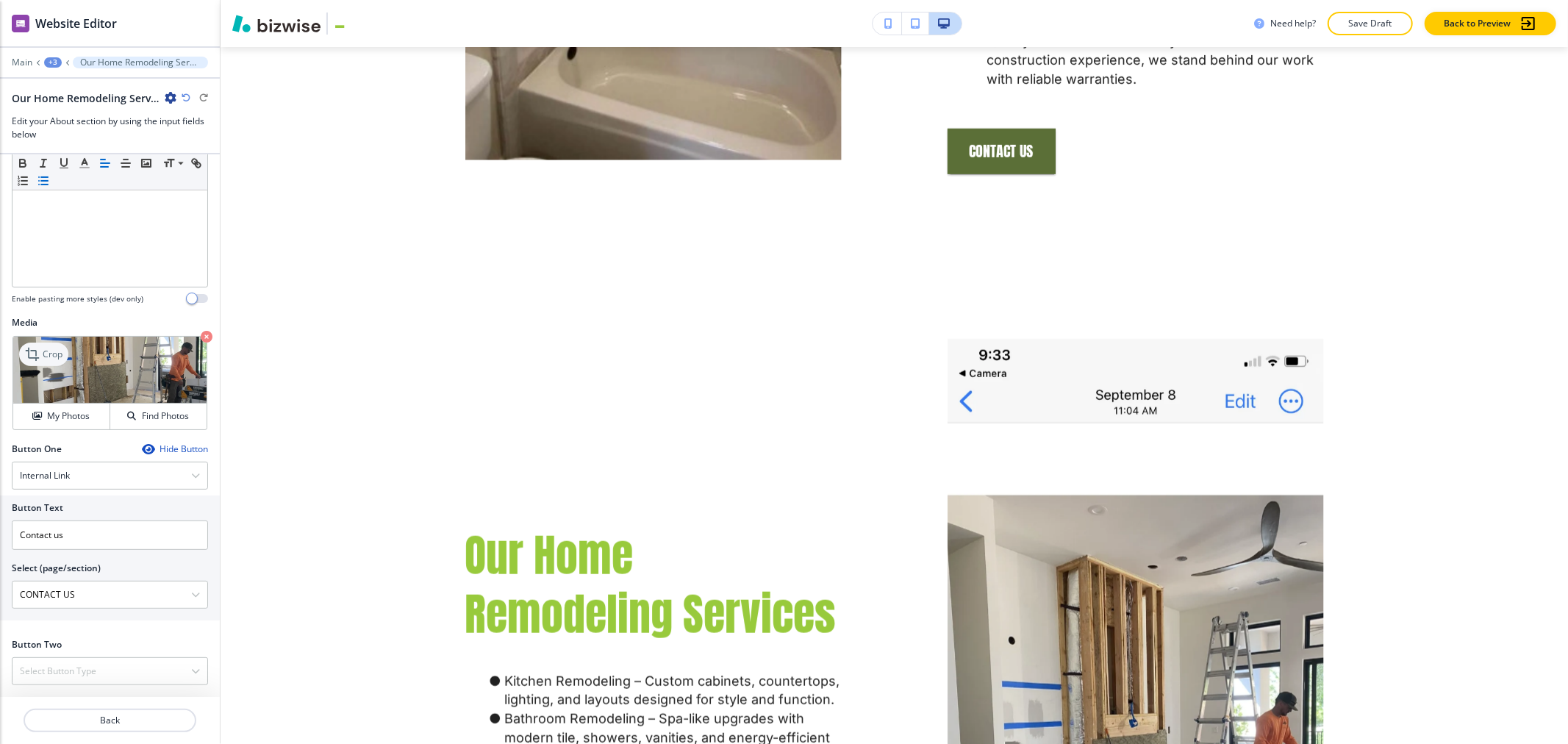
click at [51, 356] on p "Crop" at bounding box center [53, 355] width 20 height 13
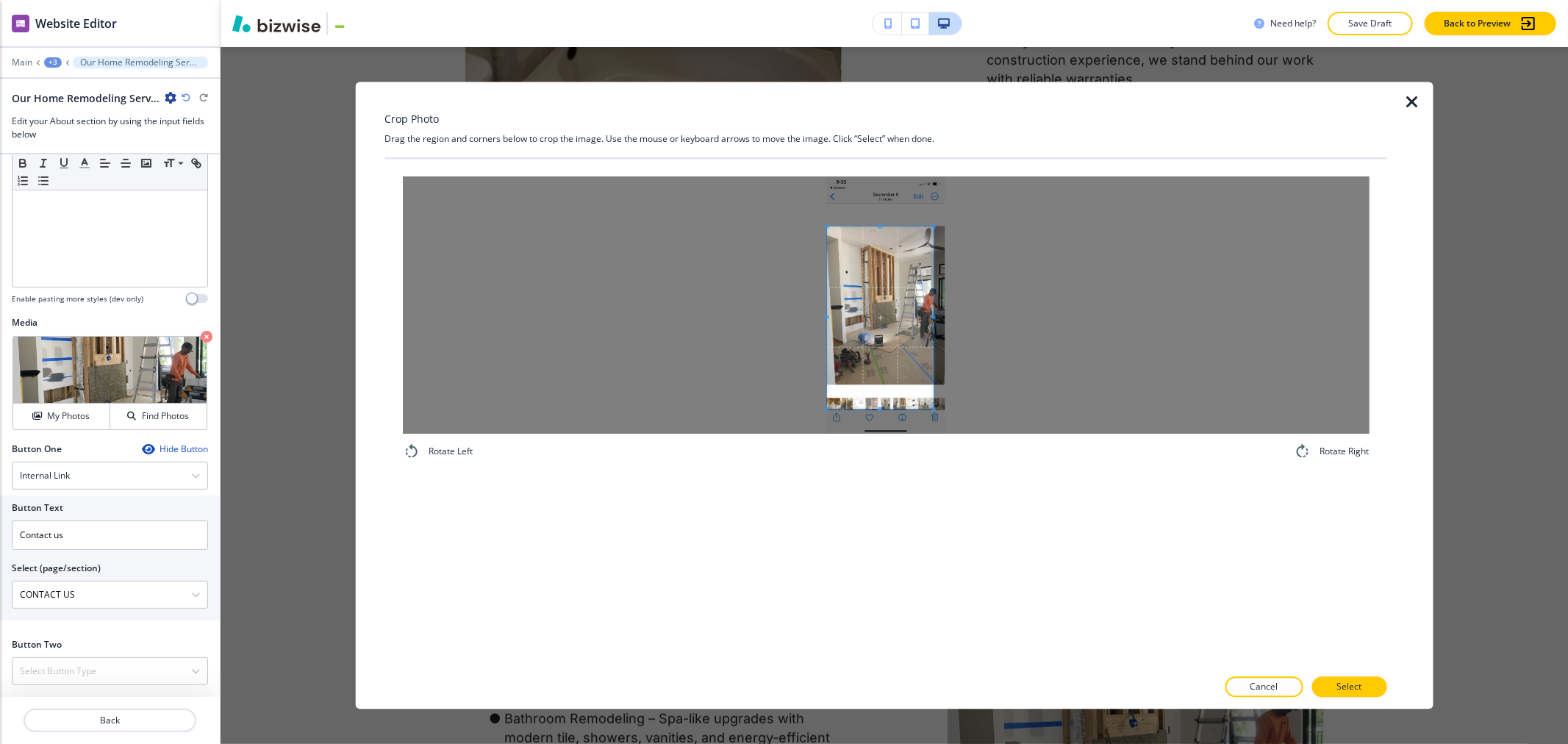
click at [652, 226] on div at bounding box center [885, 304] width 967 height 258
click at [652, 229] on span at bounding box center [945, 226] width 3 height 3
click at [652, 229] on div at bounding box center [886, 319] width 118 height 181
click at [652, 406] on span at bounding box center [886, 319] width 118 height 181
click at [652, 384] on span at bounding box center [885, 386] width 3 height 3
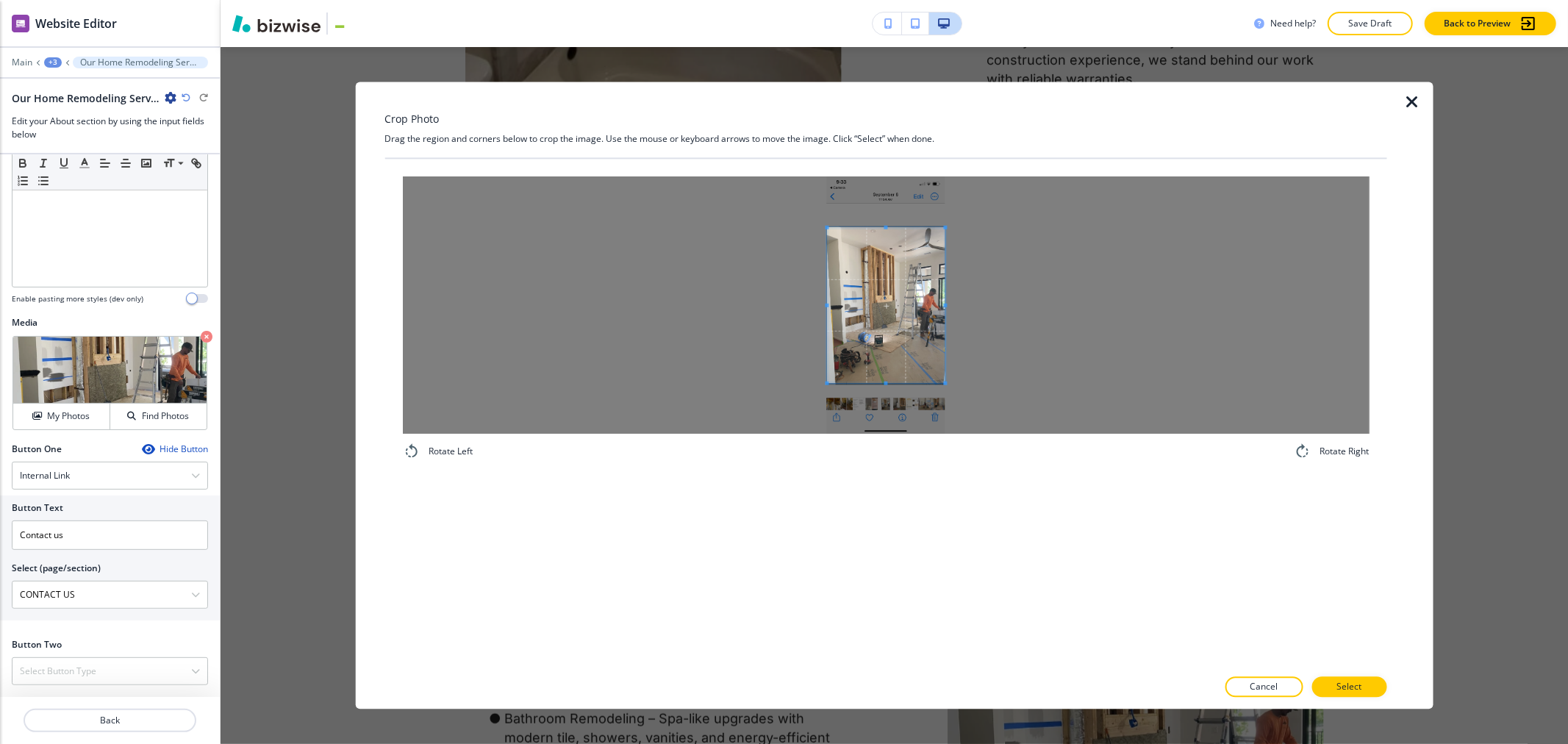
click at [652, 382] on span at bounding box center [885, 383] width 3 height 3
click at [652, 687] on p "Select" at bounding box center [1349, 688] width 25 height 13
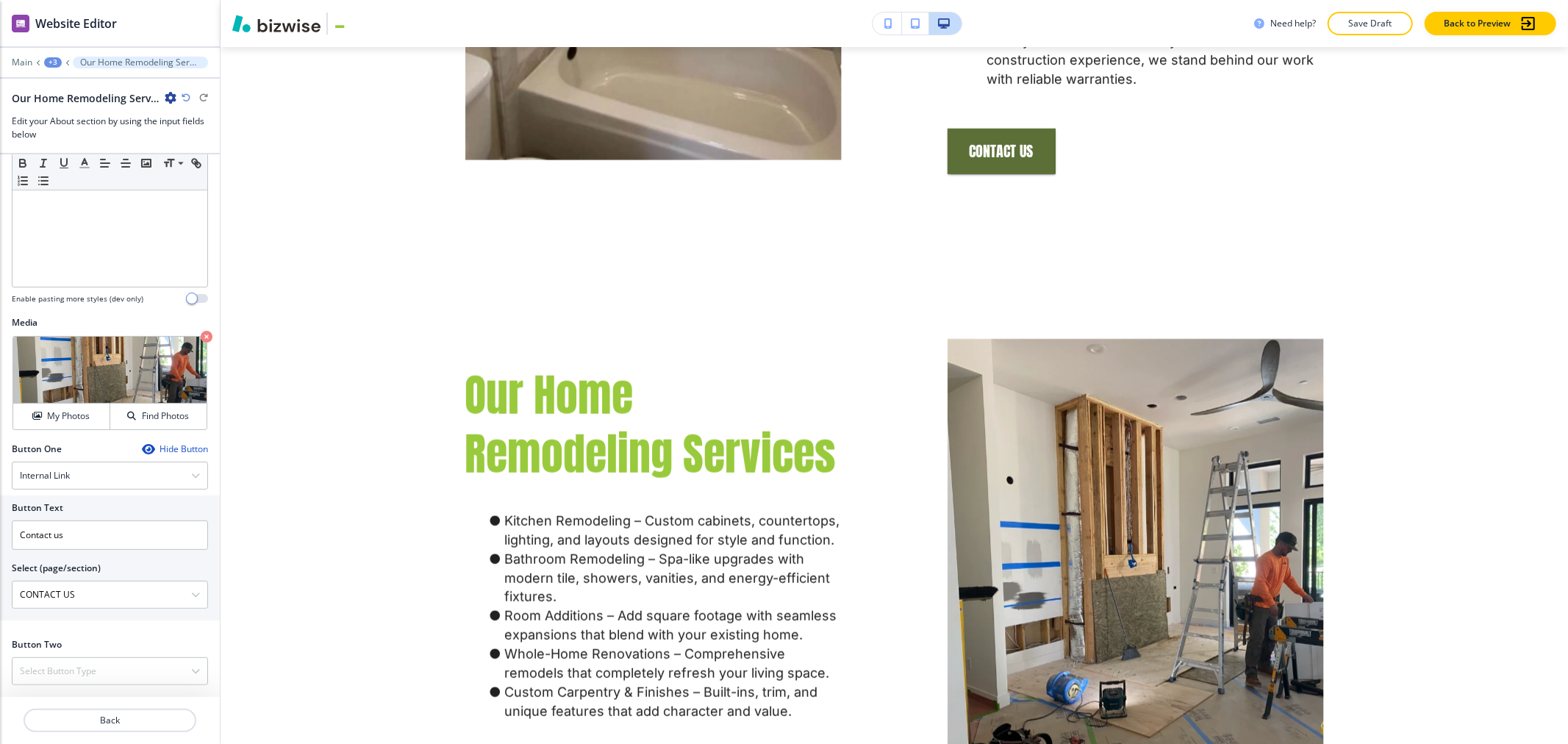
click at [652, 16] on button "Save Draft" at bounding box center [1371, 23] width 86 height 23
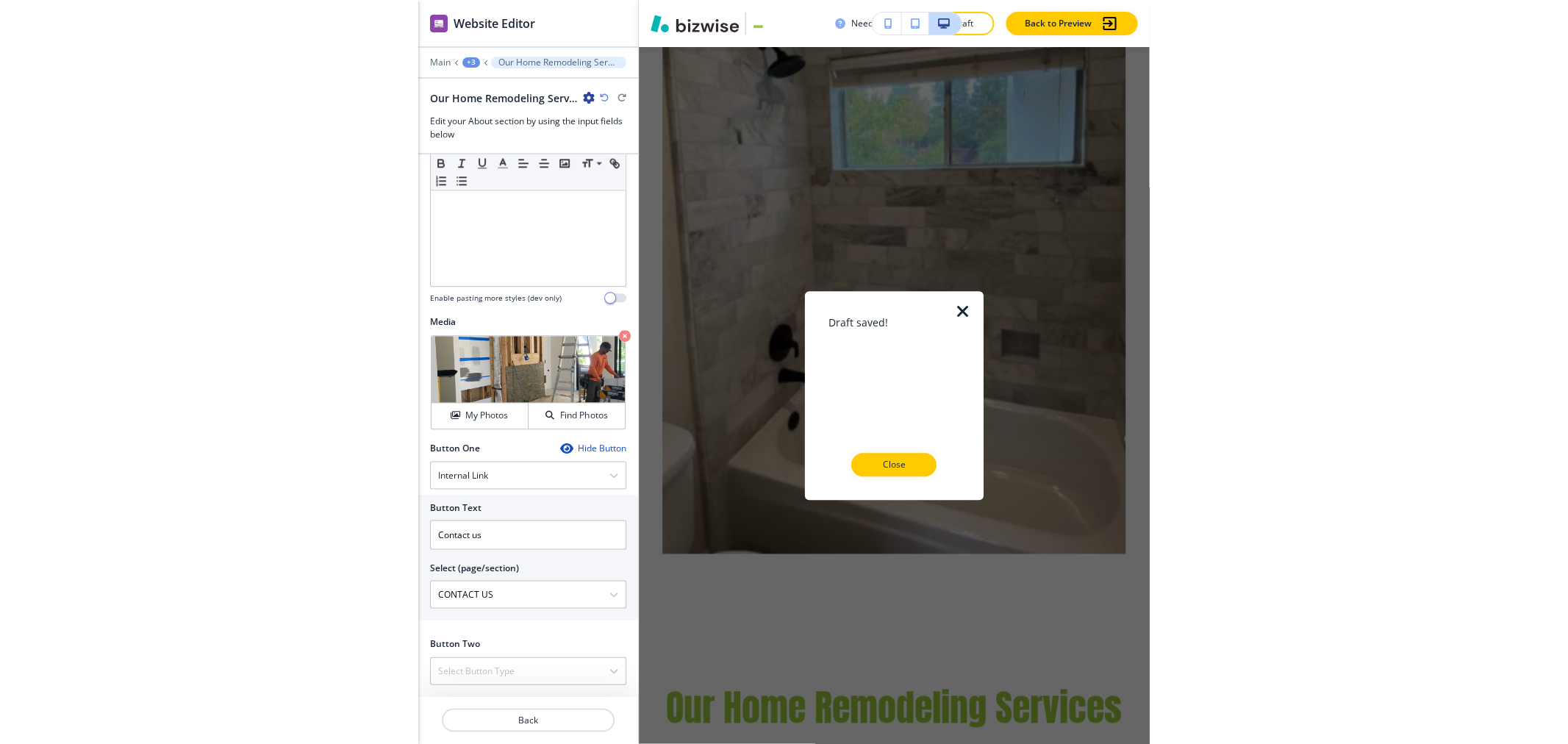
scroll to position [1169, 0]
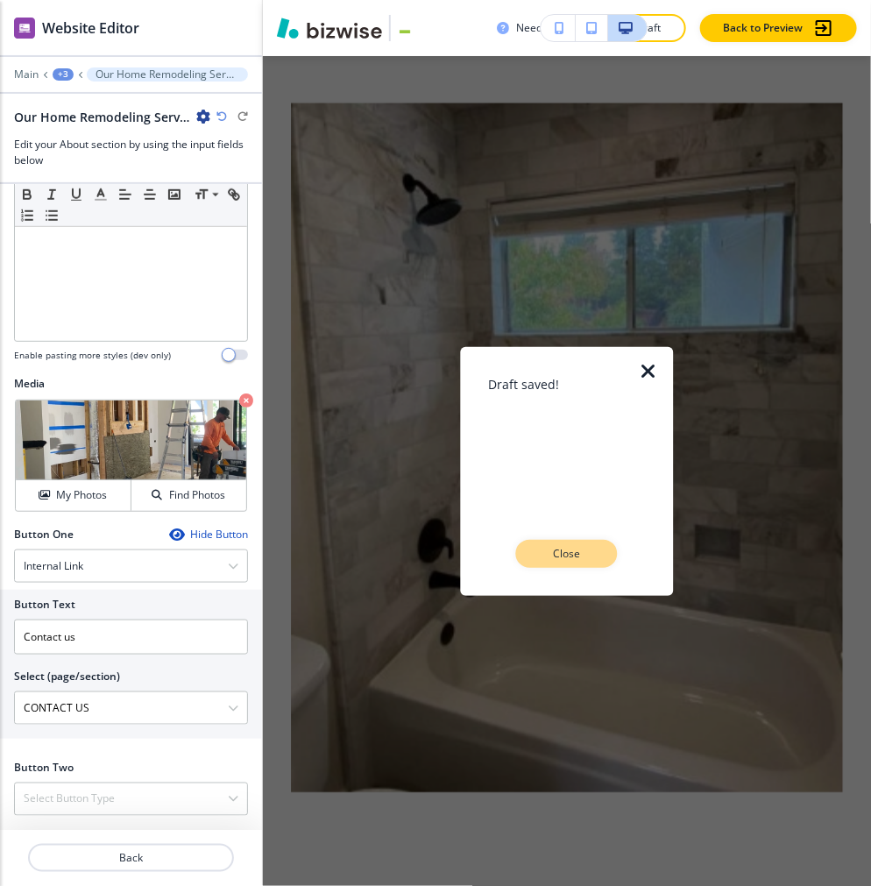
click at [552, 557] on p "Close" at bounding box center [567, 554] width 56 height 16
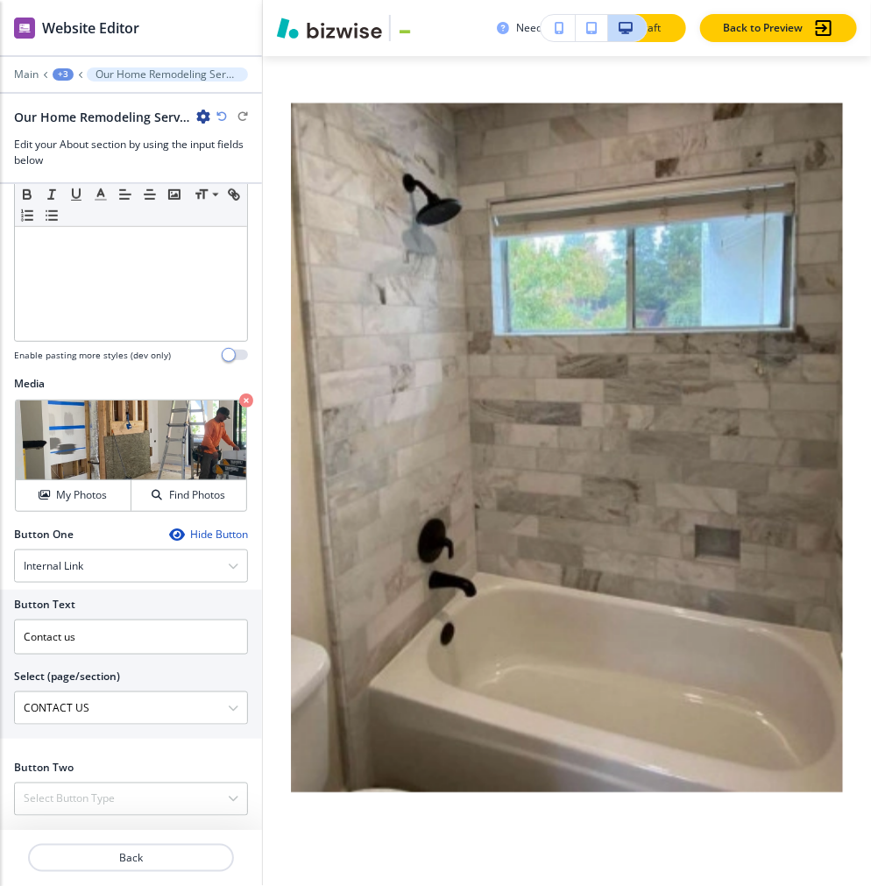
click at [670, 32] on button "Save Draft" at bounding box center [636, 28] width 102 height 28
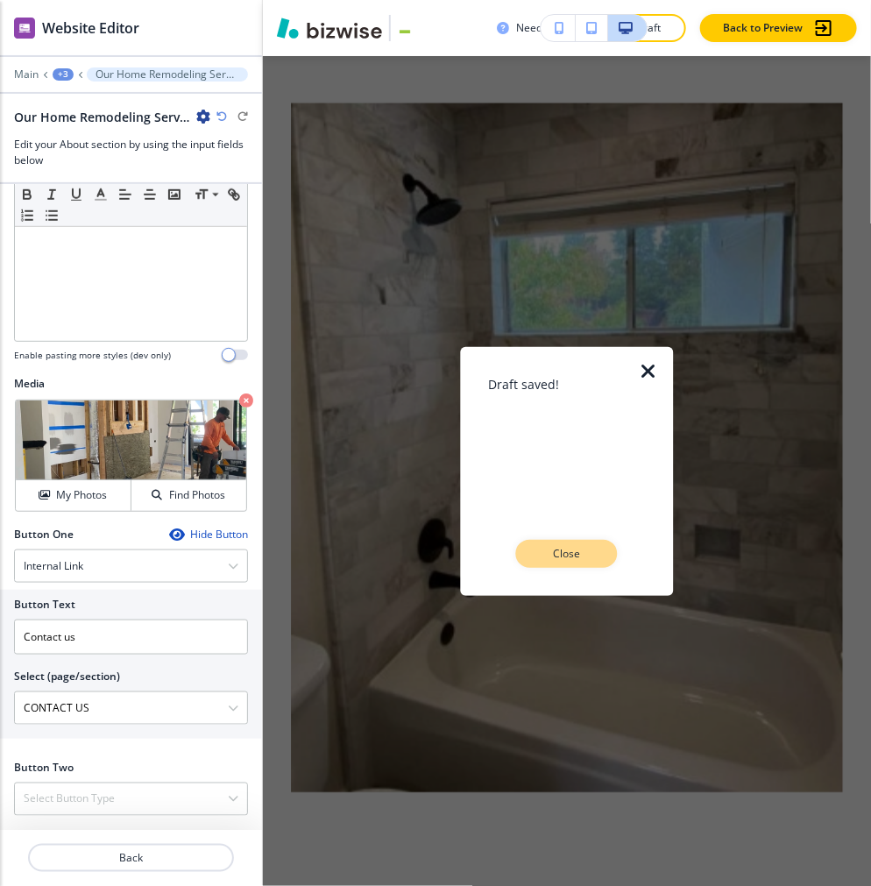
click at [577, 555] on p "Close" at bounding box center [567, 554] width 56 height 16
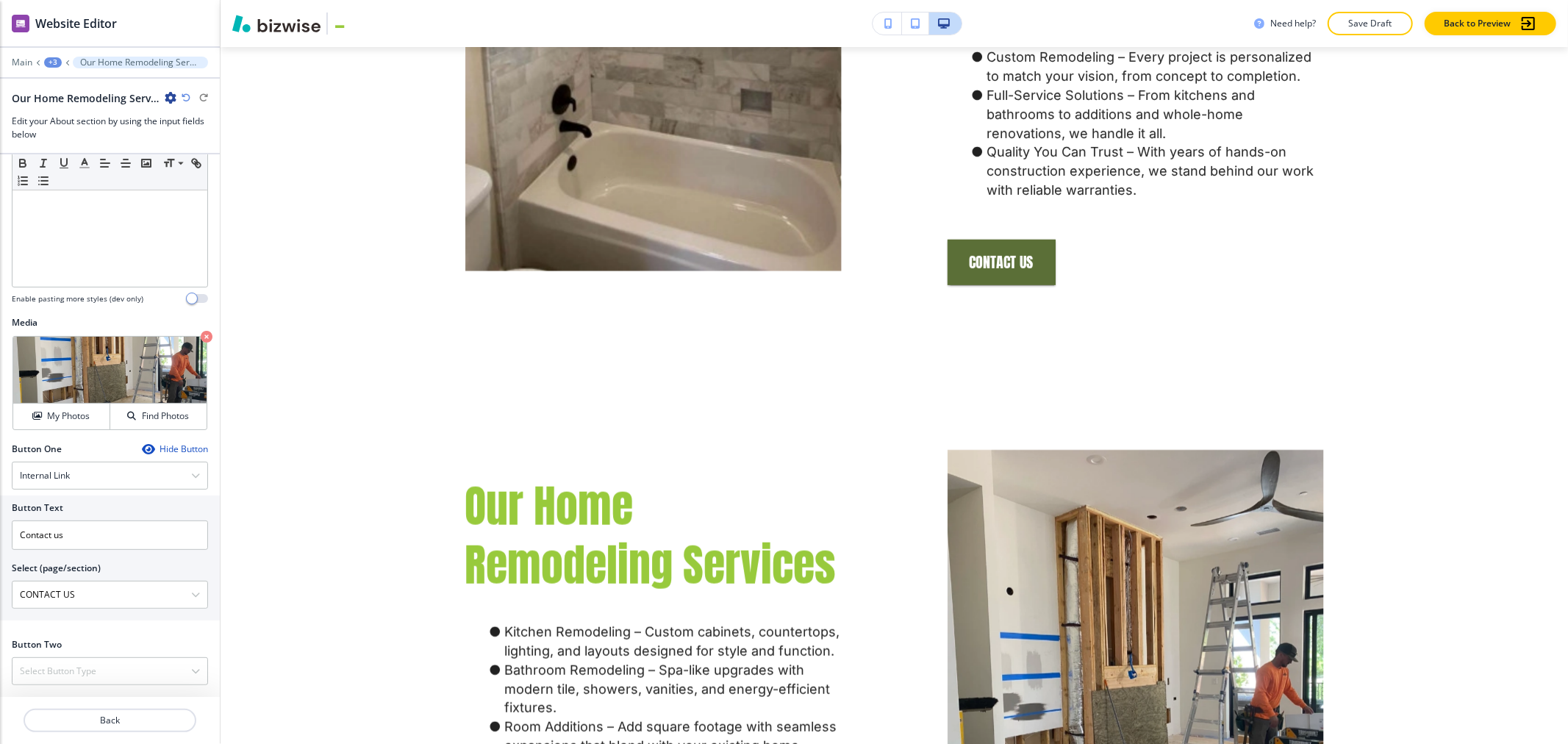
scroll to position [1280, 0]
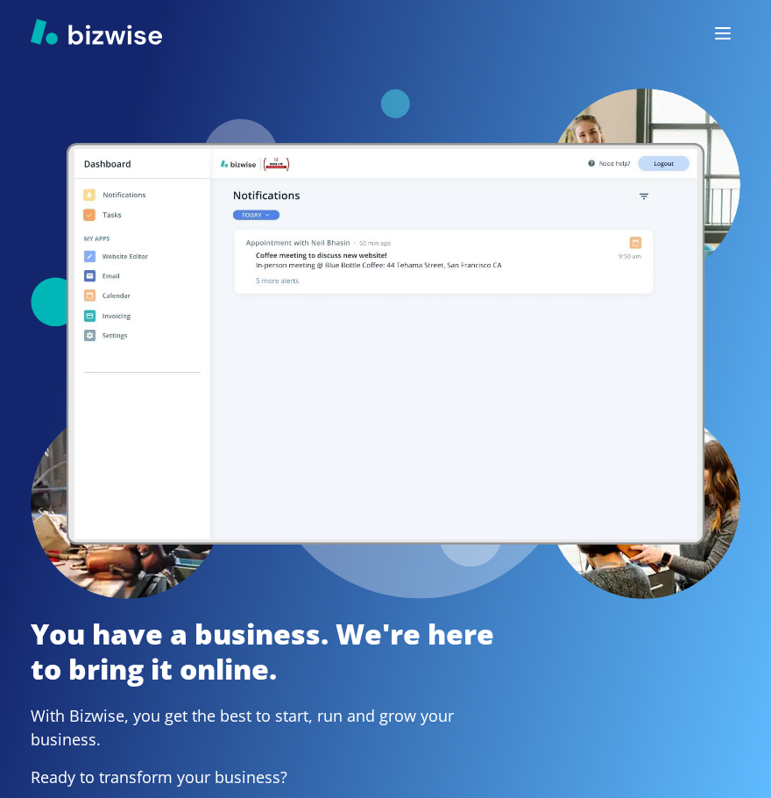
click at [723, 32] on icon "button" at bounding box center [723, 33] width 21 height 21
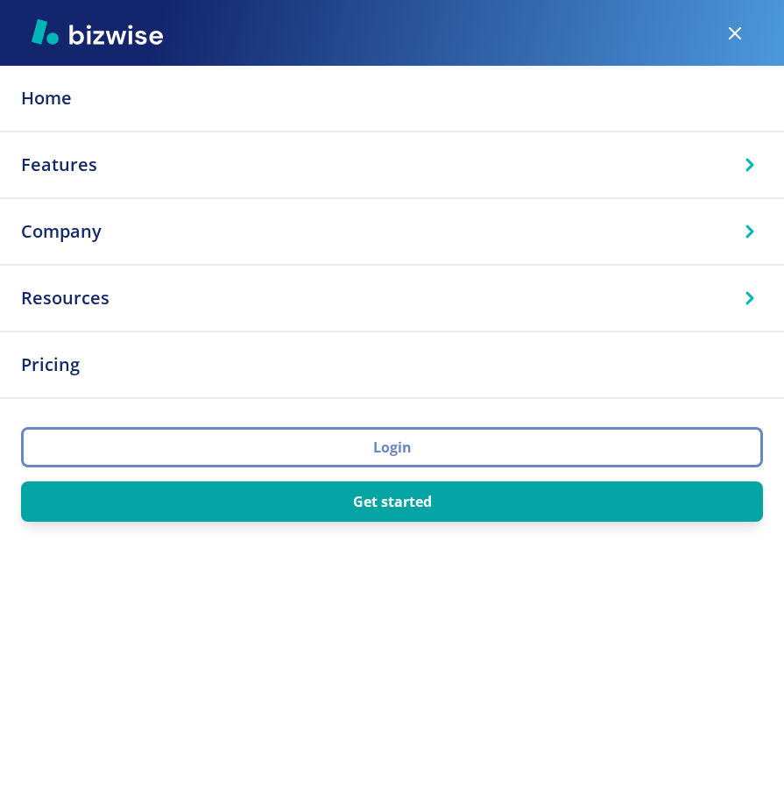
click at [408, 458] on button "Login" at bounding box center [392, 447] width 742 height 40
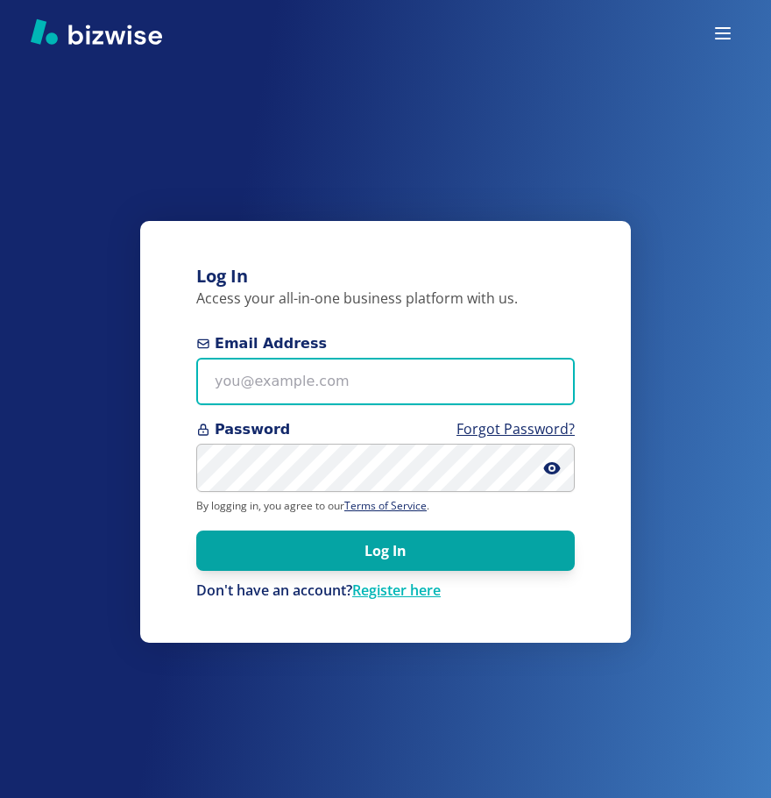
click at [344, 378] on input "Email Address" at bounding box center [385, 382] width 379 height 48
click at [394, 371] on input "Email Address" at bounding box center [385, 382] width 379 height 48
paste input "[PERSON_NAME][EMAIL_ADDRESS][DOMAIN_NAME]"
type input "[PERSON_NAME][EMAIL_ADDRESS][DOMAIN_NAME]"
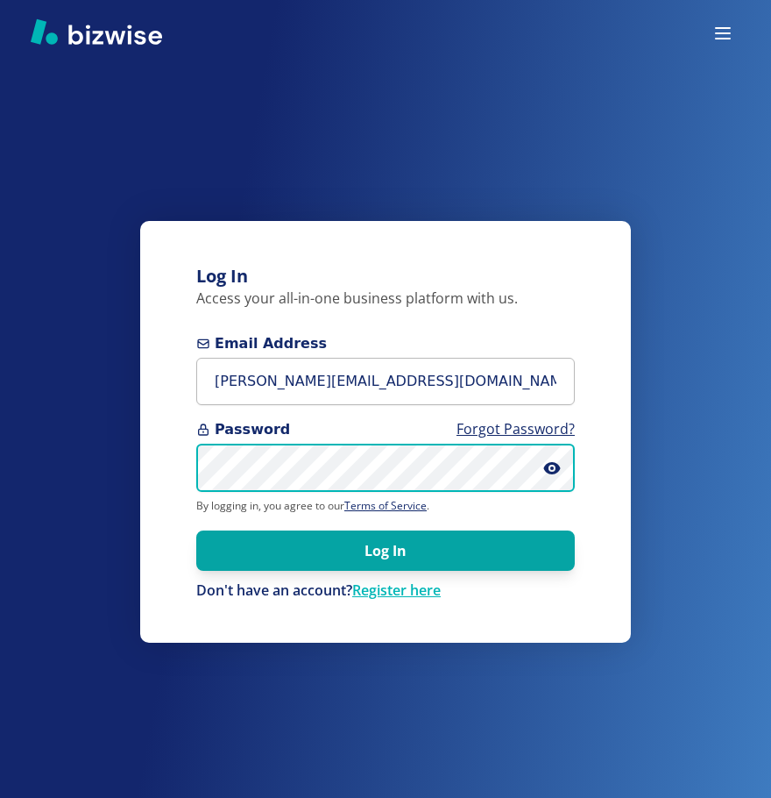
click at [196, 530] on button "Log In" at bounding box center [385, 550] width 379 height 40
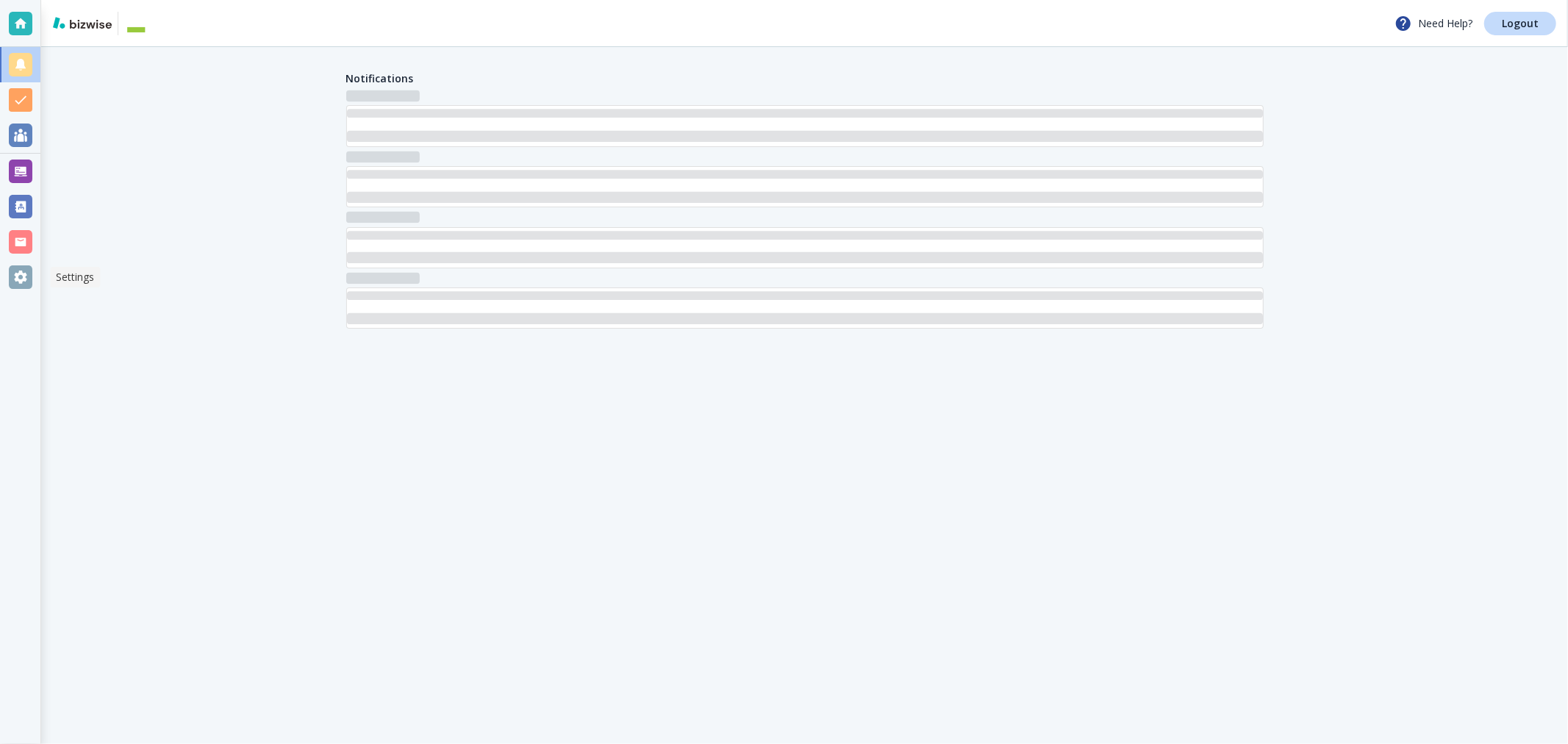
click at [13, 265] on div at bounding box center [21, 277] width 23 height 23
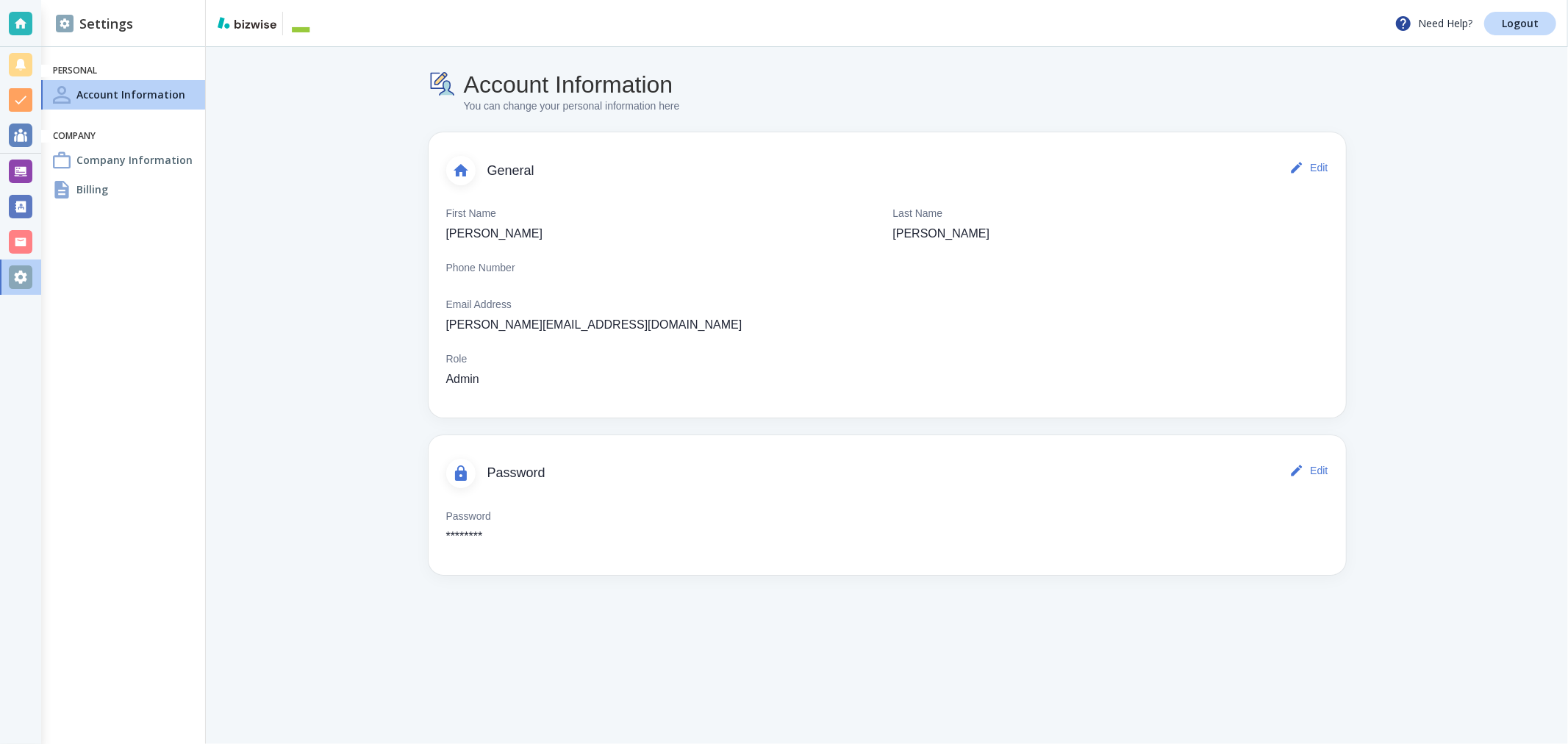
click at [128, 192] on div "Billing" at bounding box center [122, 190] width 164 height 29
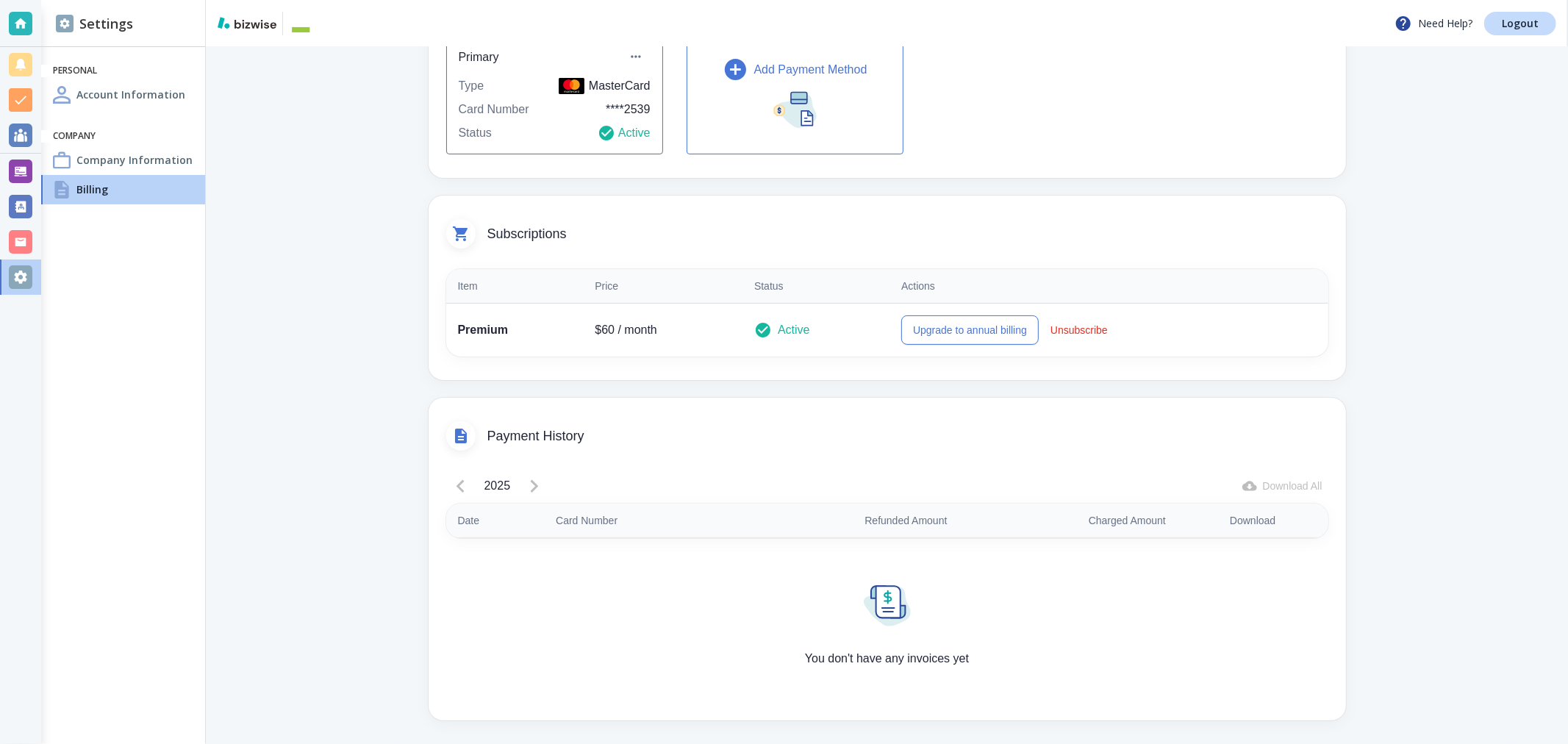
scroll to position [13, 0]
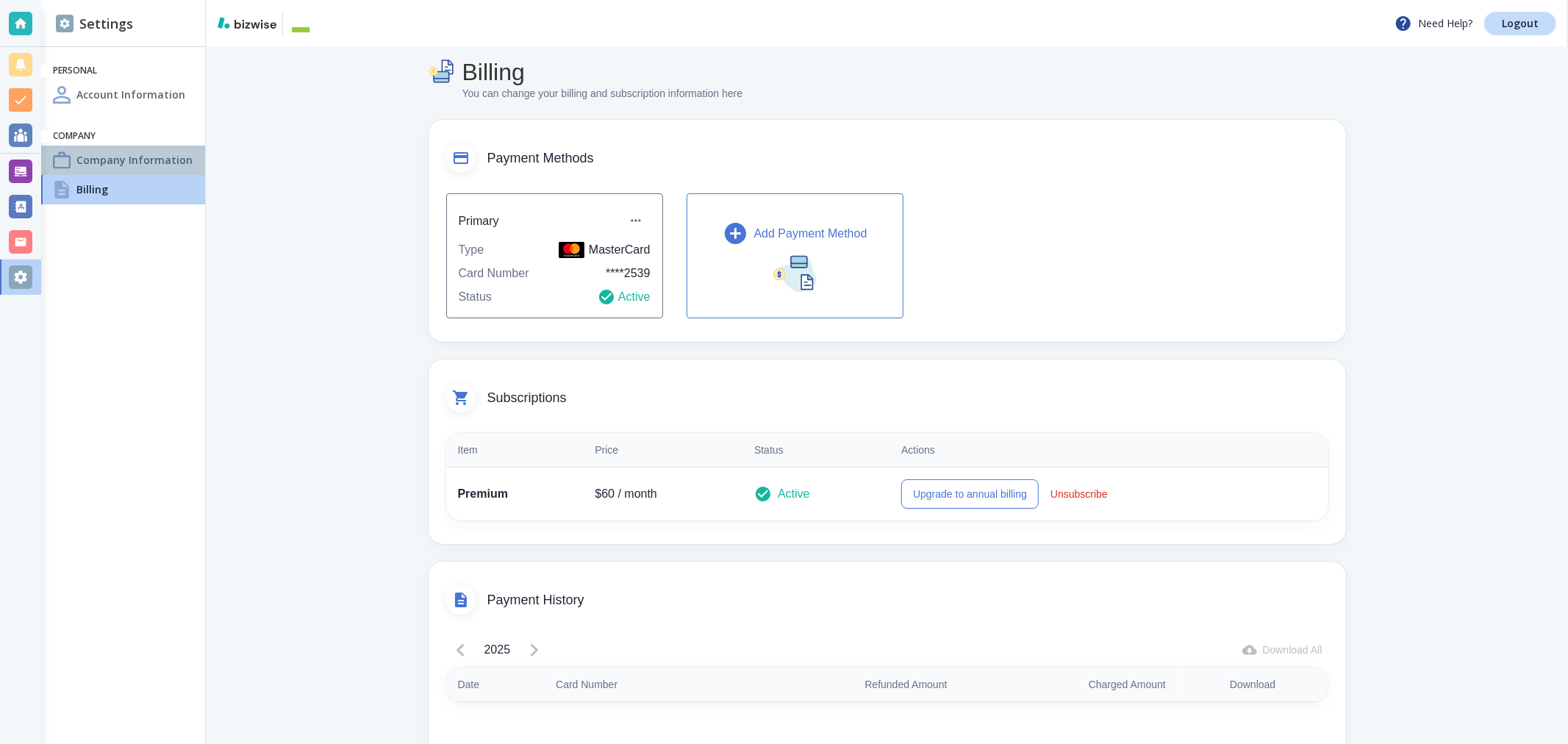
click at [65, 157] on div at bounding box center [61, 160] width 18 height 18
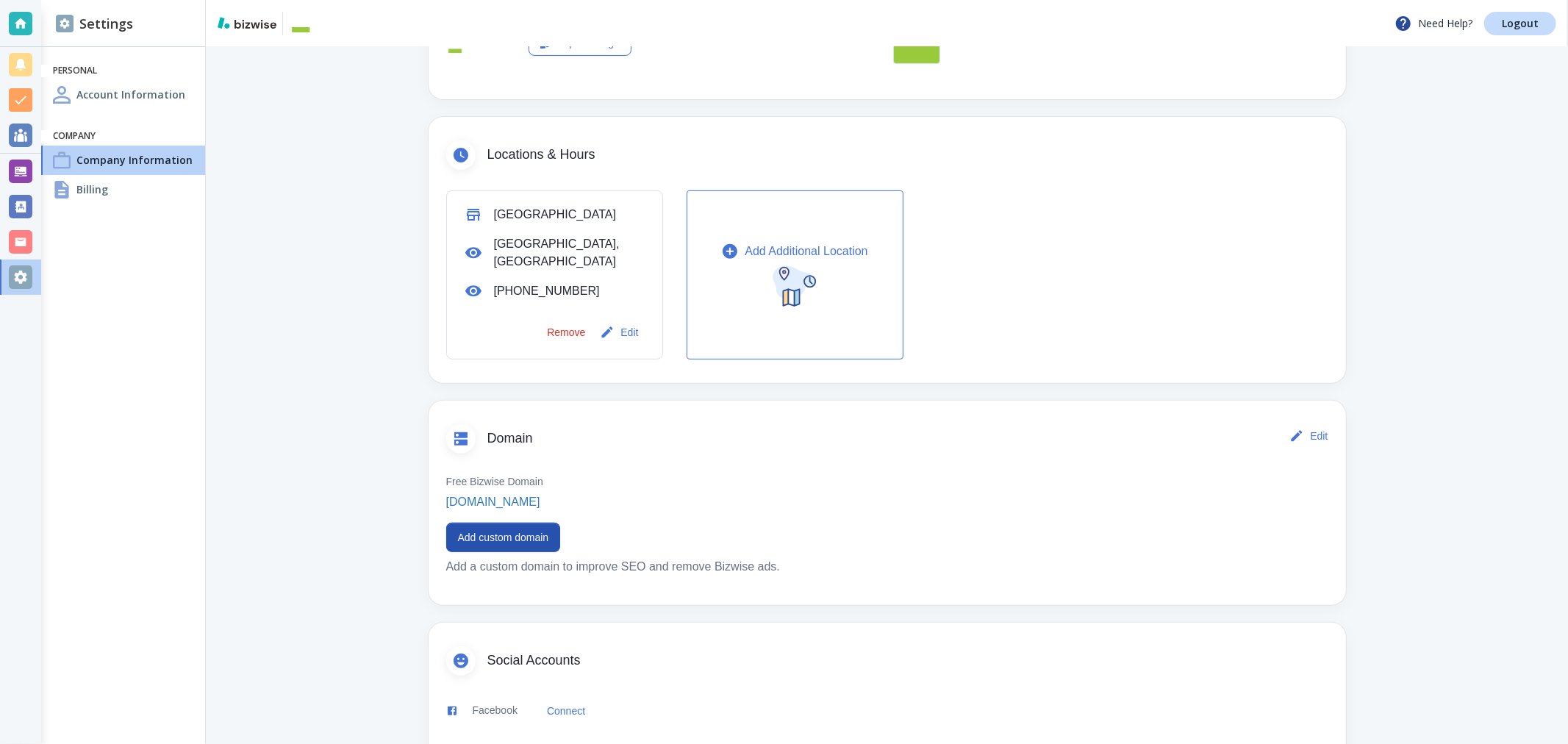
scroll to position [505, 0]
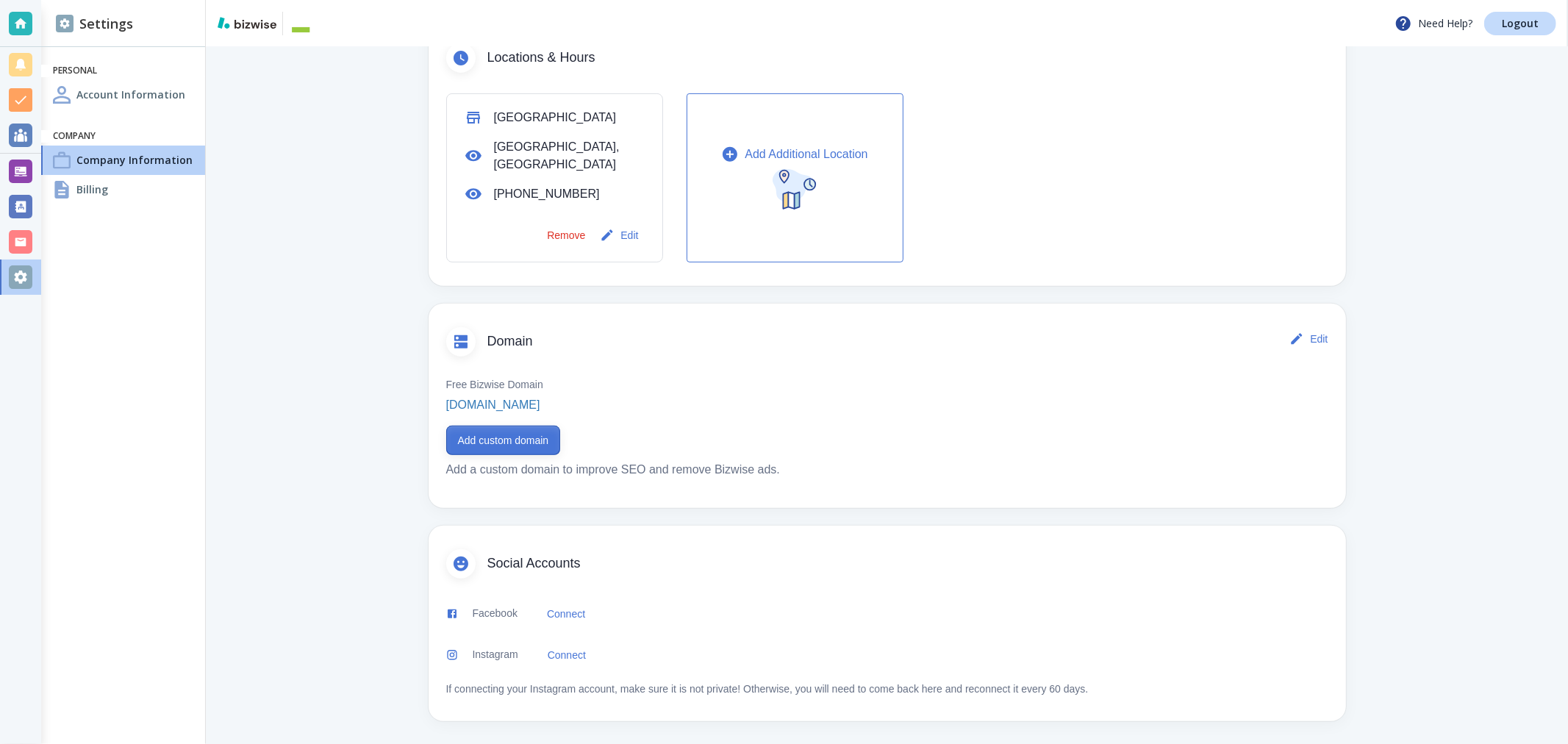
click at [482, 439] on button "Add custom domain" at bounding box center [503, 440] width 115 height 29
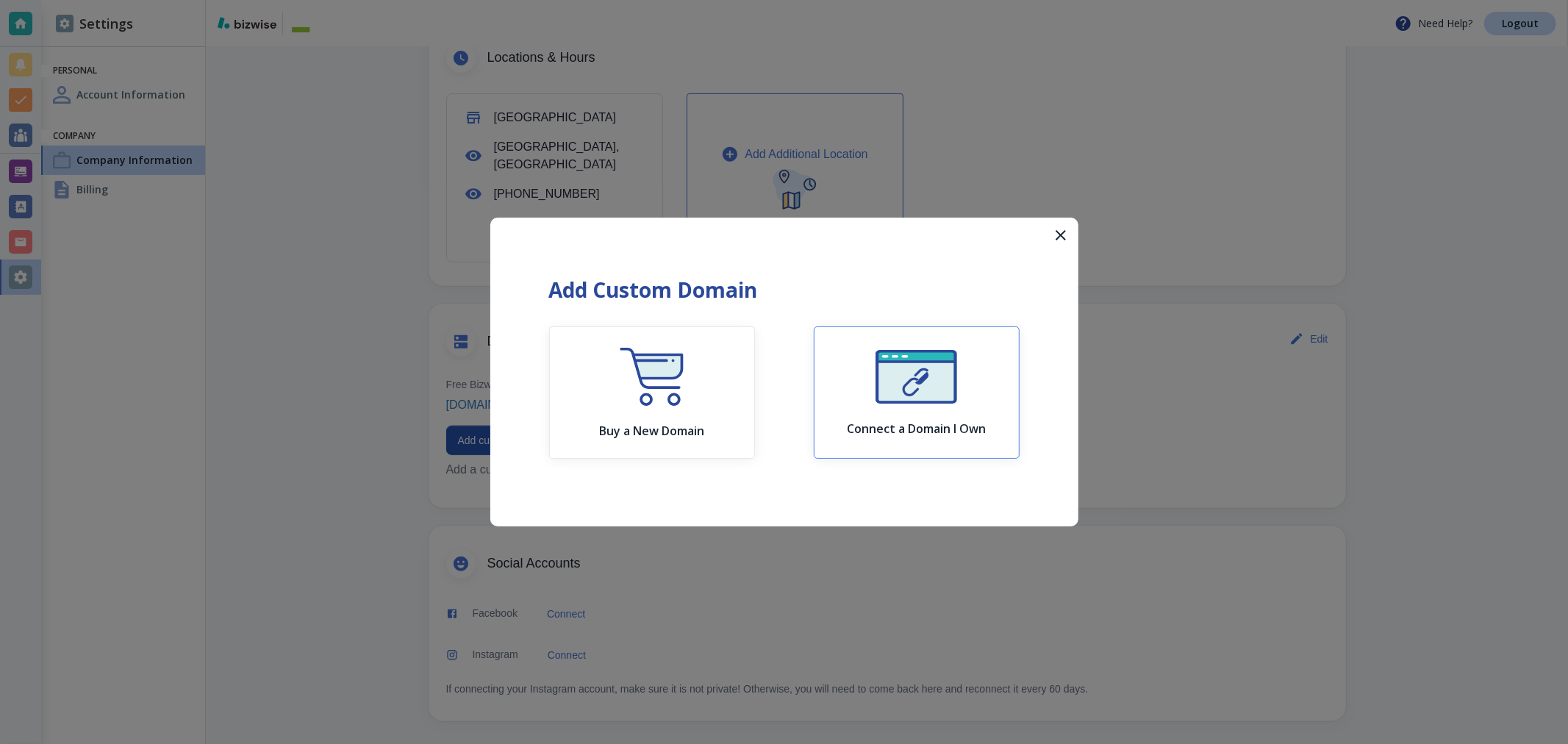
click at [730, 385] on img "button" at bounding box center [916, 377] width 81 height 54
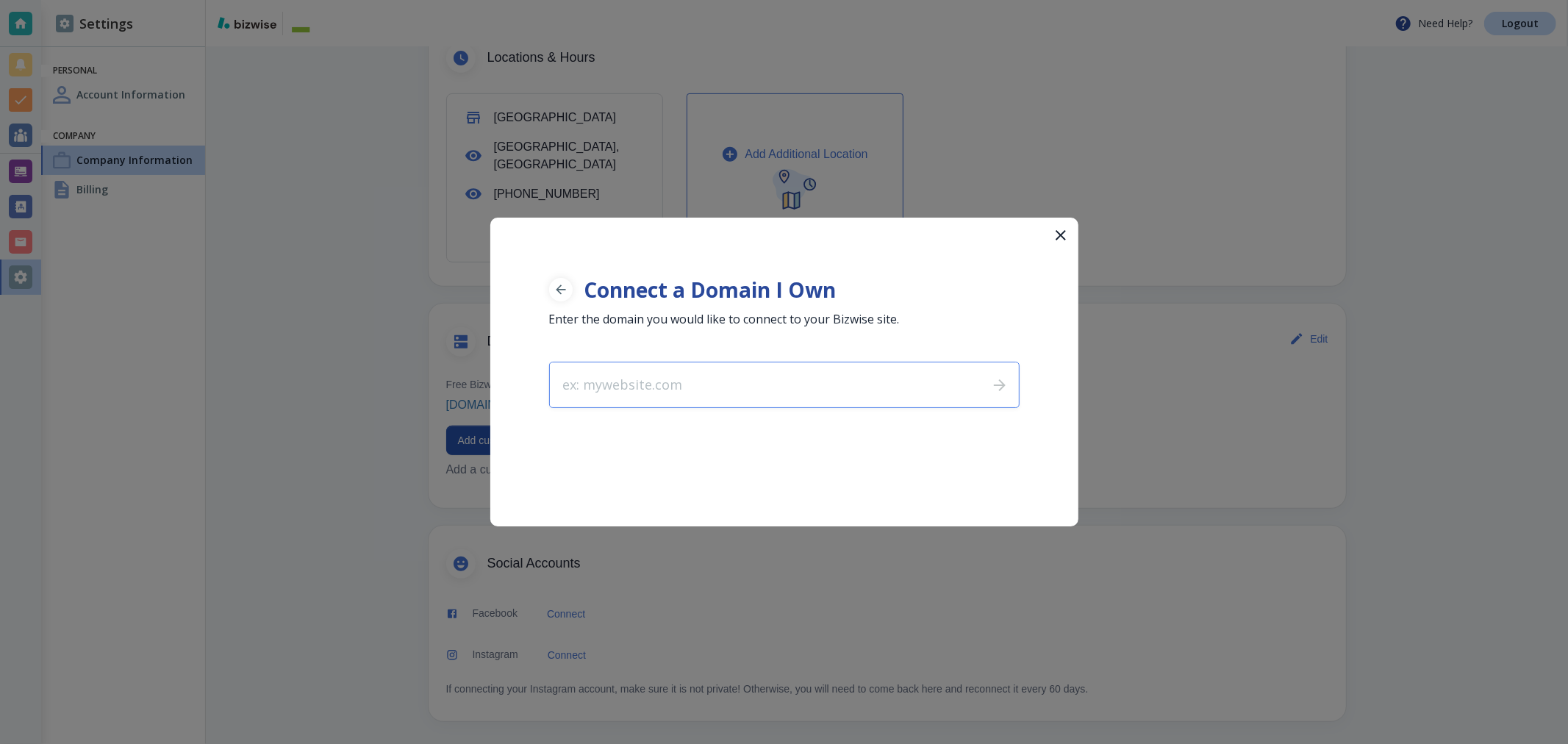
click at [730, 400] on input "text" at bounding box center [763, 384] width 426 height 44
drag, startPoint x: 604, startPoint y: 390, endPoint x: 508, endPoint y: 383, distance: 96.3
click at [508, 383] on div "Connect a Domain I Own Enter the domain you would like to connect to your Bizwi…" at bounding box center [784, 312] width 588 height 190
type input "[DOMAIN_NAME]"
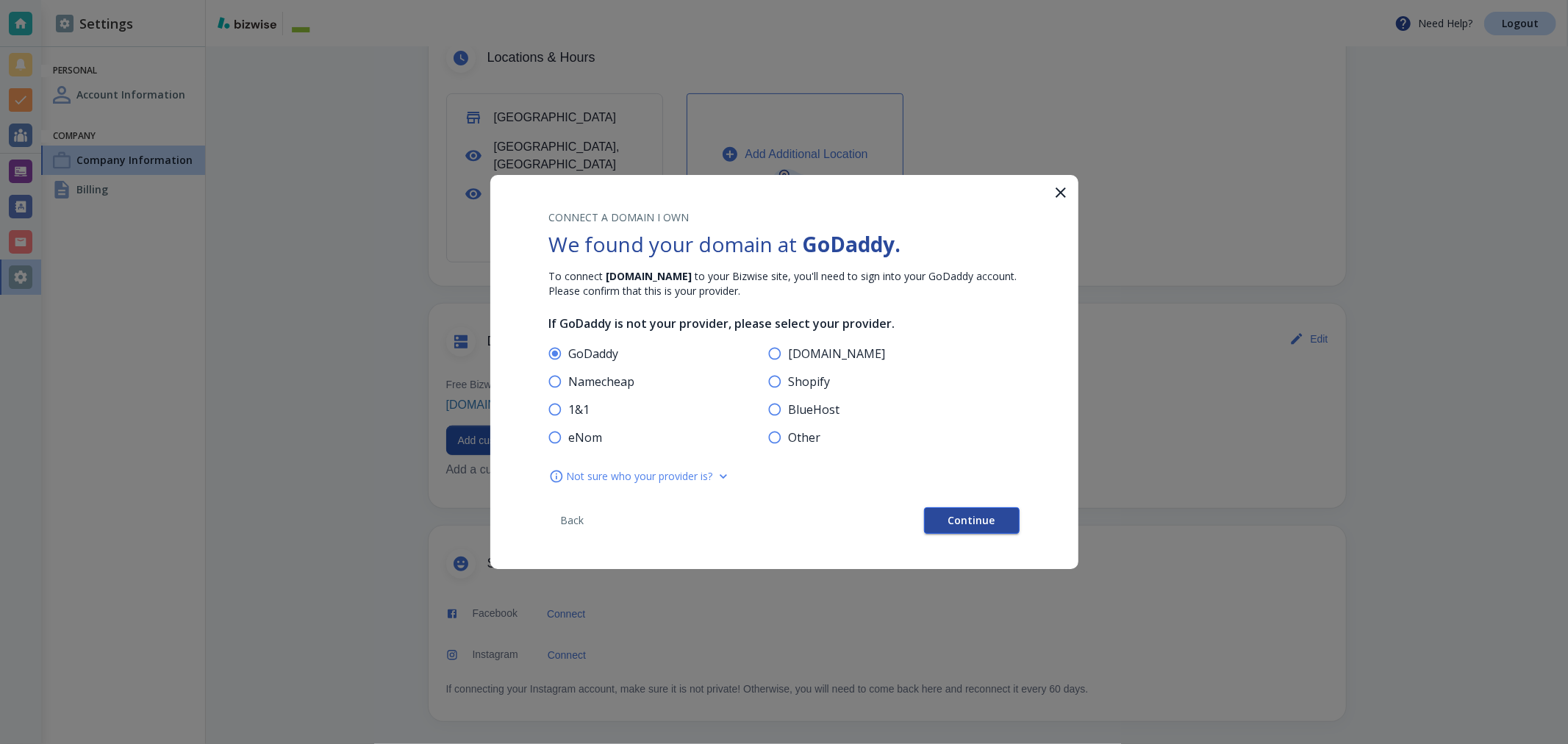
click at [730, 518] on span "Continue" at bounding box center [972, 520] width 47 height 10
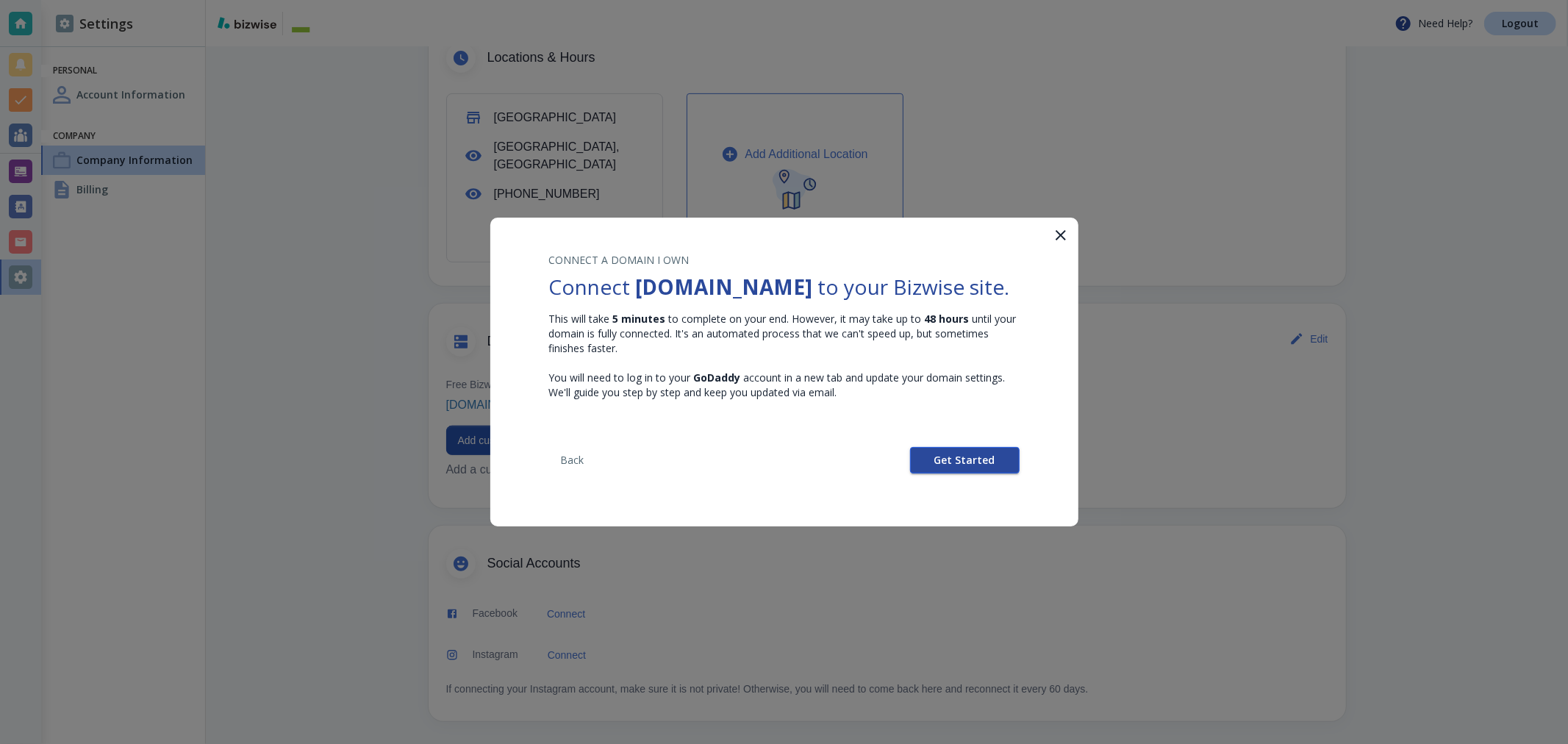
click at [730, 473] on button "Get Started" at bounding box center [965, 460] width 110 height 27
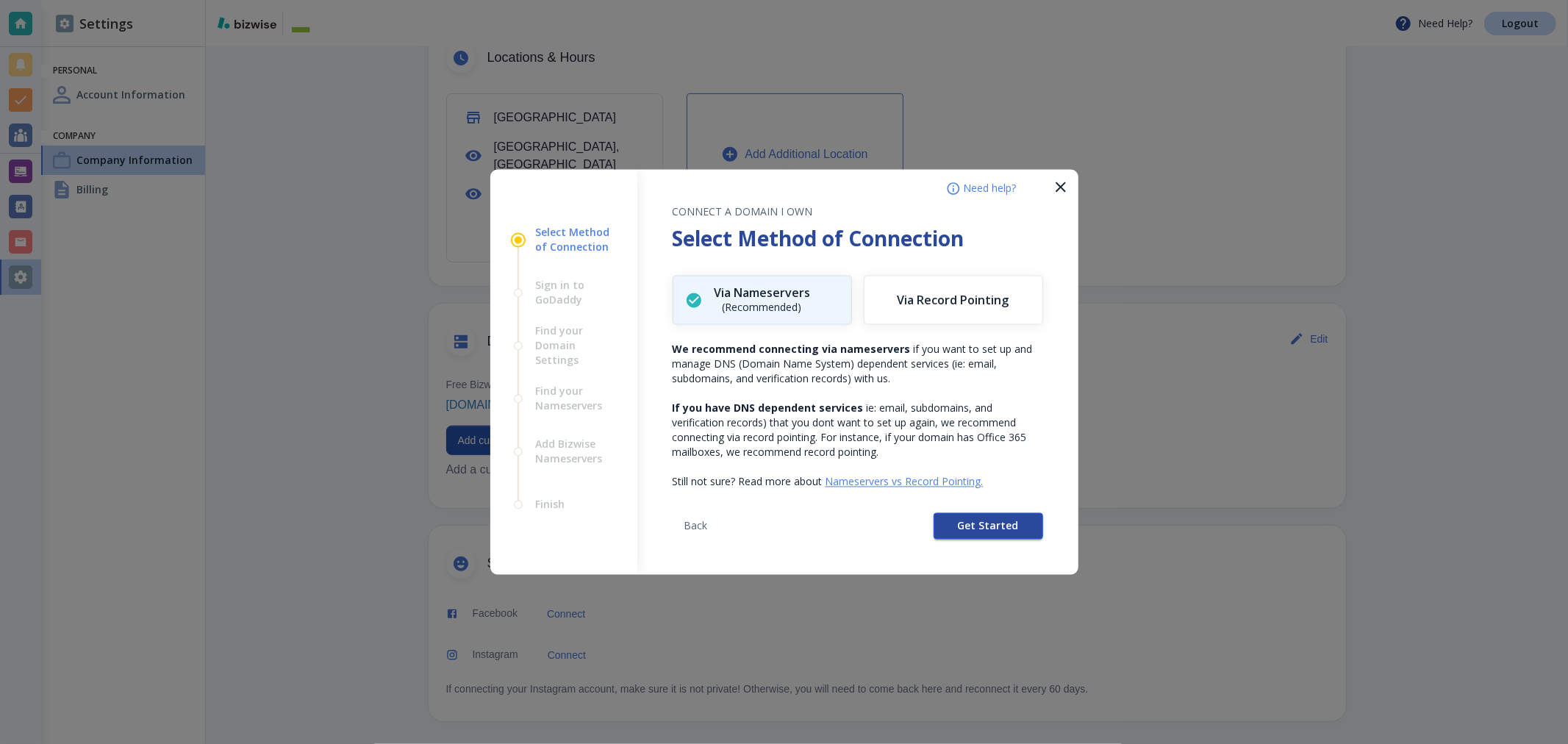
click at [730, 530] on span "Get Started" at bounding box center [988, 526] width 61 height 10
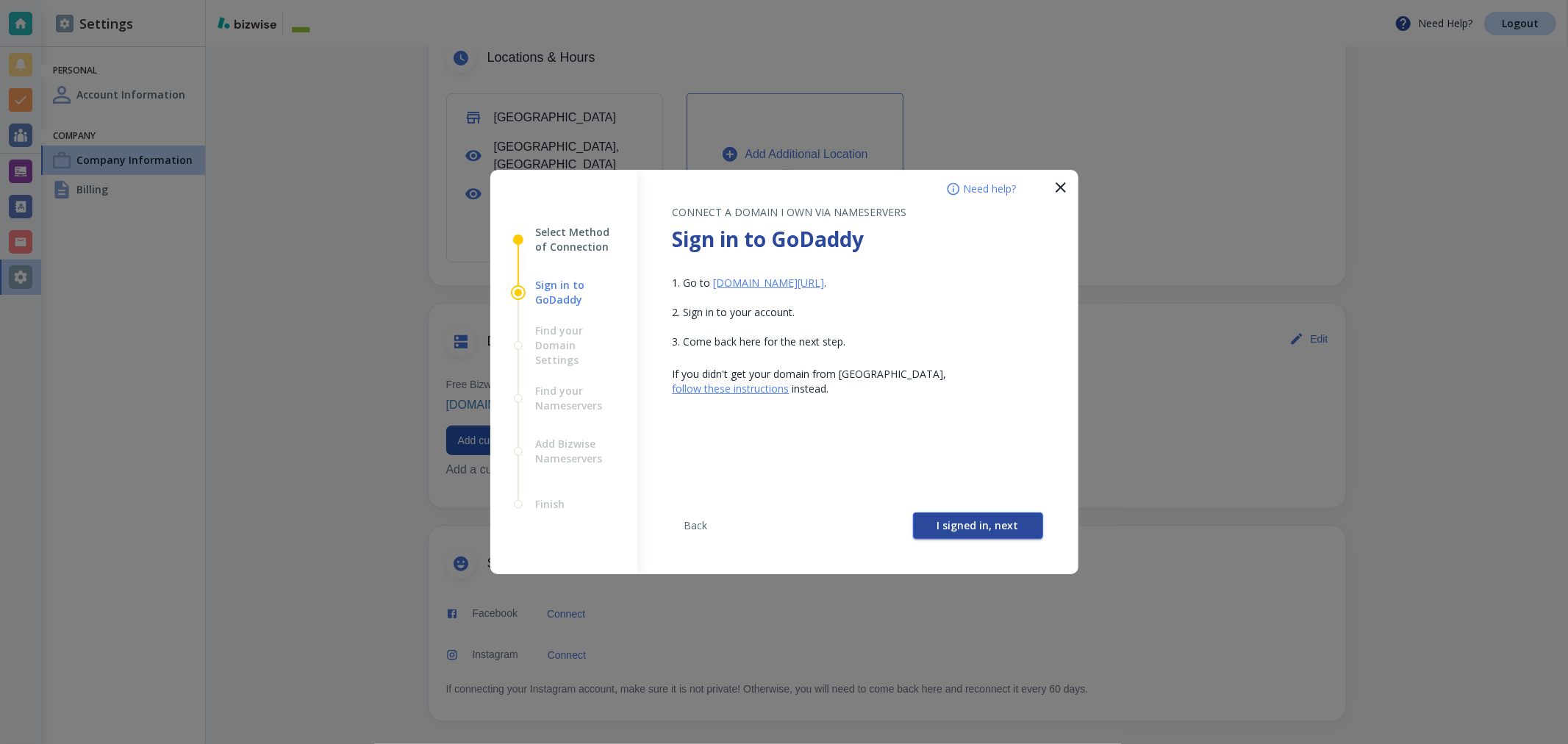
click at [730, 531] on span "I signed in, next" at bounding box center [977, 526] width 81 height 10
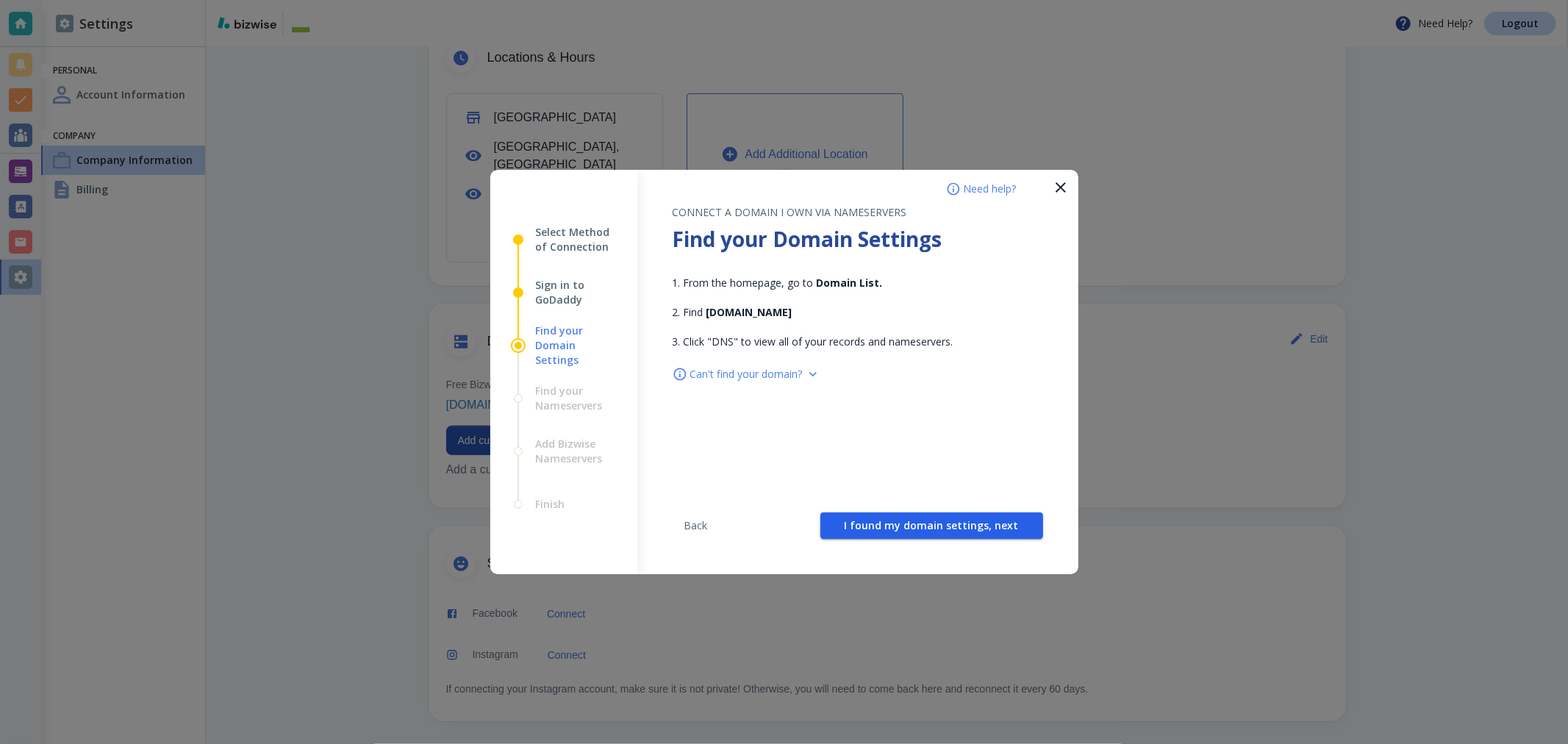
click at [730, 531] on span "I found my domain settings, next" at bounding box center [932, 526] width 175 height 10
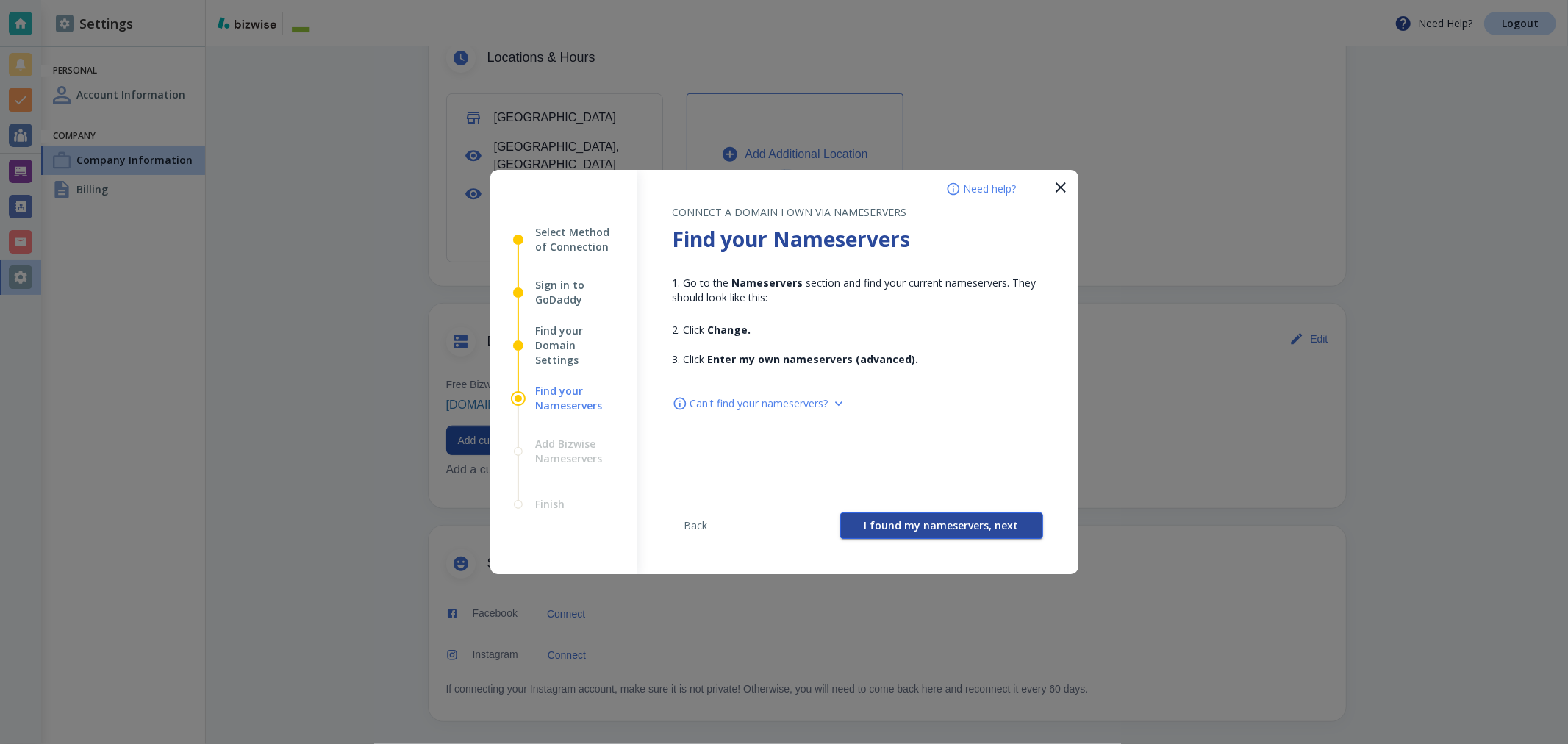
click at [730, 533] on button "I found my nameservers, next" at bounding box center [942, 526] width 203 height 27
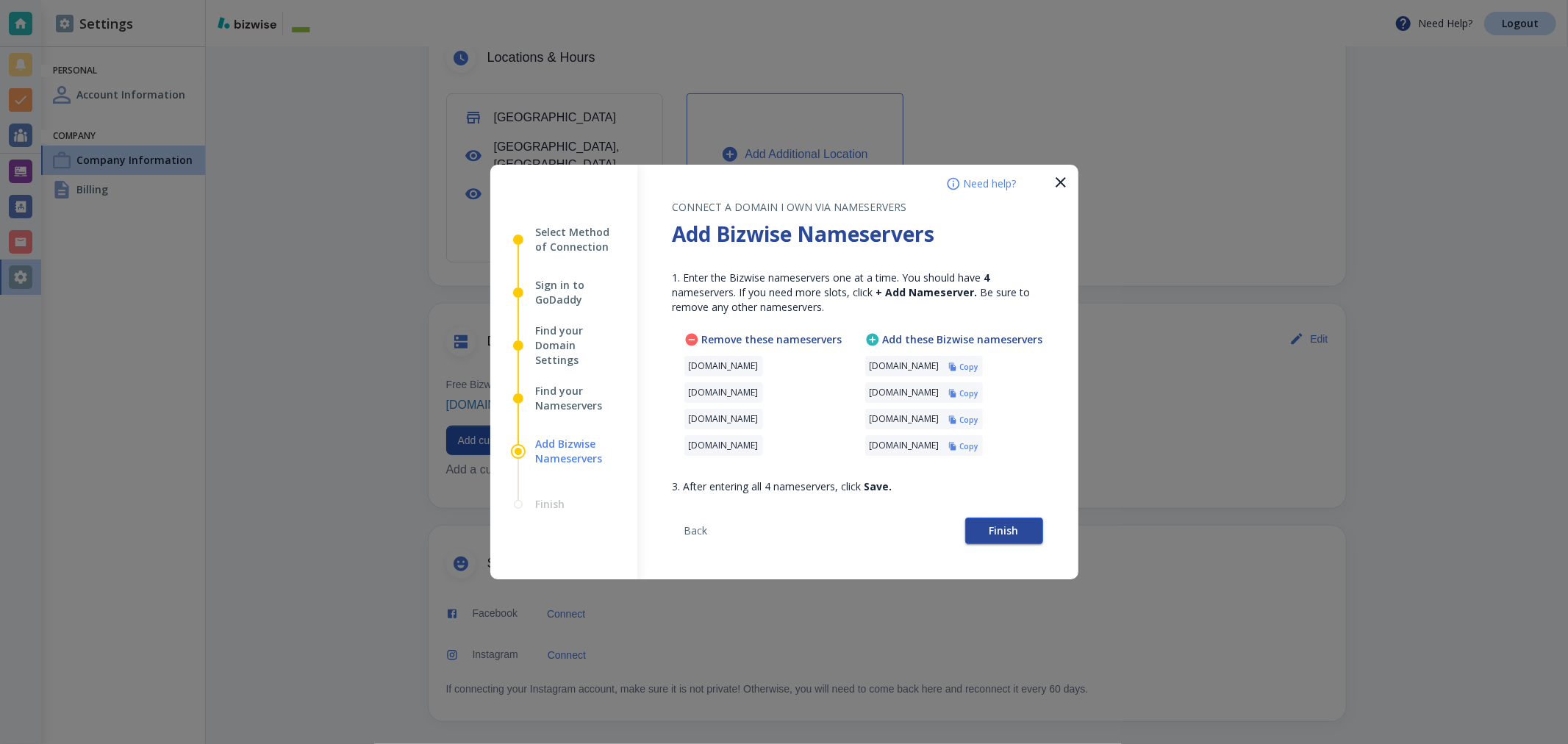
click at [730, 533] on button "Finish" at bounding box center [1004, 531] width 78 height 27
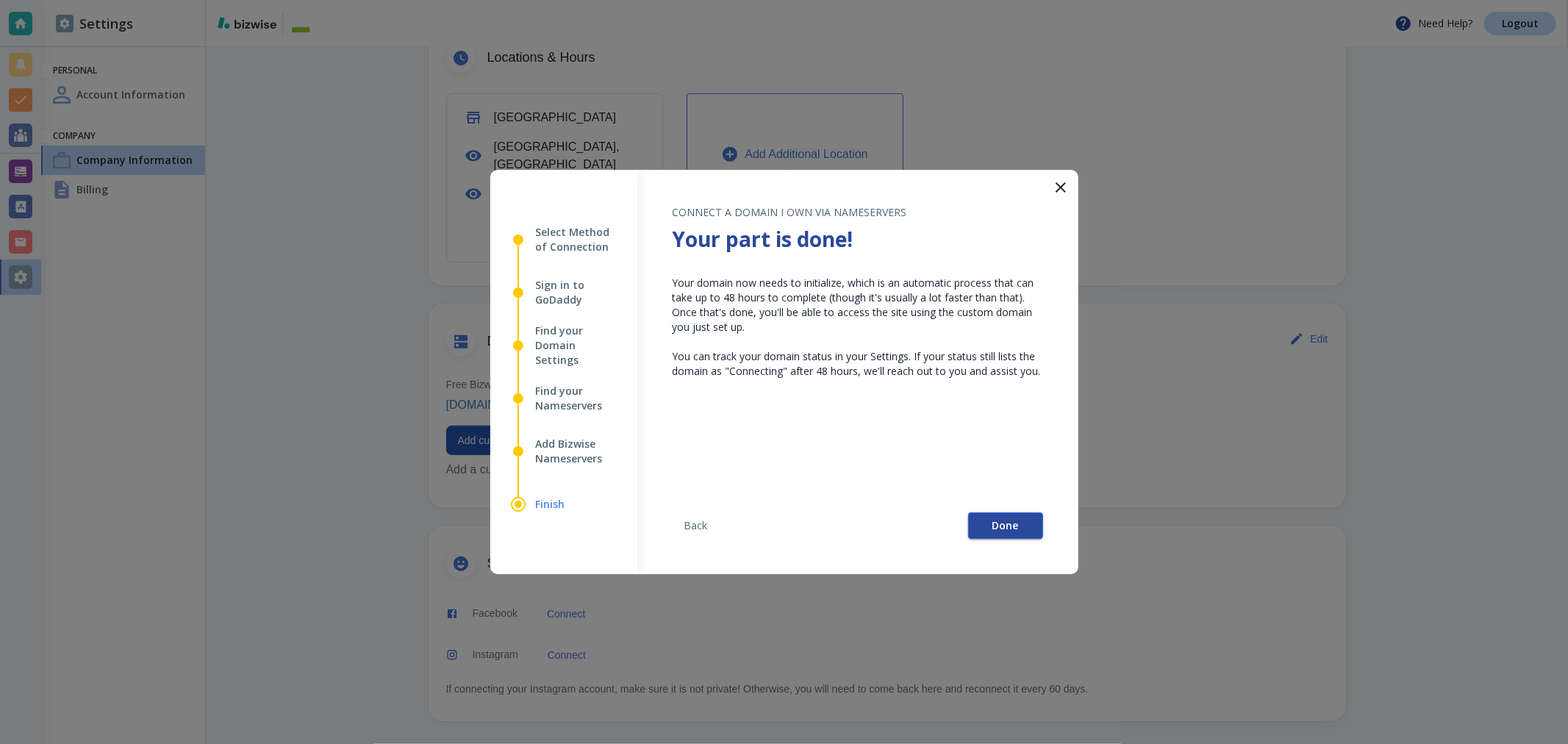
click at [730, 521] on span "Done" at bounding box center [1006, 526] width 27 height 10
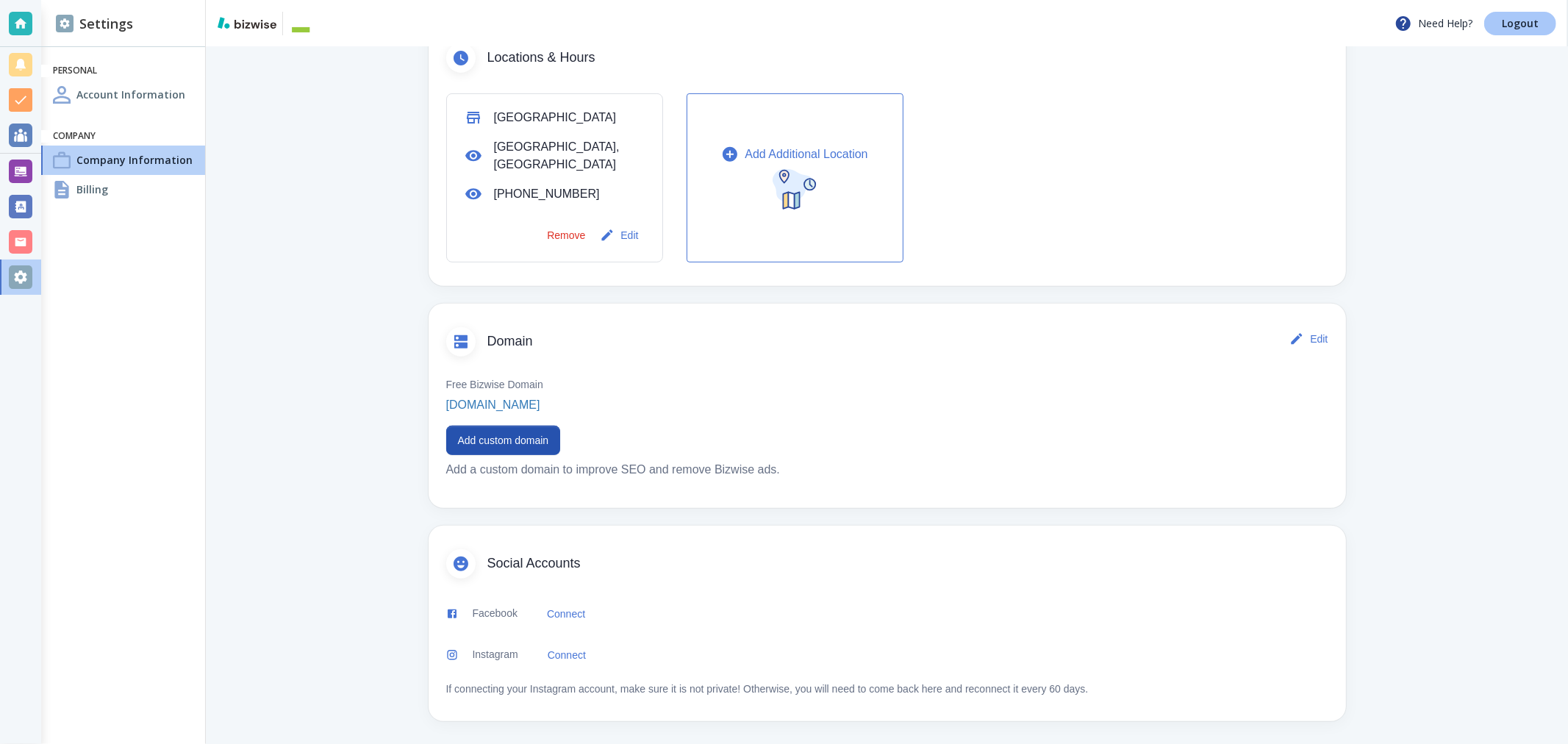
click at [730, 26] on p "Logout" at bounding box center [1521, 23] width 37 height 10
